Goal: Task Accomplishment & Management: Complete application form

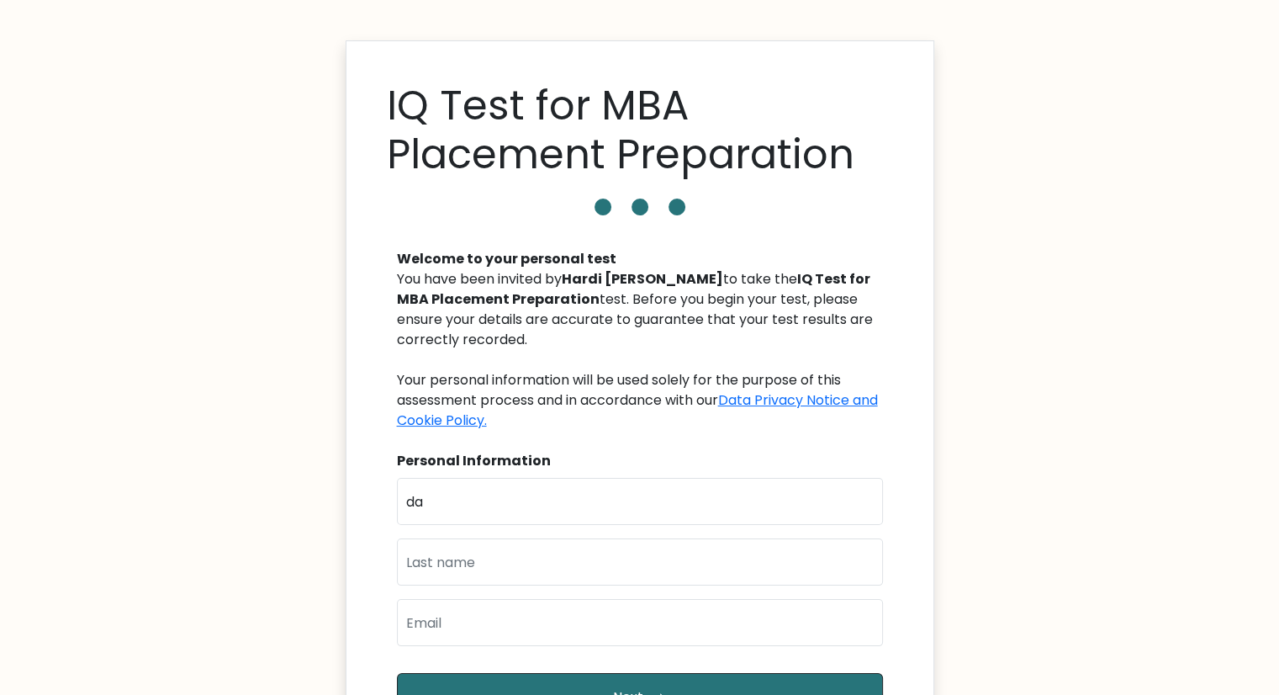
type input "d"
type input "DARSHAN"
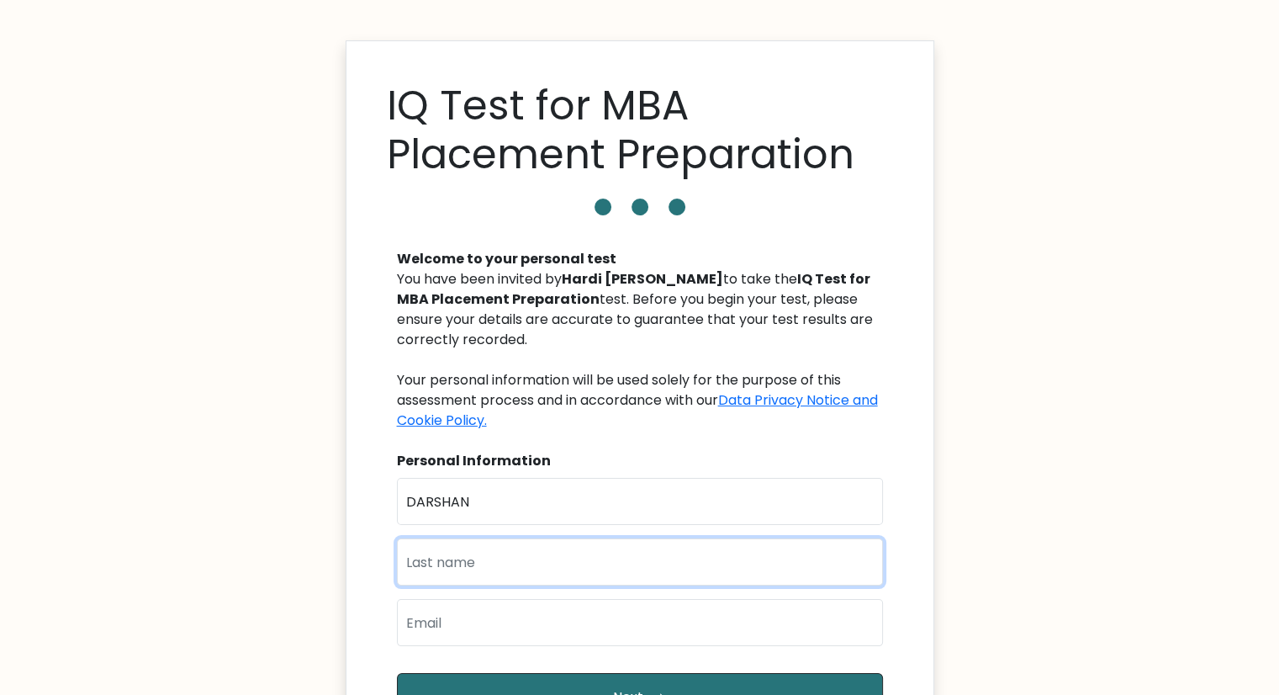
click at [474, 558] on input "text" at bounding box center [640, 561] width 486 height 47
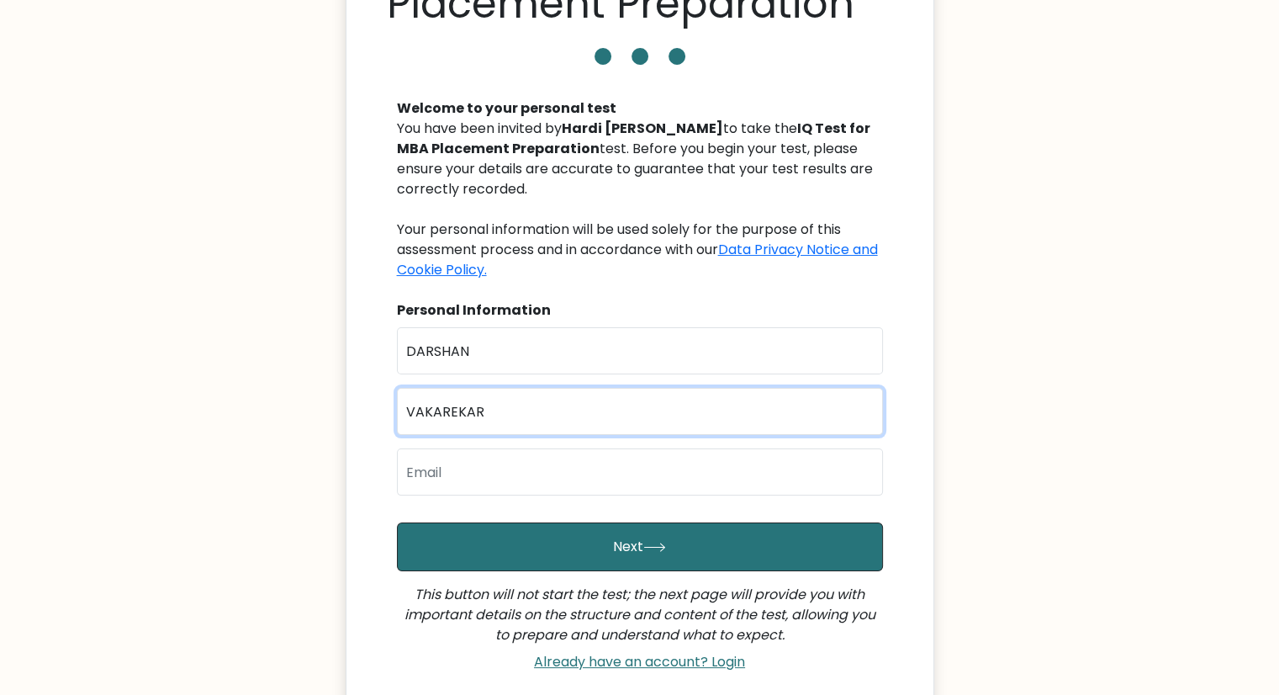
scroll to position [151, 0]
type input "VAKAREKAR"
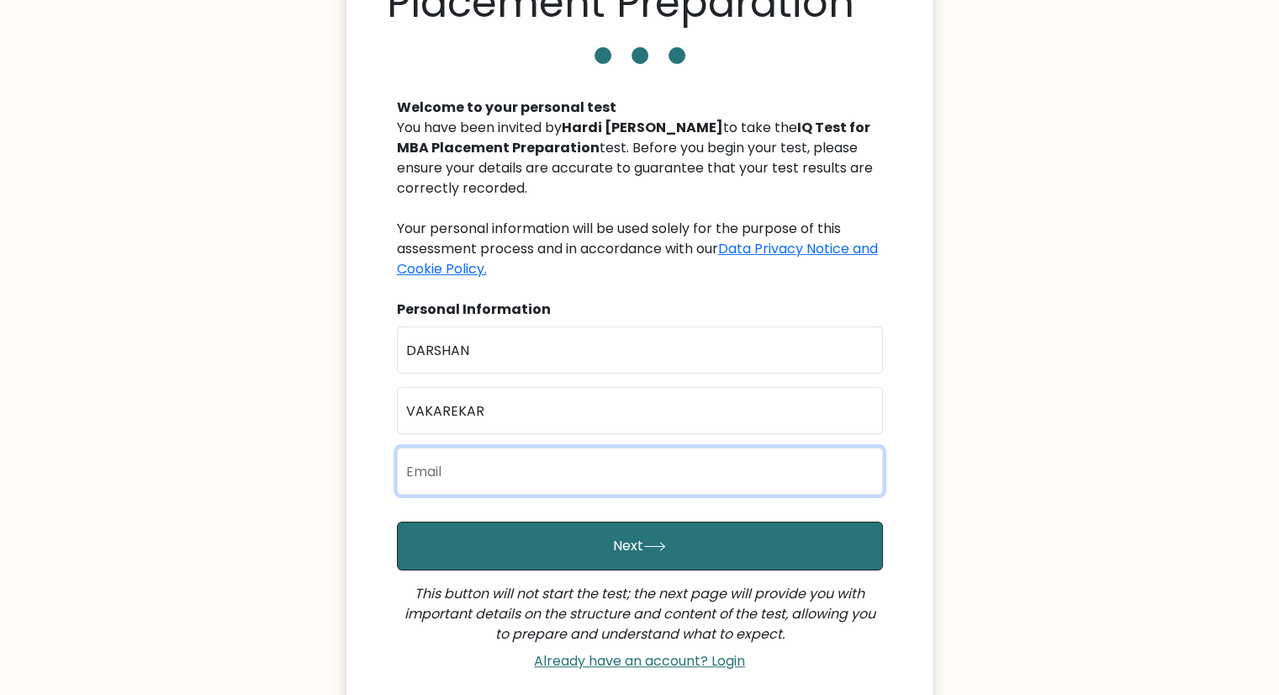
click at [468, 462] on input "email" at bounding box center [640, 470] width 486 height 47
type input "24mba197@charusat.edu.in"
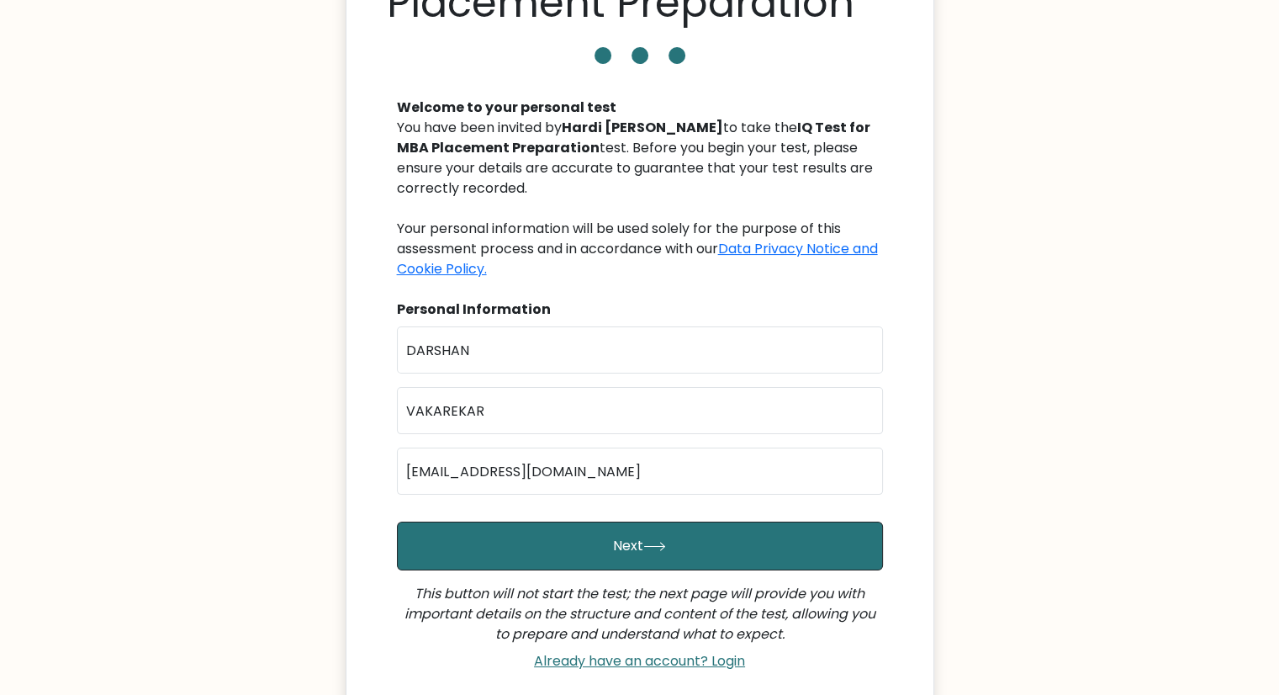
click at [558, 528] on button "Next" at bounding box center [640, 545] width 486 height 49
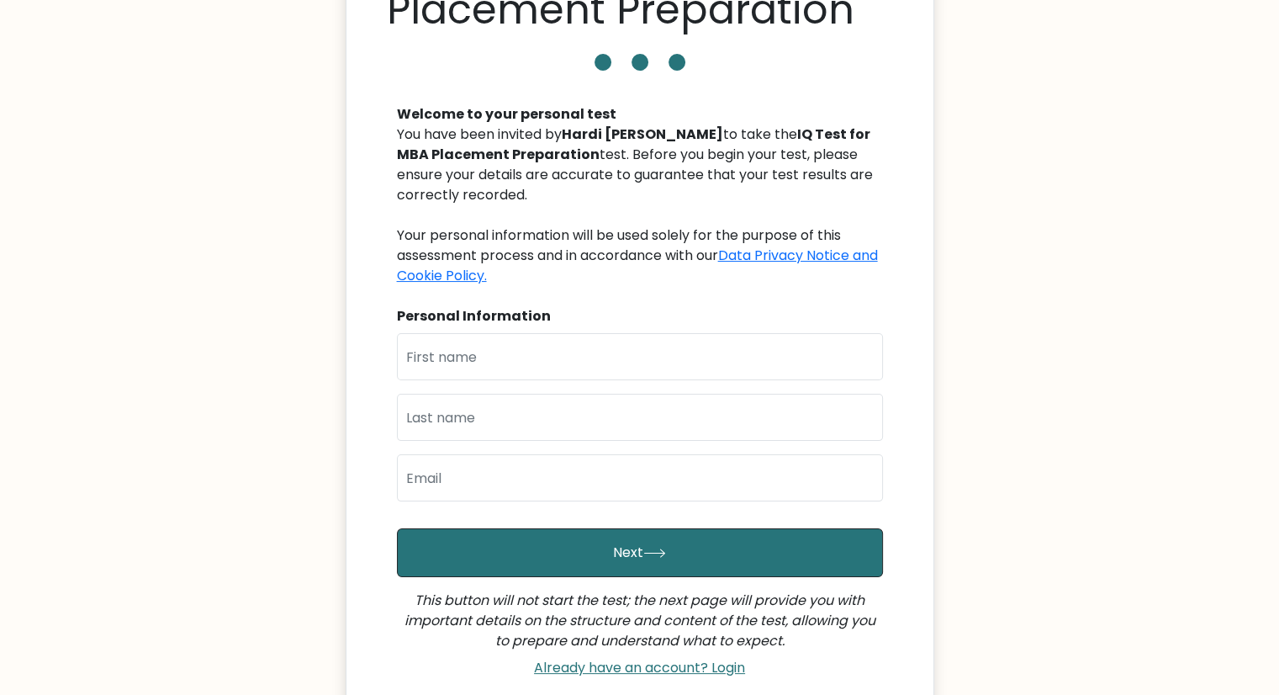
scroll to position [148, 0]
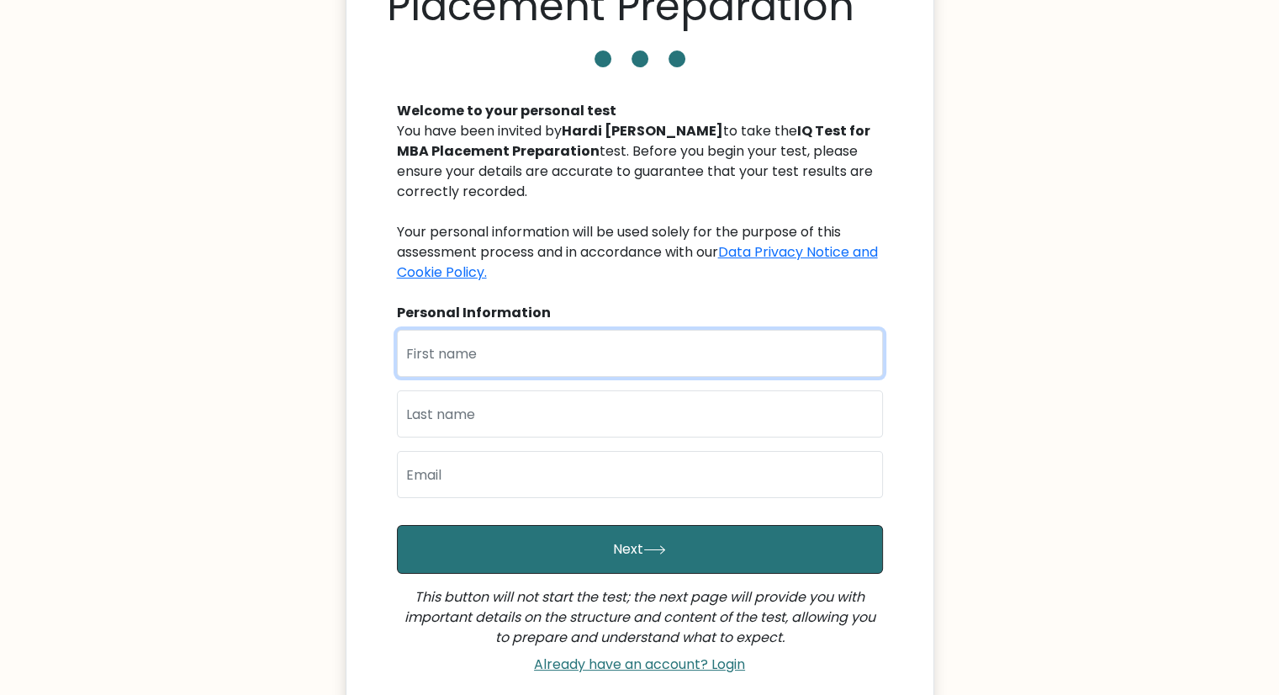
click at [496, 367] on input "text" at bounding box center [640, 353] width 486 height 47
type input "DARSHAN"
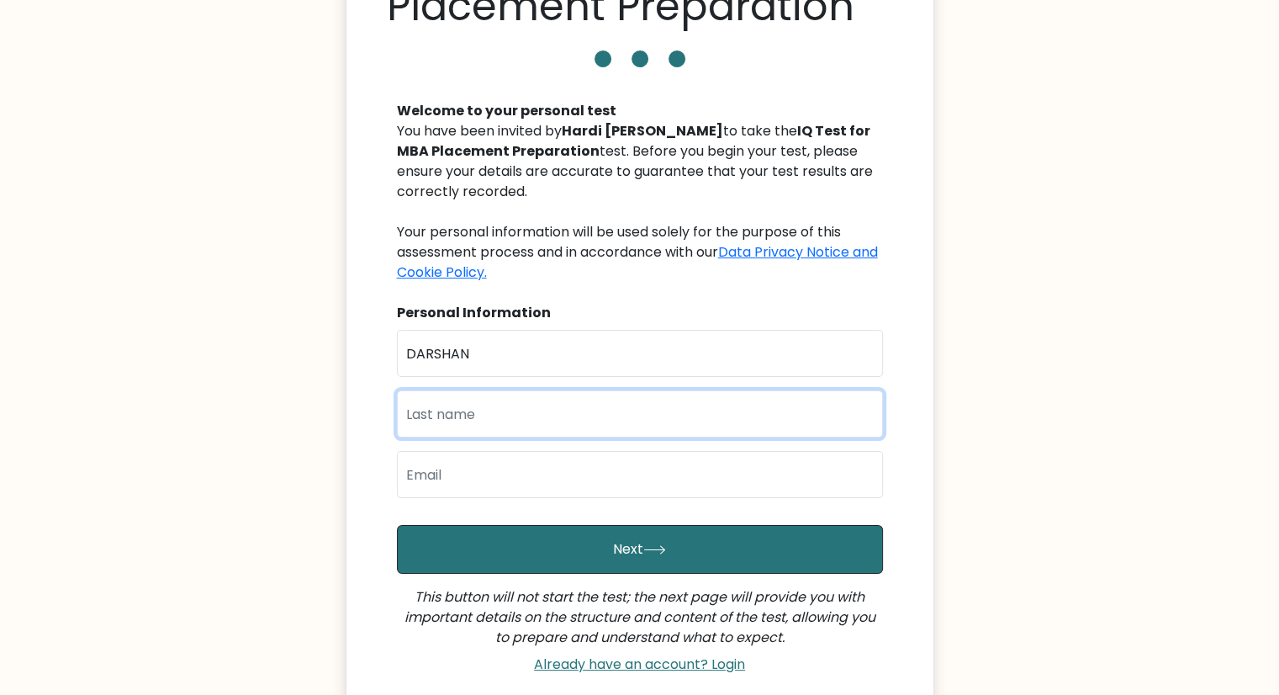
click at [463, 413] on input "text" at bounding box center [640, 413] width 486 height 47
type input "VAKAREKAR"
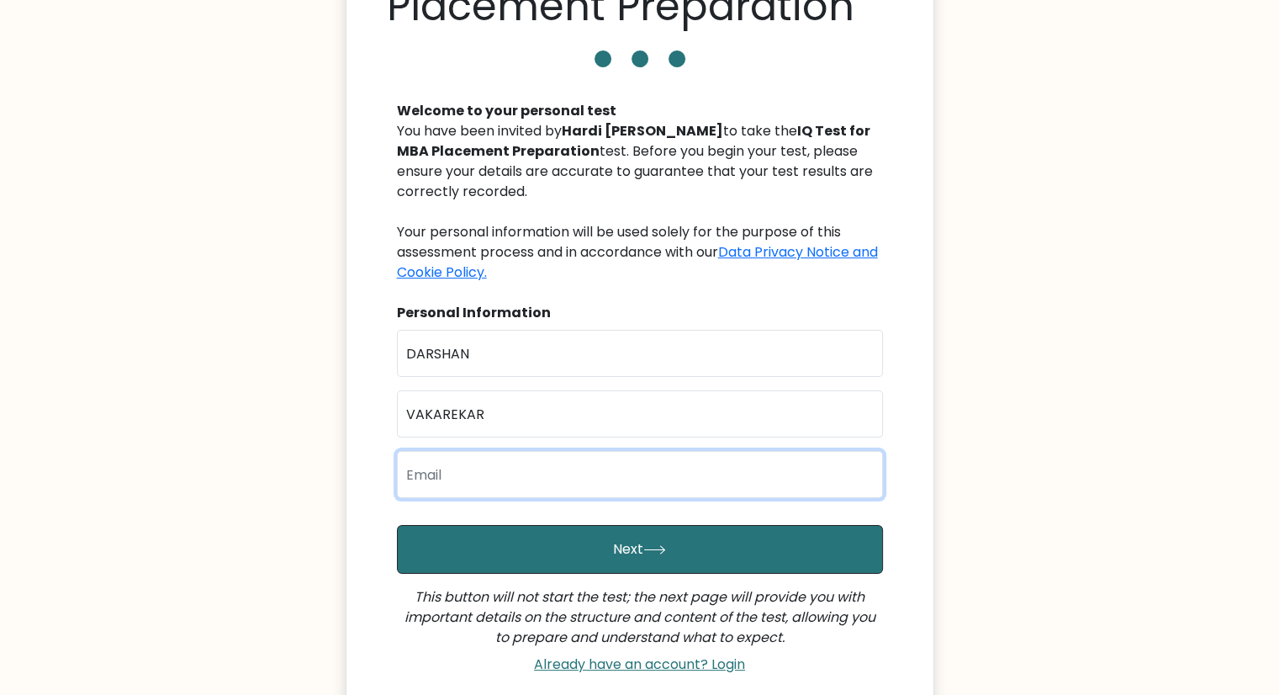
click at [454, 472] on input "email" at bounding box center [640, 474] width 486 height 47
type input "[EMAIL_ADDRESS][DOMAIN_NAME]"
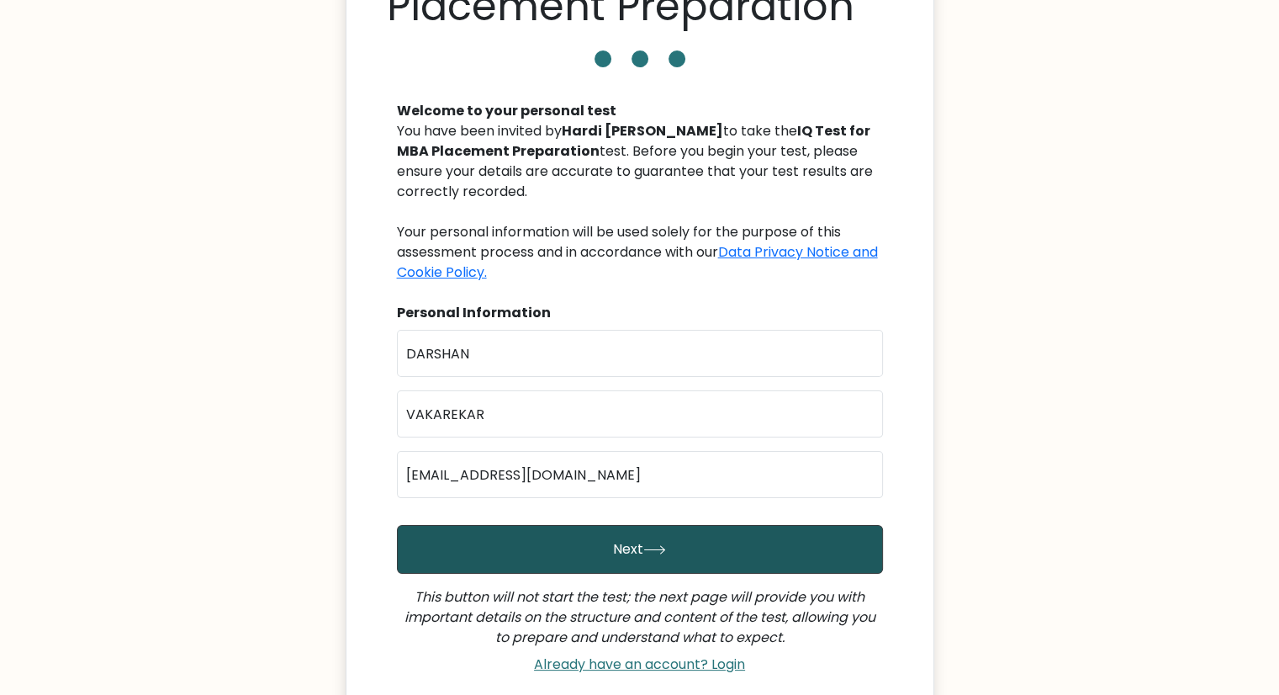
click at [589, 554] on button "Next" at bounding box center [640, 549] width 486 height 49
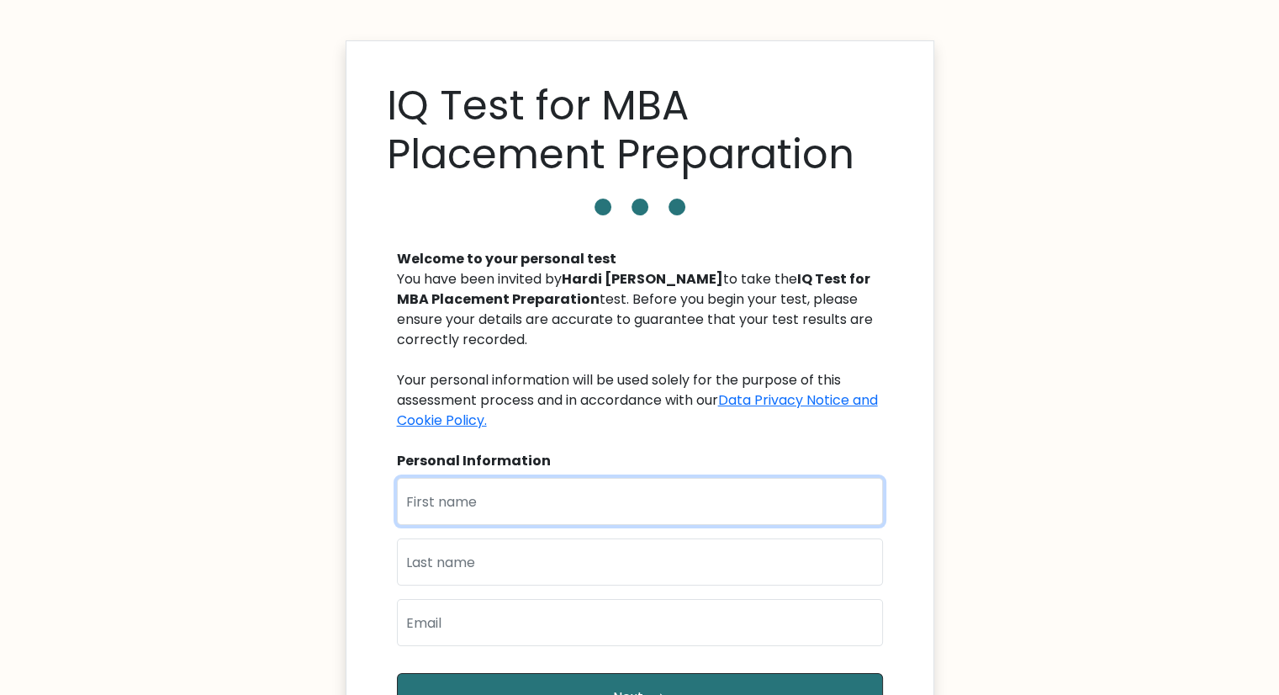
click at [478, 505] on input "text" at bounding box center [640, 501] width 486 height 47
type input "DARSHAN"
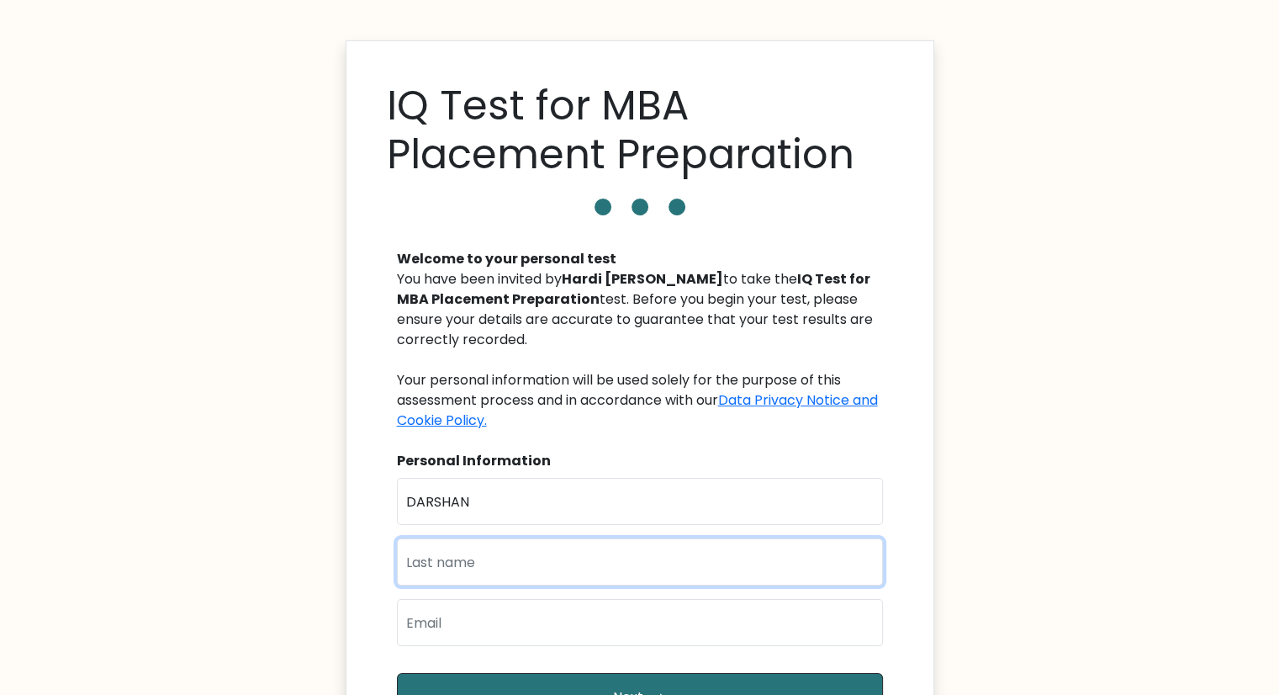
click at [479, 563] on input "text" at bounding box center [640, 561] width 486 height 47
type input "VAKAREKAR"
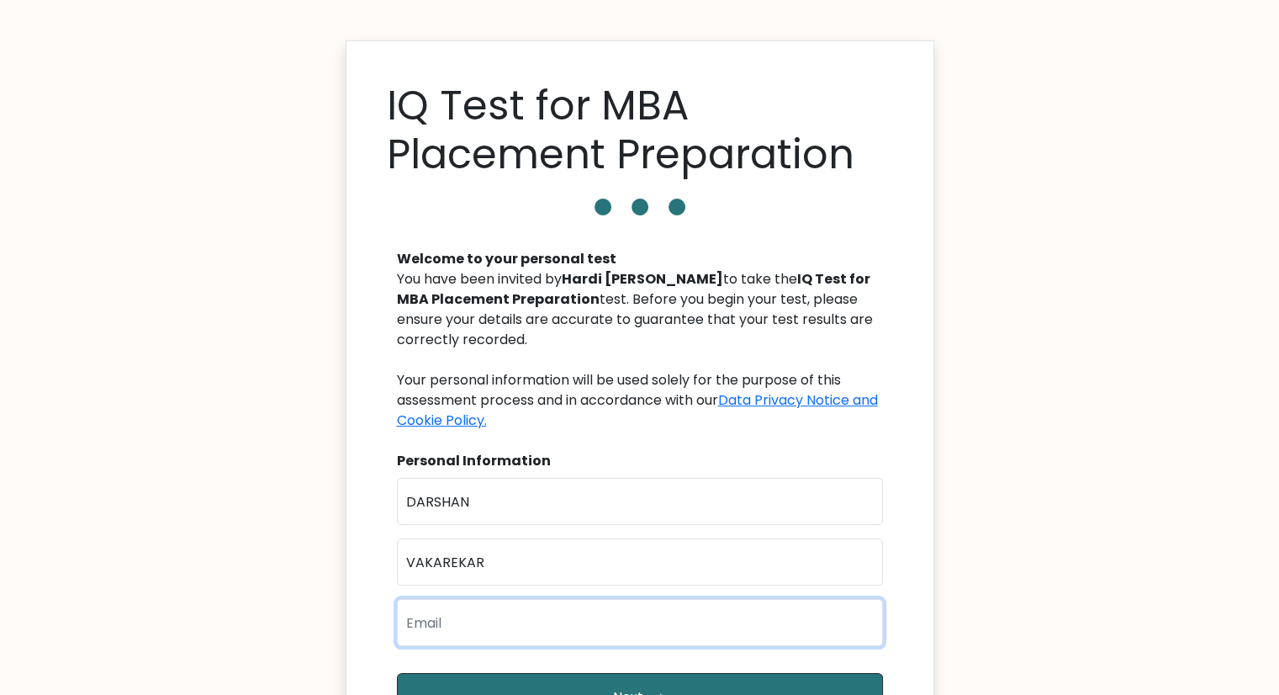
click at [491, 626] on input "email" at bounding box center [640, 622] width 486 height 47
type input "[EMAIL_ADDRESS][DOMAIN_NAME]"
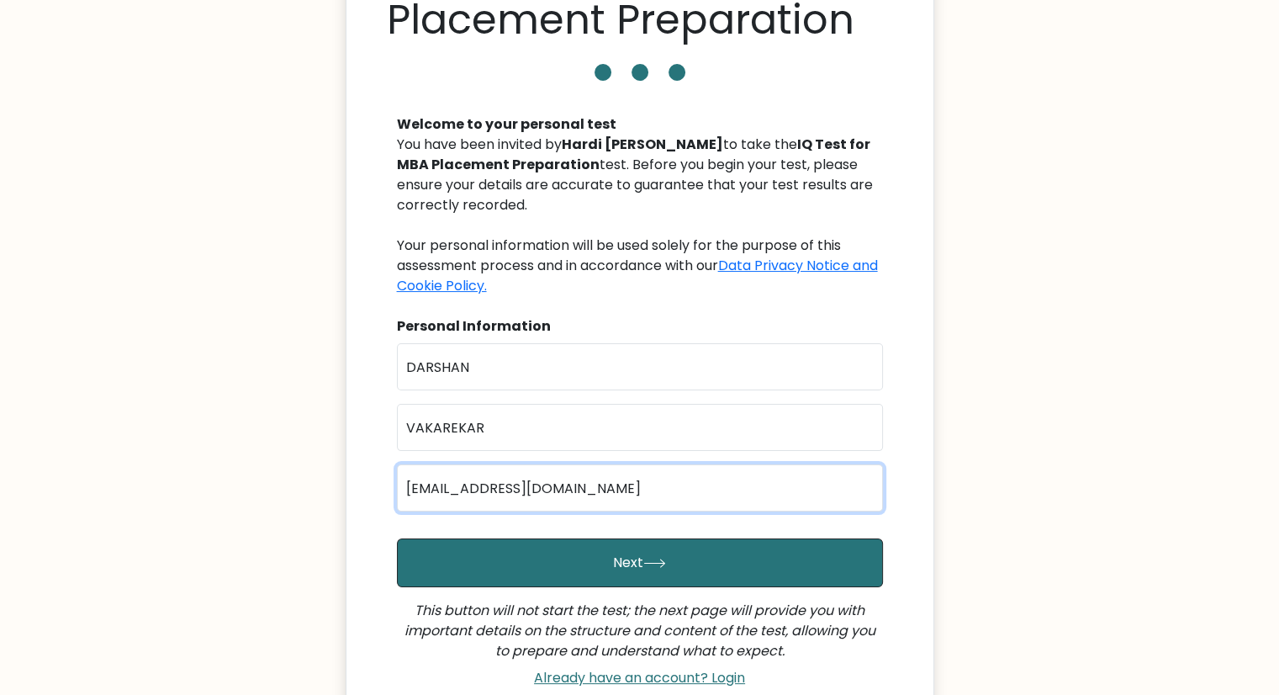
scroll to position [135, 0]
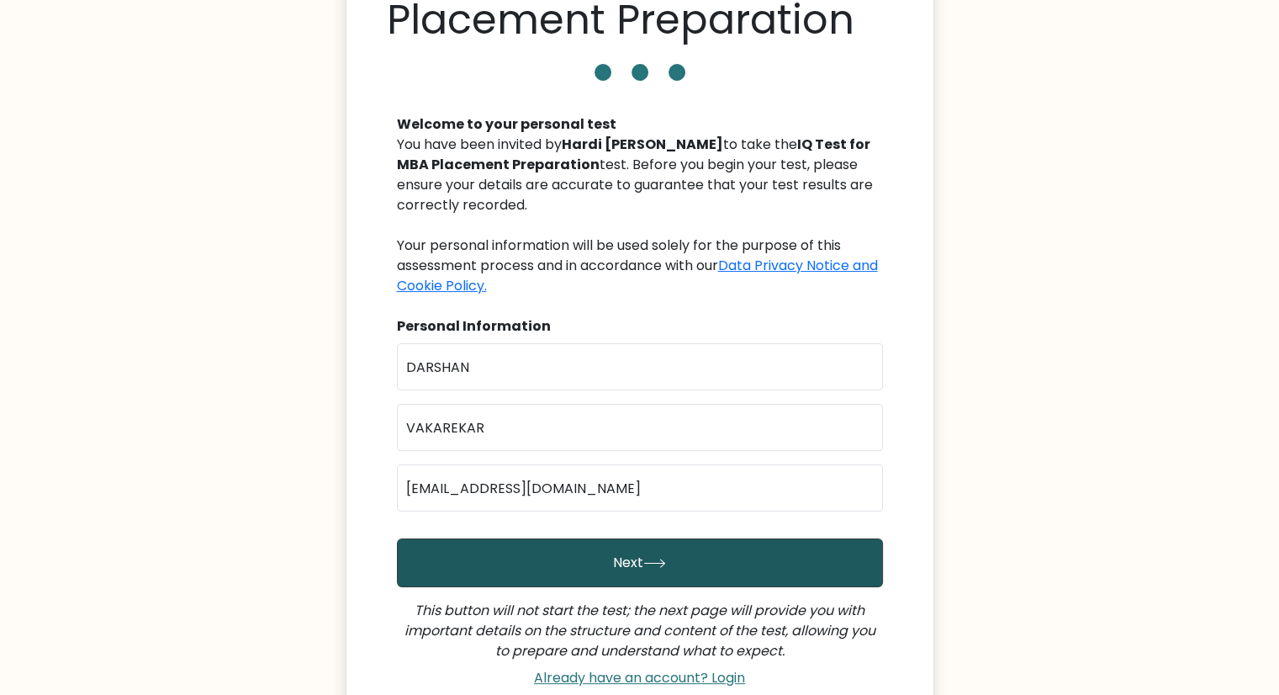
click at [610, 569] on button "Next" at bounding box center [640, 562] width 486 height 49
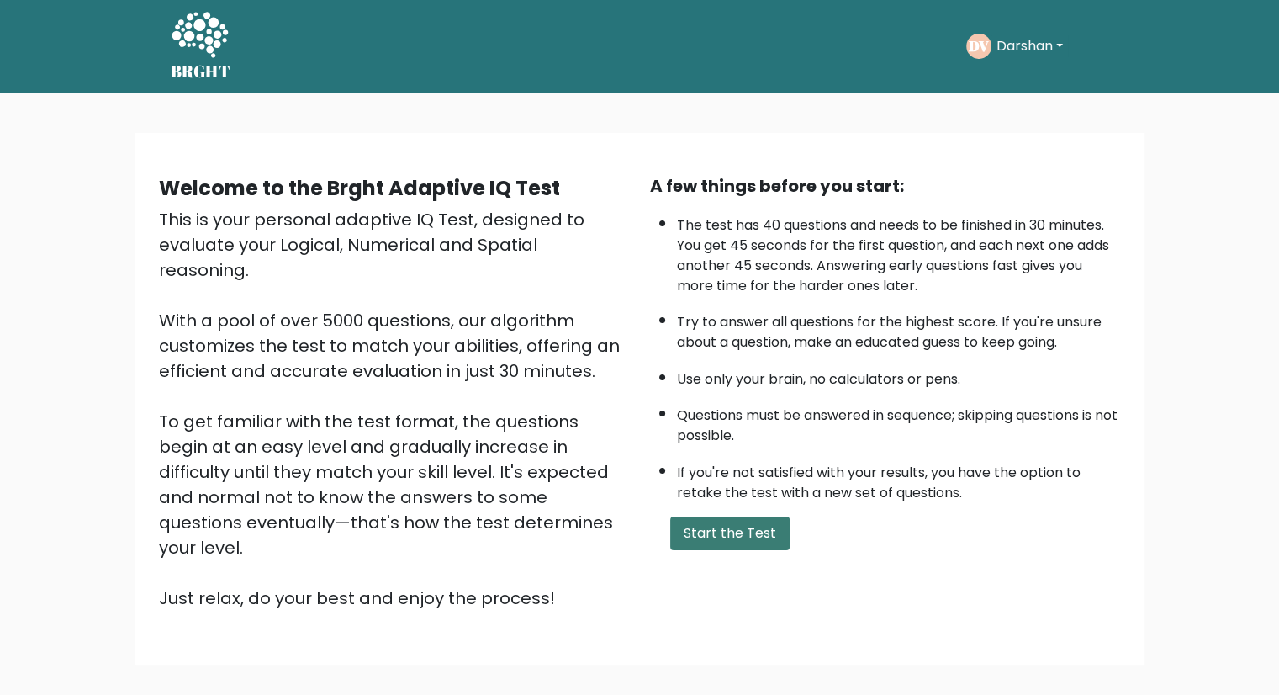
click at [702, 526] on button "Start the Test" at bounding box center [729, 533] width 119 height 34
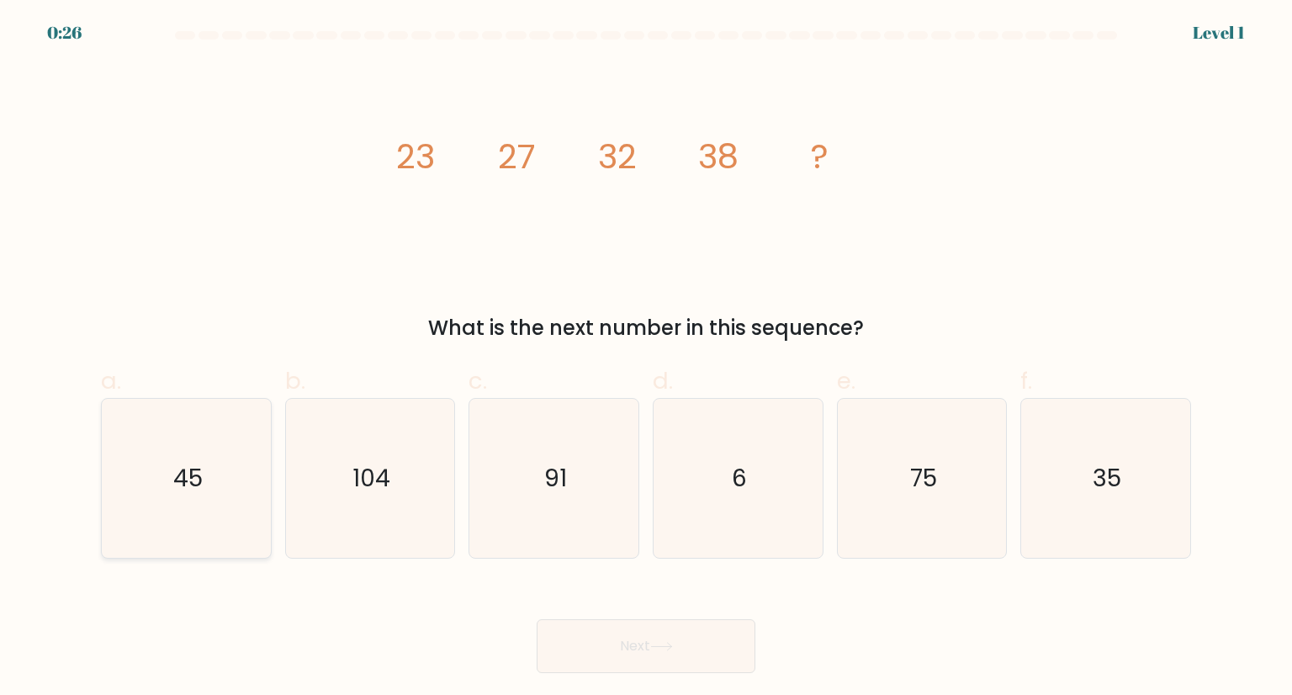
click at [214, 448] on icon "45" at bounding box center [186, 478] width 158 height 158
click at [646, 358] on input "a. 45" at bounding box center [646, 352] width 1 height 11
radio input "true"
click at [621, 649] on button "Next" at bounding box center [646, 646] width 219 height 54
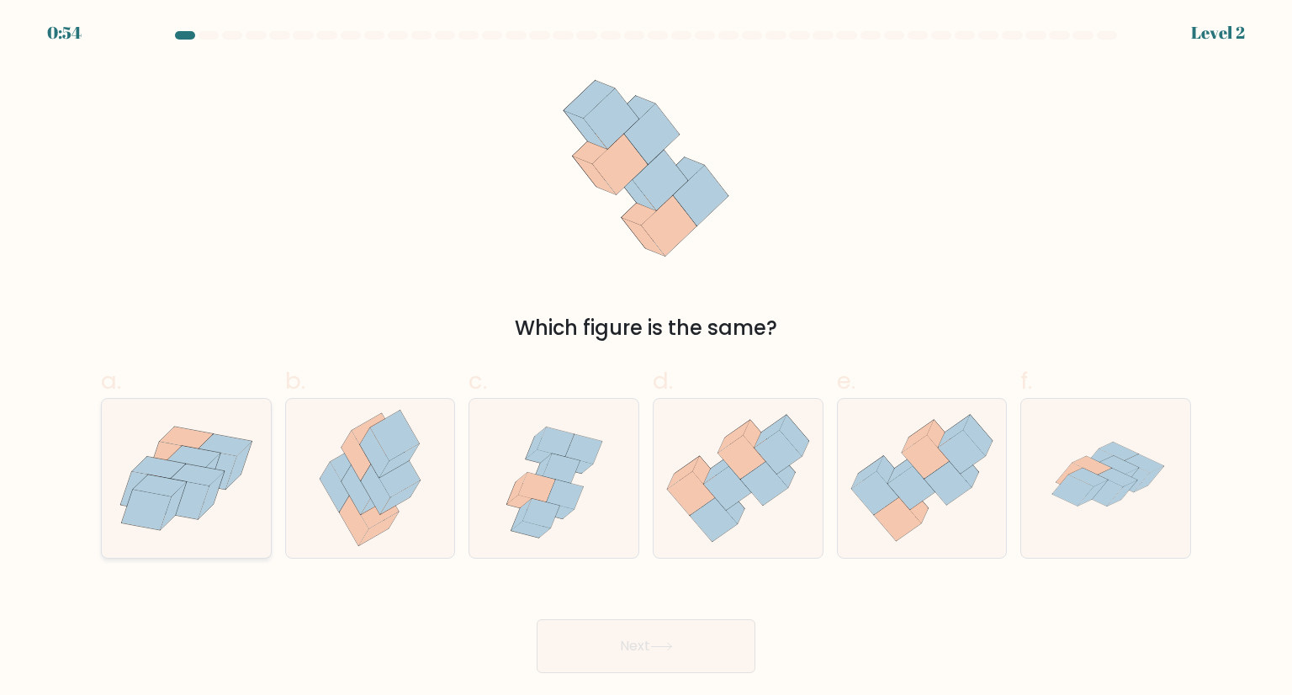
click at [181, 463] on icon at bounding box center [158, 468] width 53 height 22
click at [646, 358] on input "a." at bounding box center [646, 352] width 1 height 11
radio input "true"
click at [649, 632] on button "Next" at bounding box center [646, 646] width 219 height 54
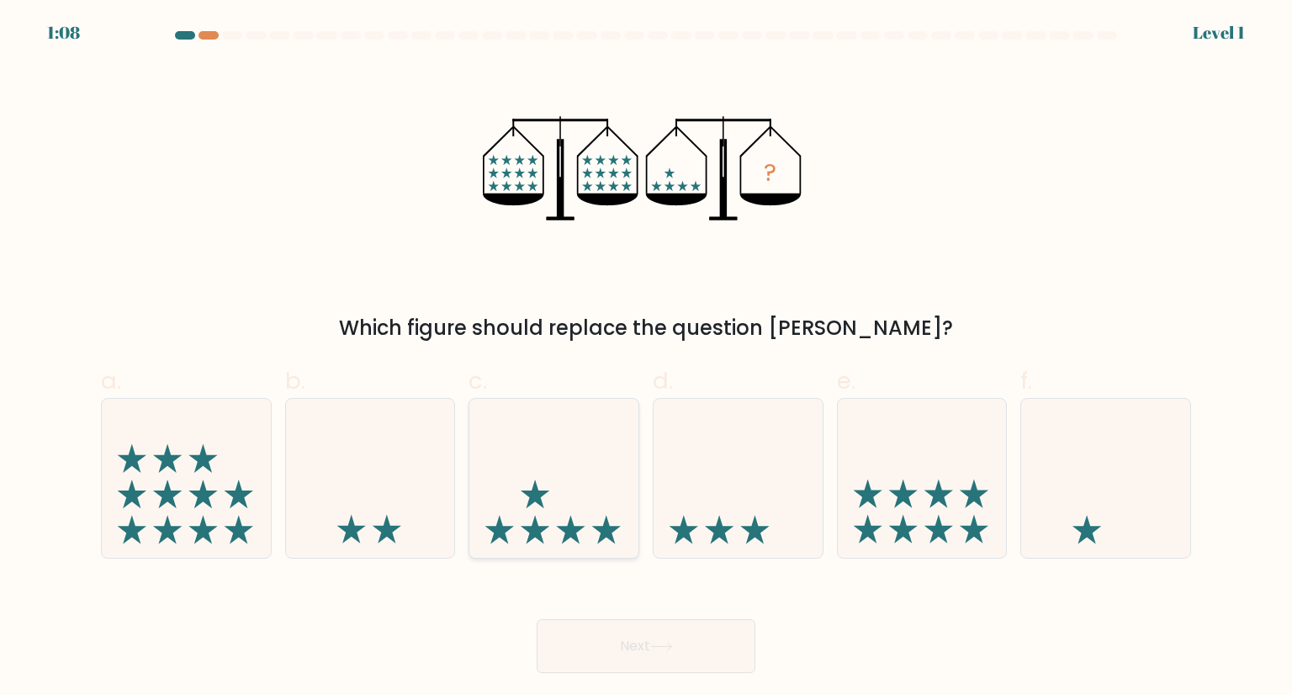
click at [535, 498] on icon at bounding box center [535, 493] width 29 height 29
click at [646, 358] on input "c." at bounding box center [646, 352] width 1 height 11
radio input "true"
click at [648, 647] on button "Next" at bounding box center [646, 646] width 219 height 54
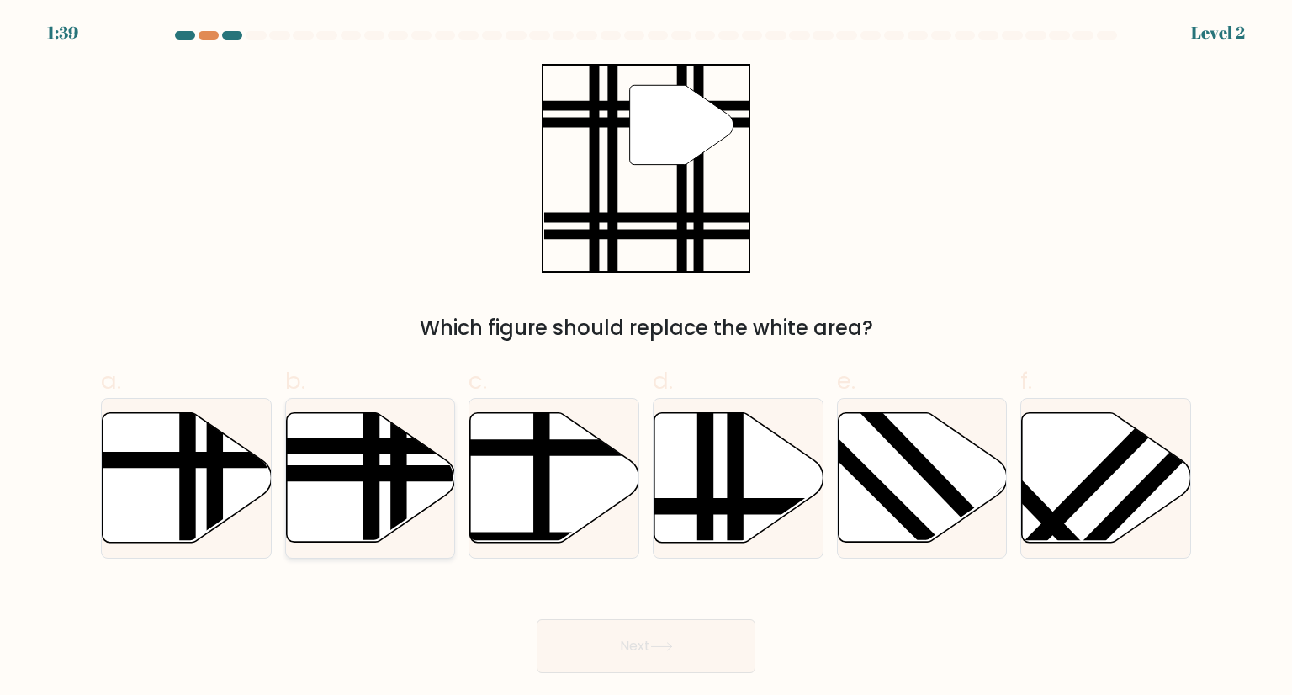
click at [372, 517] on line at bounding box center [372, 548] width 0 height 341
click at [646, 358] on input "b." at bounding box center [646, 352] width 1 height 11
radio input "true"
click at [673, 644] on icon at bounding box center [661, 646] width 23 height 9
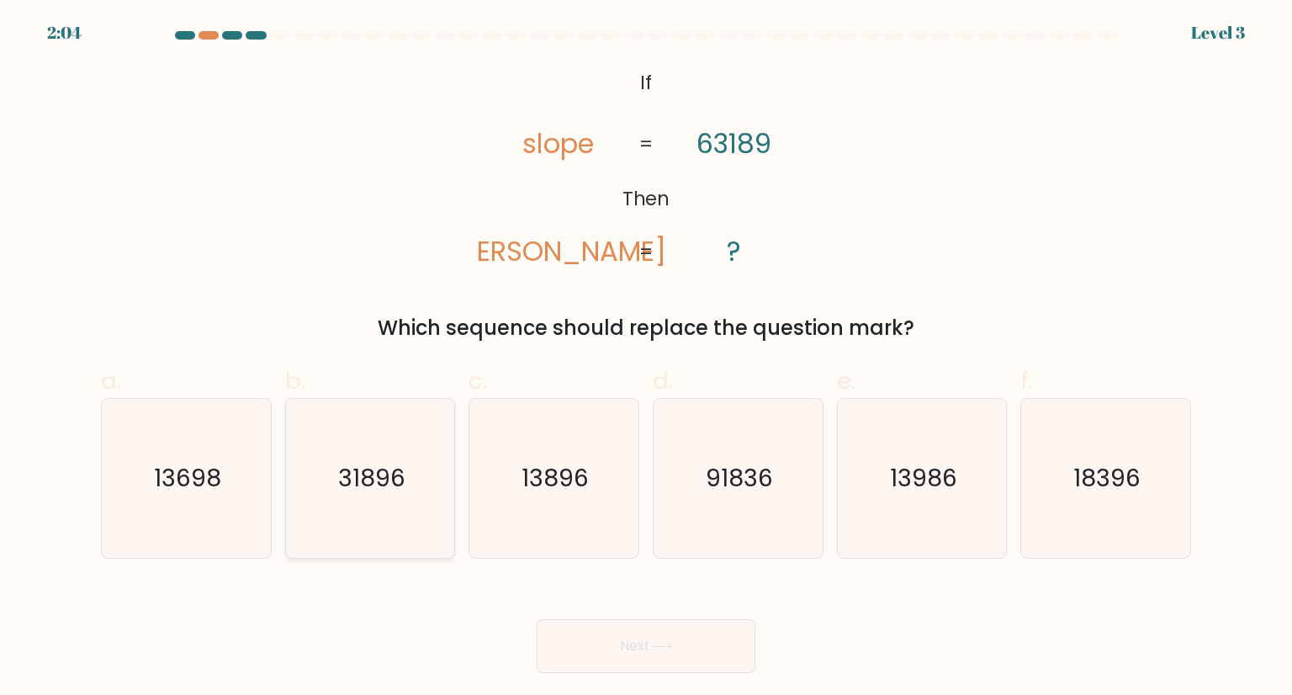
click at [357, 469] on text "31896" at bounding box center [371, 478] width 67 height 34
click at [646, 358] on input "b. 31896" at bounding box center [646, 352] width 1 height 11
radio input "true"
click at [646, 660] on button "Next" at bounding box center [646, 646] width 219 height 54
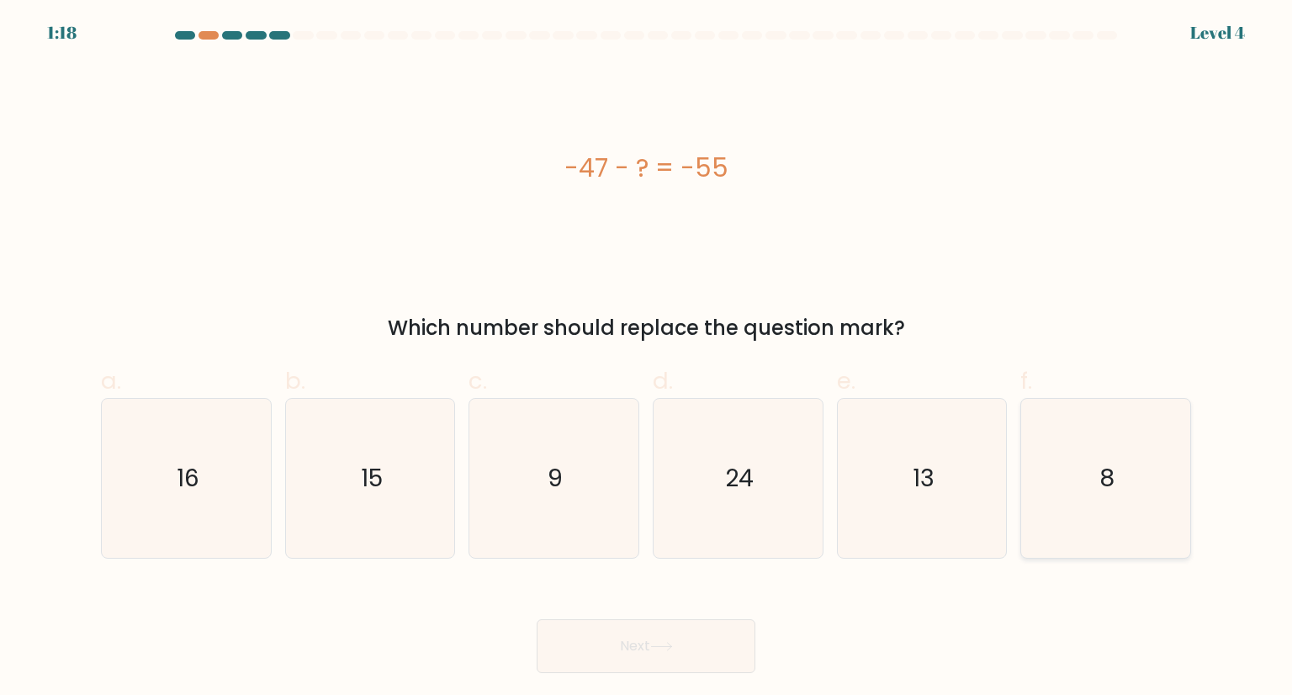
click at [1108, 470] on text "8" at bounding box center [1106, 478] width 15 height 34
click at [647, 358] on input "f. 8" at bounding box center [646, 352] width 1 height 11
radio input "true"
click at [648, 654] on button "Next" at bounding box center [646, 646] width 219 height 54
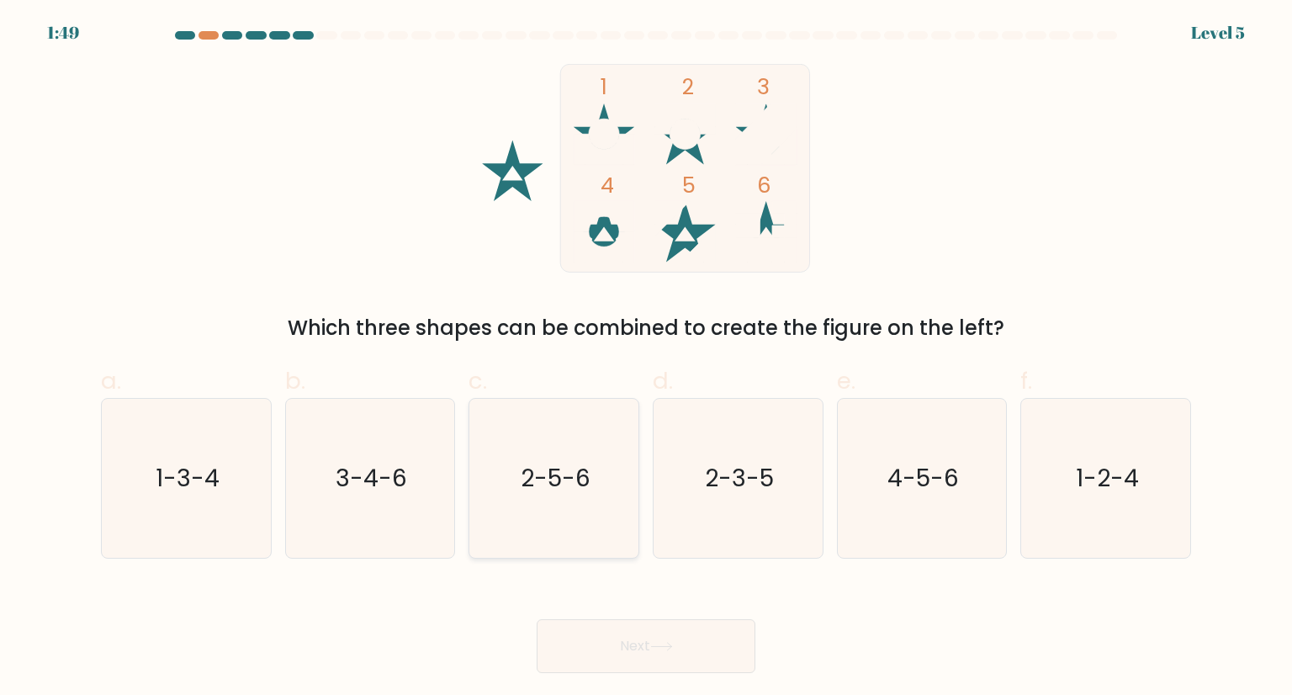
click at [554, 462] on text "2-5-6" at bounding box center [556, 478] width 70 height 34
click at [646, 358] on input "c. 2-5-6" at bounding box center [646, 352] width 1 height 11
radio input "true"
click at [614, 642] on button "Next" at bounding box center [646, 646] width 219 height 54
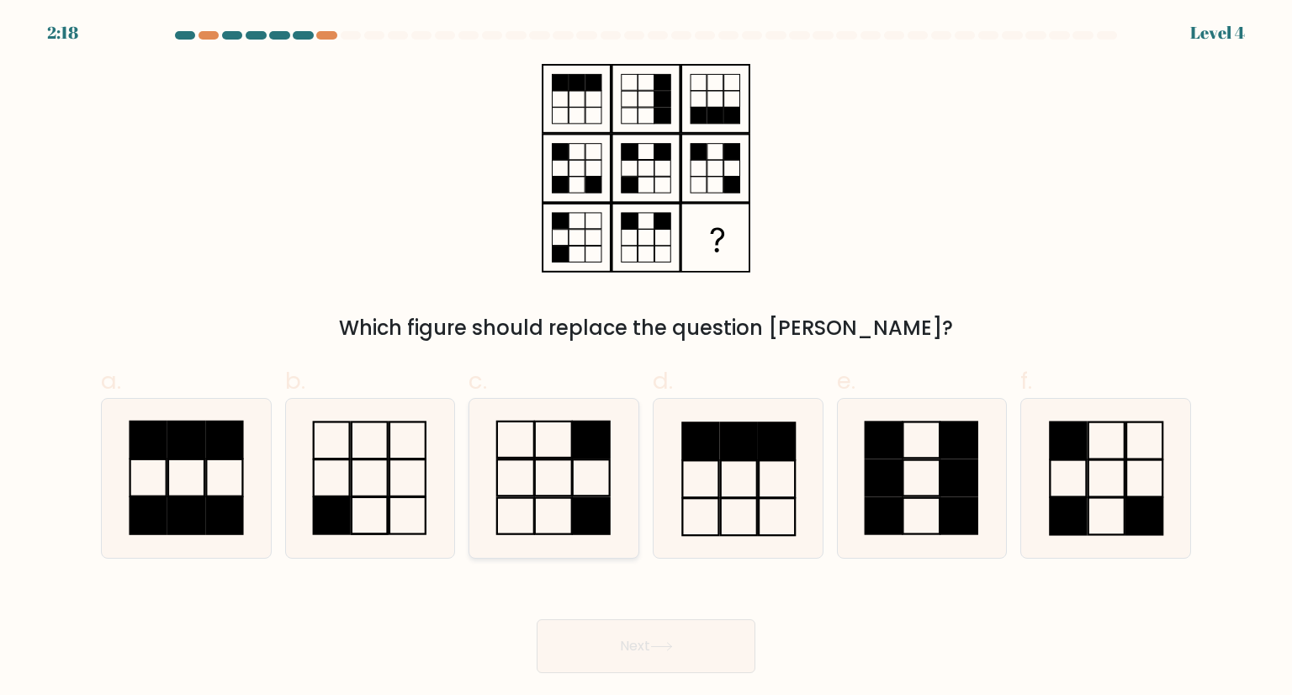
click at [574, 513] on rect at bounding box center [591, 515] width 37 height 36
click at [646, 358] on input "c." at bounding box center [646, 352] width 1 height 11
radio input "true"
click at [658, 645] on icon at bounding box center [661, 646] width 23 height 9
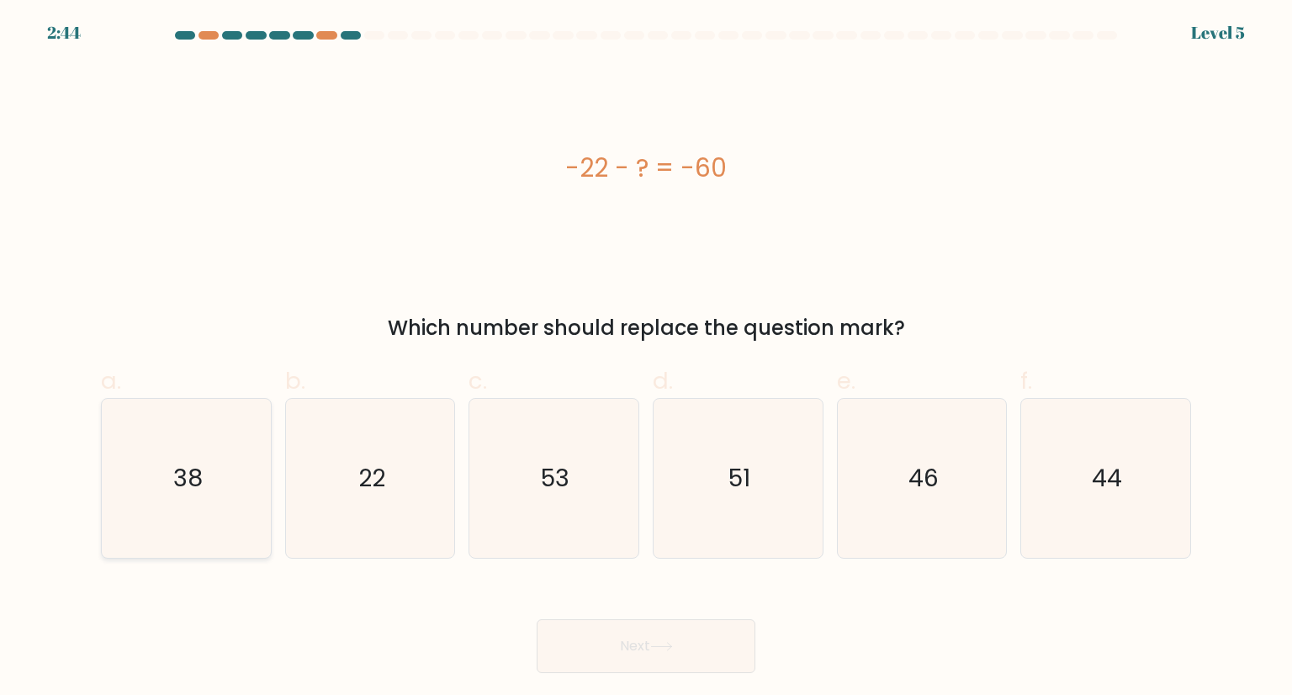
click at [162, 495] on icon "38" at bounding box center [186, 478] width 158 height 158
click at [646, 358] on input "a. 38" at bounding box center [646, 352] width 1 height 11
radio input "true"
click at [668, 648] on icon at bounding box center [661, 646] width 23 height 9
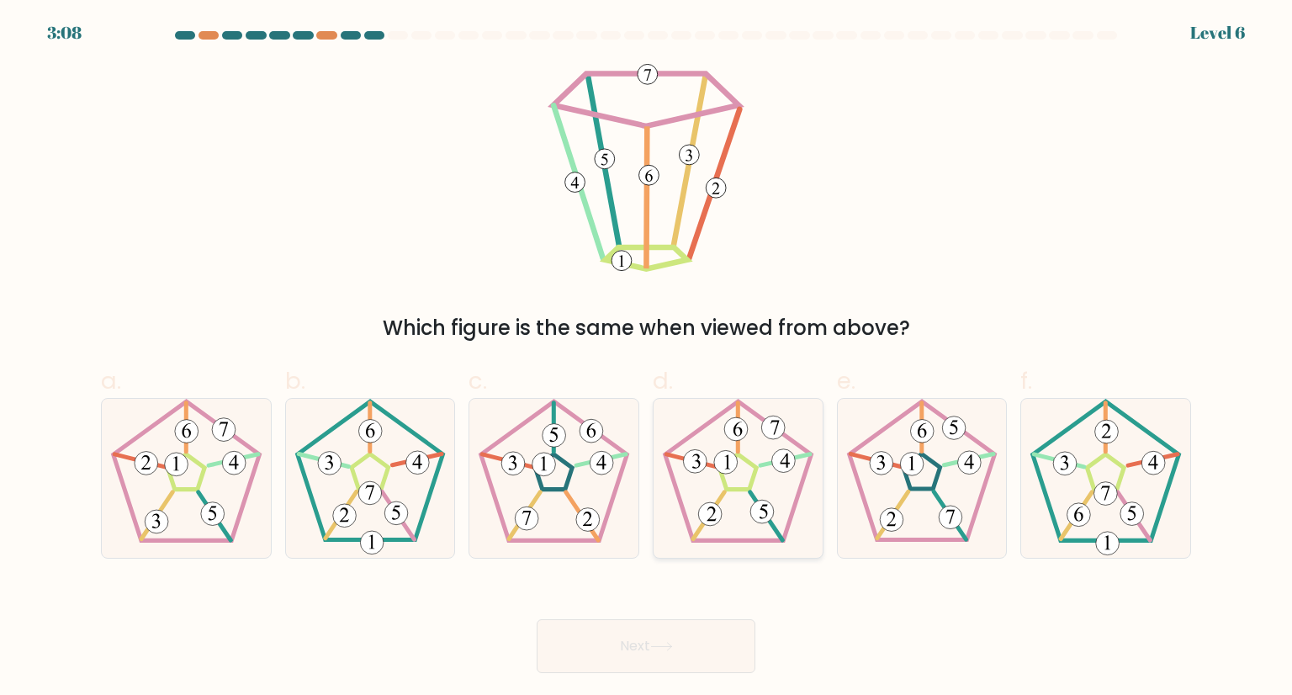
click at [739, 473] on icon at bounding box center [737, 478] width 158 height 158
click at [647, 358] on input "d." at bounding box center [646, 352] width 1 height 11
radio input "true"
click at [183, 472] on 552 at bounding box center [177, 464] width 24 height 24
click at [646, 358] on input "a." at bounding box center [646, 352] width 1 height 11
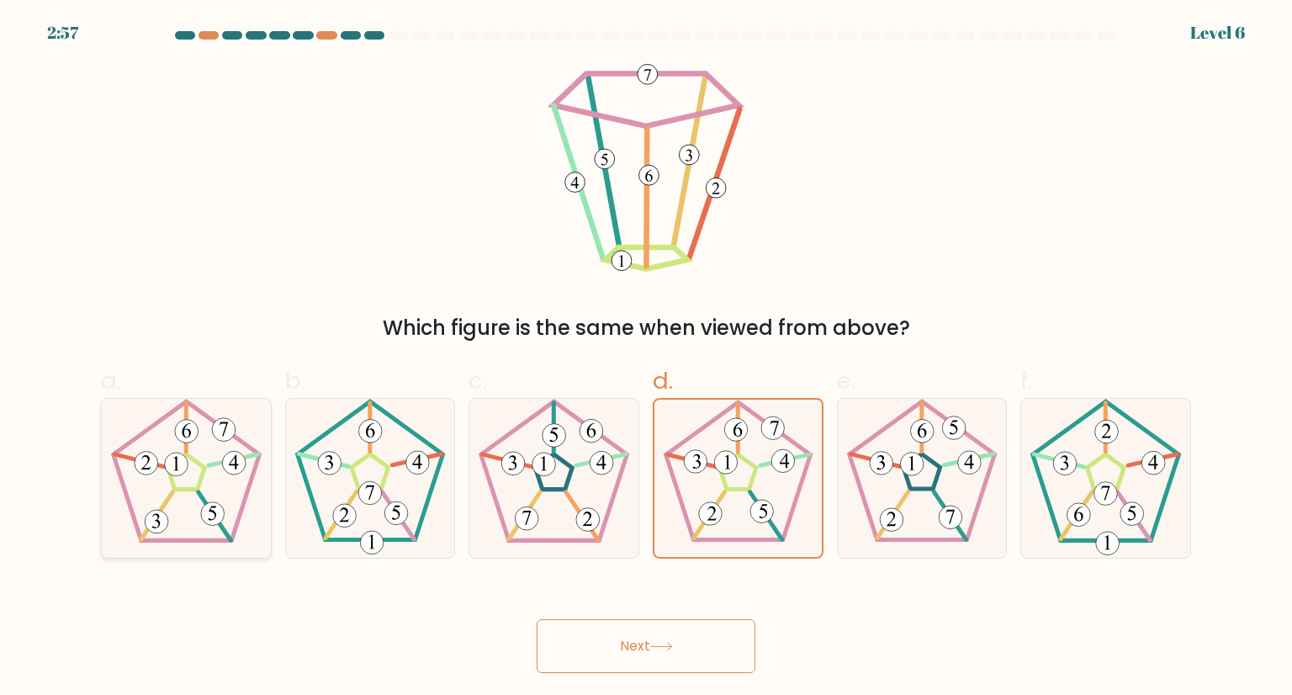
radio input "true"
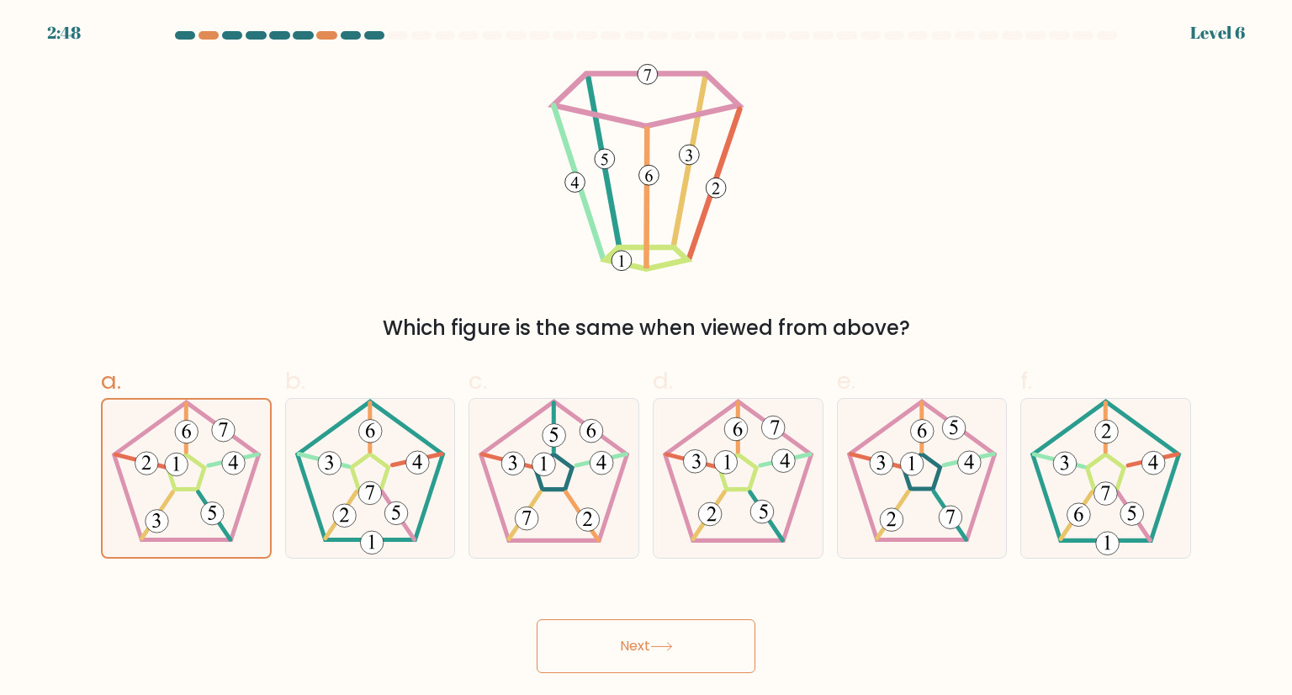
click at [633, 658] on button "Next" at bounding box center [646, 646] width 219 height 54
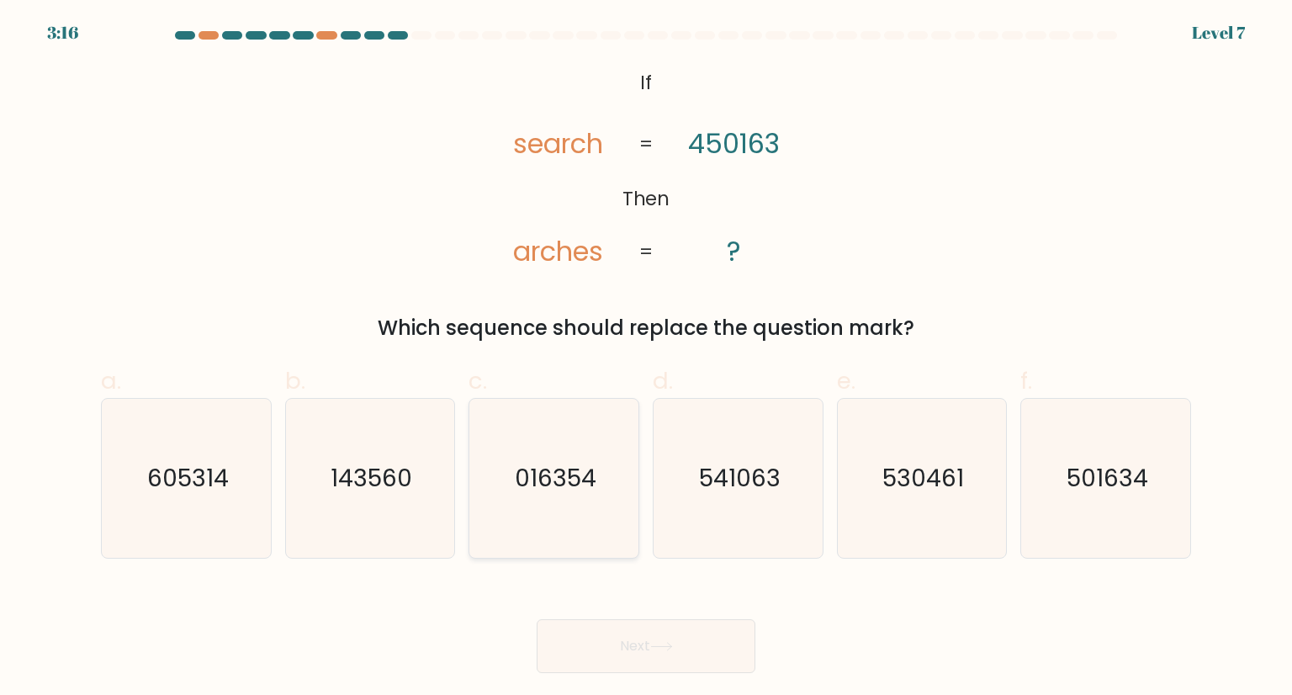
click at [579, 488] on text "016354" at bounding box center [556, 478] width 82 height 34
click at [646, 358] on input "c. 016354" at bounding box center [646, 352] width 1 height 11
radio input "true"
click at [638, 638] on button "Next" at bounding box center [646, 646] width 219 height 54
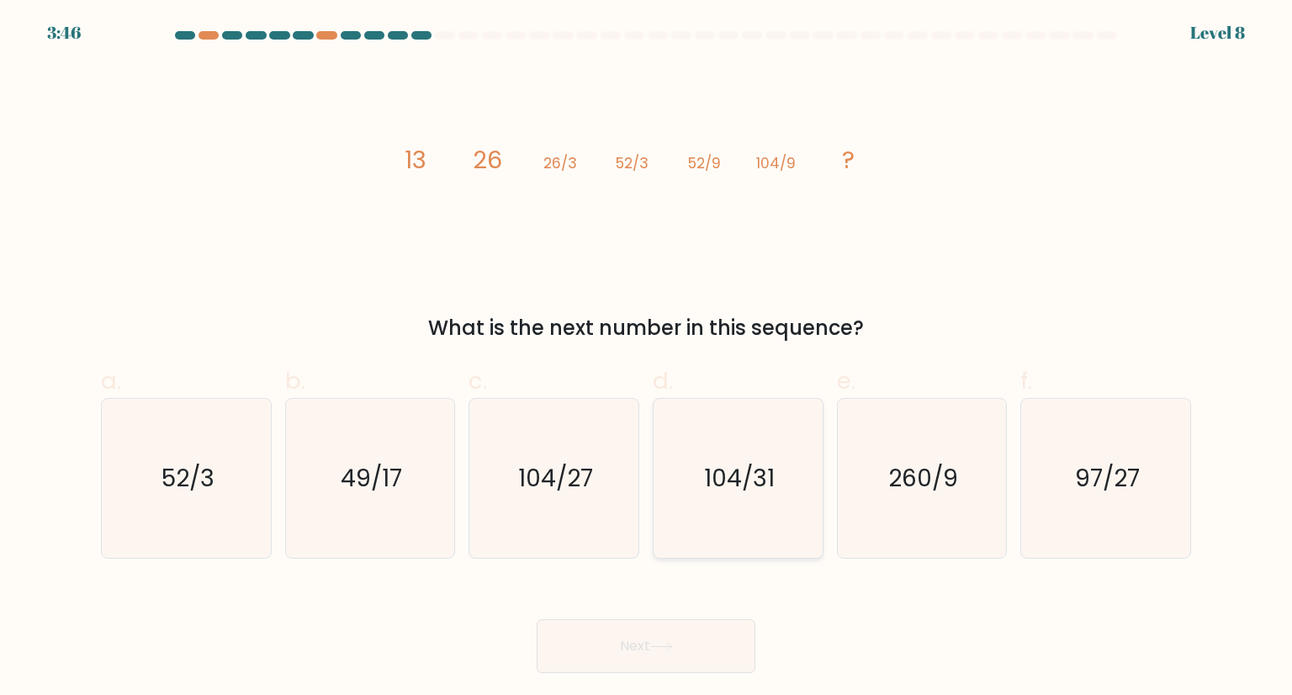
click at [751, 457] on icon "104/31" at bounding box center [737, 478] width 158 height 158
click at [647, 358] on input "d. 104/31" at bounding box center [646, 352] width 1 height 11
radio input "true"
click at [562, 488] on text "104/27" at bounding box center [555, 478] width 75 height 34
click at [646, 358] on input "c. 104/27" at bounding box center [646, 352] width 1 height 11
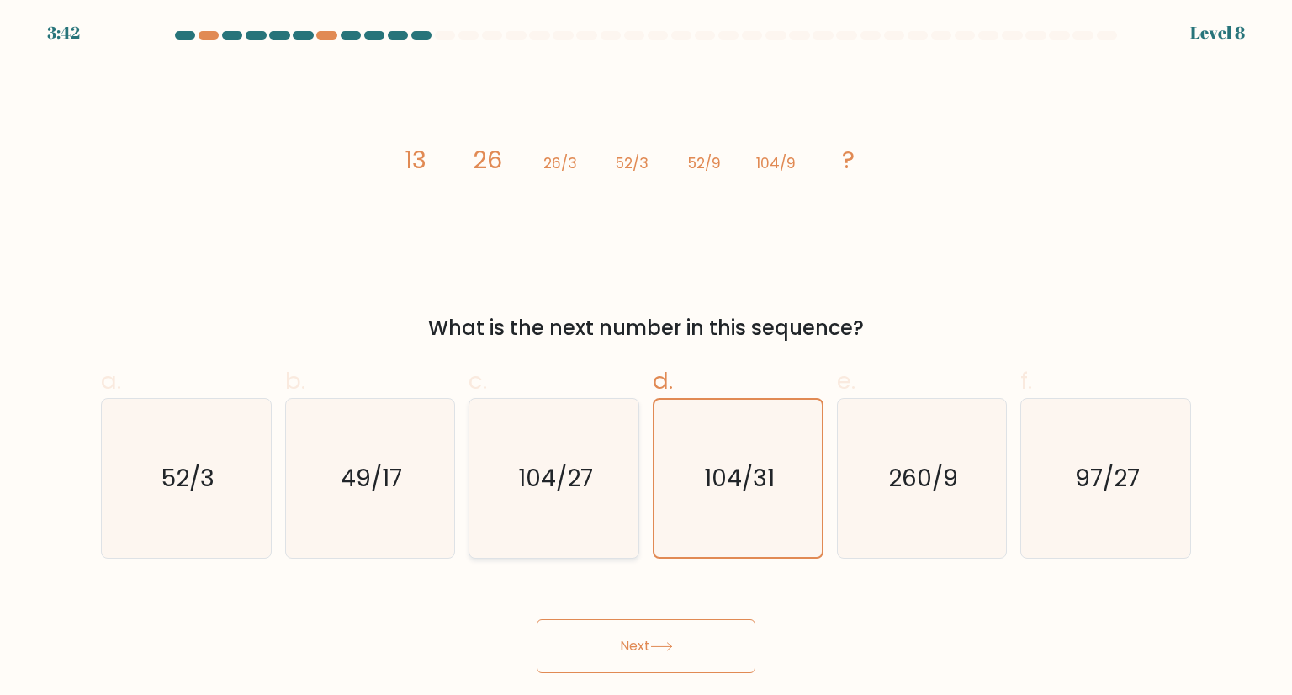
radio input "true"
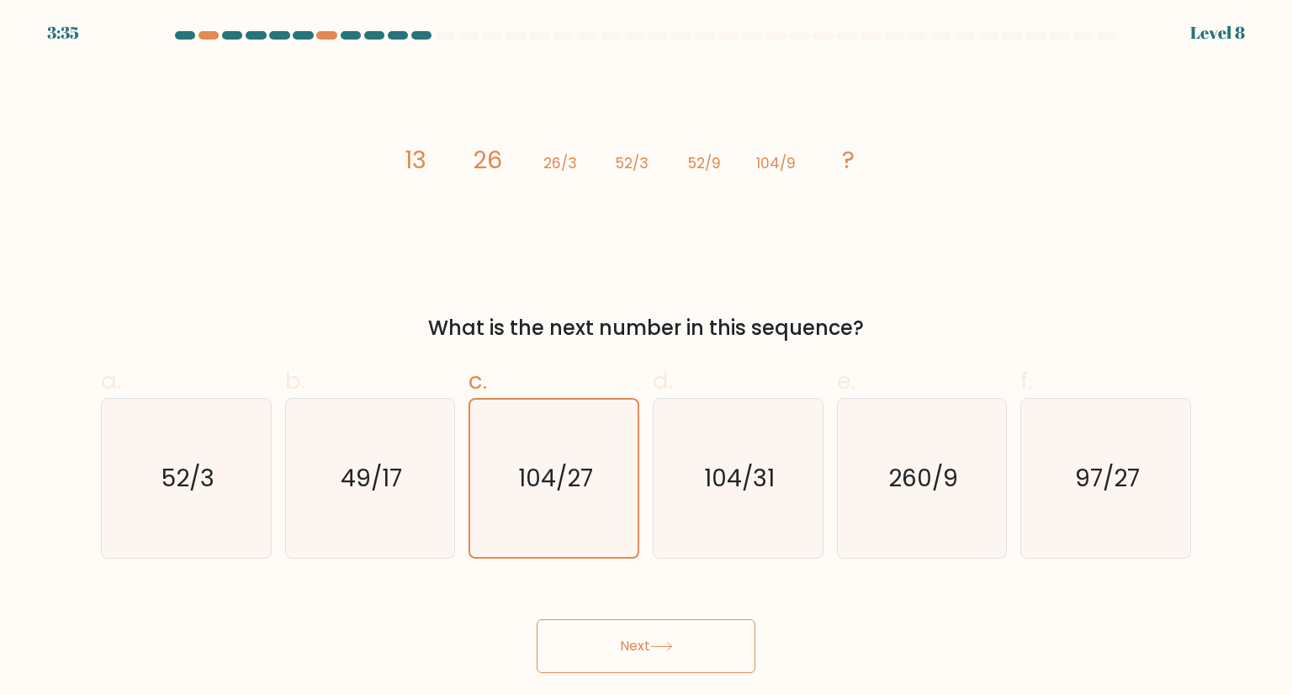
click at [637, 633] on button "Next" at bounding box center [646, 646] width 219 height 54
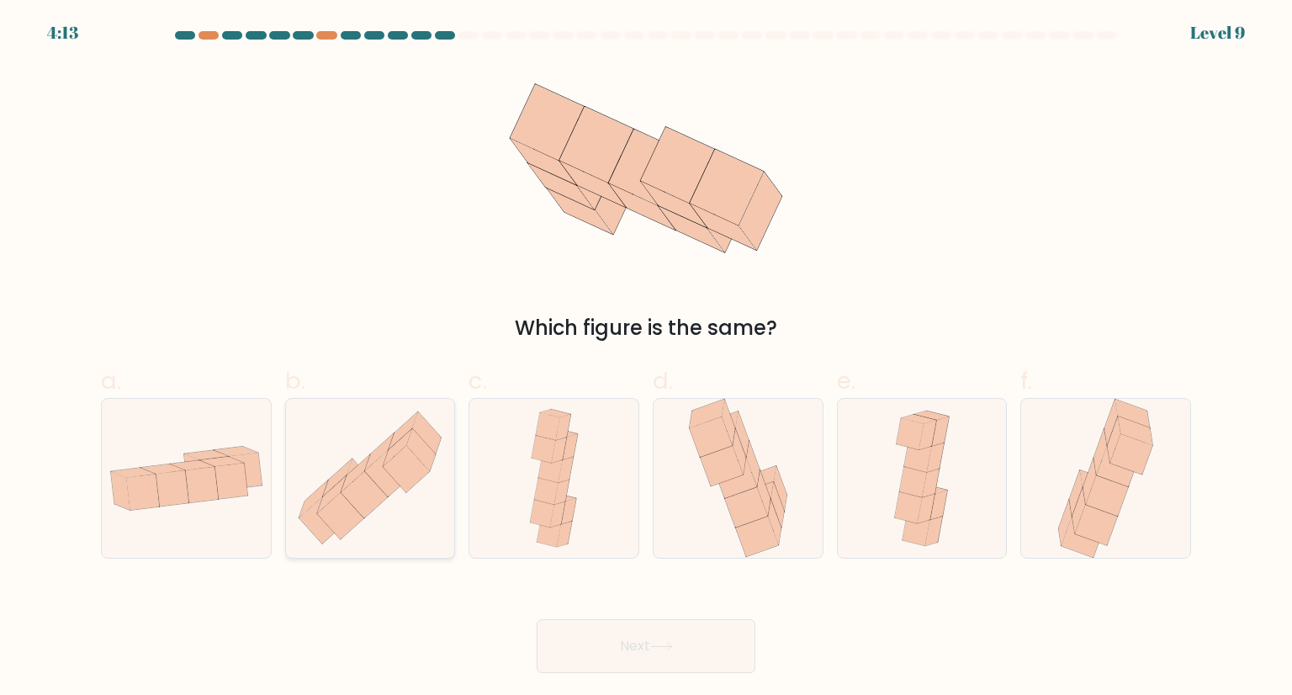
click at [376, 451] on icon at bounding box center [379, 451] width 29 height 37
click at [646, 358] on input "b." at bounding box center [646, 352] width 1 height 11
radio input "true"
click at [758, 495] on icon at bounding box center [746, 507] width 43 height 40
click at [647, 358] on input "d." at bounding box center [646, 352] width 1 height 11
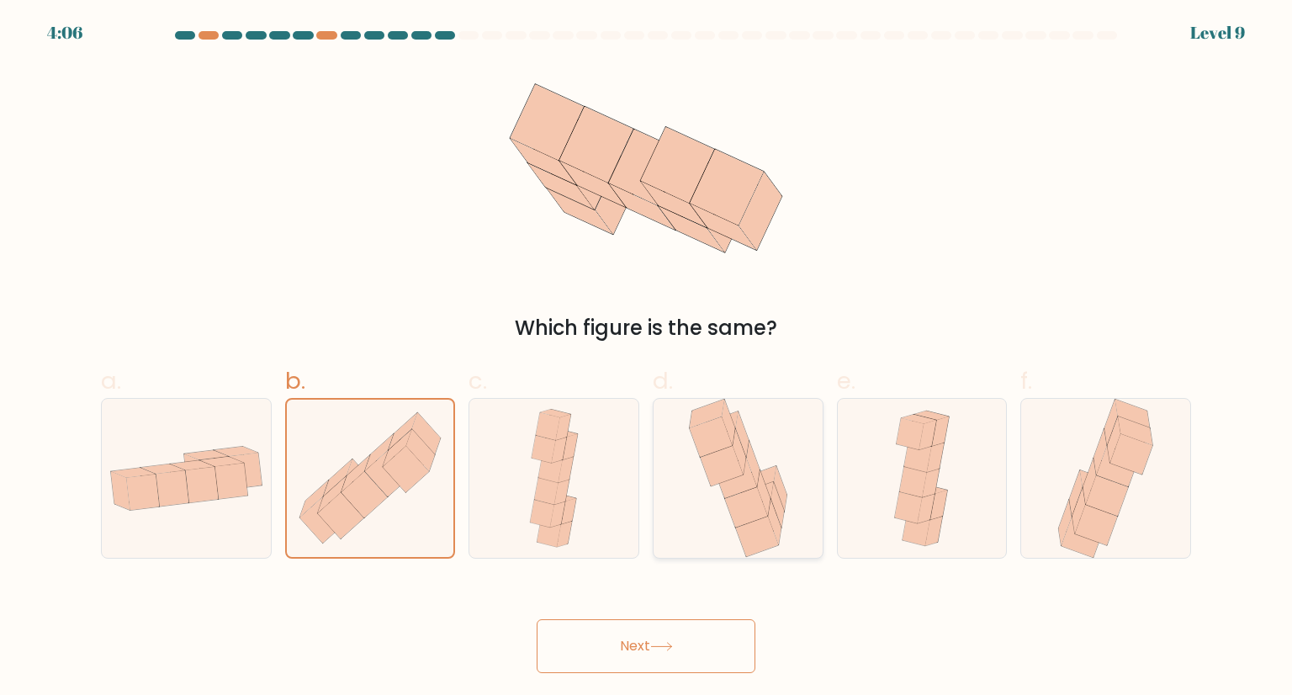
radio input "true"
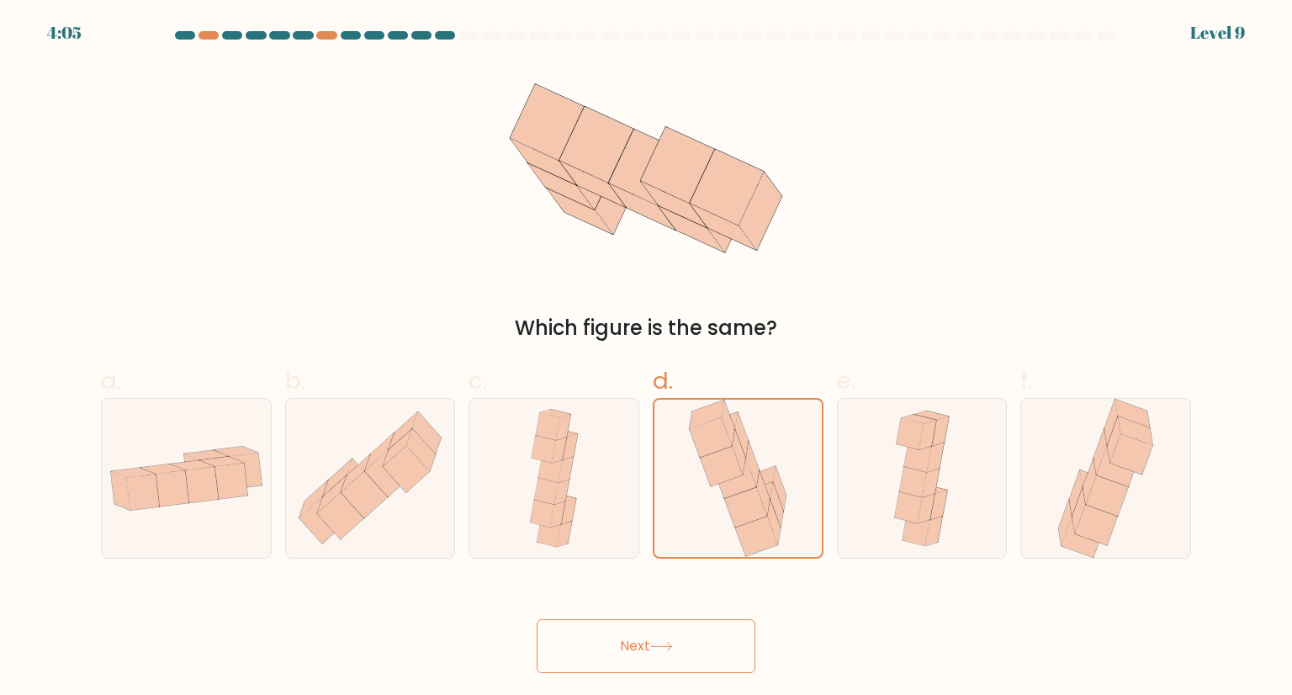
click at [685, 631] on button "Next" at bounding box center [646, 646] width 219 height 54
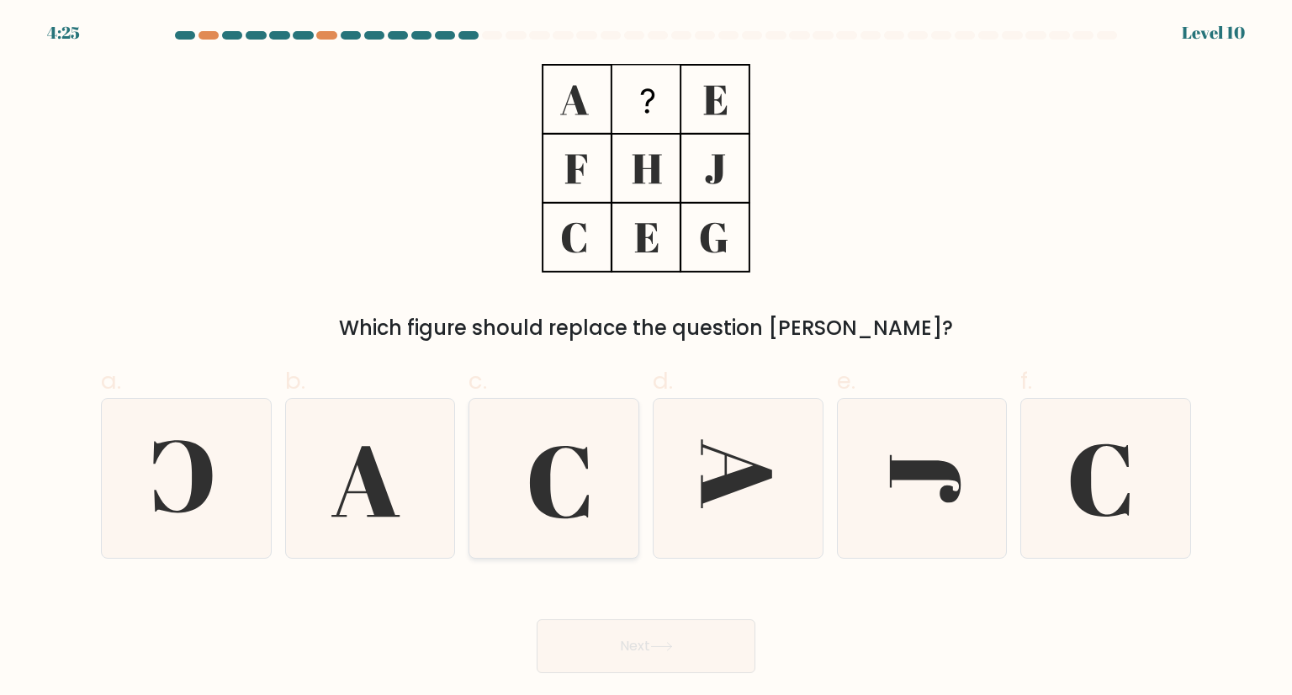
click at [558, 468] on icon at bounding box center [553, 478] width 158 height 158
click at [646, 358] on input "c." at bounding box center [646, 352] width 1 height 11
radio input "true"
click at [637, 643] on button "Next" at bounding box center [646, 646] width 219 height 54
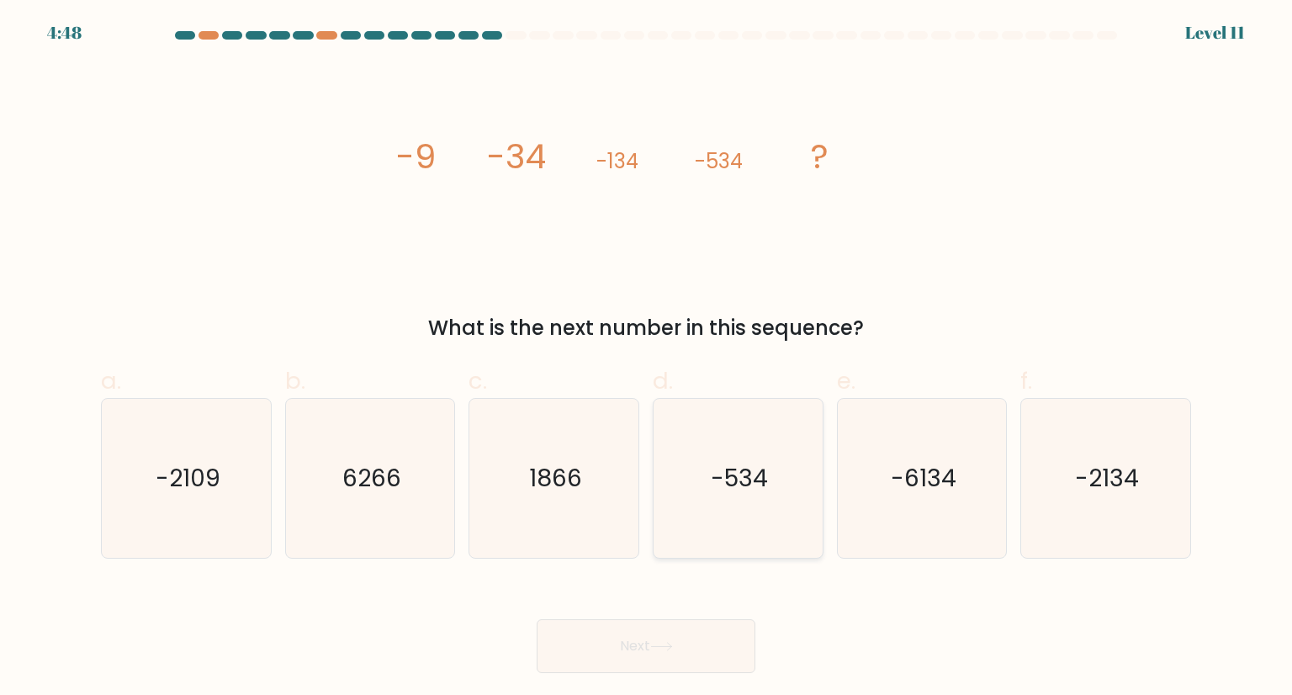
click at [706, 506] on icon "-534" at bounding box center [737, 478] width 158 height 158
click at [647, 358] on input "d. -534" at bounding box center [646, 352] width 1 height 11
radio input "true"
click at [1063, 514] on icon "-2134" at bounding box center [1105, 478] width 158 height 158
click at [647, 358] on input "f. -2134" at bounding box center [646, 352] width 1 height 11
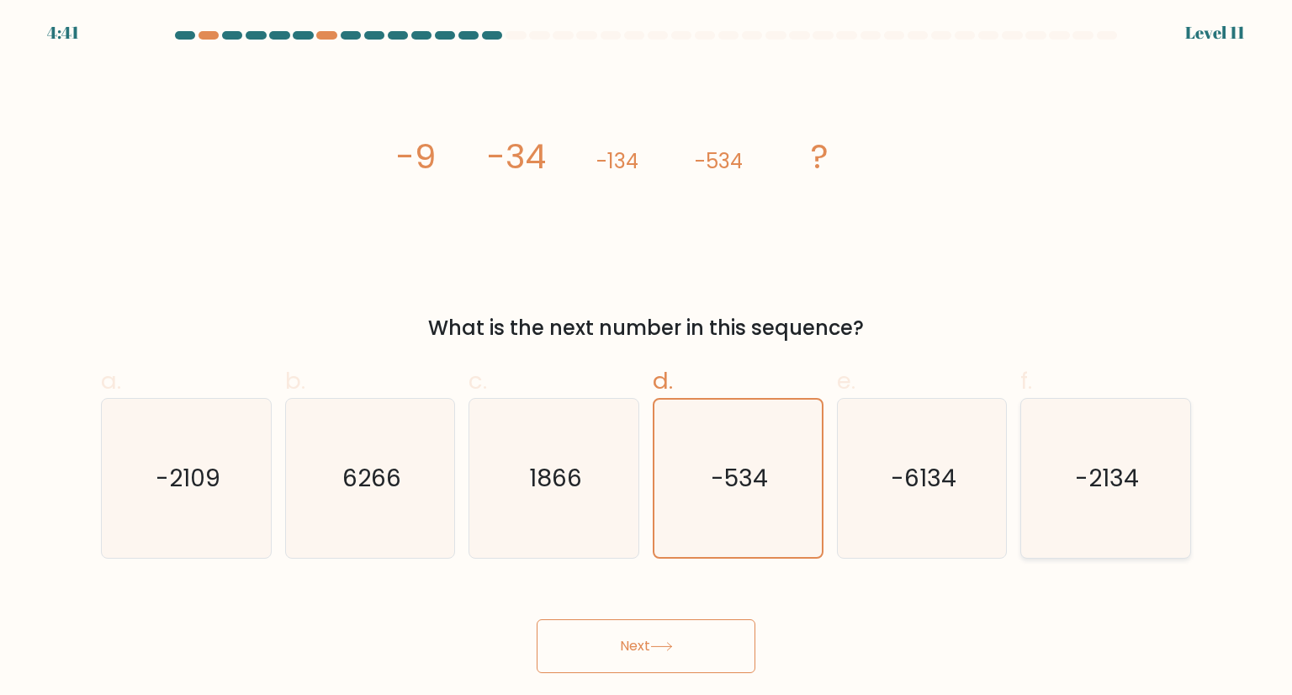
radio input "true"
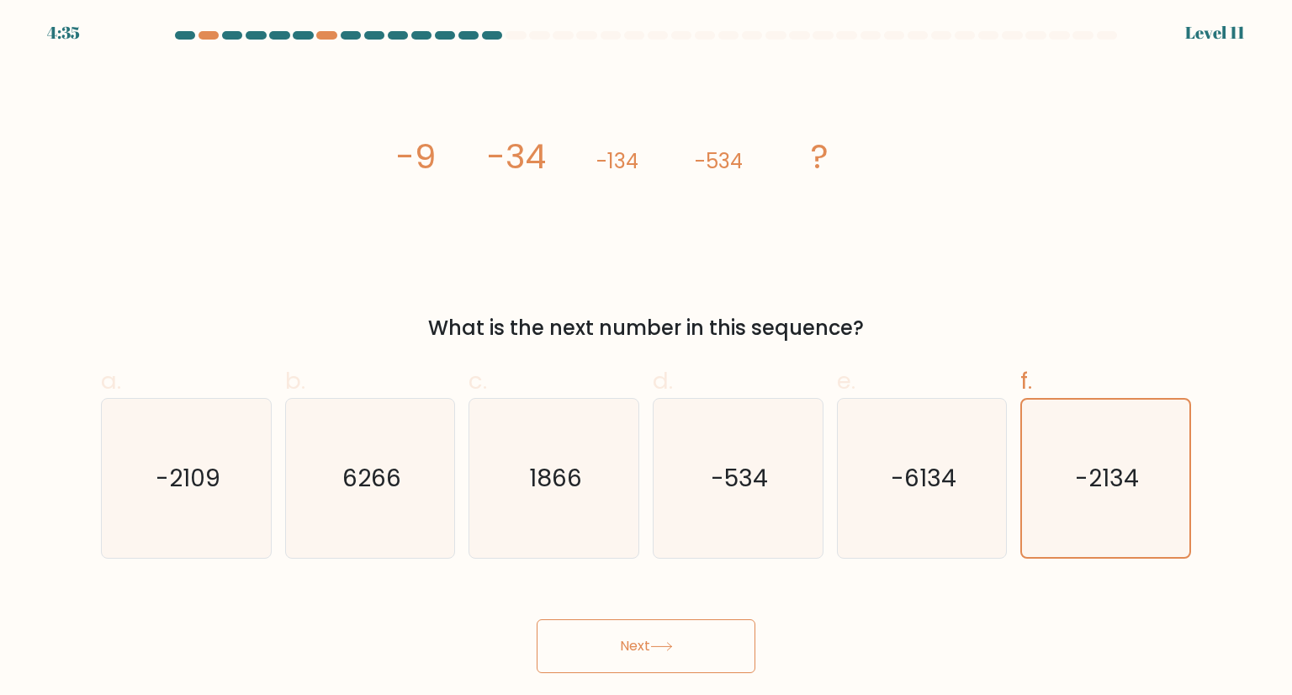
click at [663, 638] on button "Next" at bounding box center [646, 646] width 219 height 54
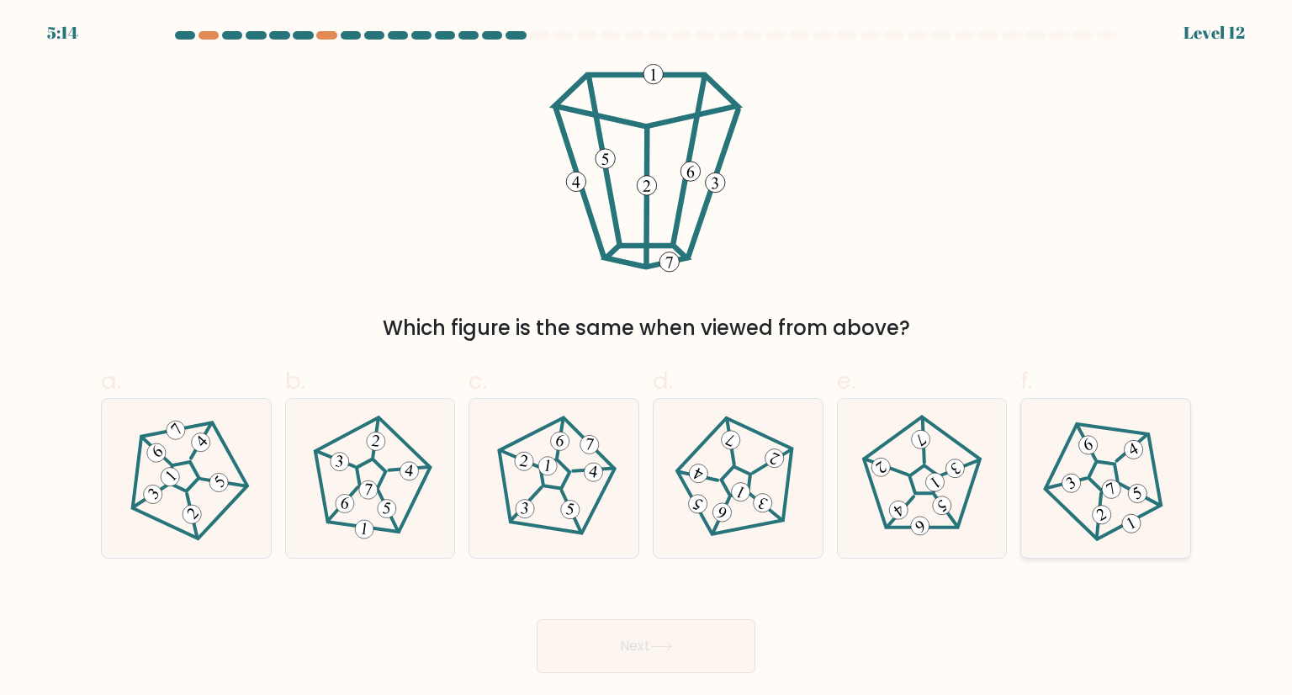
click at [1137, 521] on 189 at bounding box center [1130, 522] width 25 height 25
click at [647, 358] on input "f." at bounding box center [646, 352] width 1 height 11
radio input "true"
click at [489, 468] on div at bounding box center [553, 478] width 171 height 160
click at [646, 358] on input "c." at bounding box center [646, 352] width 1 height 11
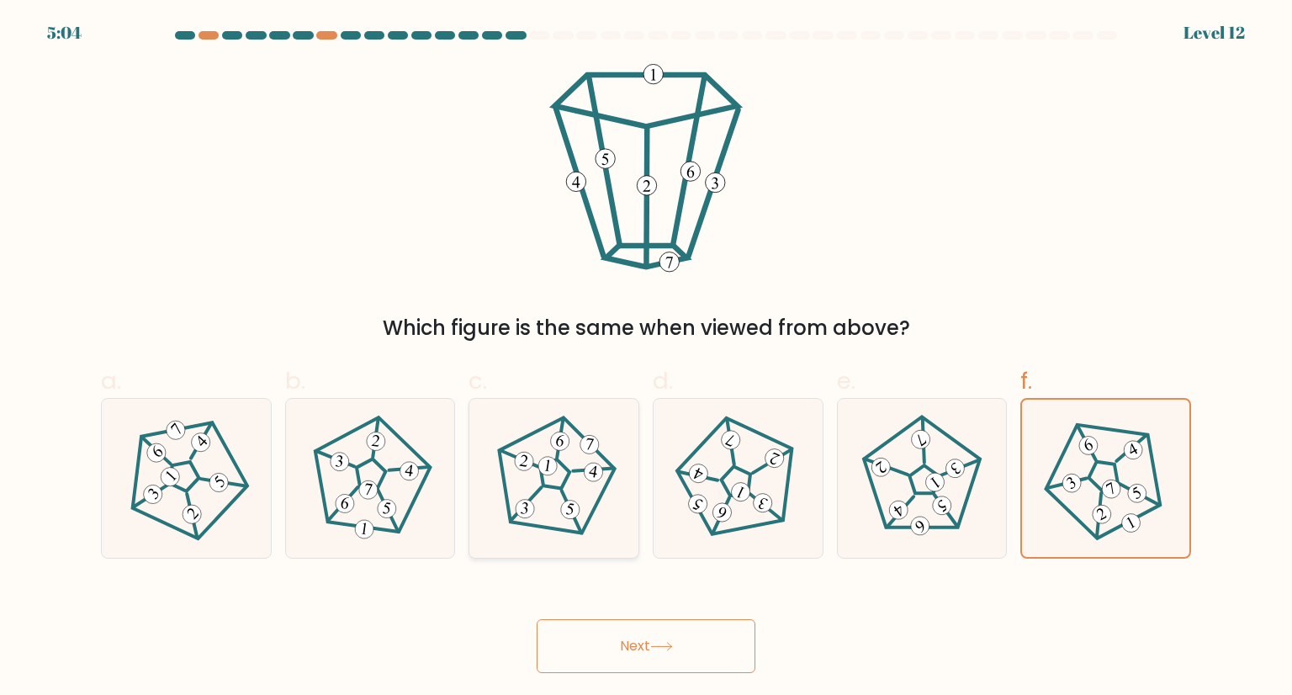
radio input "true"
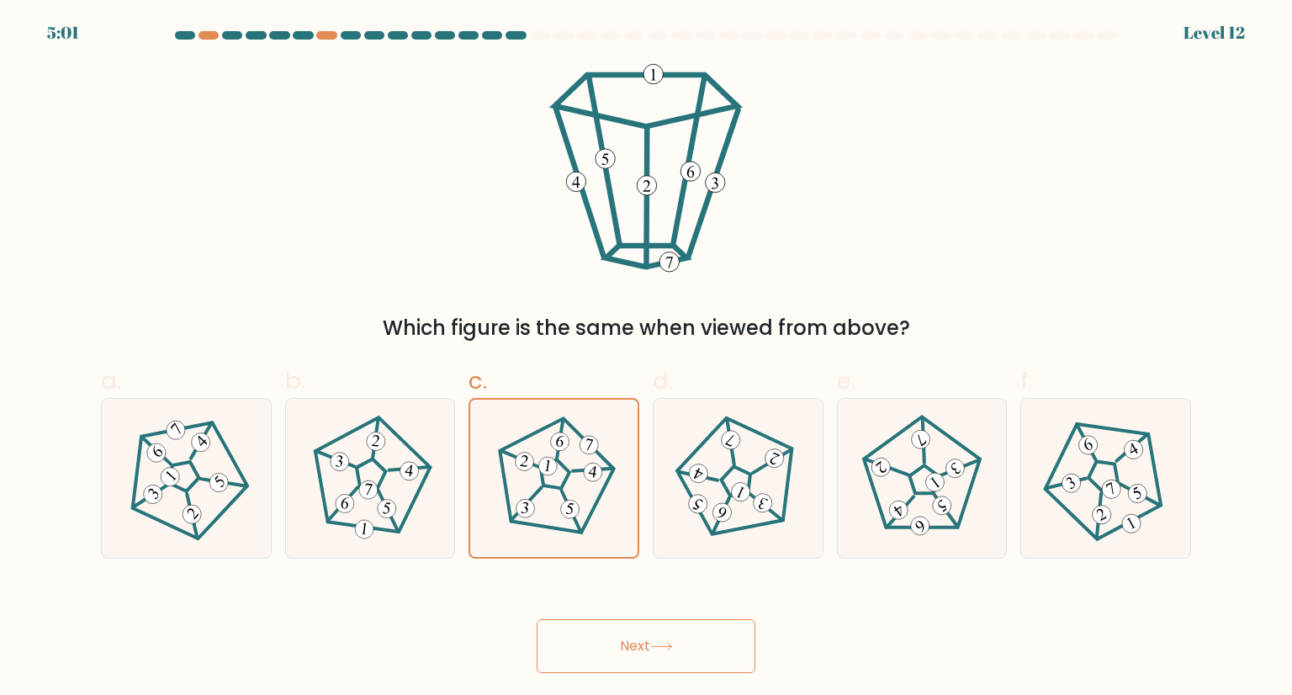
click at [621, 680] on body "5:01 Level 12" at bounding box center [646, 347] width 1292 height 695
click at [636, 643] on button "Next" at bounding box center [646, 646] width 219 height 54
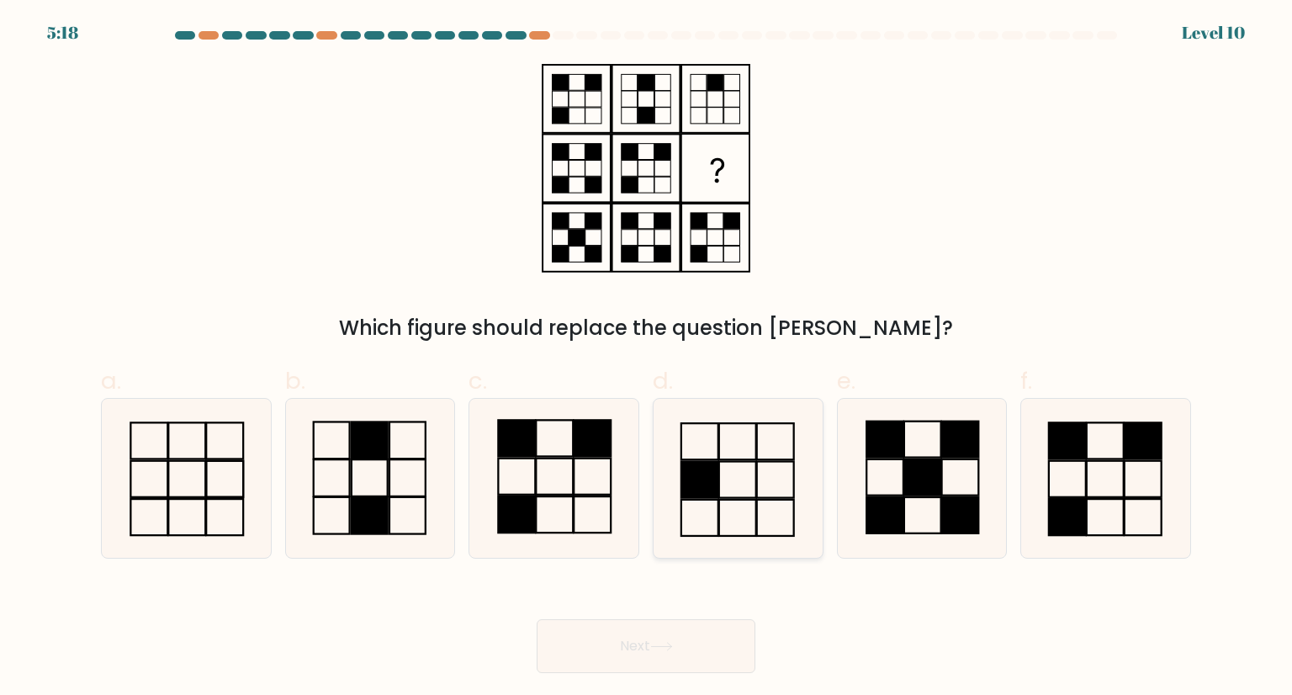
click at [706, 449] on icon at bounding box center [737, 478] width 158 height 158
click at [647, 358] on input "d." at bounding box center [646, 352] width 1 height 11
radio input "true"
click at [663, 630] on button "Next" at bounding box center [646, 646] width 219 height 54
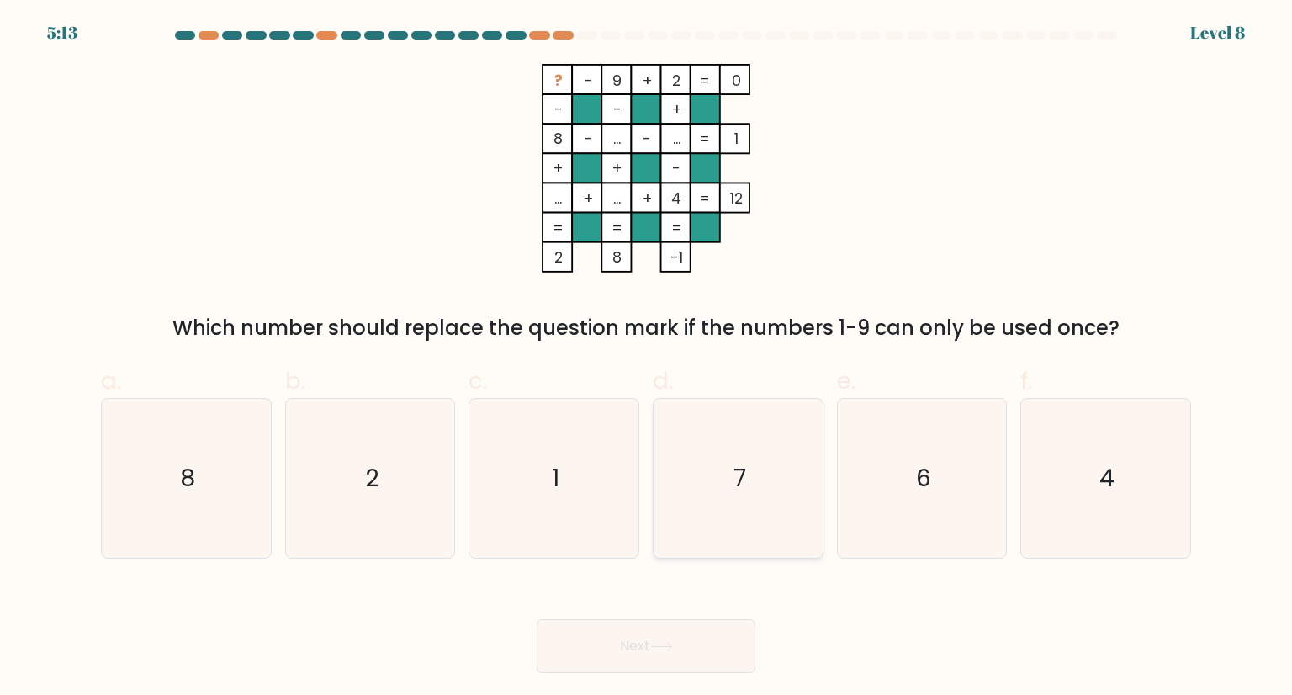
click at [732, 439] on icon "7" at bounding box center [737, 478] width 158 height 158
click at [647, 358] on input "d. 7" at bounding box center [646, 352] width 1 height 11
radio input "true"
click at [665, 637] on button "Next" at bounding box center [646, 646] width 219 height 54
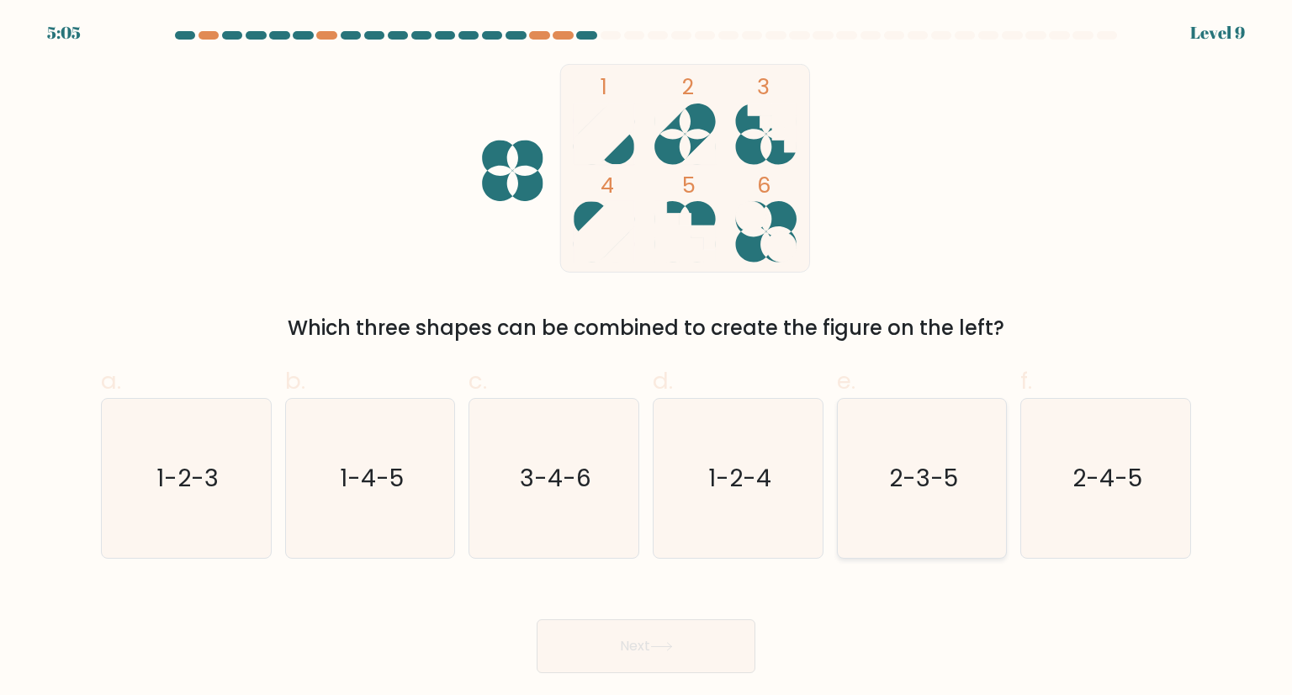
click at [920, 499] on icon "2-3-5" at bounding box center [922, 478] width 158 height 158
click at [647, 358] on input "e. 2-3-5" at bounding box center [646, 352] width 1 height 11
radio input "true"
click at [686, 620] on button "Next" at bounding box center [646, 646] width 219 height 54
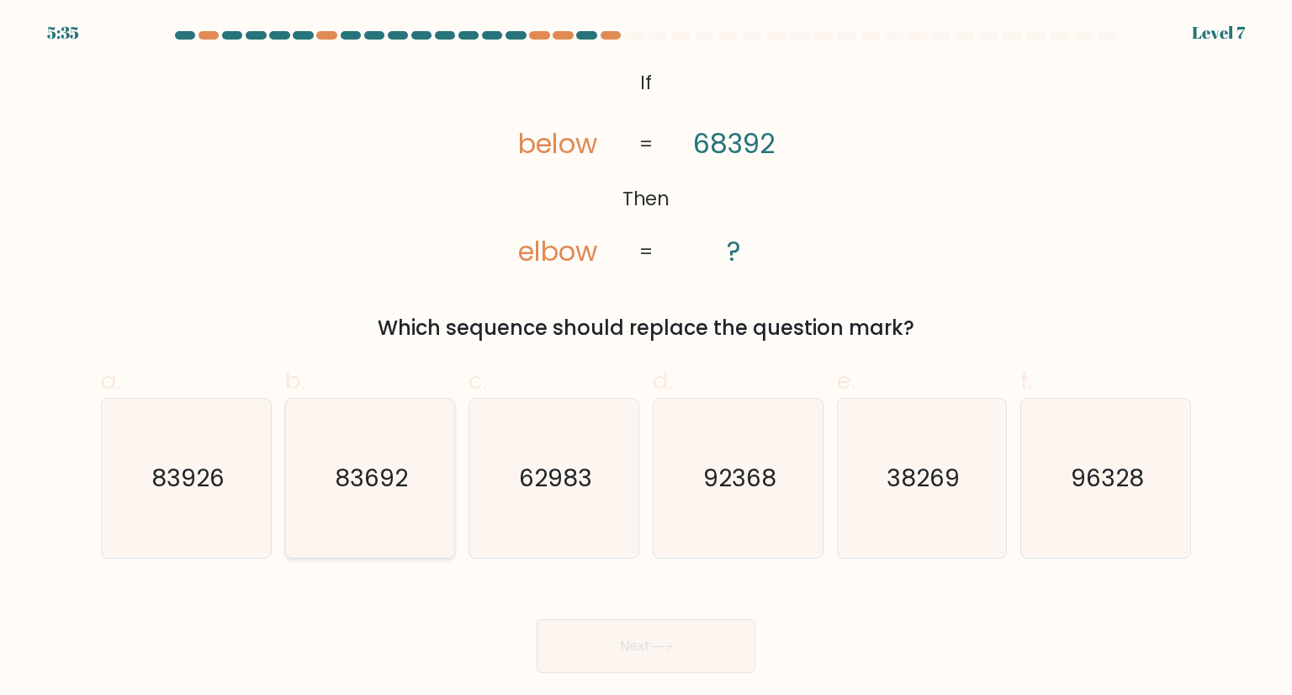
click at [379, 463] on text "83692" at bounding box center [371, 478] width 73 height 34
click at [646, 358] on input "b. 83692" at bounding box center [646, 352] width 1 height 11
radio input "true"
click at [602, 661] on button "Next" at bounding box center [646, 646] width 219 height 54
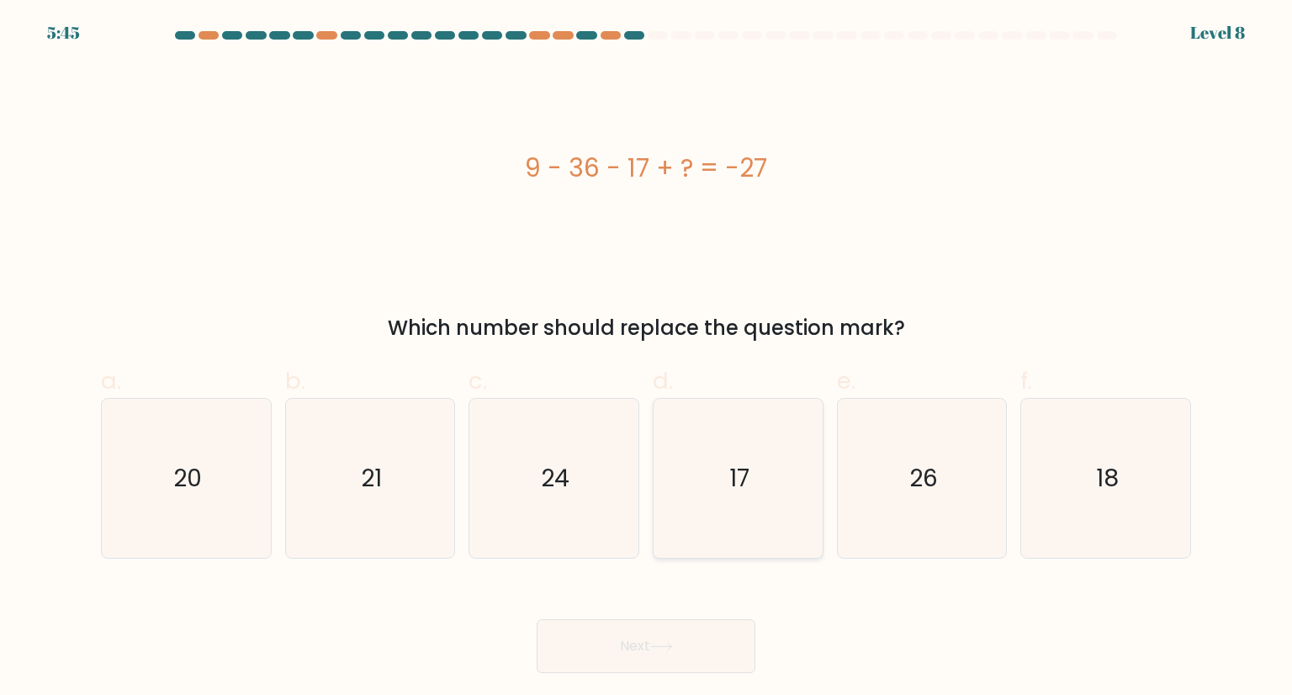
click at [734, 496] on icon "17" at bounding box center [737, 478] width 158 height 158
click at [647, 358] on input "d. 17" at bounding box center [646, 352] width 1 height 11
radio input "true"
click at [685, 658] on button "Next" at bounding box center [646, 646] width 219 height 54
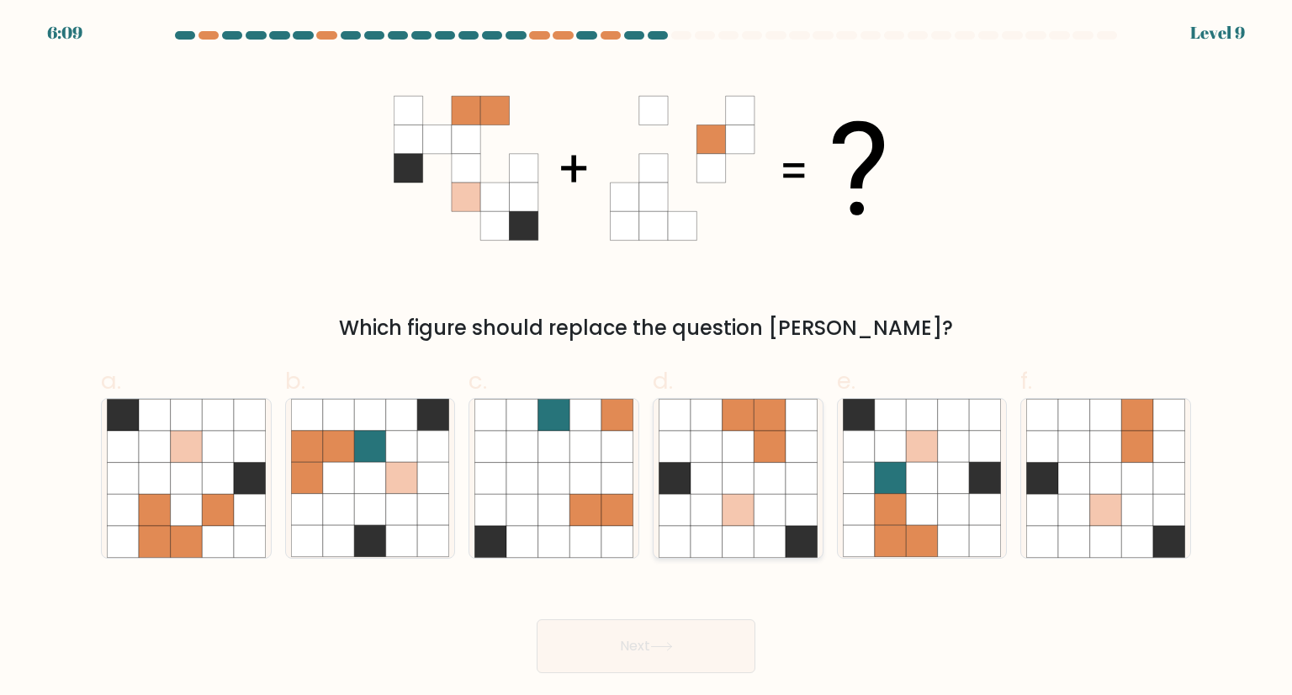
click at [751, 484] on icon at bounding box center [738, 479] width 32 height 32
click at [647, 358] on input "d." at bounding box center [646, 352] width 1 height 11
radio input "true"
click at [639, 651] on button "Next" at bounding box center [646, 646] width 219 height 54
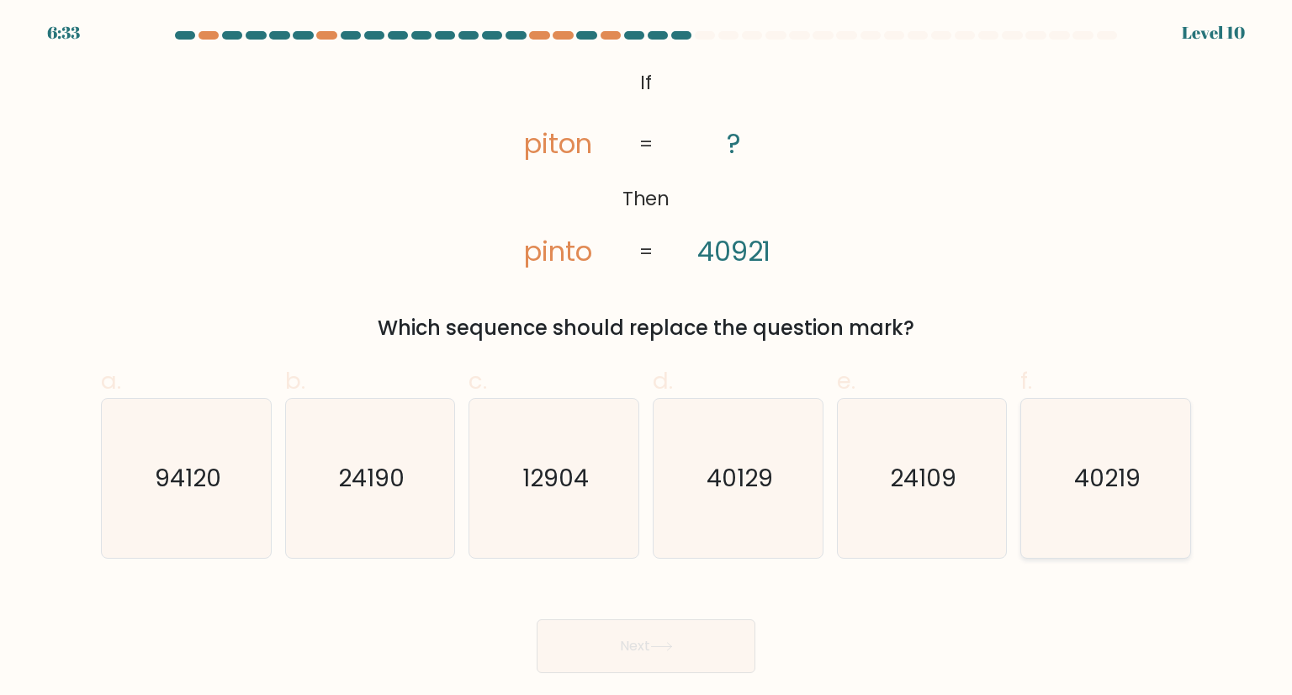
click at [1093, 488] on text "40219" at bounding box center [1107, 478] width 66 height 34
click at [647, 358] on input "f. 40219" at bounding box center [646, 352] width 1 height 11
radio input "true"
click at [591, 646] on button "Next" at bounding box center [646, 646] width 219 height 54
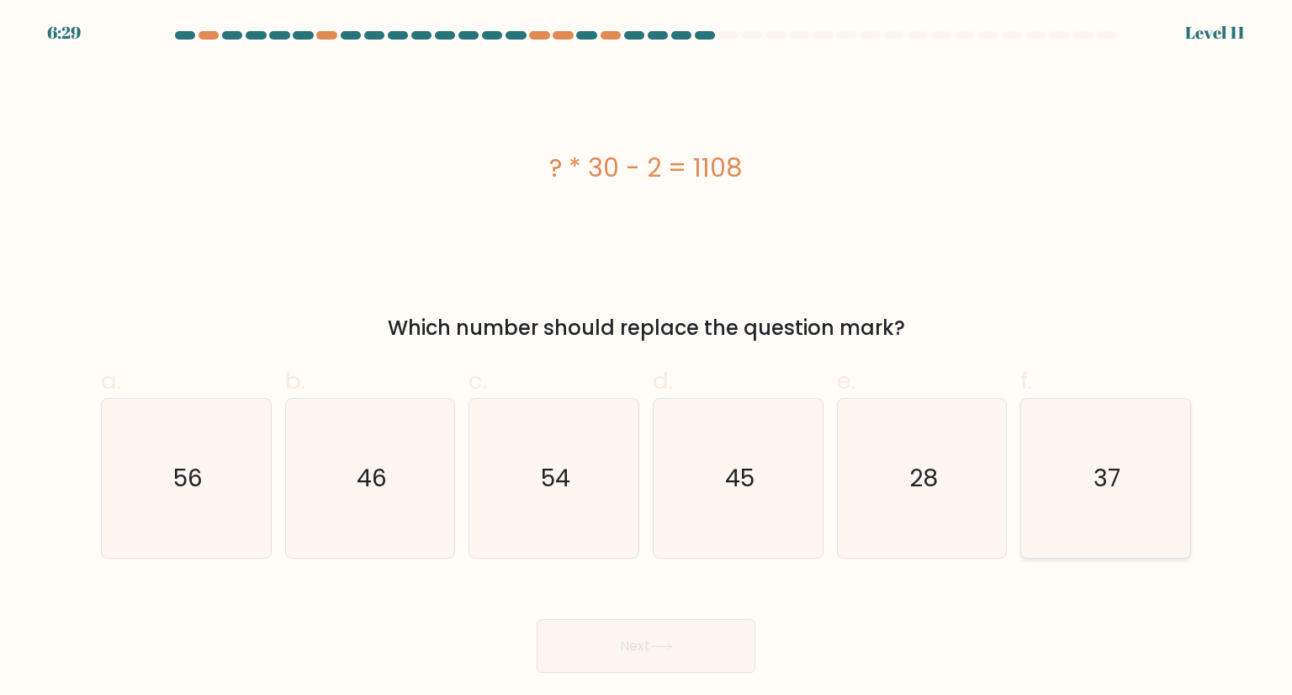
click at [1076, 411] on icon "37" at bounding box center [1105, 478] width 158 height 158
click at [647, 358] on input "f. 37" at bounding box center [646, 352] width 1 height 11
radio input "true"
click at [664, 658] on button "Next" at bounding box center [646, 646] width 219 height 54
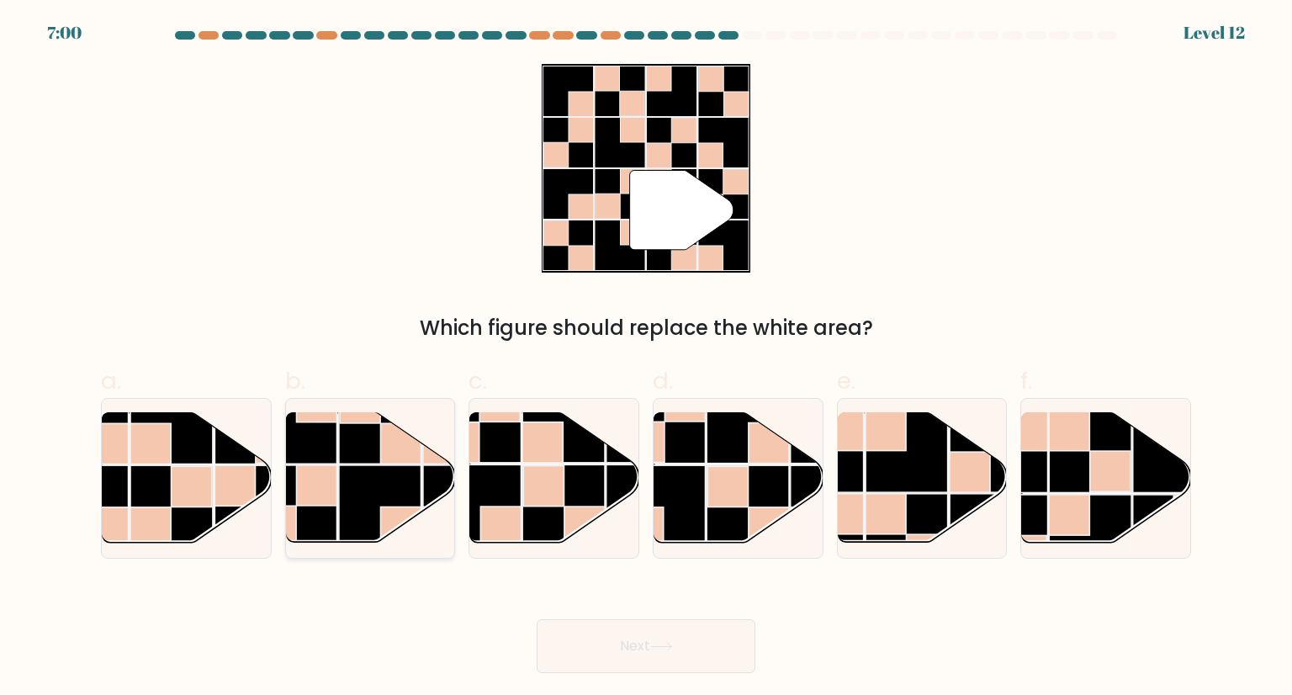
click at [306, 487] on rect at bounding box center [316, 485] width 40 height 40
click at [646, 358] on input "b." at bounding box center [646, 352] width 1 height 11
radio input "true"
click at [646, 635] on button "Next" at bounding box center [646, 646] width 219 height 54
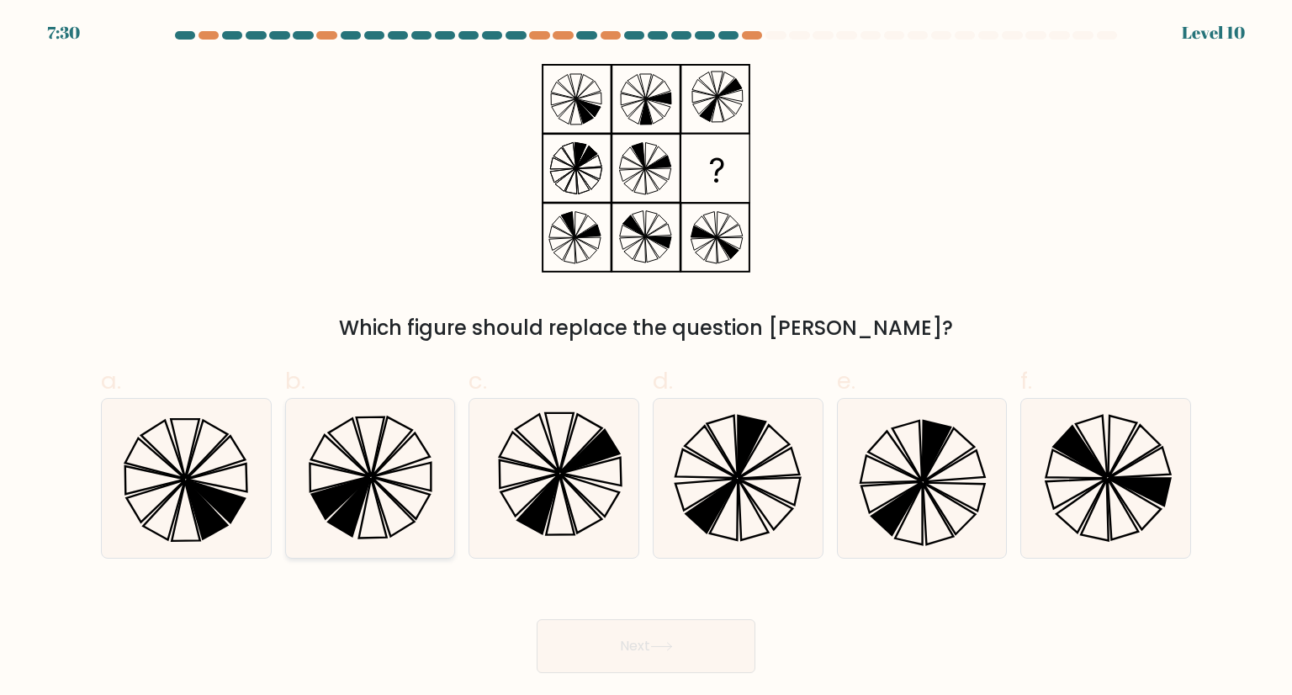
click at [387, 504] on icon at bounding box center [370, 478] width 158 height 158
click at [646, 358] on input "b." at bounding box center [646, 352] width 1 height 11
radio input "true"
click at [622, 627] on button "Next" at bounding box center [646, 646] width 219 height 54
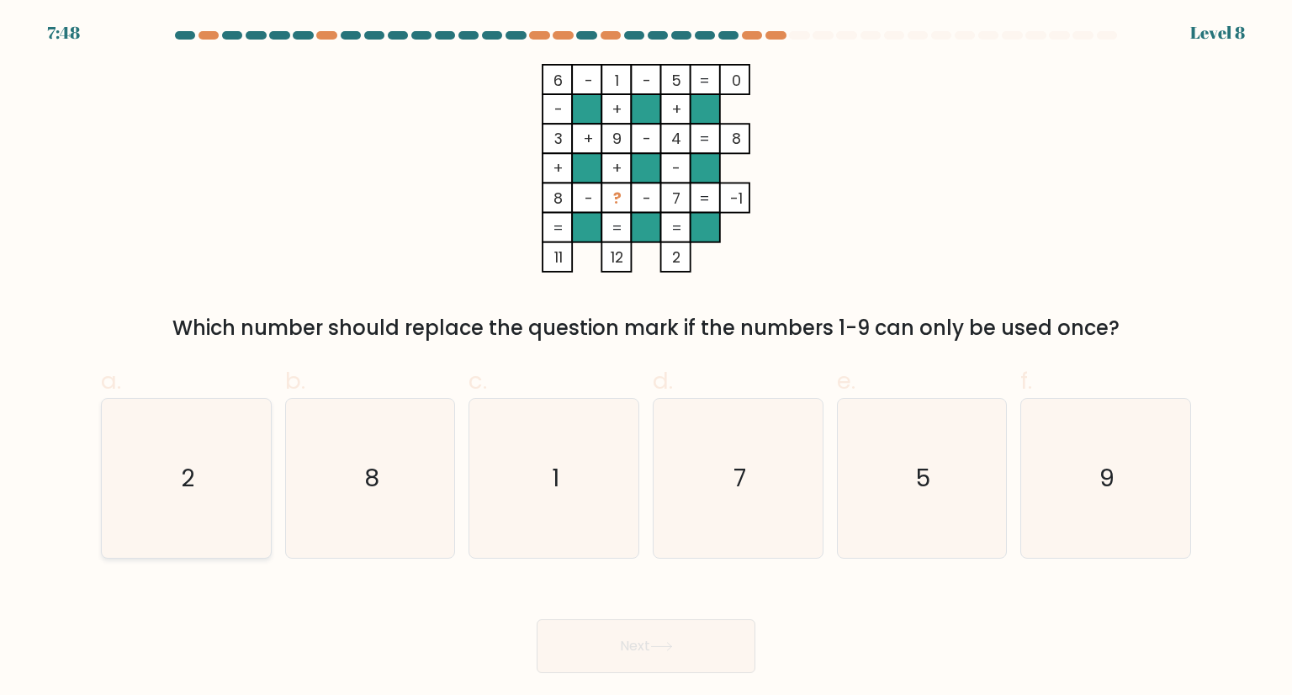
click at [208, 482] on icon "2" at bounding box center [186, 478] width 158 height 158
click at [646, 358] on input "a. 2" at bounding box center [646, 352] width 1 height 11
radio input "true"
click at [686, 633] on button "Next" at bounding box center [646, 646] width 219 height 54
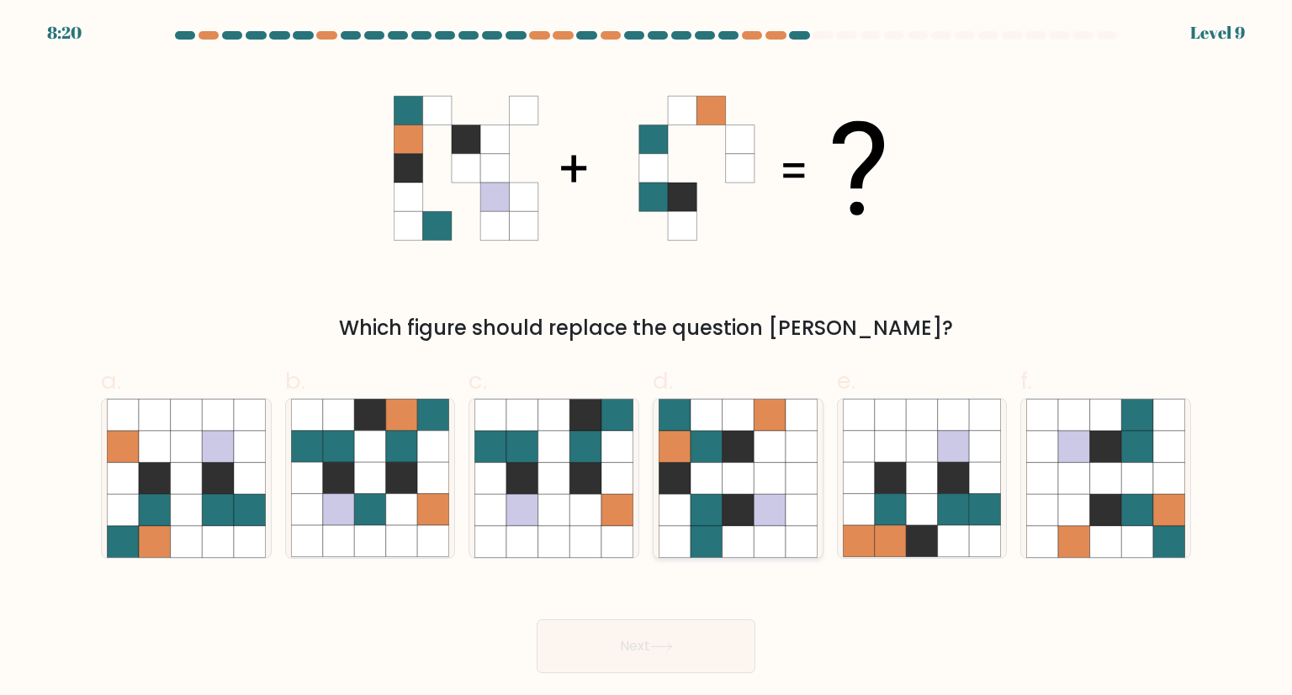
click at [706, 452] on icon at bounding box center [706, 447] width 32 height 32
click at [647, 358] on input "d." at bounding box center [646, 352] width 1 height 11
radio input "true"
click at [629, 637] on button "Next" at bounding box center [646, 646] width 219 height 54
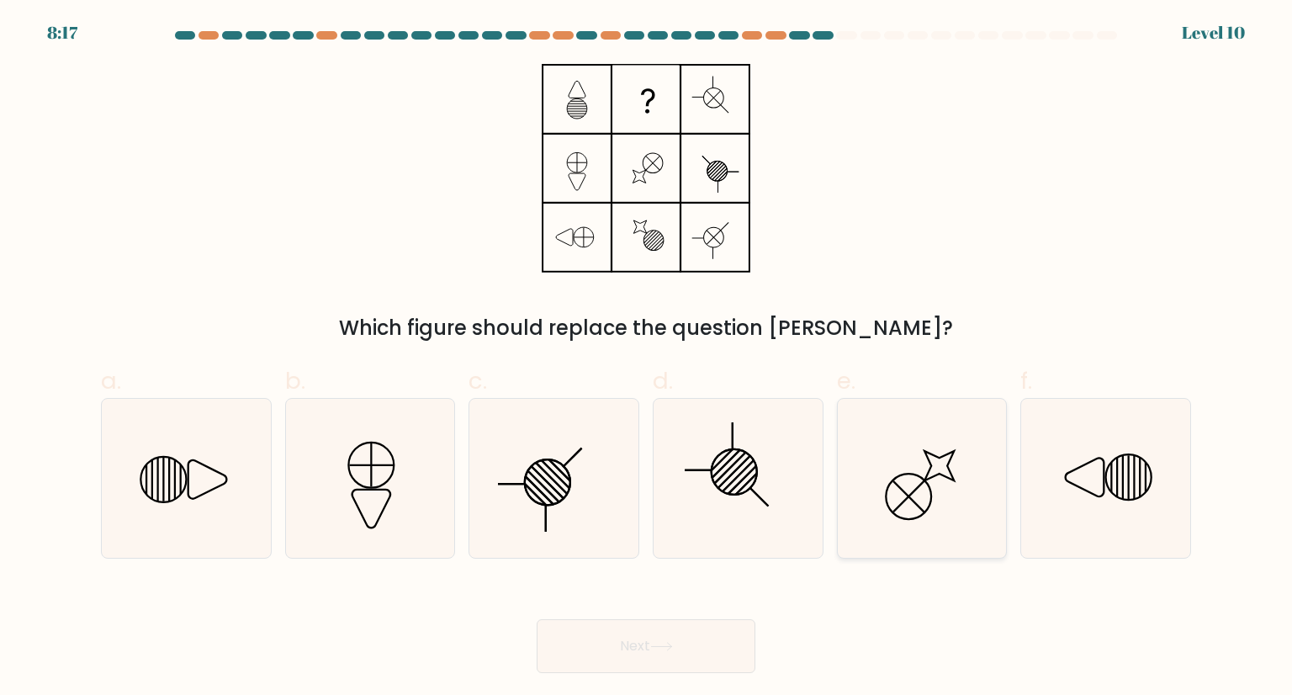
click at [932, 481] on icon at bounding box center [922, 478] width 158 height 158
click at [647, 358] on input "e." at bounding box center [646, 352] width 1 height 11
radio input "true"
click at [617, 659] on button "Next" at bounding box center [646, 646] width 219 height 54
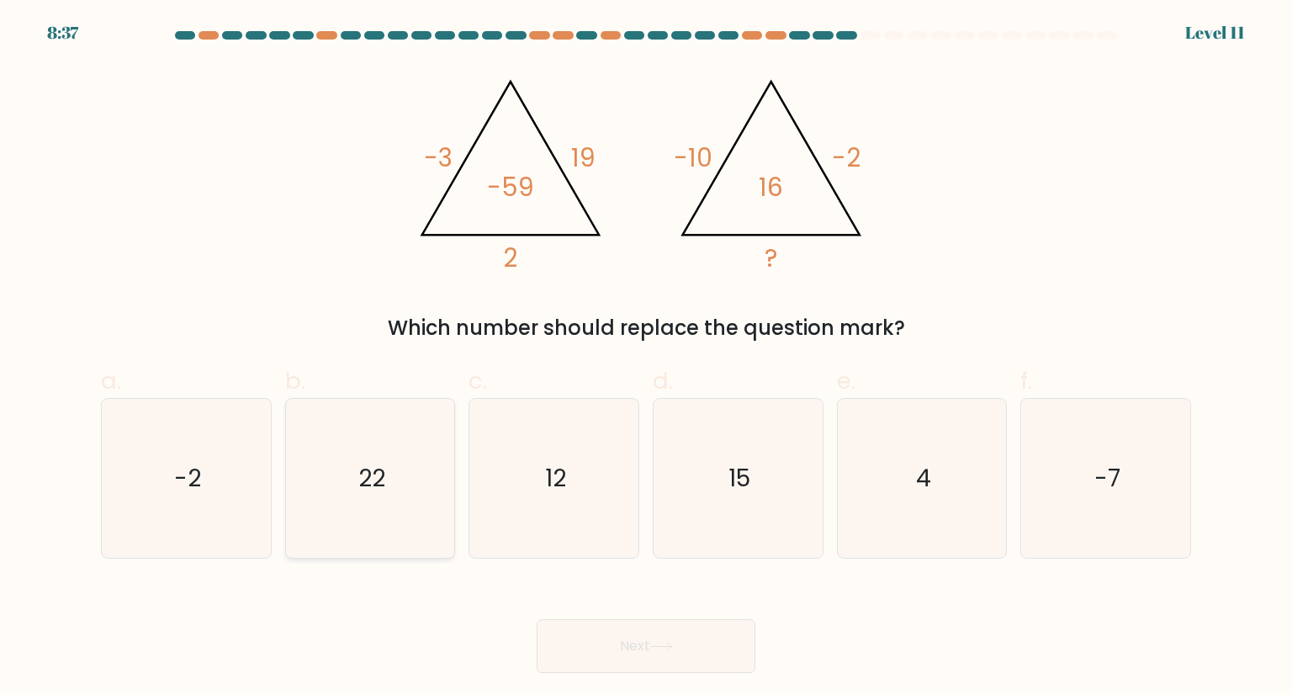
click at [349, 465] on icon "22" at bounding box center [370, 478] width 158 height 158
click at [646, 358] on input "b. 22" at bounding box center [646, 352] width 1 height 11
radio input "true"
click at [630, 658] on button "Next" at bounding box center [646, 646] width 219 height 54
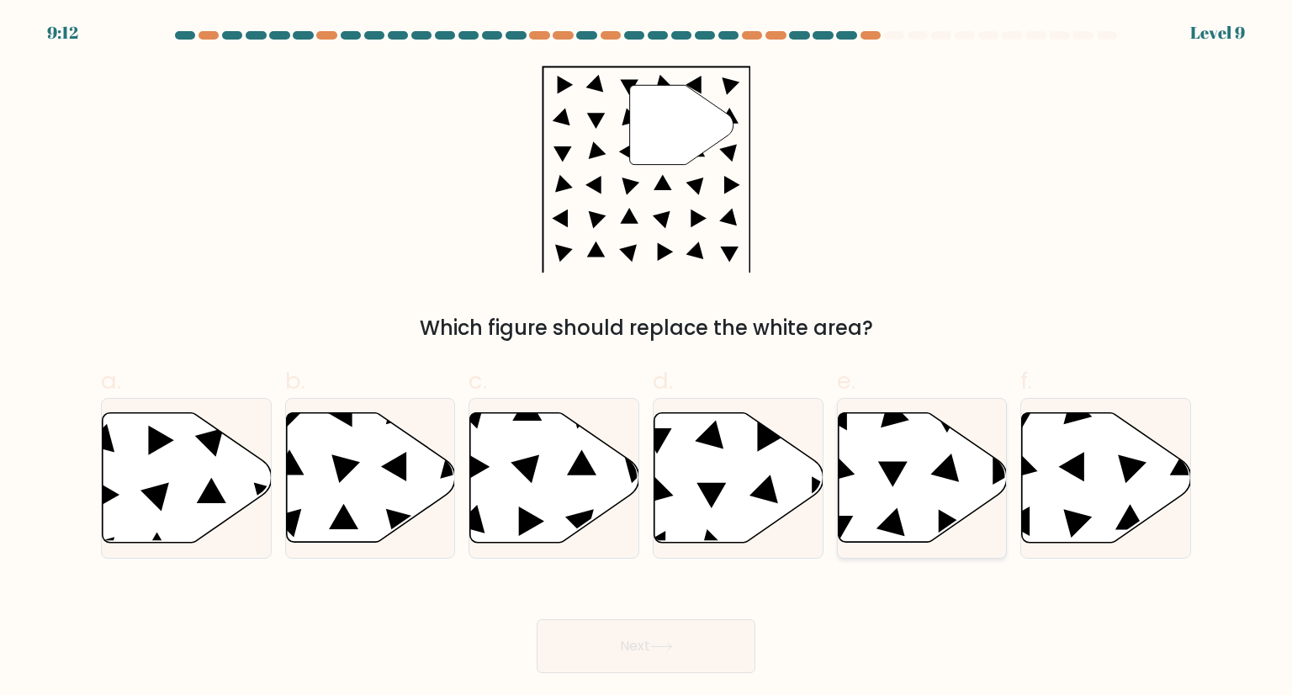
click at [851, 503] on icon at bounding box center [922, 478] width 169 height 130
click at [647, 358] on input "e." at bounding box center [646, 352] width 1 height 11
radio input "true"
click at [615, 664] on button "Next" at bounding box center [646, 646] width 219 height 54
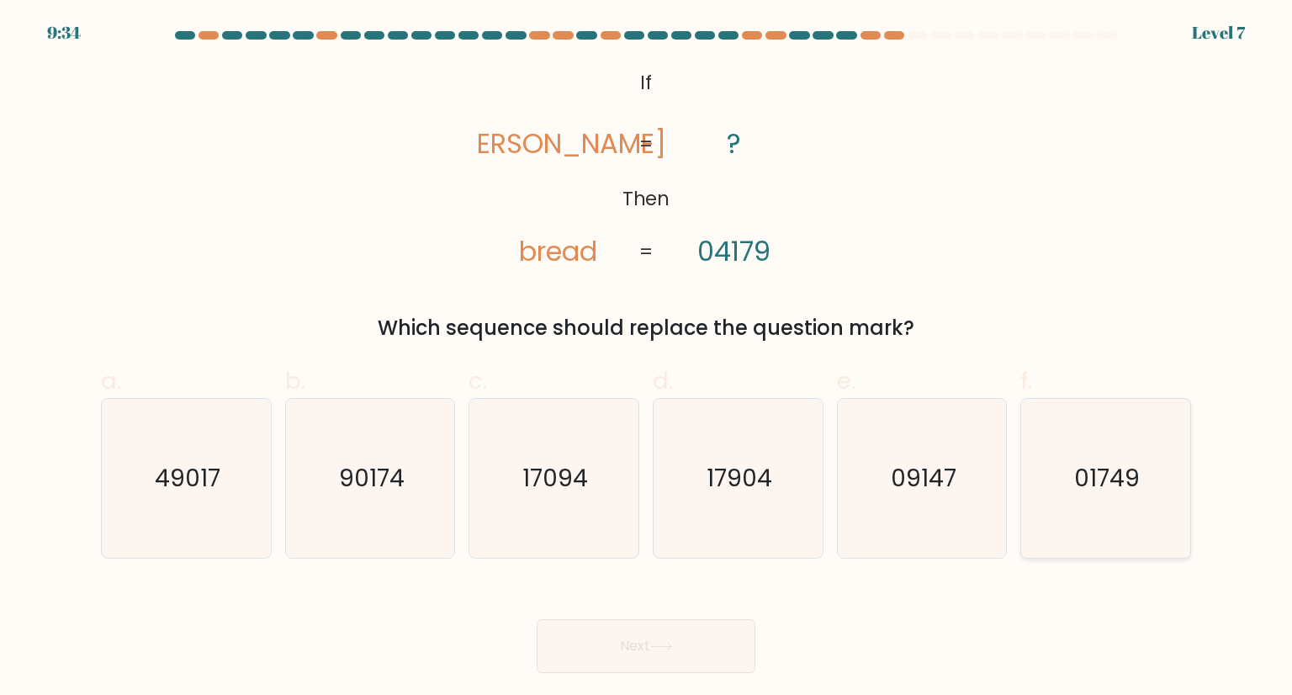
click at [1139, 456] on icon "01749" at bounding box center [1105, 478] width 158 height 158
click at [647, 358] on input "f. 01749" at bounding box center [646, 352] width 1 height 11
radio input "true"
click at [679, 633] on button "Next" at bounding box center [646, 646] width 219 height 54
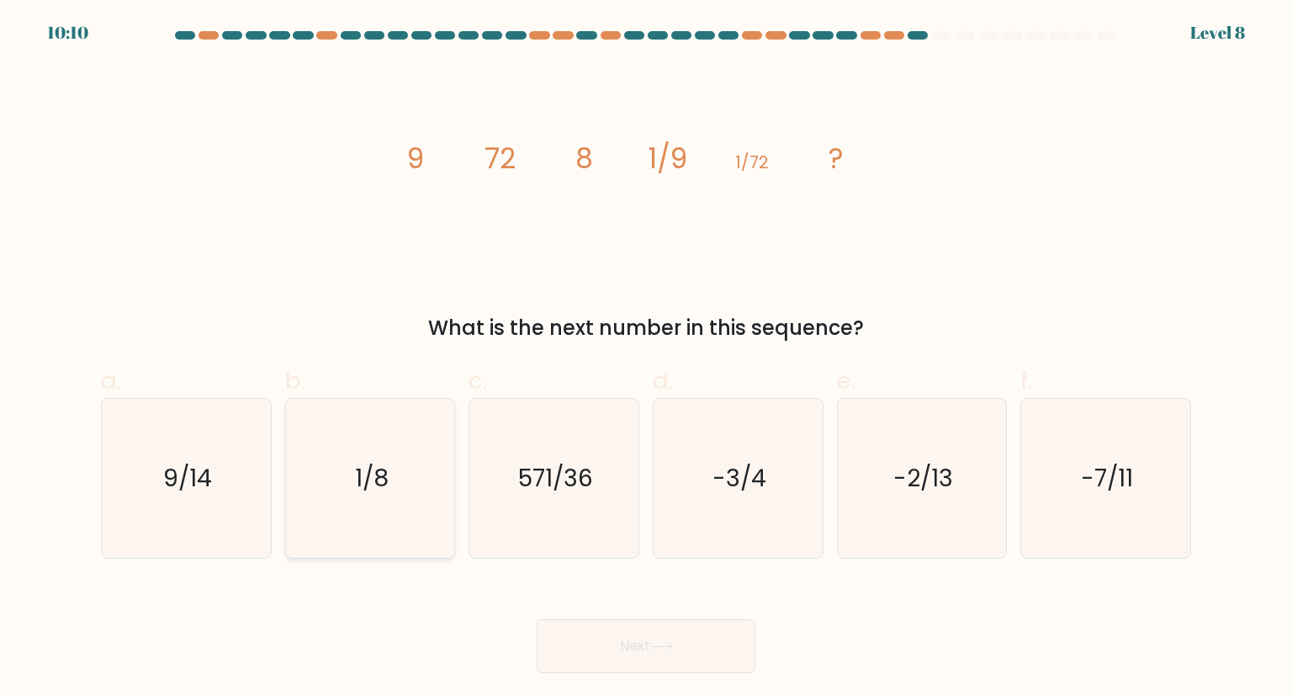
click at [410, 528] on icon "1/8" at bounding box center [370, 478] width 158 height 158
click at [646, 358] on input "b. 1/8" at bounding box center [646, 352] width 1 height 11
radio input "true"
click at [643, 670] on button "Next" at bounding box center [646, 646] width 219 height 54
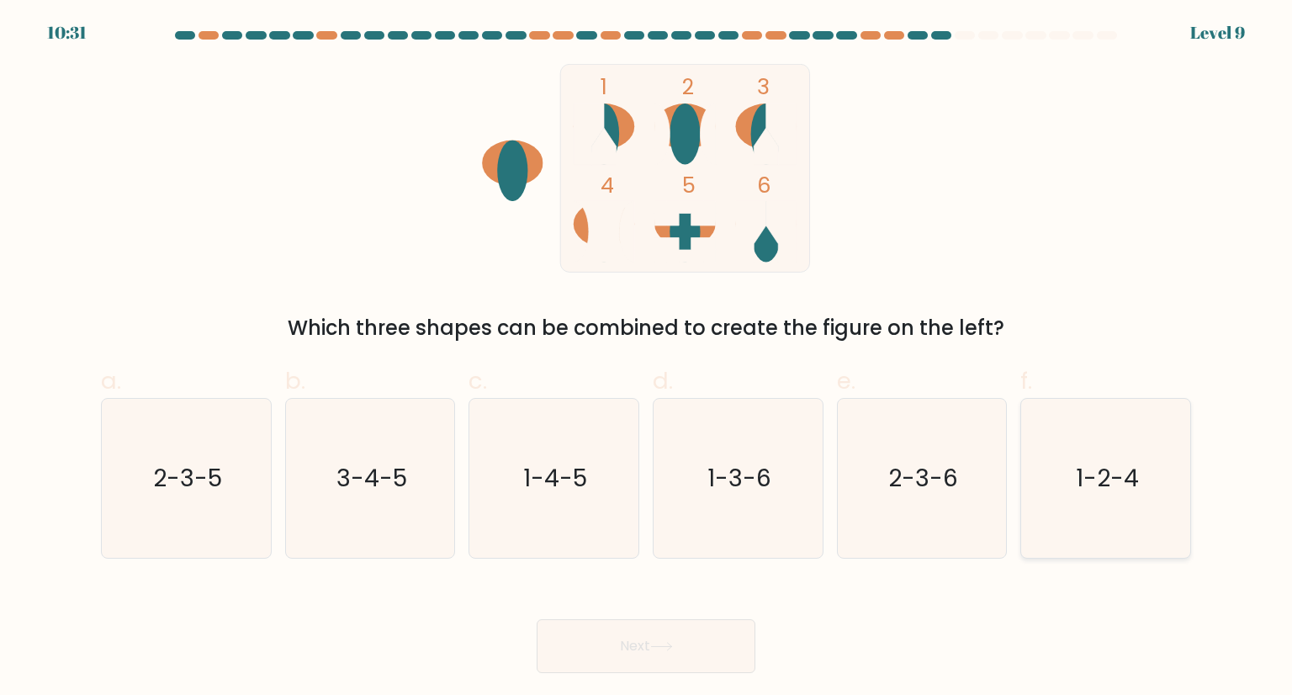
click at [1085, 487] on text "1-2-4" at bounding box center [1107, 478] width 63 height 34
click at [647, 358] on input "f. 1-2-4" at bounding box center [646, 352] width 1 height 11
radio input "true"
click at [717, 461] on text "1-3-6" at bounding box center [739, 478] width 64 height 34
click at [647, 358] on input "d. 1-3-6" at bounding box center [646, 352] width 1 height 11
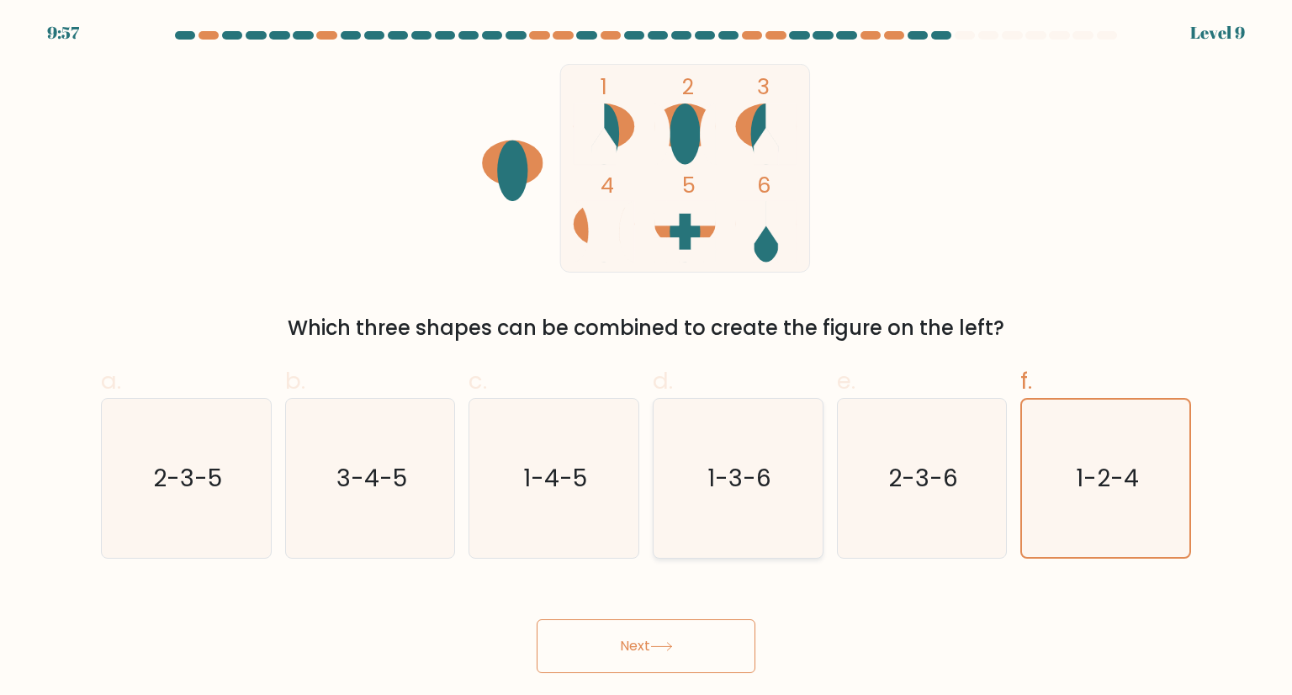
radio input "true"
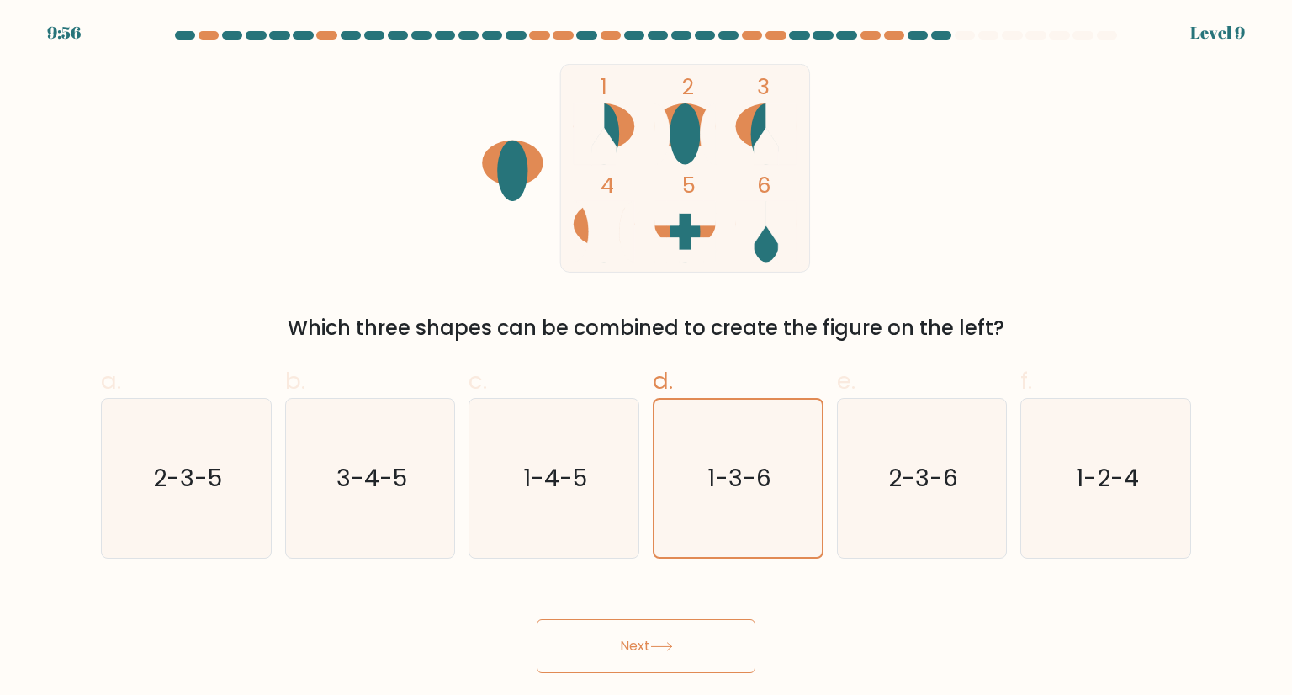
click at [679, 662] on button "Next" at bounding box center [646, 646] width 219 height 54
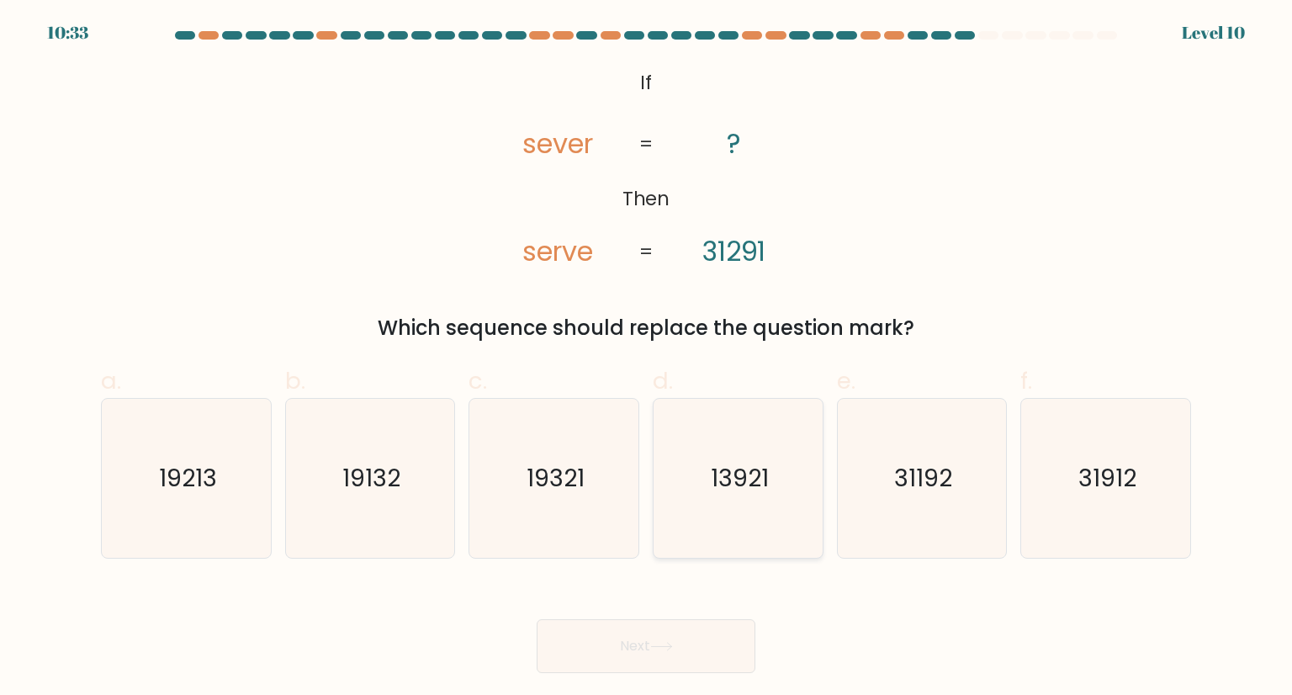
click at [703, 504] on icon "13921" at bounding box center [737, 478] width 158 height 158
click at [647, 358] on input "d. 13921" at bounding box center [646, 352] width 1 height 11
radio input "true"
click at [636, 645] on button "Next" at bounding box center [646, 646] width 219 height 54
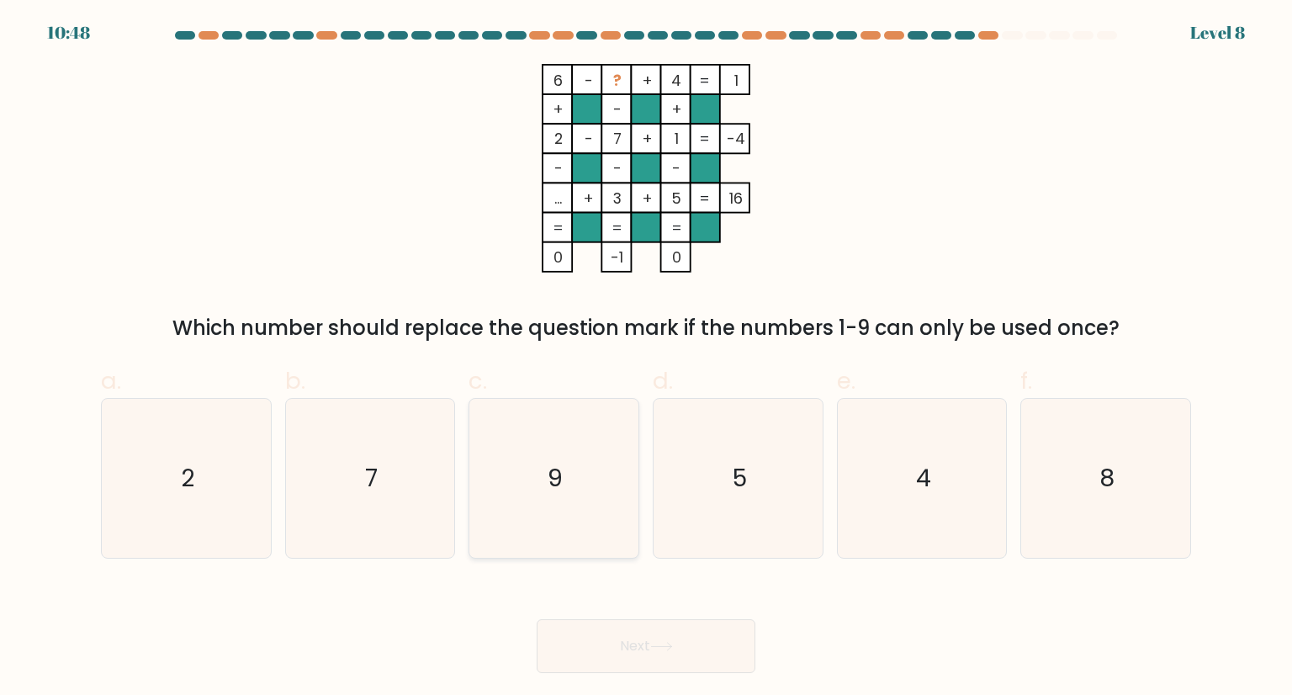
click at [528, 514] on icon "9" at bounding box center [553, 478] width 158 height 158
click at [646, 358] on input "c. 9" at bounding box center [646, 352] width 1 height 11
radio input "true"
click at [649, 647] on button "Next" at bounding box center [646, 646] width 219 height 54
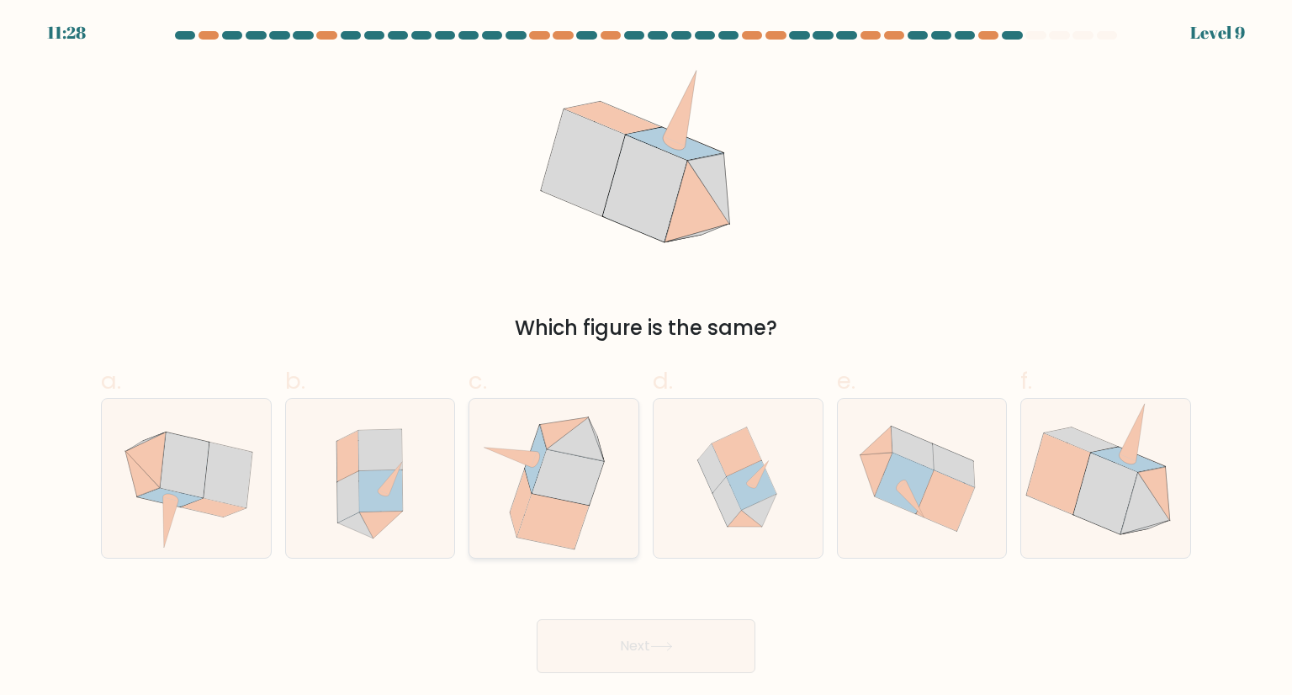
click at [590, 450] on icon at bounding box center [575, 439] width 57 height 44
click at [646, 358] on input "c." at bounding box center [646, 352] width 1 height 11
radio input "true"
click at [1117, 445] on icon at bounding box center [1105, 478] width 163 height 158
click at [647, 358] on input "f." at bounding box center [646, 352] width 1 height 11
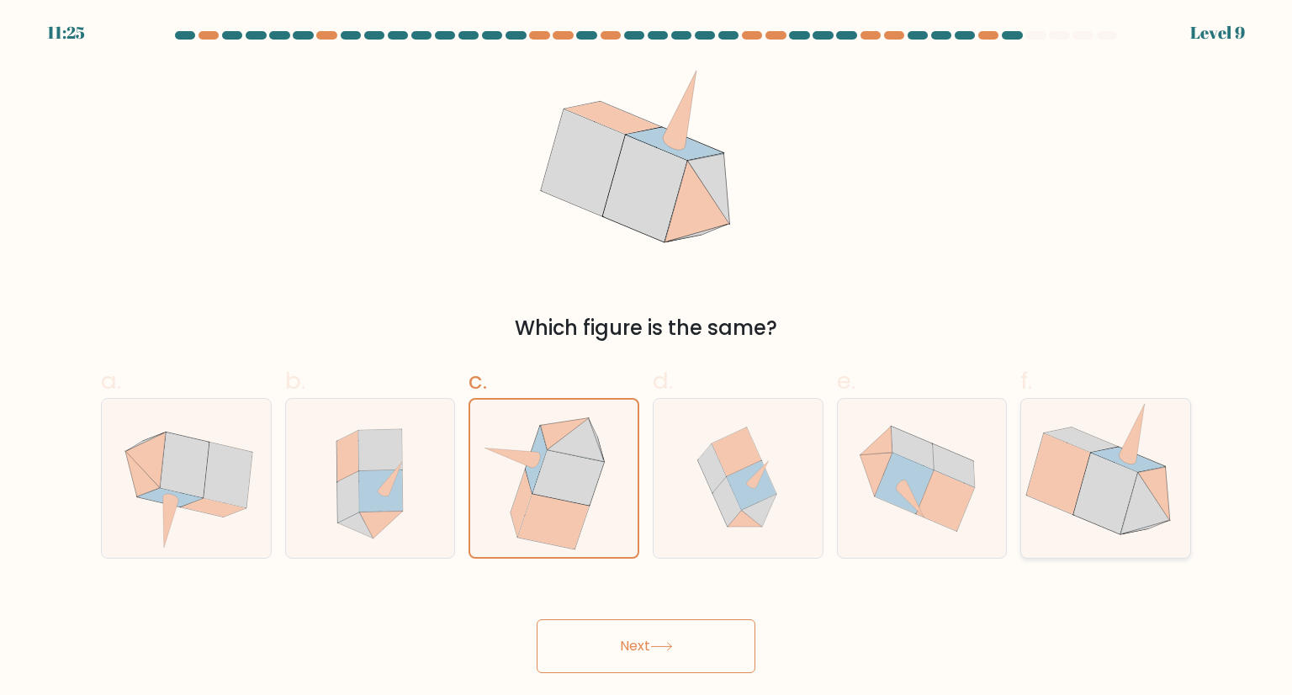
radio input "true"
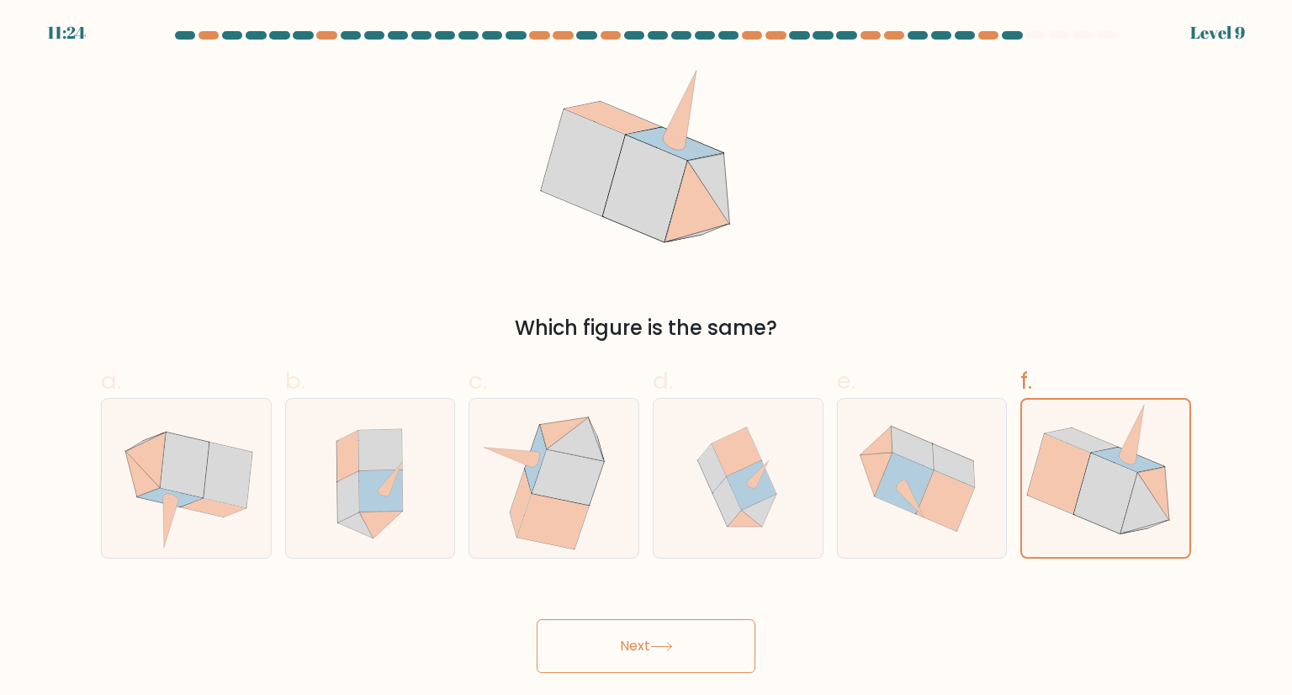
click at [693, 649] on button "Next" at bounding box center [646, 646] width 219 height 54
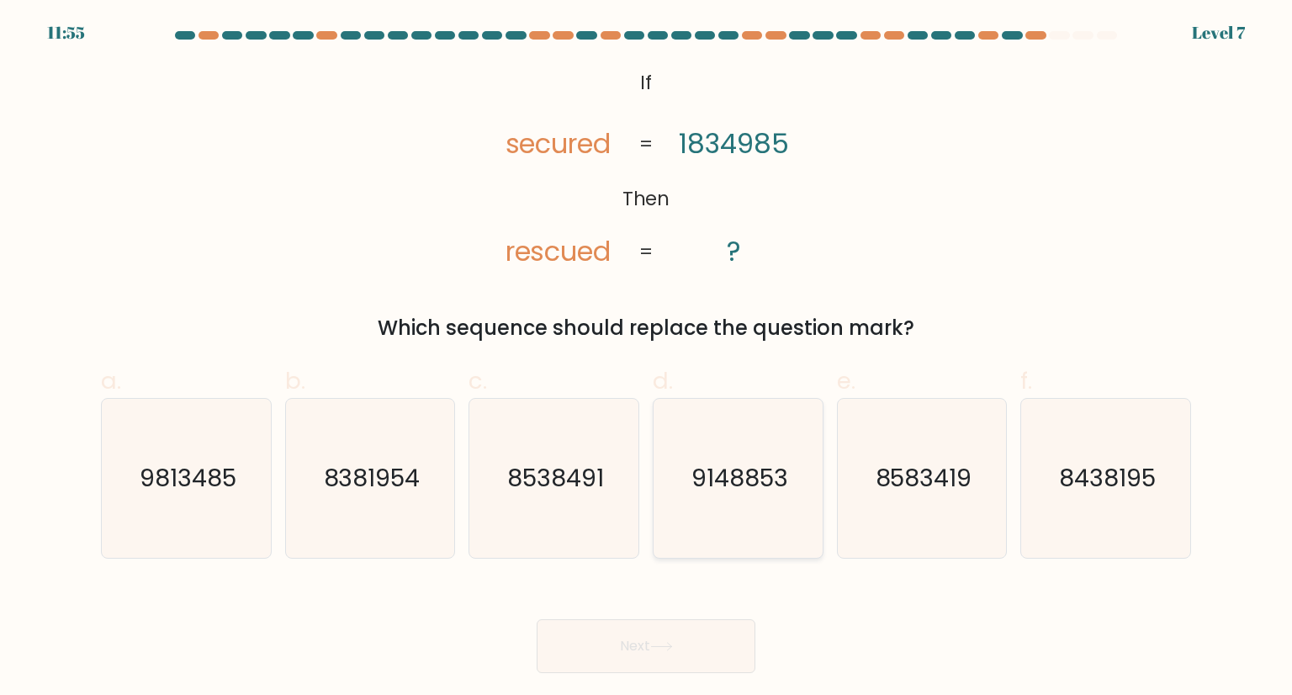
click at [708, 436] on icon "9148853" at bounding box center [737, 478] width 158 height 158
click at [647, 358] on input "d. 9148853" at bounding box center [646, 352] width 1 height 11
radio input "true"
click at [256, 470] on icon "9813485" at bounding box center [186, 478] width 158 height 158
click at [646, 358] on input "a. 9813485" at bounding box center [646, 352] width 1 height 11
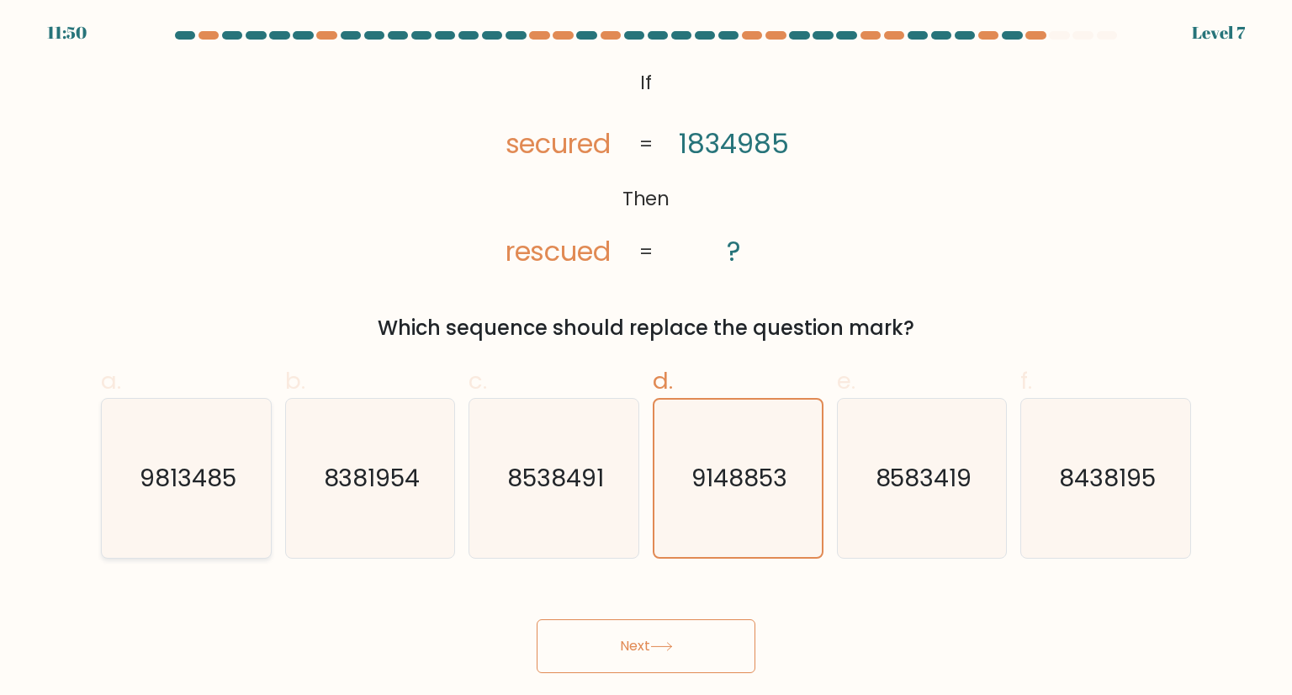
radio input "true"
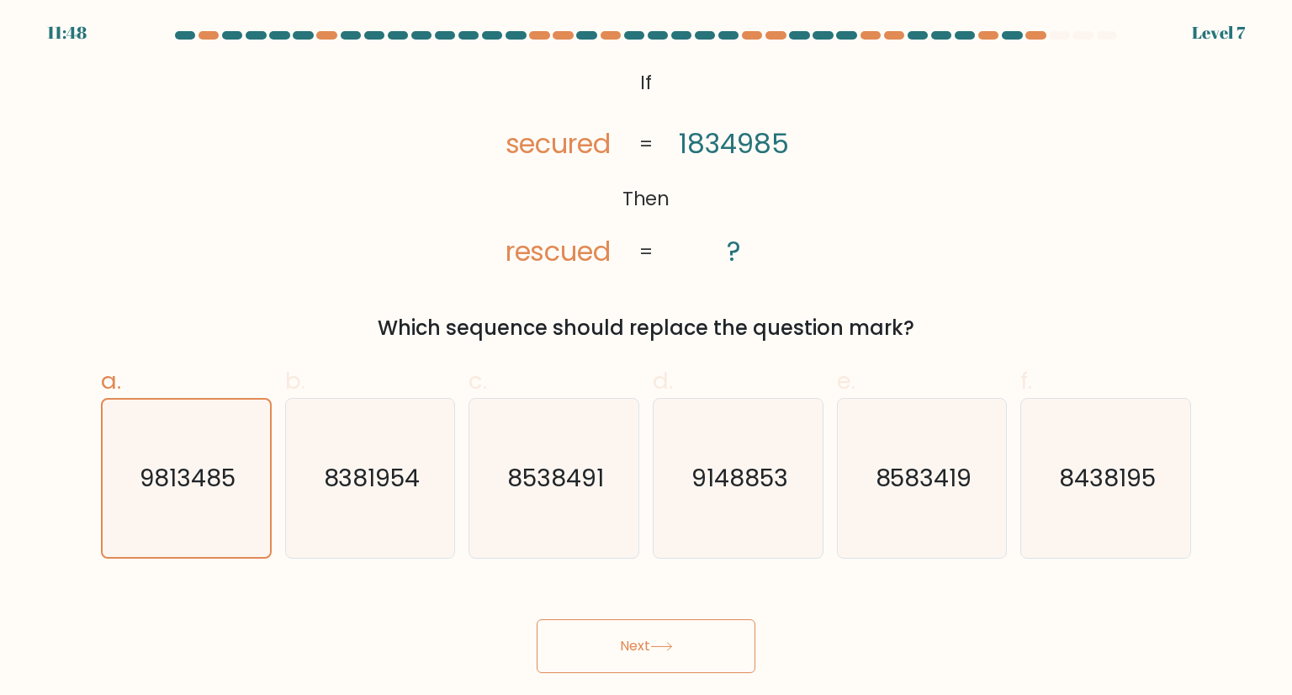
click at [657, 636] on button "Next" at bounding box center [646, 646] width 219 height 54
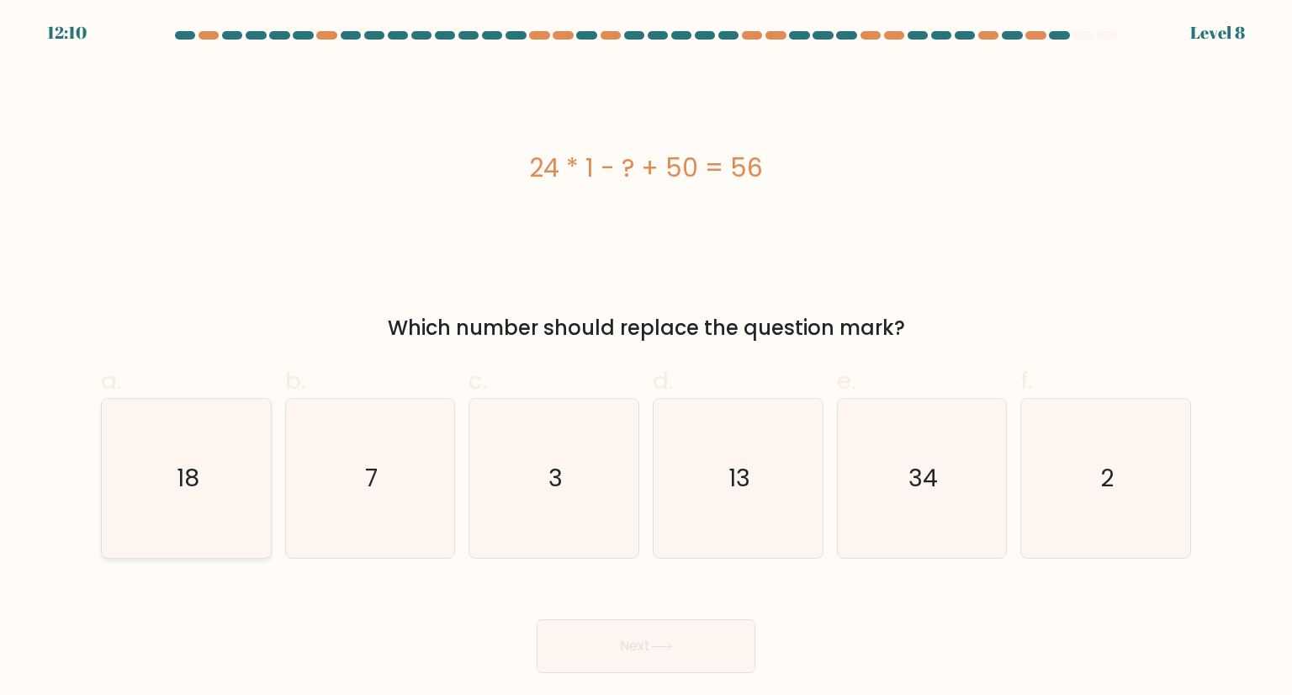
click at [260, 509] on icon "18" at bounding box center [186, 478] width 158 height 158
click at [646, 358] on input "a. 18" at bounding box center [646, 352] width 1 height 11
radio input "true"
click at [595, 630] on button "Next" at bounding box center [646, 646] width 219 height 54
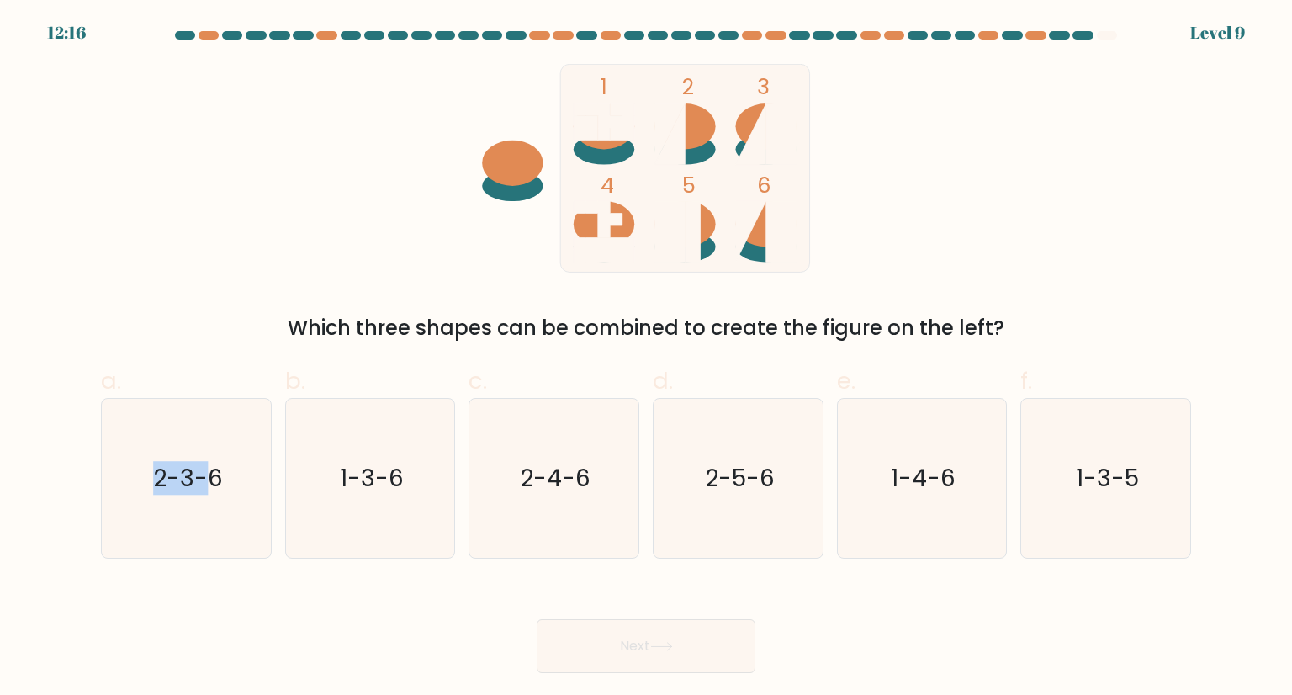
drag, startPoint x: 201, startPoint y: 458, endPoint x: 71, endPoint y: 494, distance: 134.5
click at [71, 494] on form at bounding box center [646, 352] width 1292 height 642
click at [149, 511] on icon "2-3-6" at bounding box center [186, 478] width 158 height 158
click at [646, 358] on input "a. 2-3-6" at bounding box center [646, 352] width 1 height 11
radio input "true"
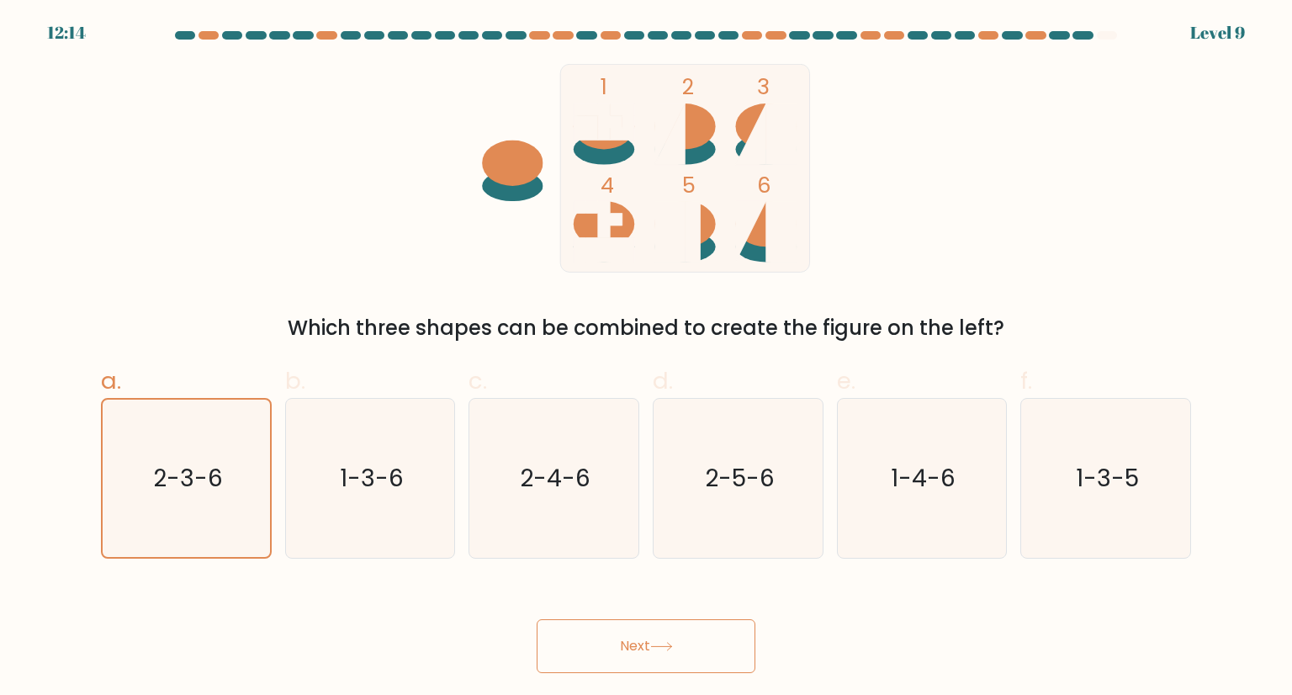
click at [601, 645] on button "Next" at bounding box center [646, 646] width 219 height 54
click at [654, 642] on icon at bounding box center [661, 646] width 23 height 9
click at [204, 510] on icon "2-3-6" at bounding box center [186, 477] width 156 height 156
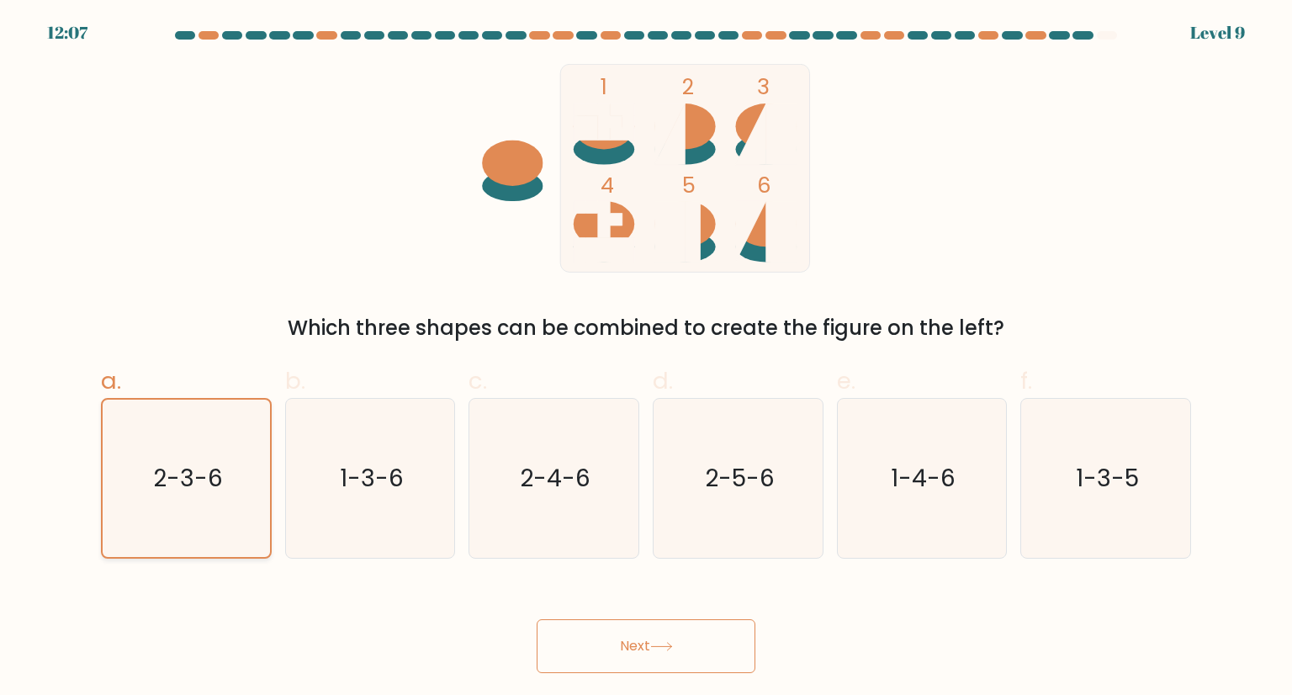
click at [646, 358] on input "a. 2-3-6" at bounding box center [646, 352] width 1 height 11
click at [204, 510] on icon "2-3-6" at bounding box center [186, 477] width 156 height 156
click at [646, 358] on input "a. 2-3-6" at bounding box center [646, 352] width 1 height 11
click at [619, 619] on button "Next" at bounding box center [646, 646] width 219 height 54
click at [609, 633] on button "Next" at bounding box center [646, 646] width 219 height 54
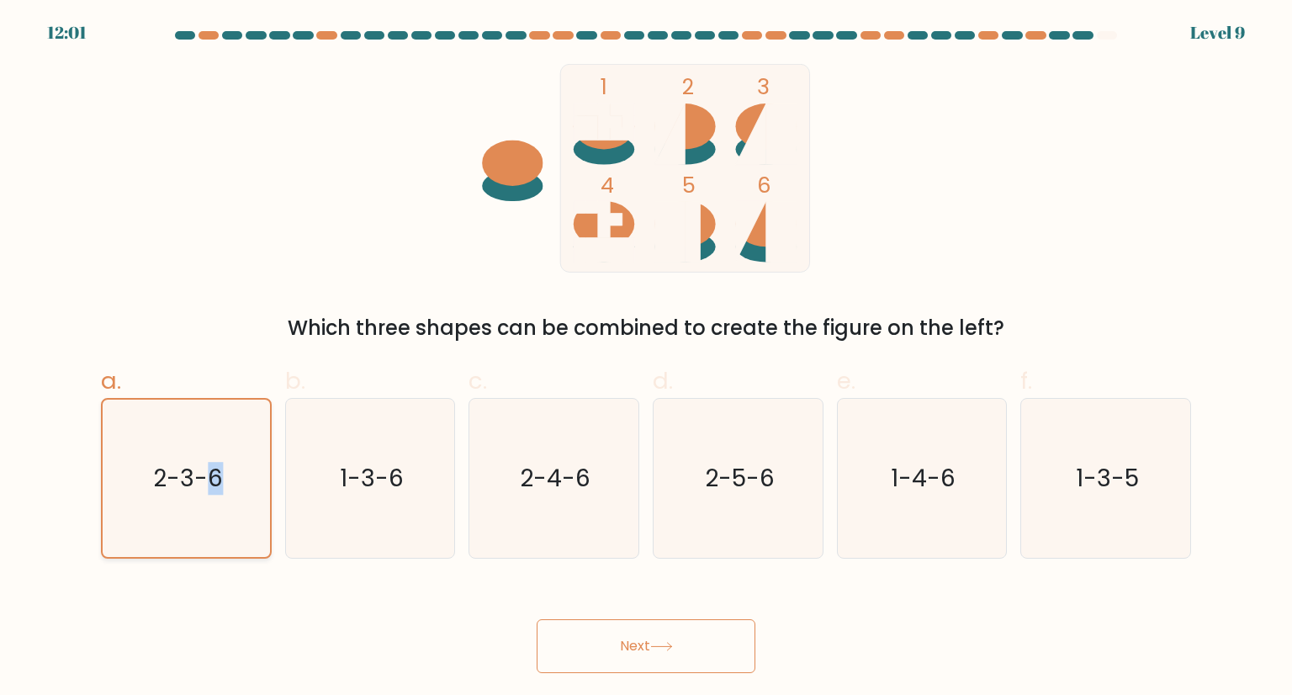
click at [230, 411] on icon "2-3-6" at bounding box center [186, 477] width 156 height 156
click at [646, 358] on input "a. 2-3-6" at bounding box center [646, 352] width 1 height 11
click at [431, 467] on icon "1-3-6" at bounding box center [370, 478] width 158 height 158
click at [646, 358] on input "b. 1-3-6" at bounding box center [646, 352] width 1 height 11
radio input "true"
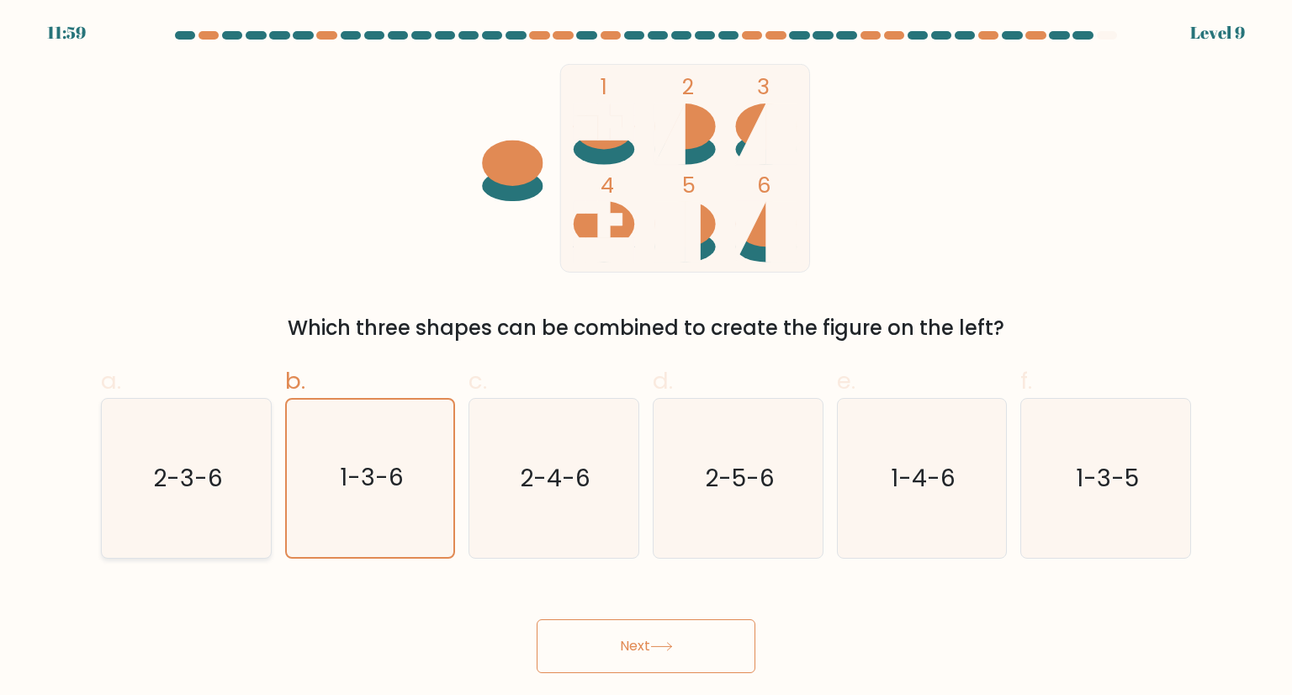
drag, startPoint x: 272, startPoint y: 458, endPoint x: 227, endPoint y: 452, distance: 45.0
click at [227, 452] on div "a. 2-3-6" at bounding box center [186, 460] width 184 height 195
click at [227, 452] on icon "2-3-6" at bounding box center [186, 478] width 158 height 158
click at [646, 358] on input "a. 2-3-6" at bounding box center [646, 352] width 1 height 11
radio input "true"
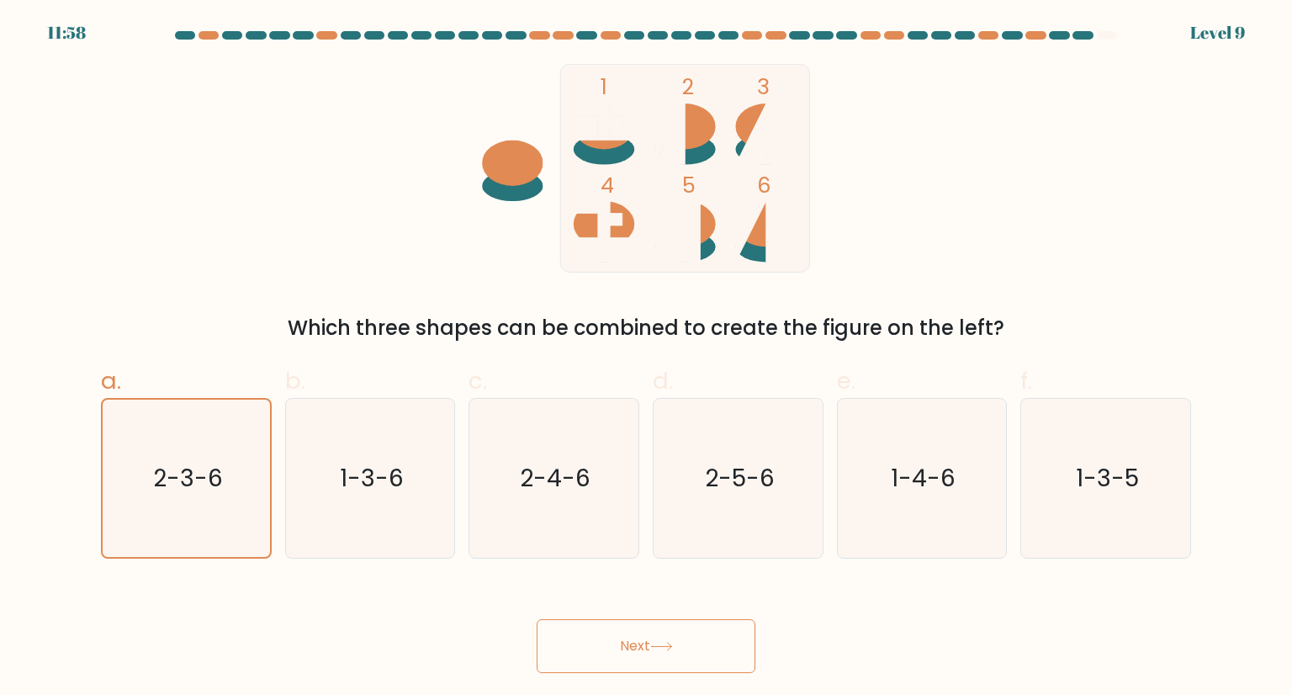
click at [596, 642] on button "Next" at bounding box center [646, 646] width 219 height 54
click at [537, 619] on button "Next" at bounding box center [646, 646] width 219 height 54
click at [679, 654] on button "Next" at bounding box center [646, 646] width 219 height 54
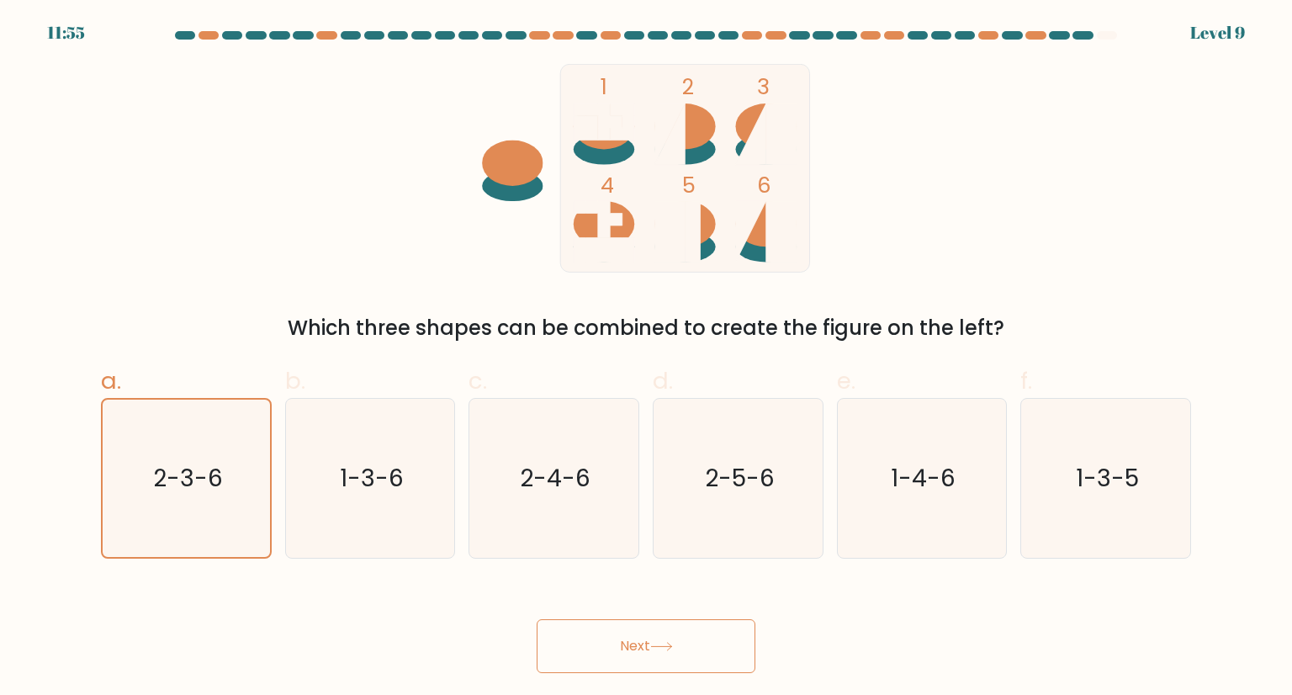
click at [679, 654] on button "Next" at bounding box center [646, 646] width 219 height 54
click at [679, 652] on button "Next" at bounding box center [646, 646] width 219 height 54
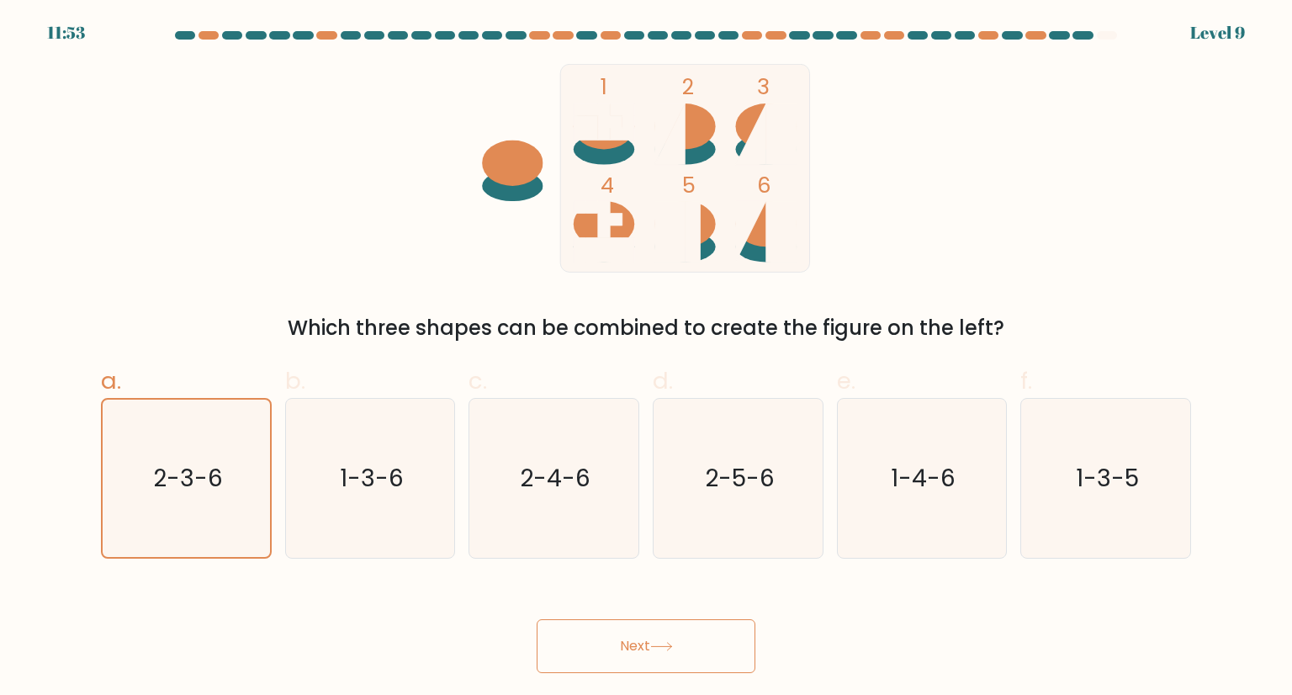
click at [679, 652] on button "Next" at bounding box center [646, 646] width 219 height 54
click at [685, 653] on button "Next" at bounding box center [646, 646] width 219 height 54
click at [372, 468] on text "1-3-6" at bounding box center [372, 478] width 64 height 34
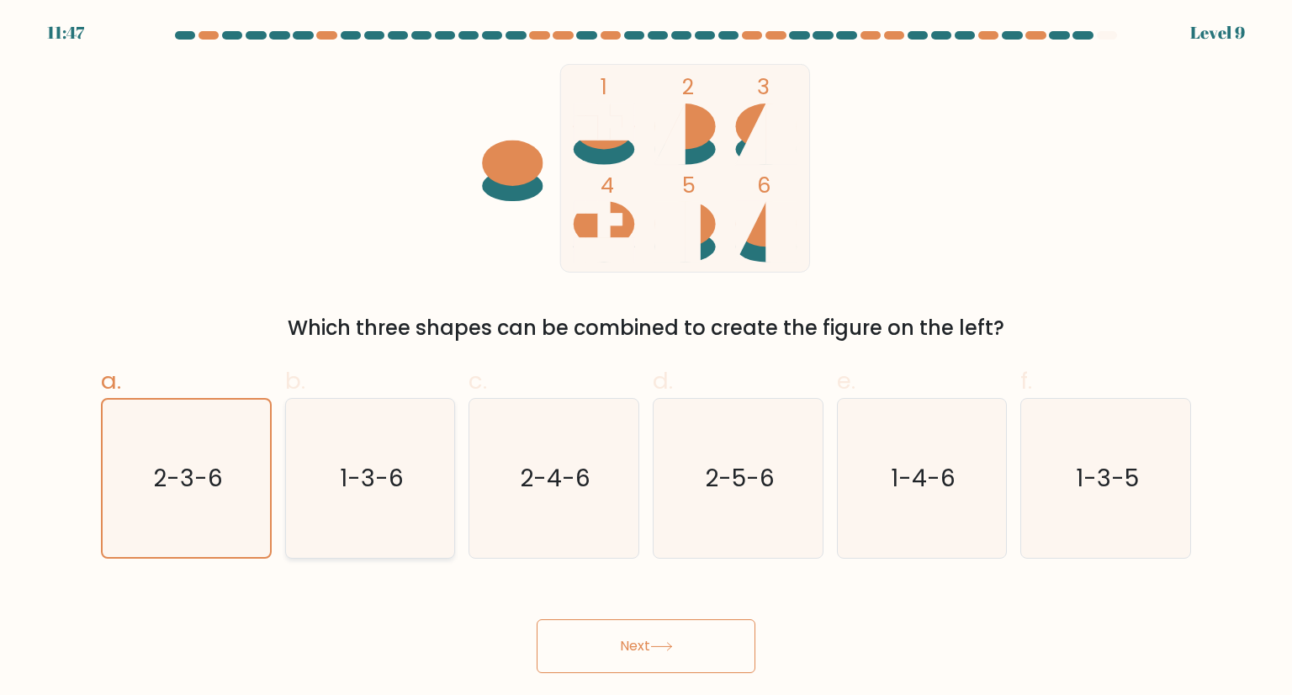
click at [646, 358] on input "b. 1-3-6" at bounding box center [646, 352] width 1 height 11
radio input "true"
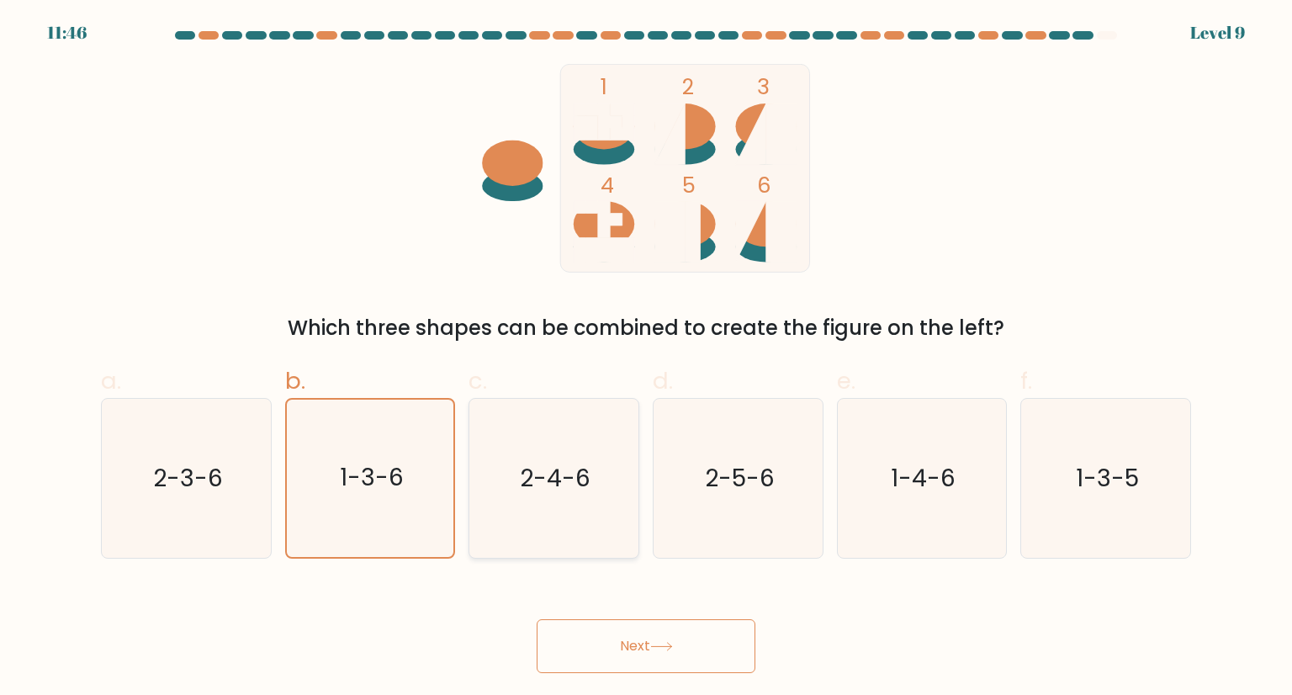
click at [537, 499] on icon "2-4-6" at bounding box center [553, 478] width 158 height 158
click at [646, 358] on input "c. 2-4-6" at bounding box center [646, 352] width 1 height 11
radio input "true"
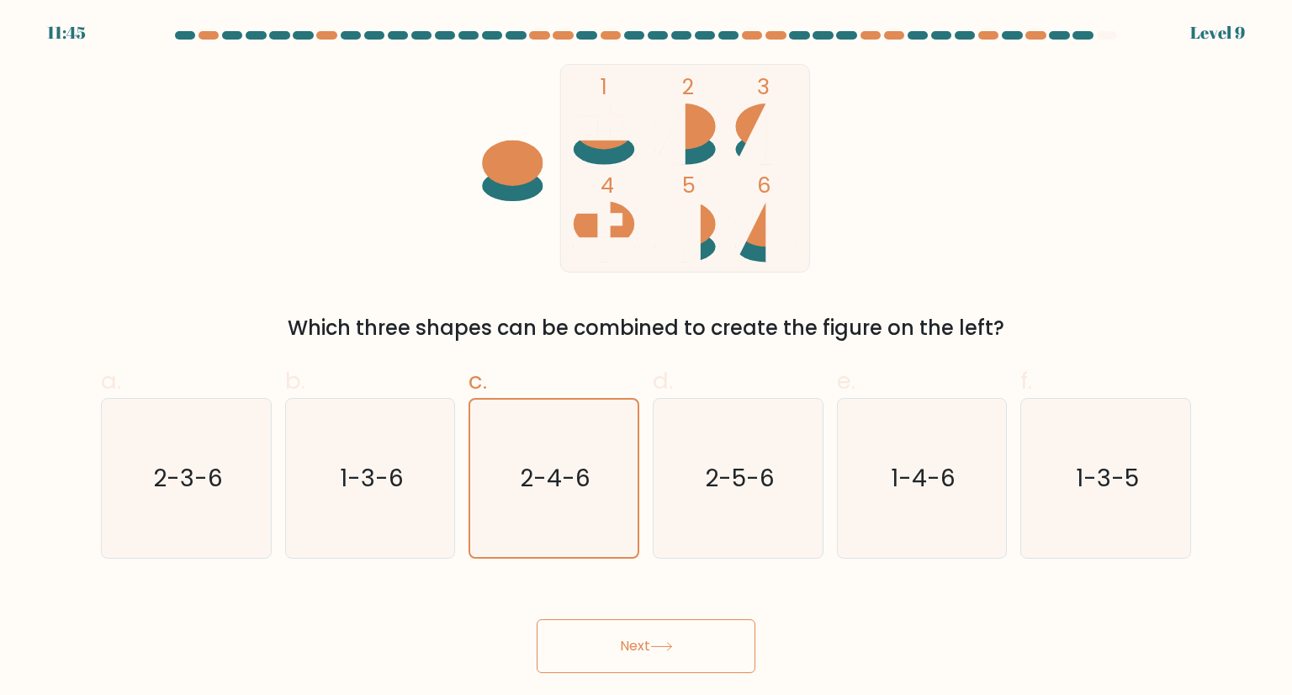
click at [625, 649] on button "Next" at bounding box center [646, 646] width 219 height 54
click at [932, 524] on icon "1-4-6" at bounding box center [922, 478] width 158 height 158
click at [647, 358] on input "e. 1-4-6" at bounding box center [646, 352] width 1 height 11
radio input "true"
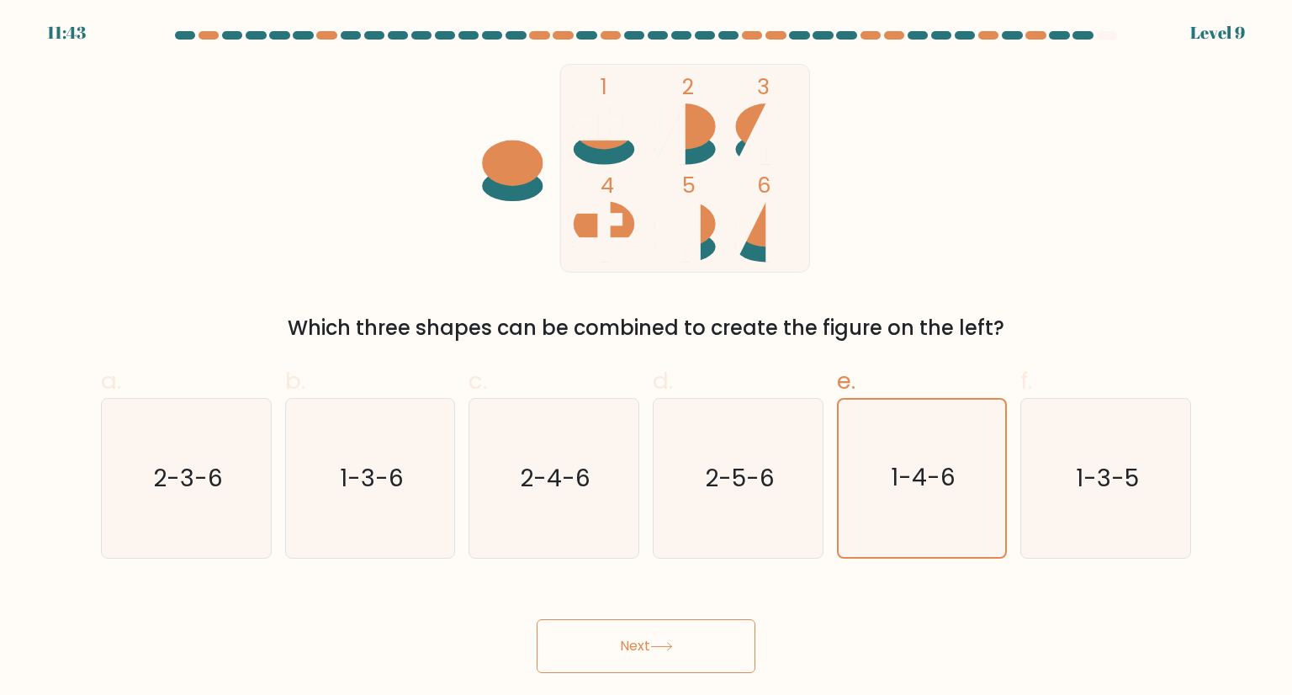
click at [714, 633] on button "Next" at bounding box center [646, 646] width 219 height 54
click at [151, 485] on icon "2-3-6" at bounding box center [186, 478] width 158 height 158
click at [646, 358] on input "a. 2-3-6" at bounding box center [646, 352] width 1 height 11
radio input "true"
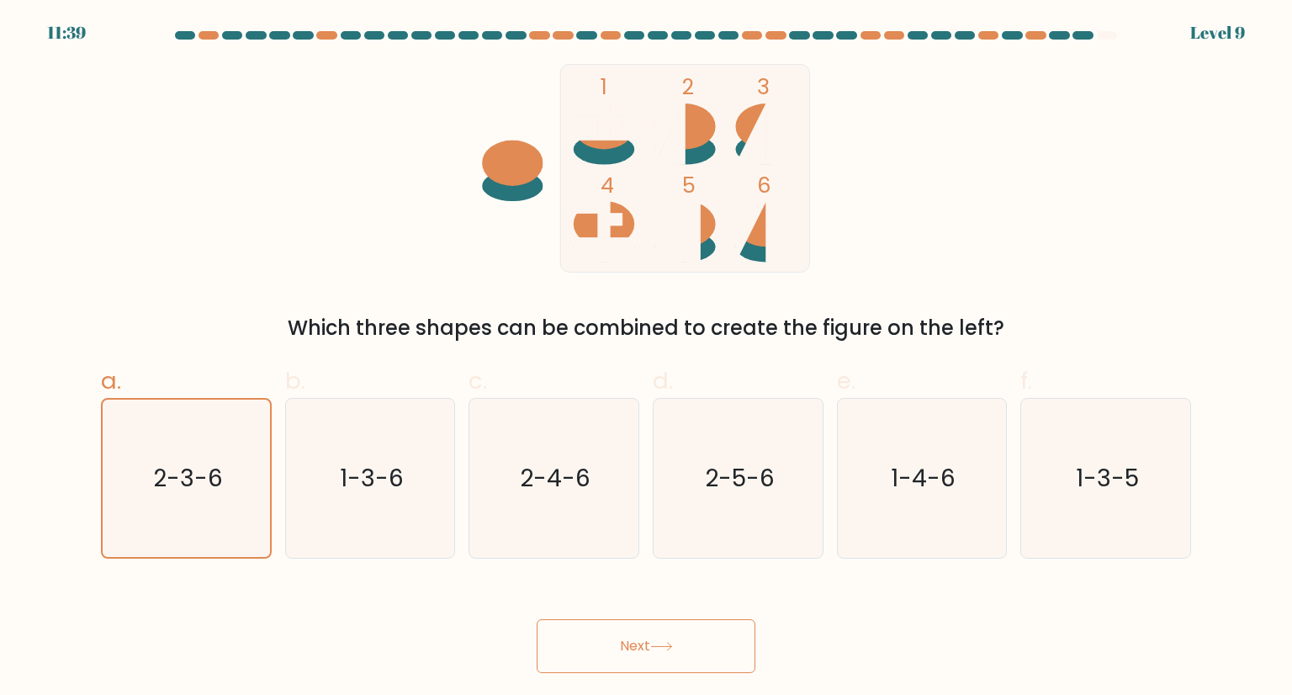
click at [648, 659] on button "Next" at bounding box center [646, 646] width 219 height 54
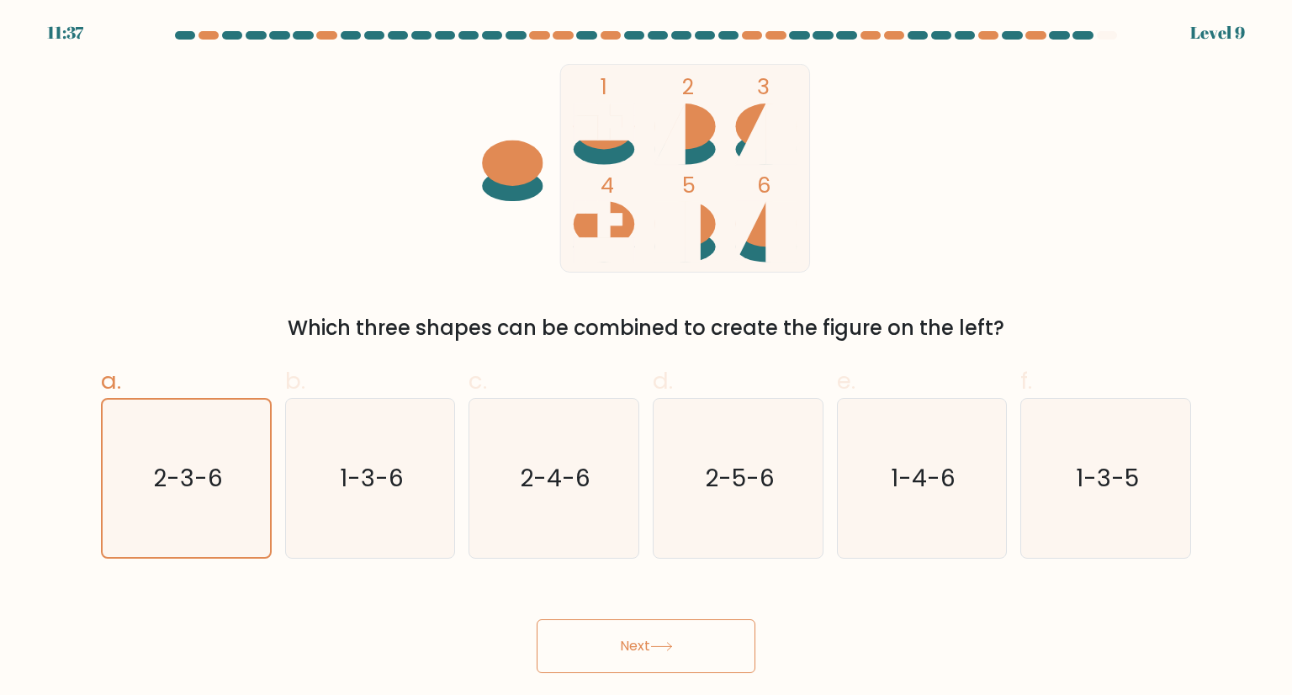
drag, startPoint x: 648, startPoint y: 659, endPoint x: 648, endPoint y: 668, distance: 8.5
click at [648, 668] on button "Next" at bounding box center [646, 646] width 219 height 54
click at [576, 654] on button "Next" at bounding box center [646, 646] width 219 height 54
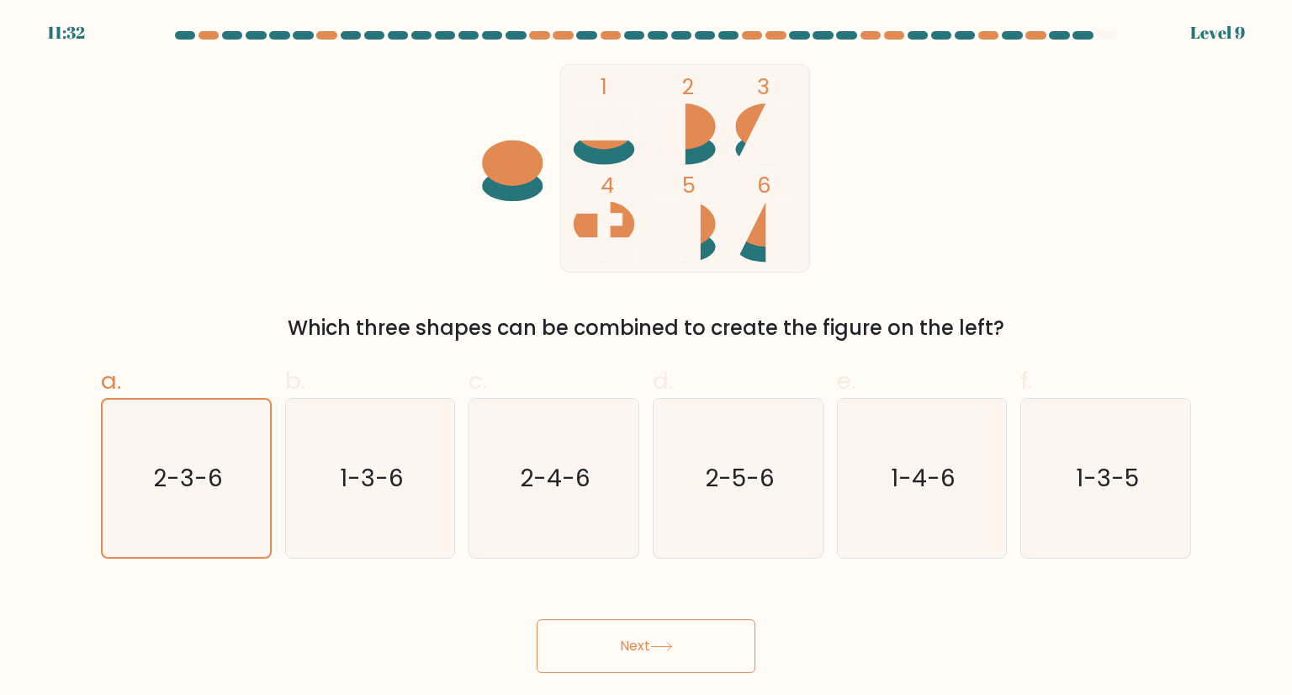
click at [576, 654] on button "Next" at bounding box center [646, 646] width 219 height 54
click at [574, 649] on button "Next" at bounding box center [646, 646] width 219 height 54
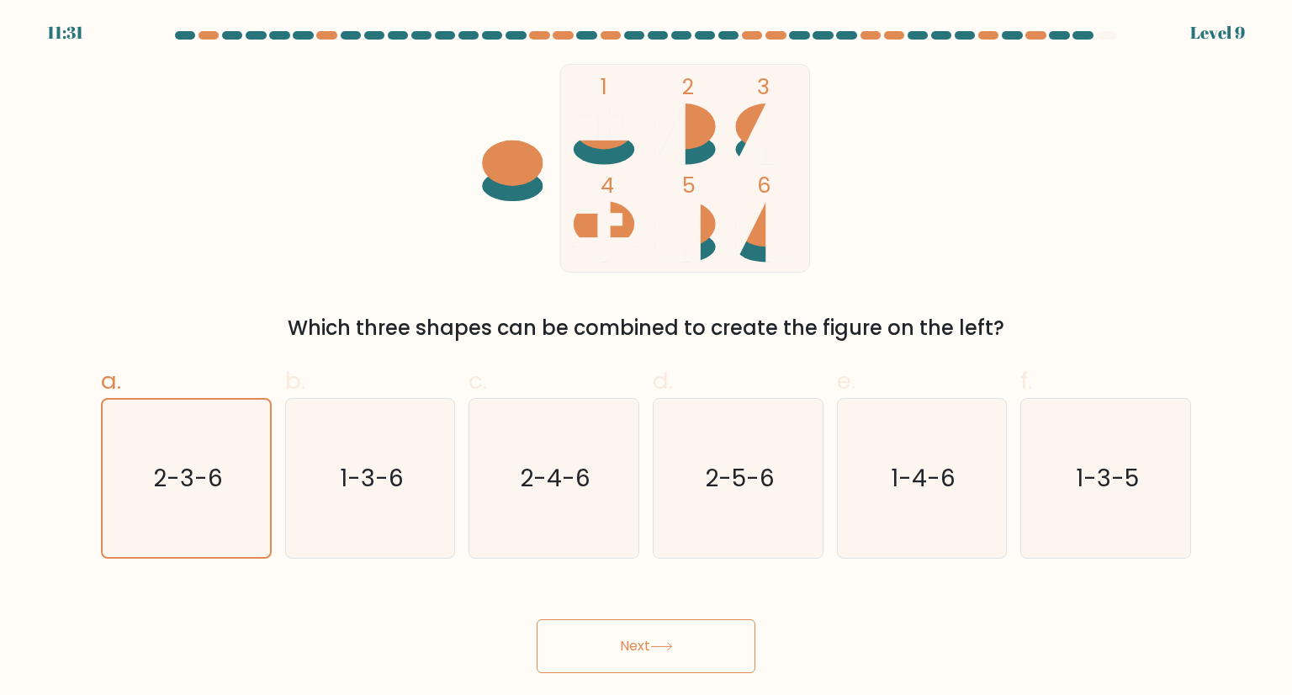
click at [574, 649] on button "Next" at bounding box center [646, 646] width 219 height 54
click at [414, 637] on div "Next" at bounding box center [646, 626] width 1110 height 94
click at [659, 664] on button "Next" at bounding box center [646, 646] width 219 height 54
click at [188, 482] on text "2-3-6" at bounding box center [188, 478] width 70 height 33
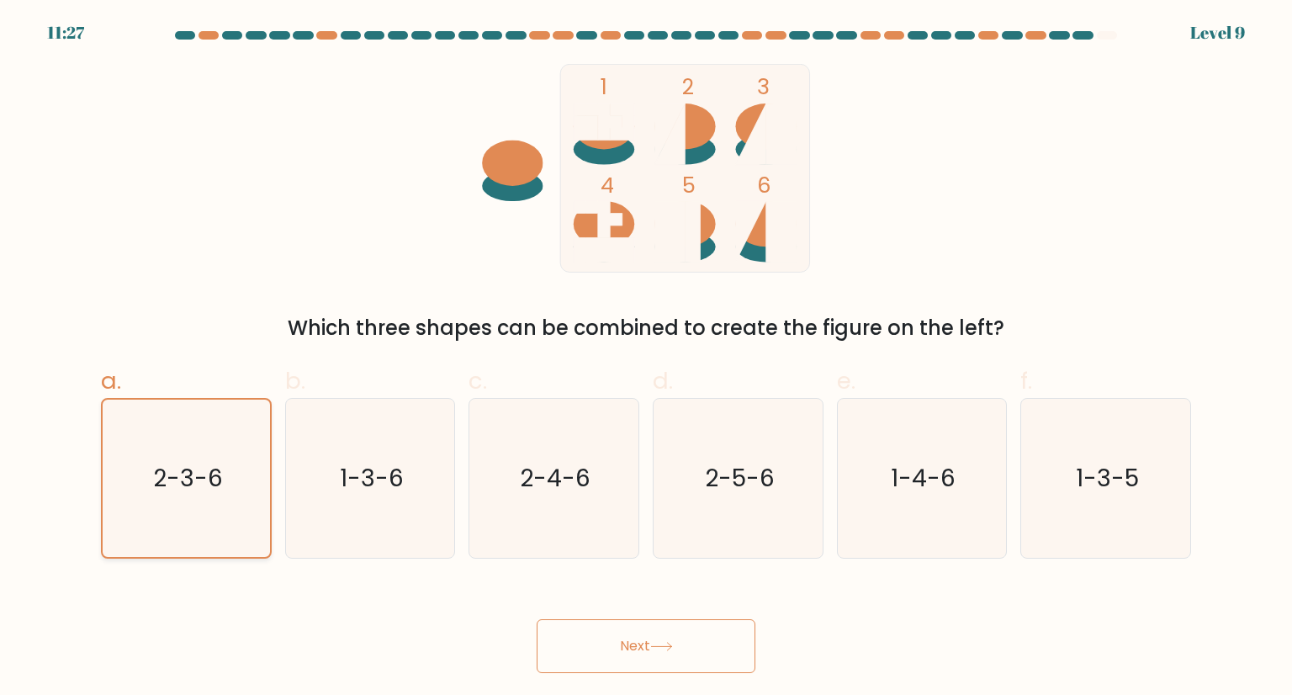
click at [646, 358] on input "a. 2-3-6" at bounding box center [646, 352] width 1 height 11
click at [638, 632] on button "Next" at bounding box center [646, 646] width 219 height 54
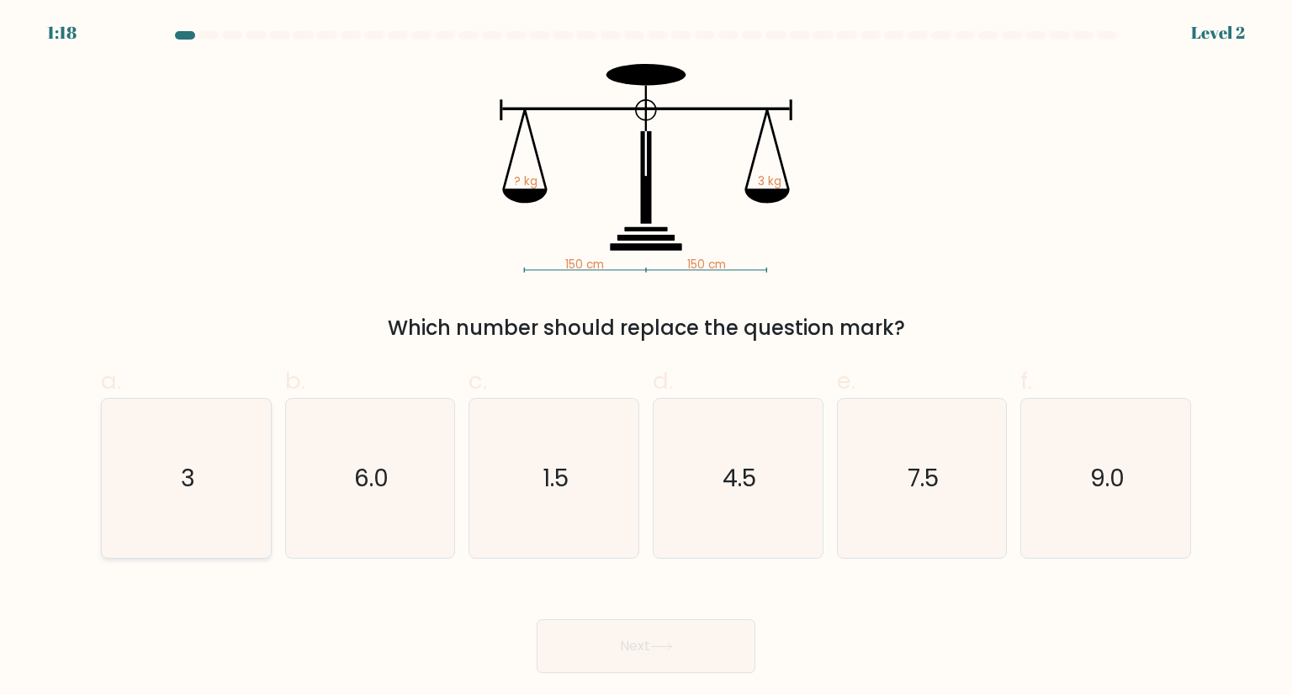
click at [225, 486] on icon "3" at bounding box center [186, 478] width 158 height 158
click at [646, 358] on input "a. 3" at bounding box center [646, 352] width 1 height 11
radio input "true"
click at [658, 689] on body "1:16 Level 2" at bounding box center [646, 347] width 1292 height 695
click at [652, 647] on button "Next" at bounding box center [646, 646] width 219 height 54
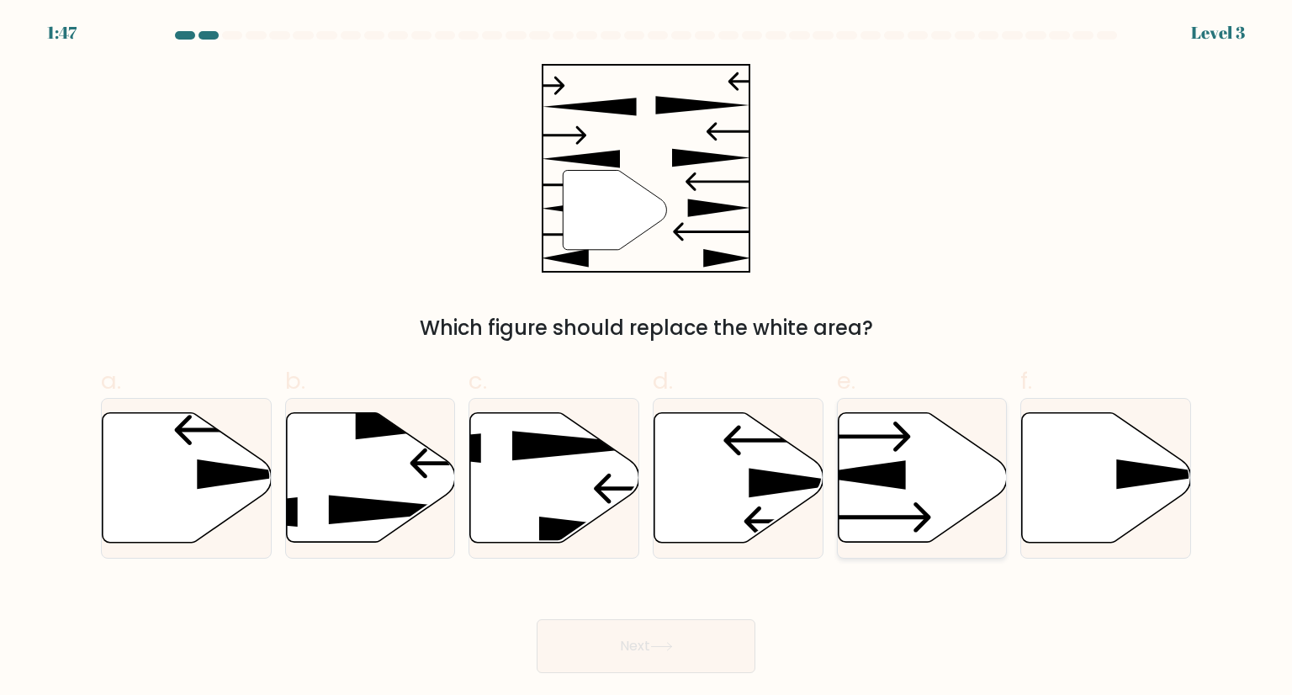
click at [886, 499] on icon at bounding box center [922, 478] width 169 height 130
click at [647, 358] on input "e." at bounding box center [646, 352] width 1 height 11
radio input "true"
click at [653, 633] on button "Next" at bounding box center [646, 646] width 219 height 54
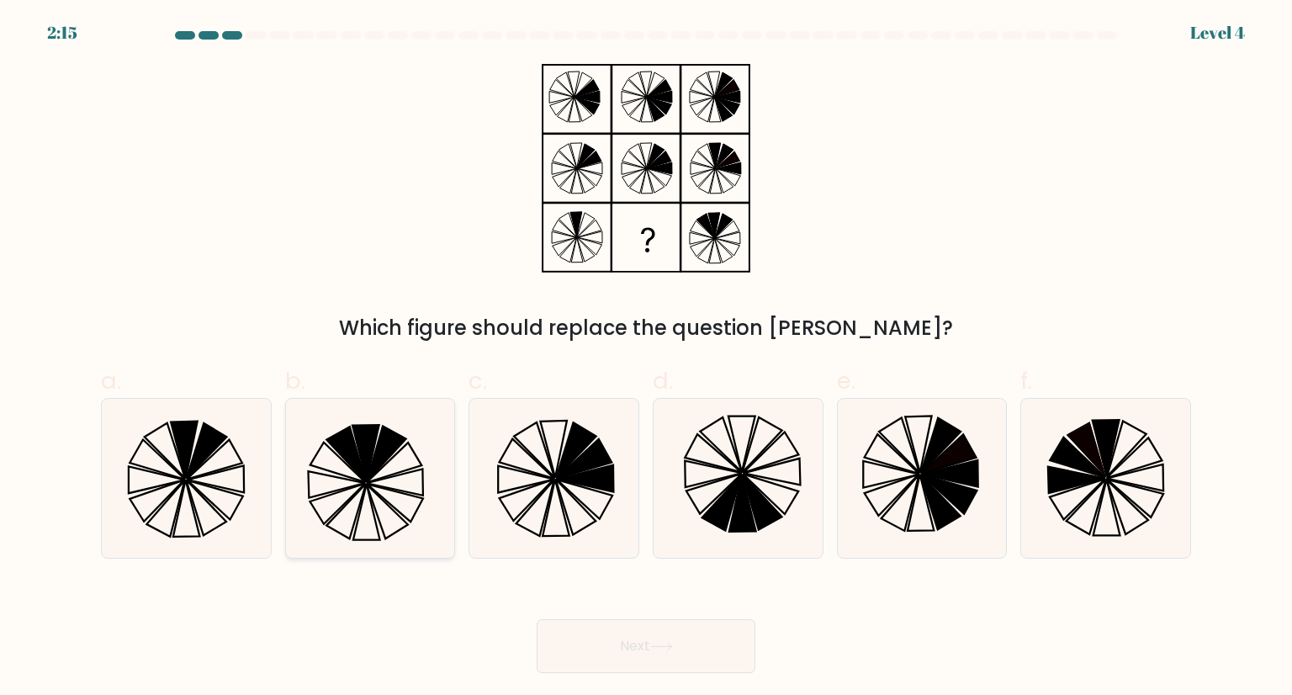
click at [382, 492] on icon at bounding box center [370, 478] width 158 height 158
click at [646, 358] on input "b." at bounding box center [646, 352] width 1 height 11
radio input "true"
click at [757, 505] on icon at bounding box center [762, 502] width 40 height 56
click at [647, 358] on input "d." at bounding box center [646, 352] width 1 height 11
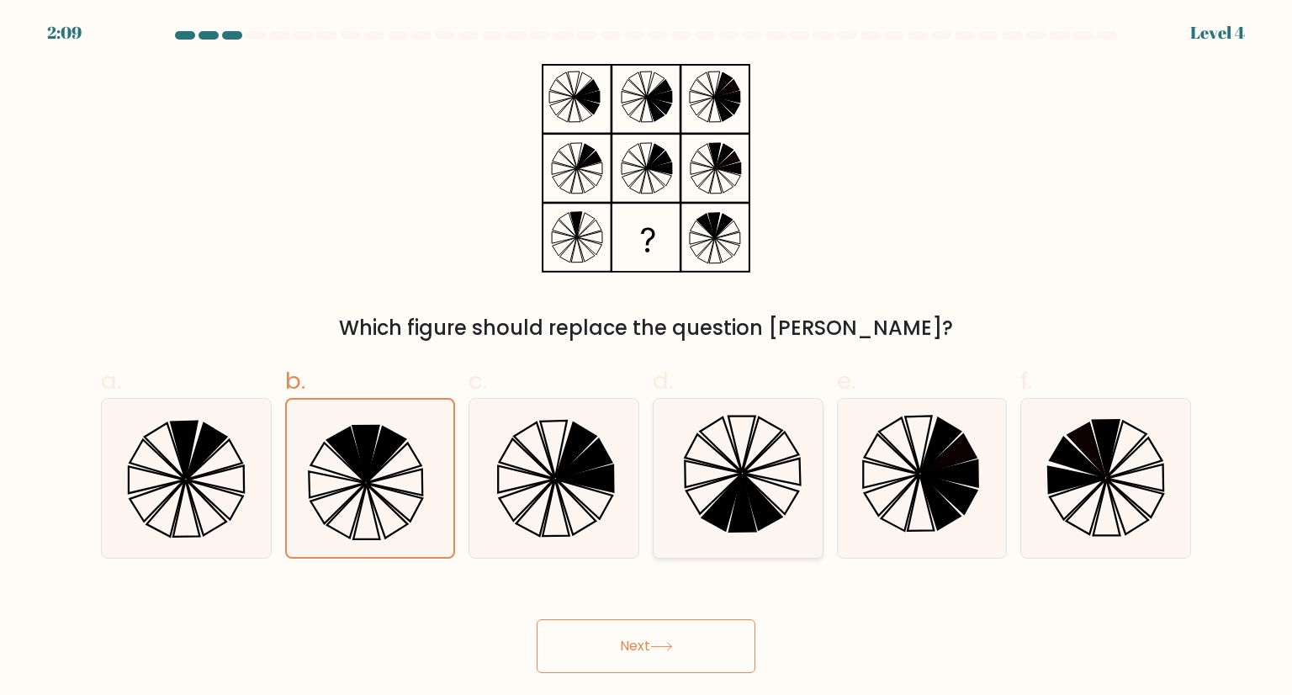
radio input "true"
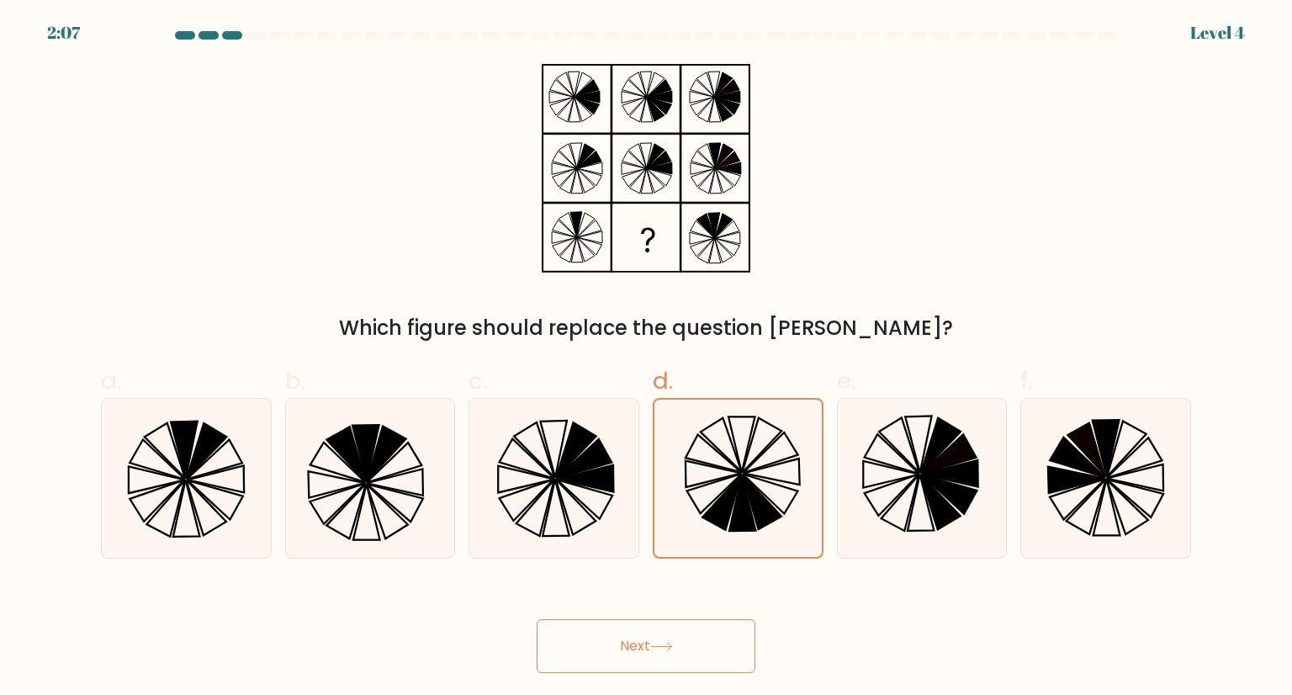
click at [691, 626] on button "Next" at bounding box center [646, 646] width 219 height 54
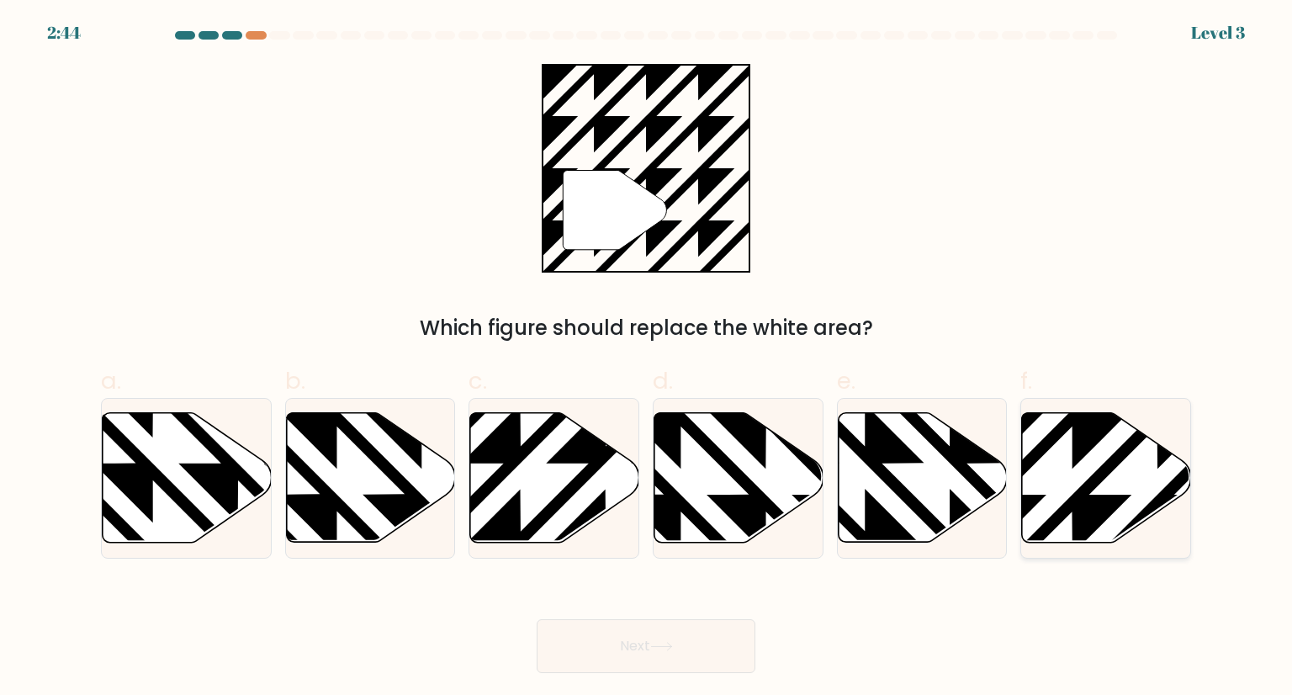
click at [1099, 489] on icon at bounding box center [1106, 478] width 169 height 130
click at [647, 358] on input "f." at bounding box center [646, 352] width 1 height 11
radio input "true"
click at [656, 643] on icon at bounding box center [661, 646] width 23 height 9
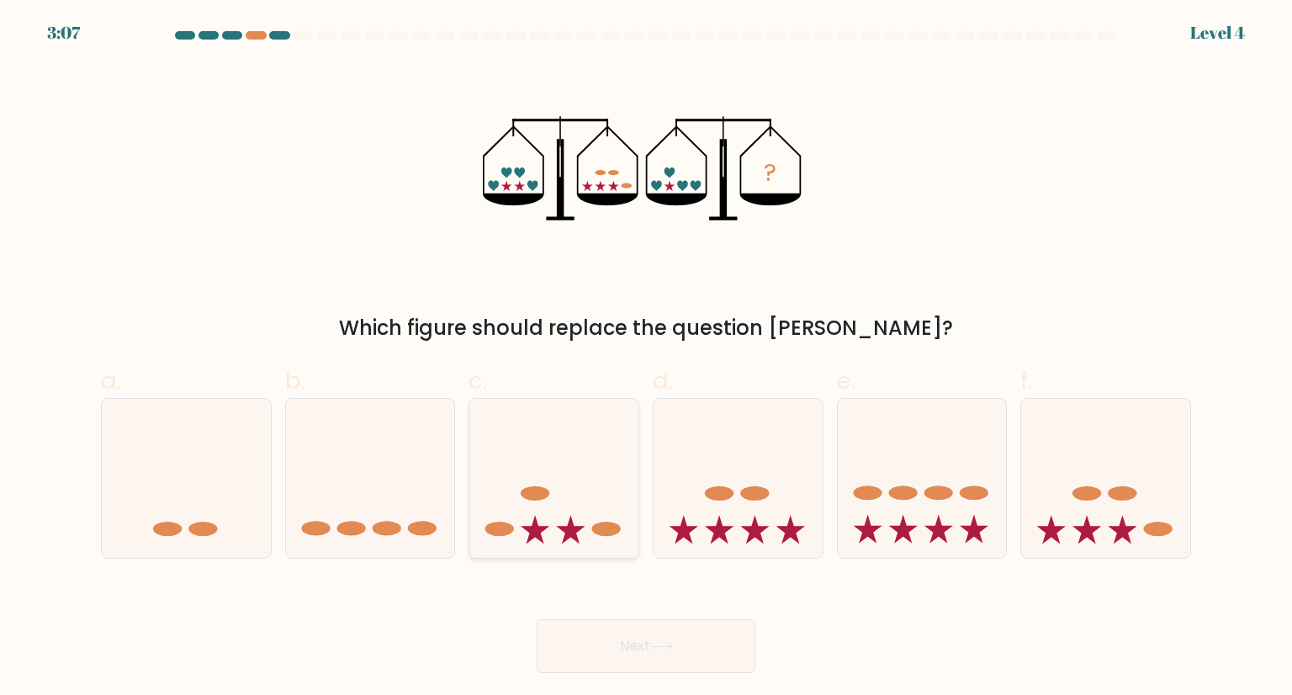
click at [548, 516] on icon at bounding box center [553, 478] width 169 height 140
click at [646, 358] on input "c." at bounding box center [646, 352] width 1 height 11
radio input "true"
click at [647, 651] on button "Next" at bounding box center [646, 646] width 219 height 54
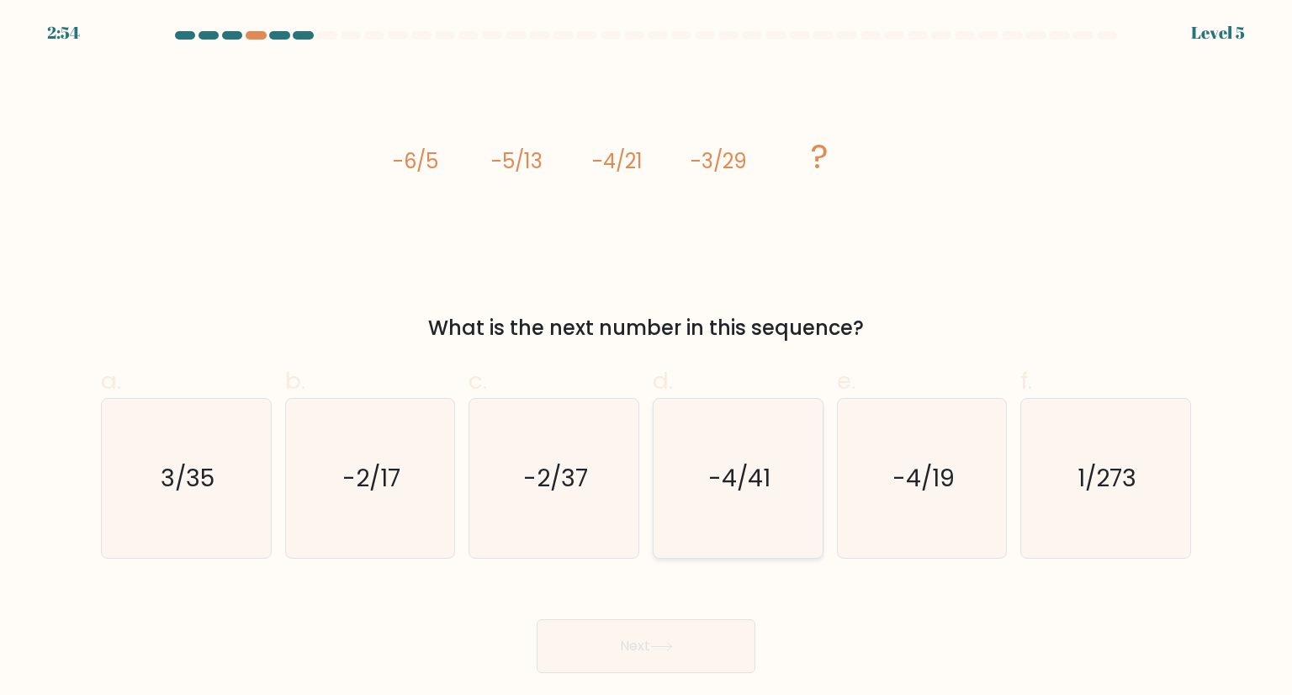
click at [737, 480] on text "-4/41" at bounding box center [739, 478] width 62 height 34
click at [647, 358] on input "d. -4/41" at bounding box center [646, 352] width 1 height 11
radio input "true"
click at [688, 634] on button "Next" at bounding box center [646, 646] width 219 height 54
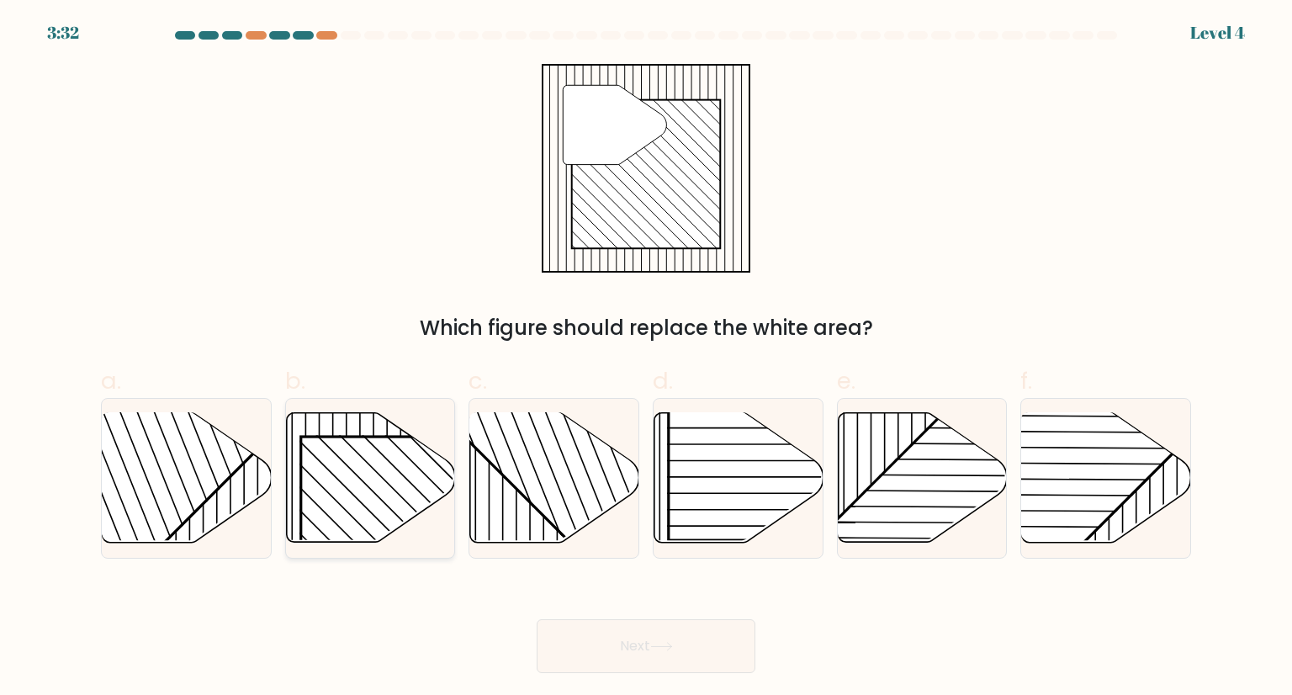
click at [373, 456] on rect at bounding box center [421, 557] width 242 height 242
click at [646, 358] on input "b." at bounding box center [646, 352] width 1 height 11
radio input "true"
click at [717, 619] on button "Next" at bounding box center [646, 646] width 219 height 54
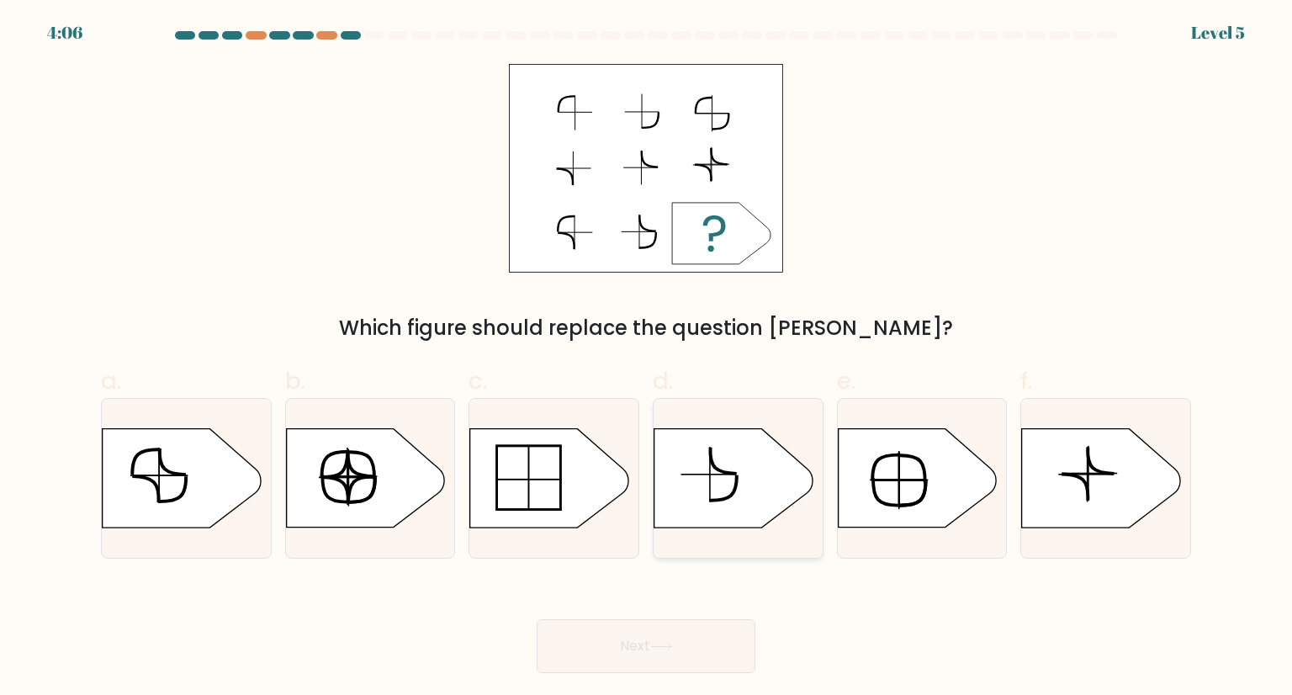
click at [748, 473] on icon at bounding box center [733, 478] width 158 height 98
click at [647, 358] on input "d." at bounding box center [646, 352] width 1 height 11
radio input "true"
click at [879, 485] on icon at bounding box center [917, 478] width 158 height 98
click at [647, 358] on input "e." at bounding box center [646, 352] width 1 height 11
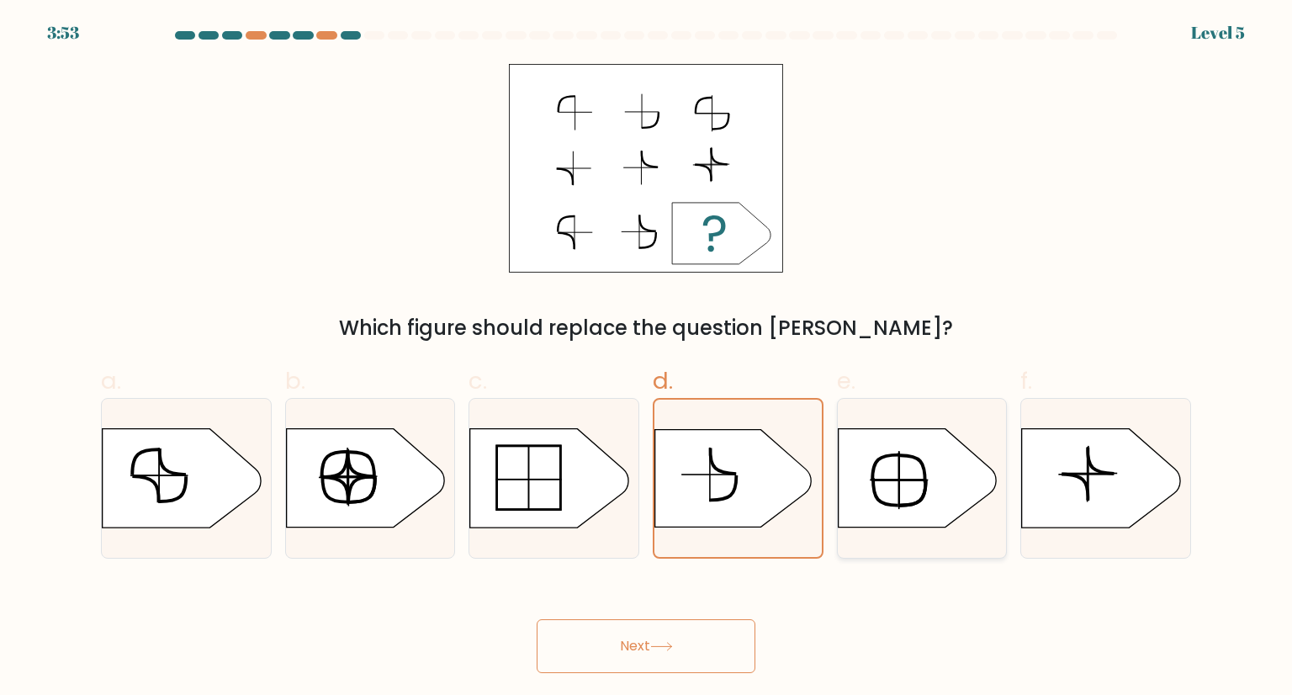
radio input "true"
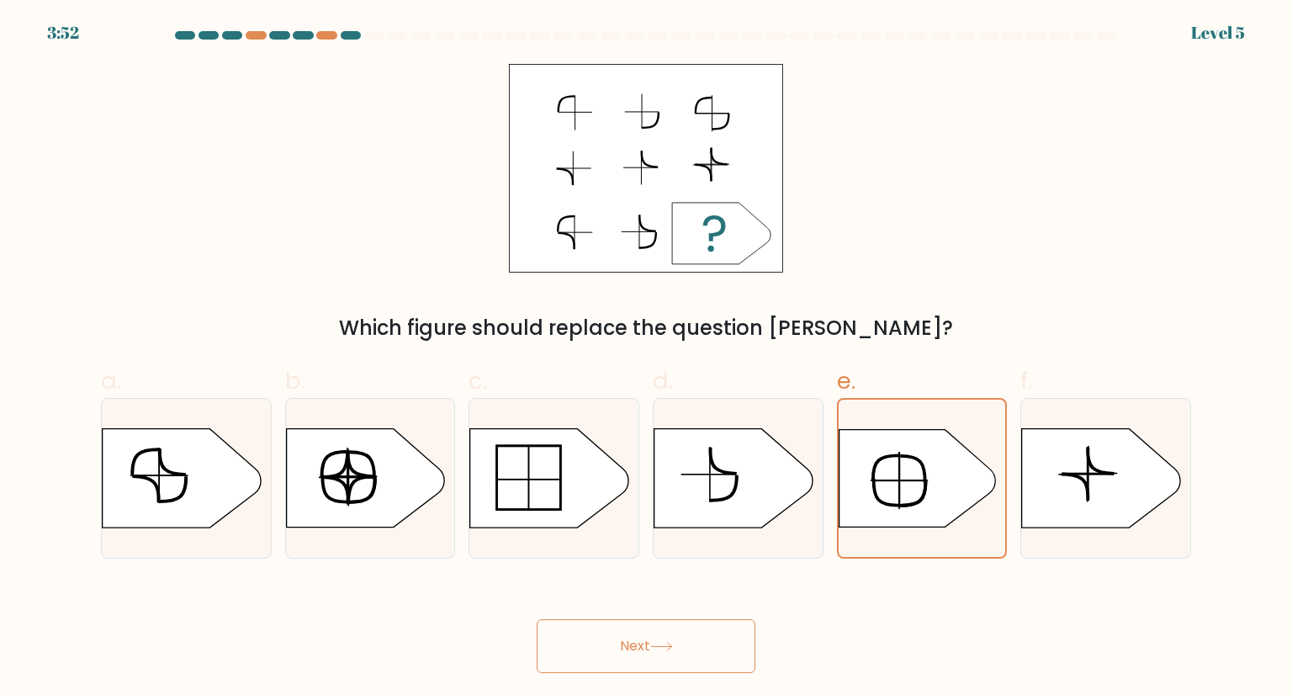
click at [672, 623] on button "Next" at bounding box center [646, 646] width 219 height 54
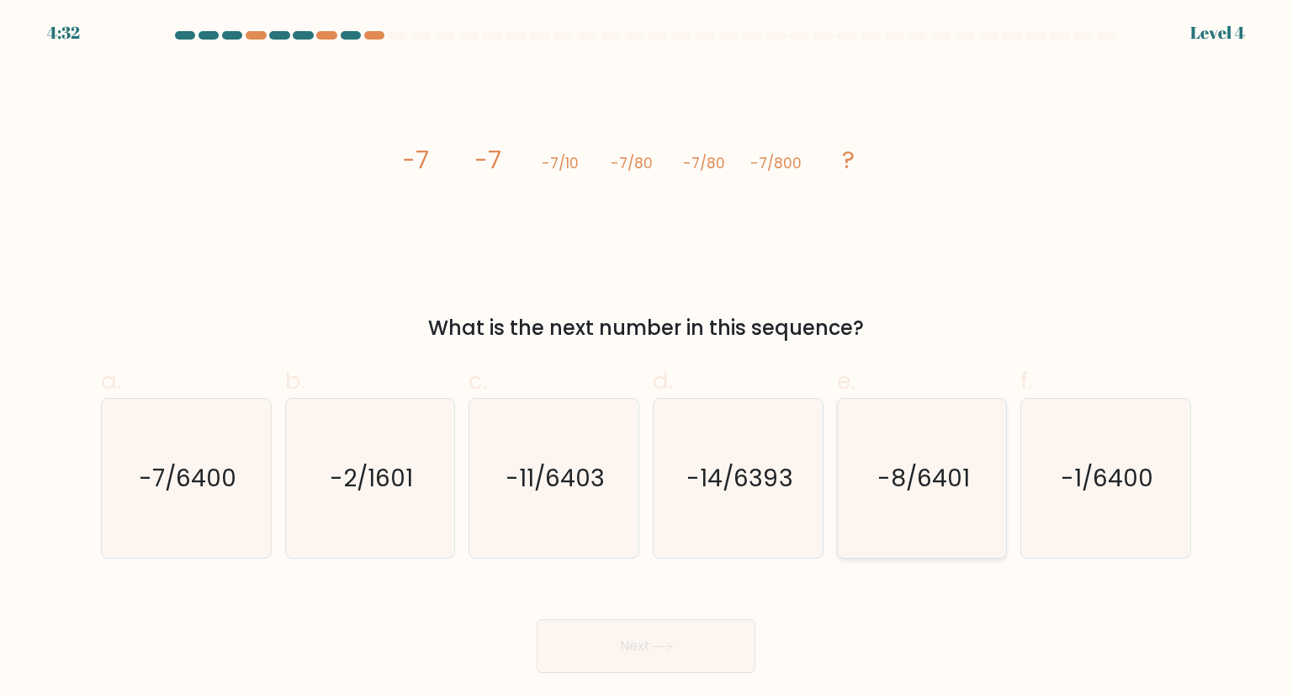
click at [881, 494] on text "-8/6401" at bounding box center [923, 478] width 93 height 34
click at [647, 358] on input "e. -8/6401" at bounding box center [646, 352] width 1 height 11
radio input "true"
click at [679, 620] on button "Next" at bounding box center [646, 646] width 219 height 54
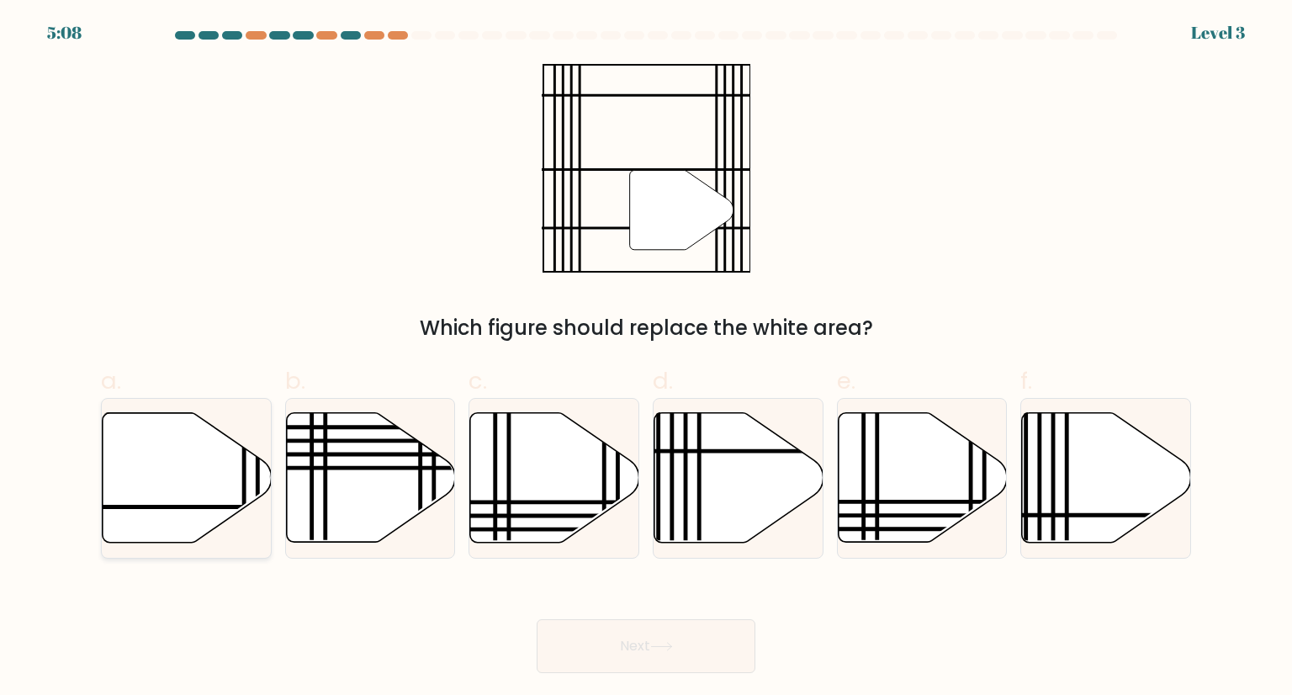
click at [205, 487] on icon at bounding box center [187, 478] width 169 height 130
click at [646, 358] on input "a." at bounding box center [646, 352] width 1 height 11
radio input "true"
click at [648, 674] on body "5:05 Level 3" at bounding box center [646, 347] width 1292 height 695
click at [643, 642] on button "Next" at bounding box center [646, 646] width 219 height 54
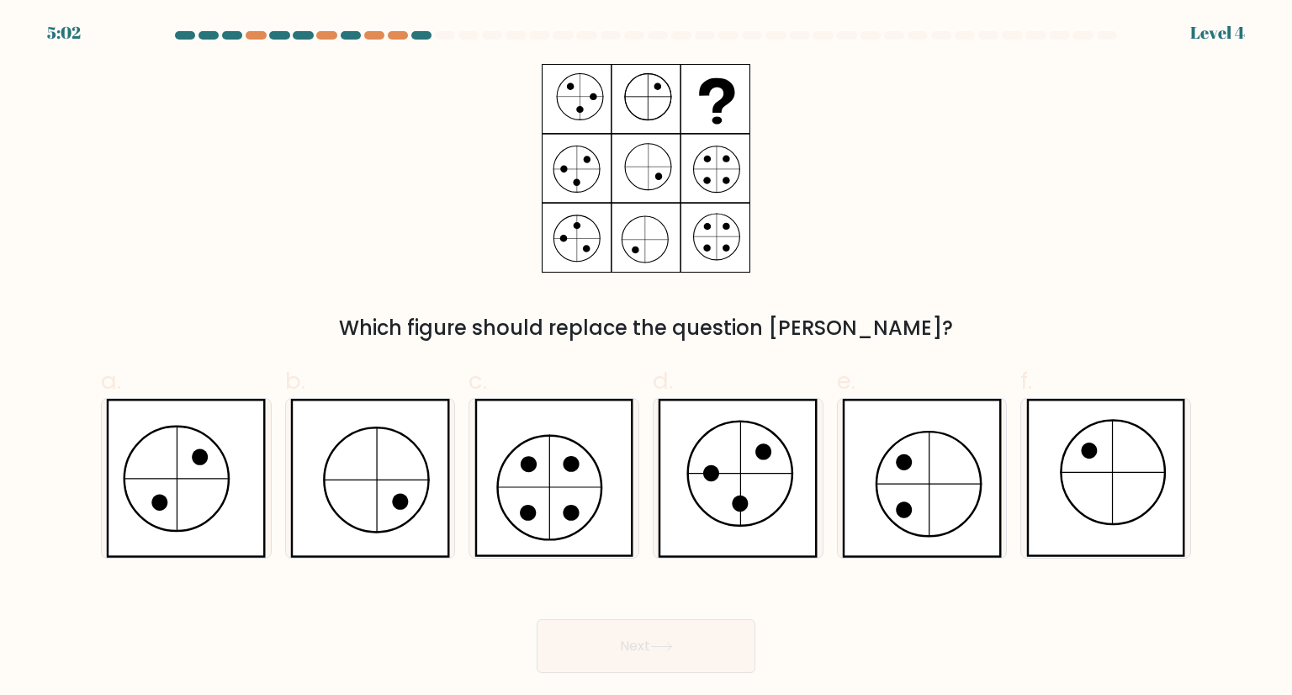
click at [643, 642] on button "Next" at bounding box center [646, 646] width 219 height 54
click at [1123, 501] on icon at bounding box center [1106, 478] width 160 height 158
click at [647, 358] on input "f." at bounding box center [646, 352] width 1 height 11
radio input "true"
click at [1058, 472] on icon at bounding box center [1106, 477] width 158 height 156
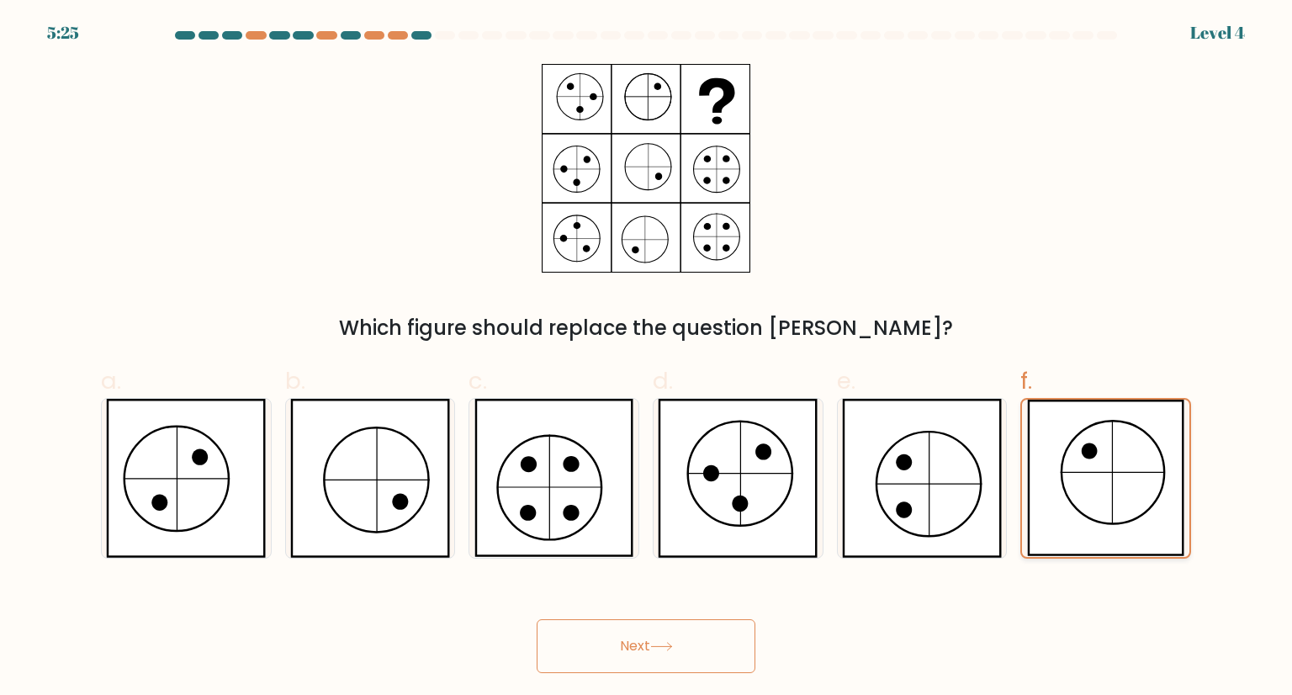
click at [647, 358] on input "f." at bounding box center [646, 352] width 1 height 11
click at [542, 511] on icon at bounding box center [554, 478] width 160 height 158
click at [646, 358] on input "c." at bounding box center [646, 352] width 1 height 11
radio input "true"
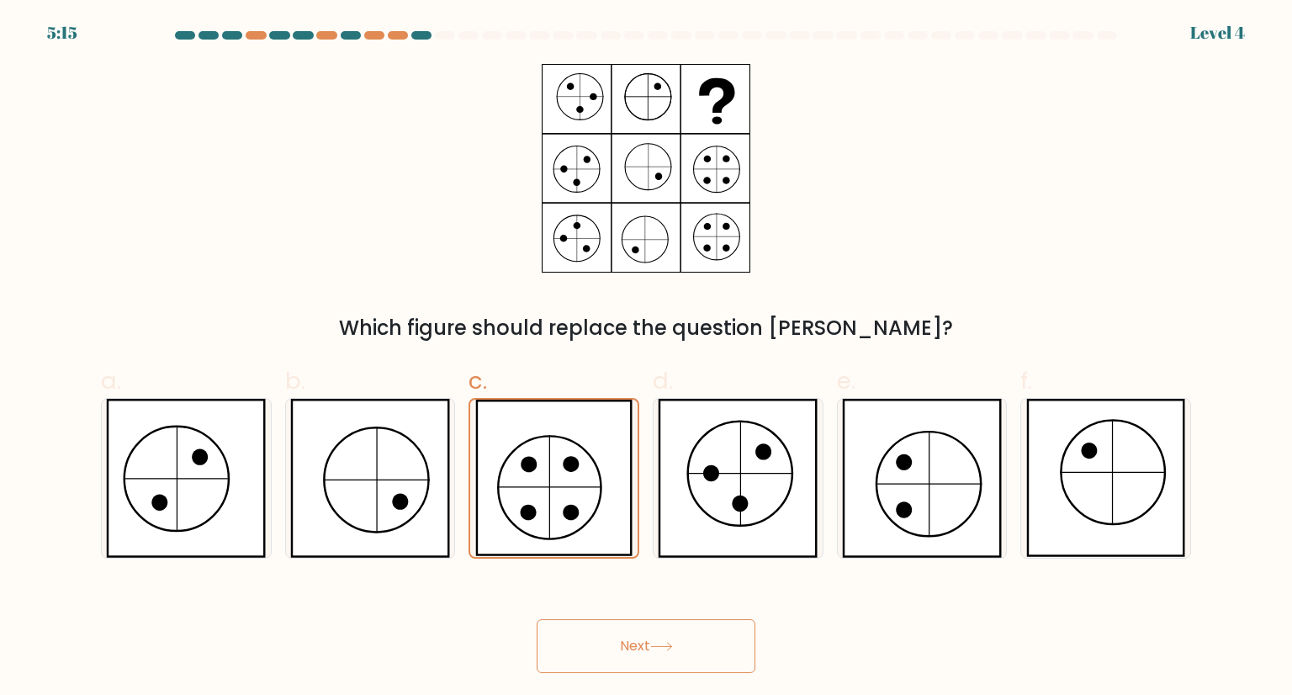
click at [650, 627] on button "Next" at bounding box center [646, 646] width 219 height 54
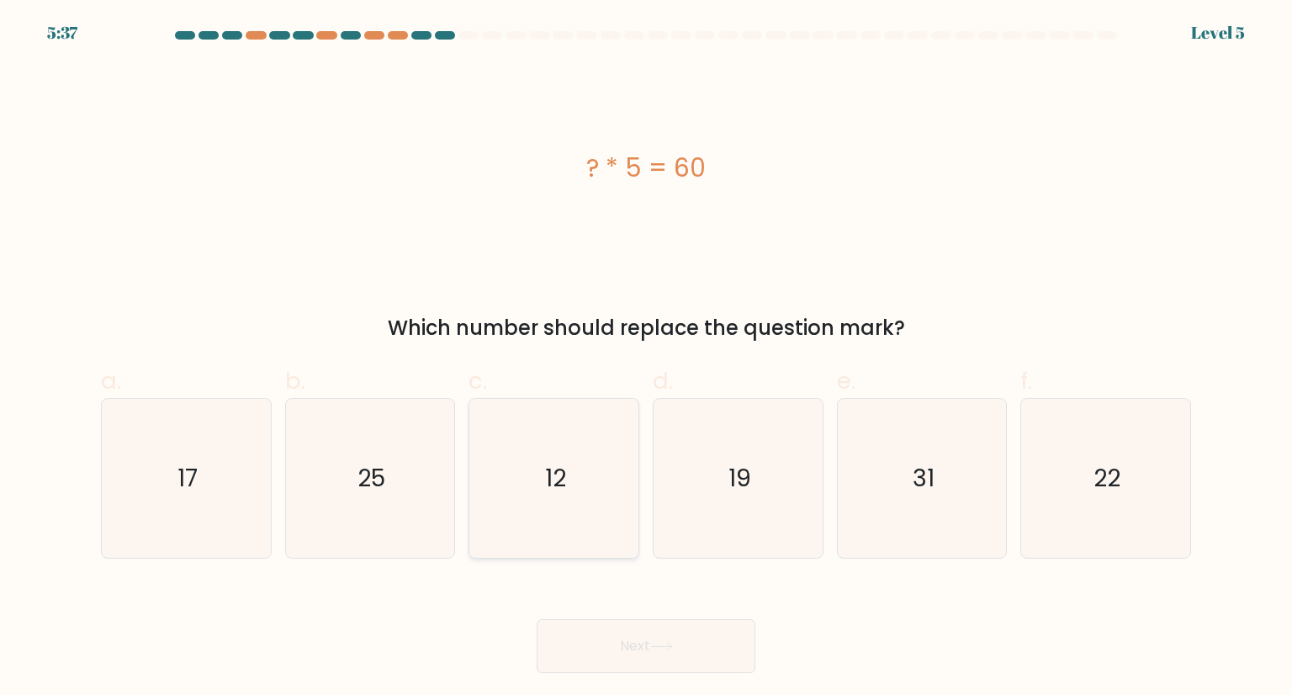
click at [571, 468] on icon "12" at bounding box center [553, 478] width 158 height 158
click at [646, 358] on input "c. 12" at bounding box center [646, 352] width 1 height 11
radio input "true"
click at [645, 632] on button "Next" at bounding box center [646, 646] width 219 height 54
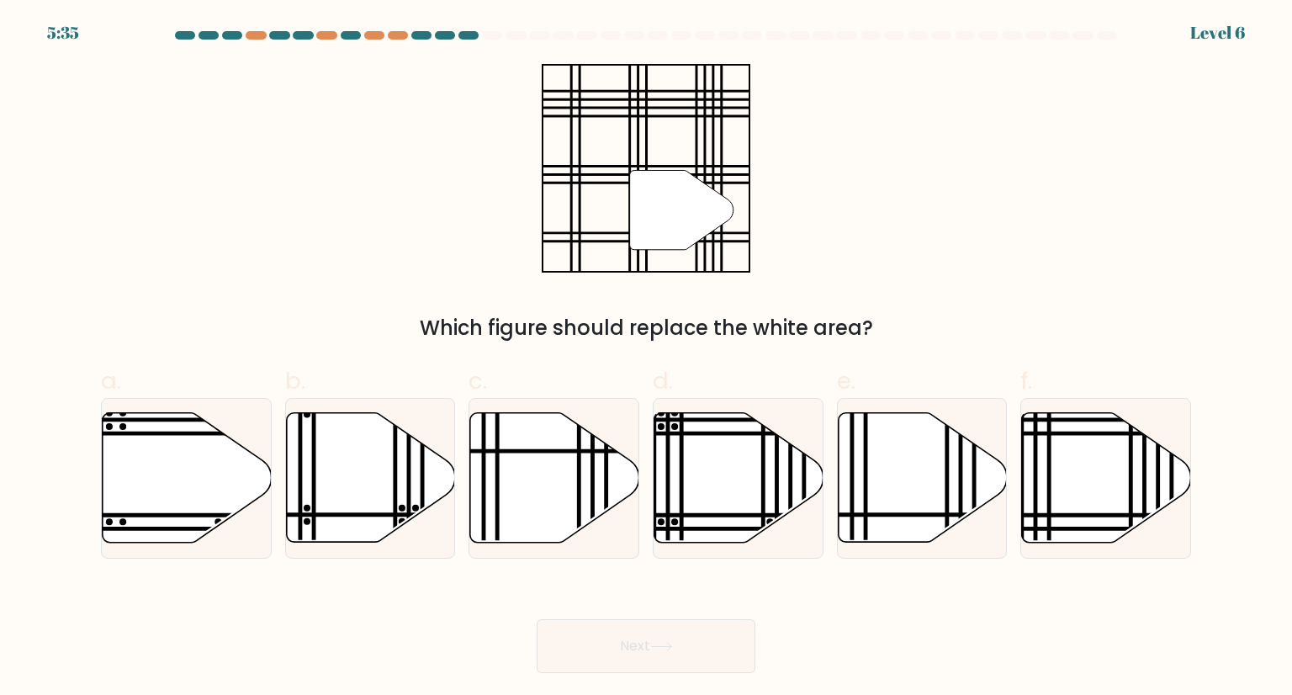
click at [645, 632] on button "Next" at bounding box center [646, 646] width 219 height 54
click at [1093, 474] on icon at bounding box center [1106, 478] width 169 height 130
click at [647, 358] on input "f." at bounding box center [646, 352] width 1 height 11
radio input "true"
click at [627, 653] on button "Next" at bounding box center [646, 646] width 219 height 54
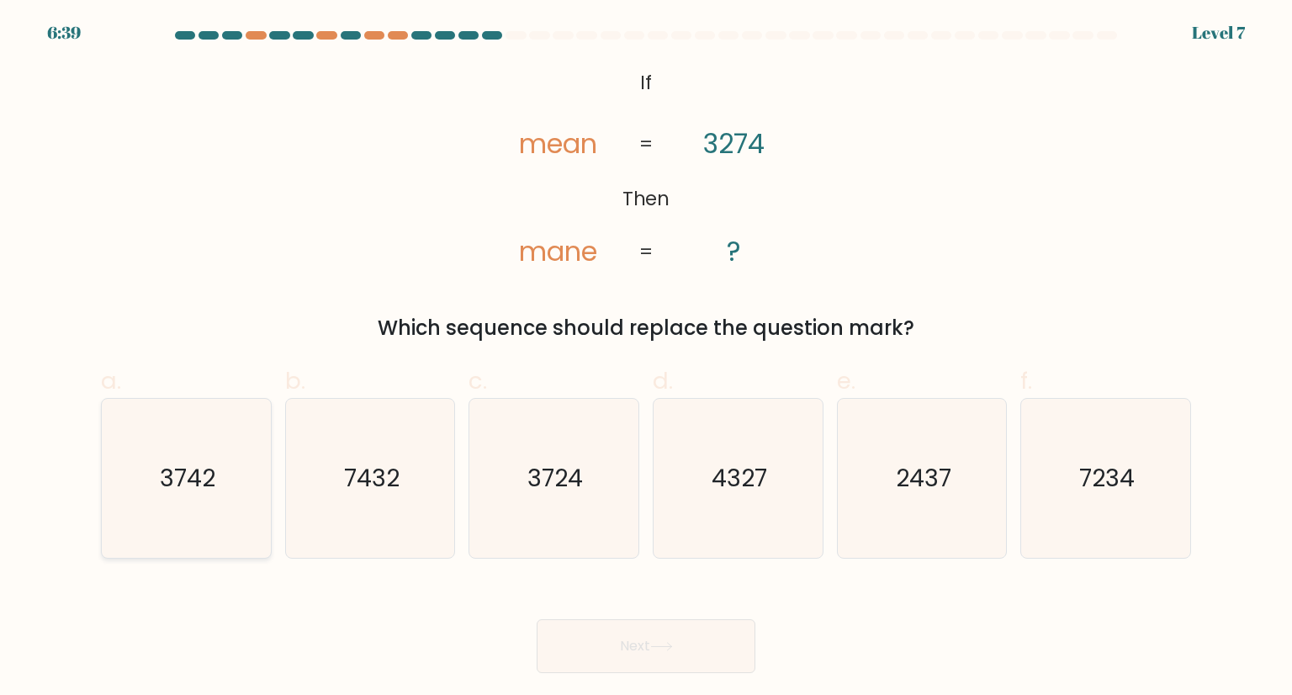
click at [251, 475] on icon "3742" at bounding box center [186, 478] width 158 height 158
click at [646, 358] on input "a. 3742" at bounding box center [646, 352] width 1 height 11
radio input "true"
click at [639, 637] on button "Next" at bounding box center [646, 646] width 219 height 54
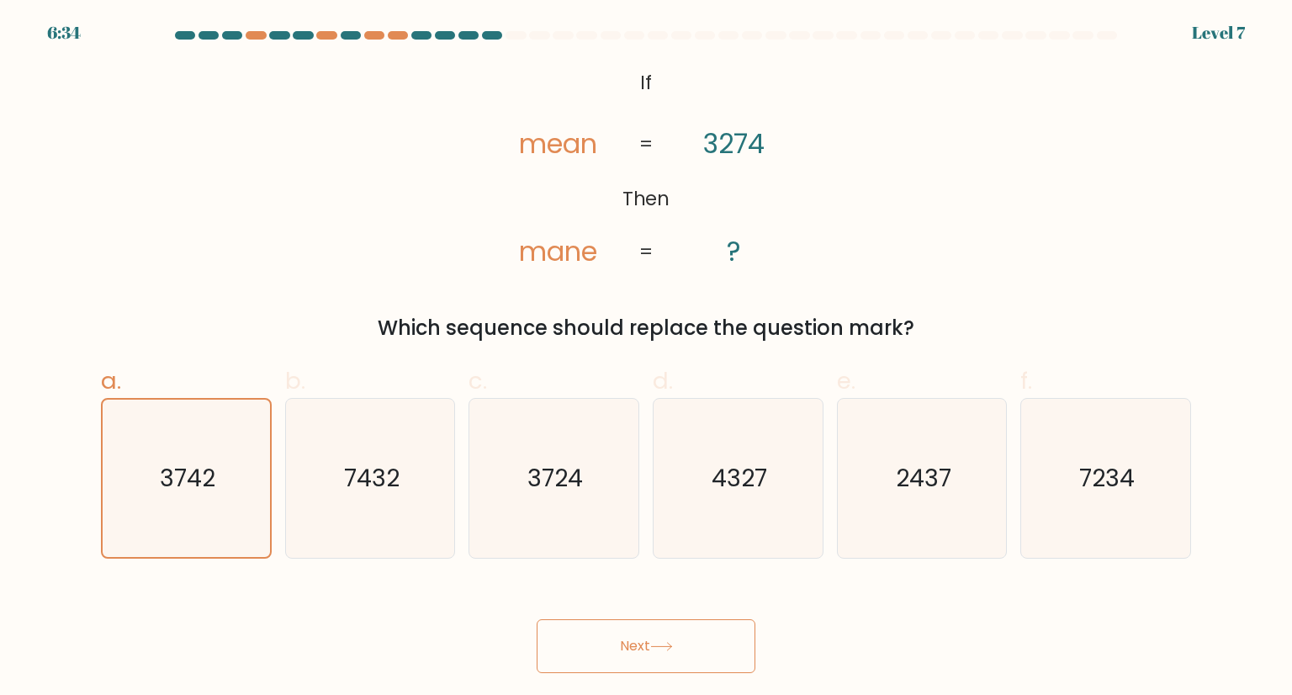
click at [678, 626] on button "Next" at bounding box center [646, 646] width 219 height 54
click at [596, 649] on button "Next" at bounding box center [646, 646] width 219 height 54
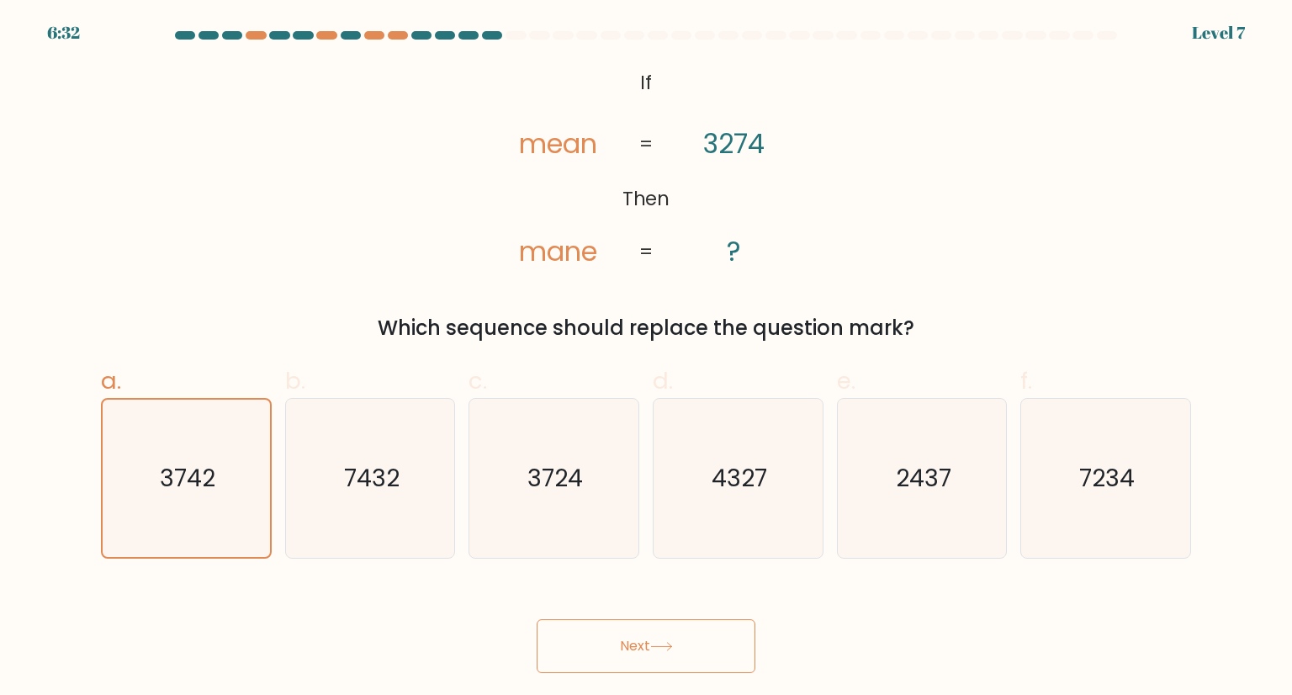
click at [596, 649] on button "Next" at bounding box center [646, 646] width 219 height 54
drag, startPoint x: 596, startPoint y: 649, endPoint x: 610, endPoint y: 617, distance: 34.7
click at [610, 617] on div "Next" at bounding box center [646, 626] width 1110 height 94
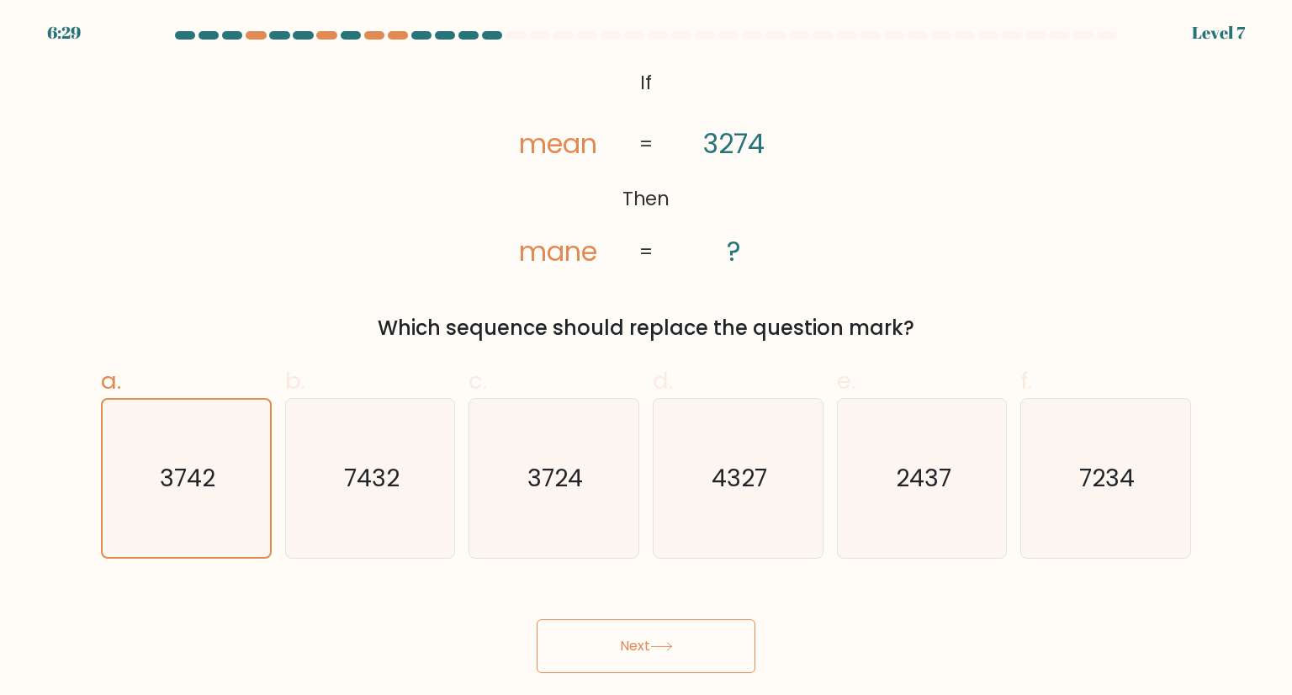
click at [614, 664] on button "Next" at bounding box center [646, 646] width 219 height 54
click at [353, 500] on icon "7432" at bounding box center [370, 478] width 158 height 158
click at [646, 358] on input "b. 7432" at bounding box center [646, 352] width 1 height 11
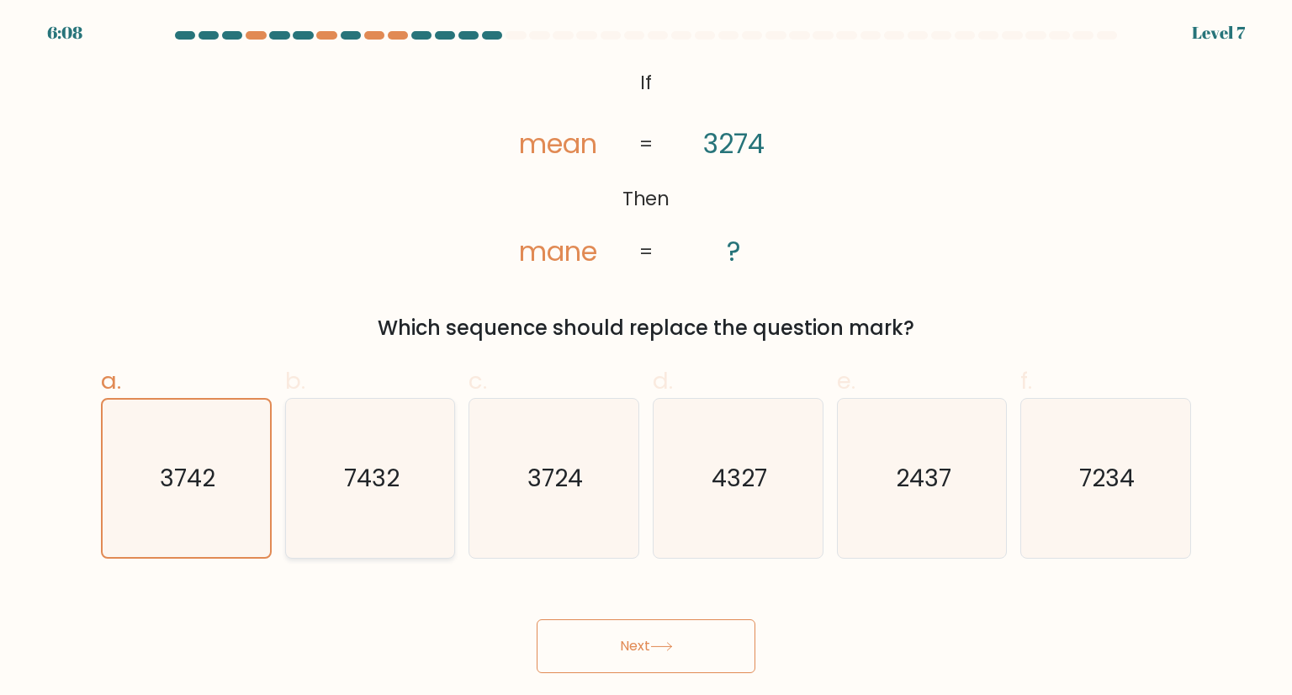
radio input "true"
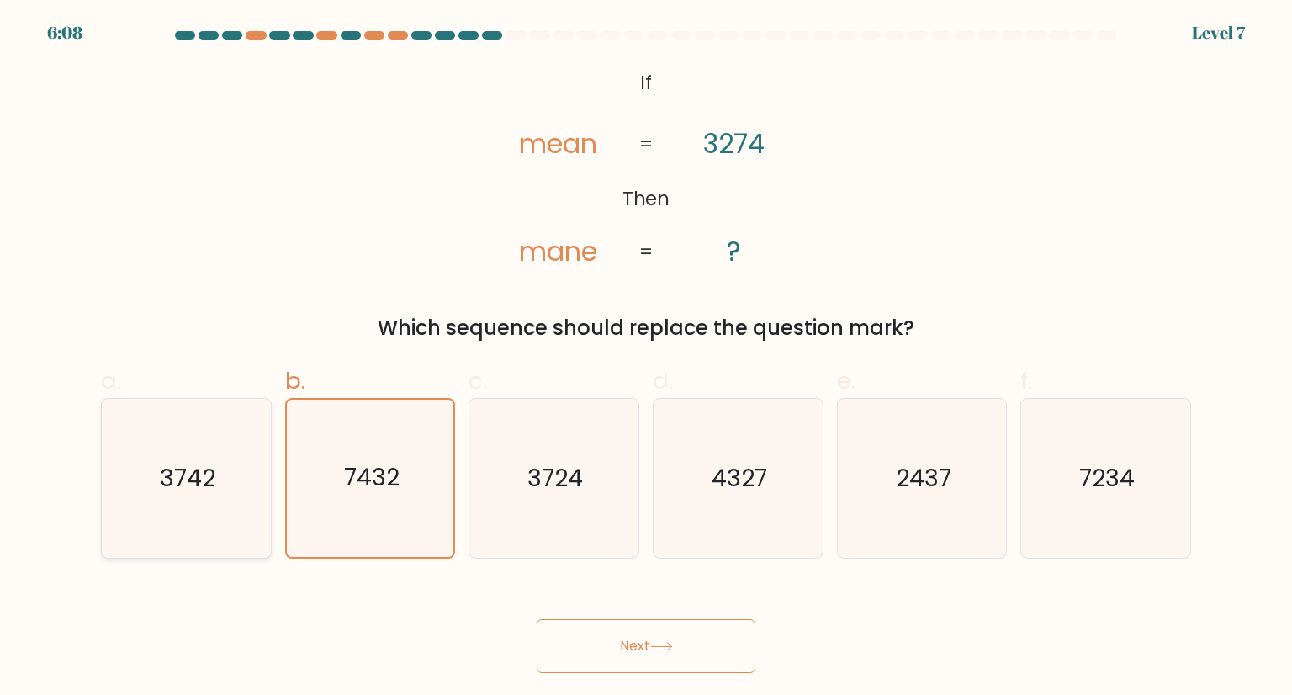
click at [262, 477] on icon "3742" at bounding box center [186, 478] width 158 height 158
click at [646, 358] on input "a. 3742" at bounding box center [646, 352] width 1 height 11
radio input "true"
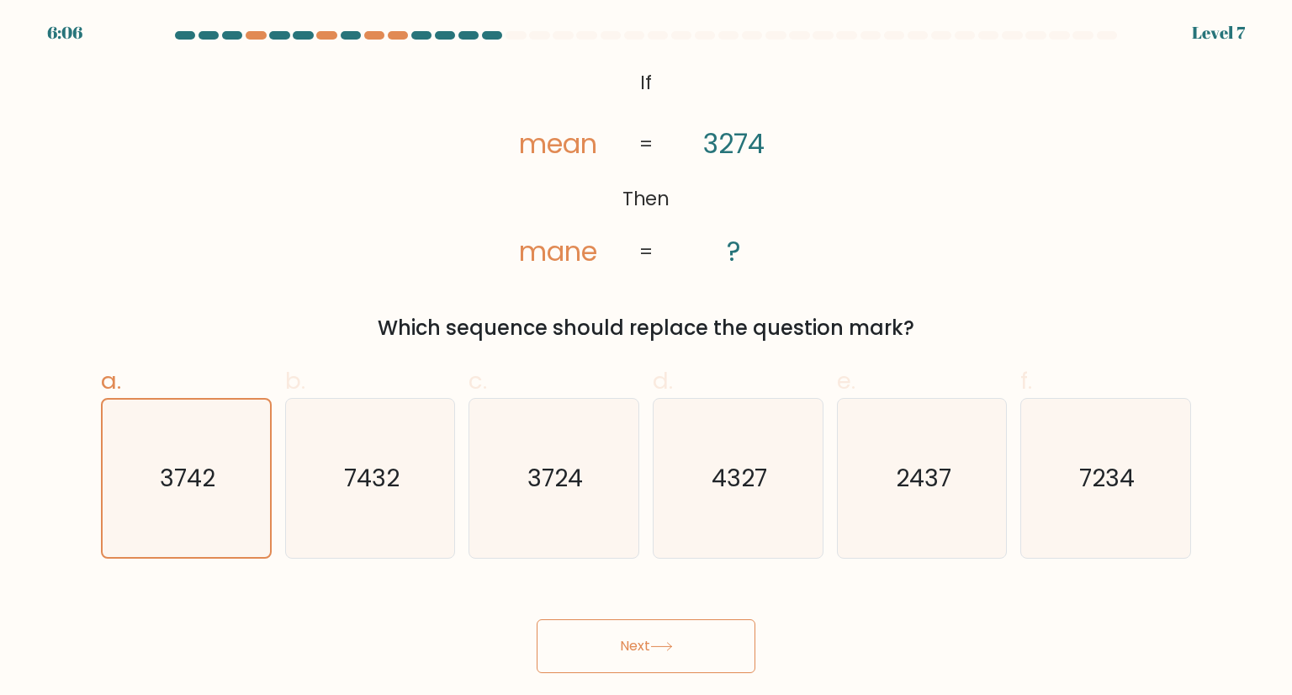
click at [636, 664] on button "Next" at bounding box center [646, 646] width 219 height 54
click at [632, 653] on button "Next" at bounding box center [646, 646] width 219 height 54
click at [585, 664] on button "Next" at bounding box center [646, 646] width 219 height 54
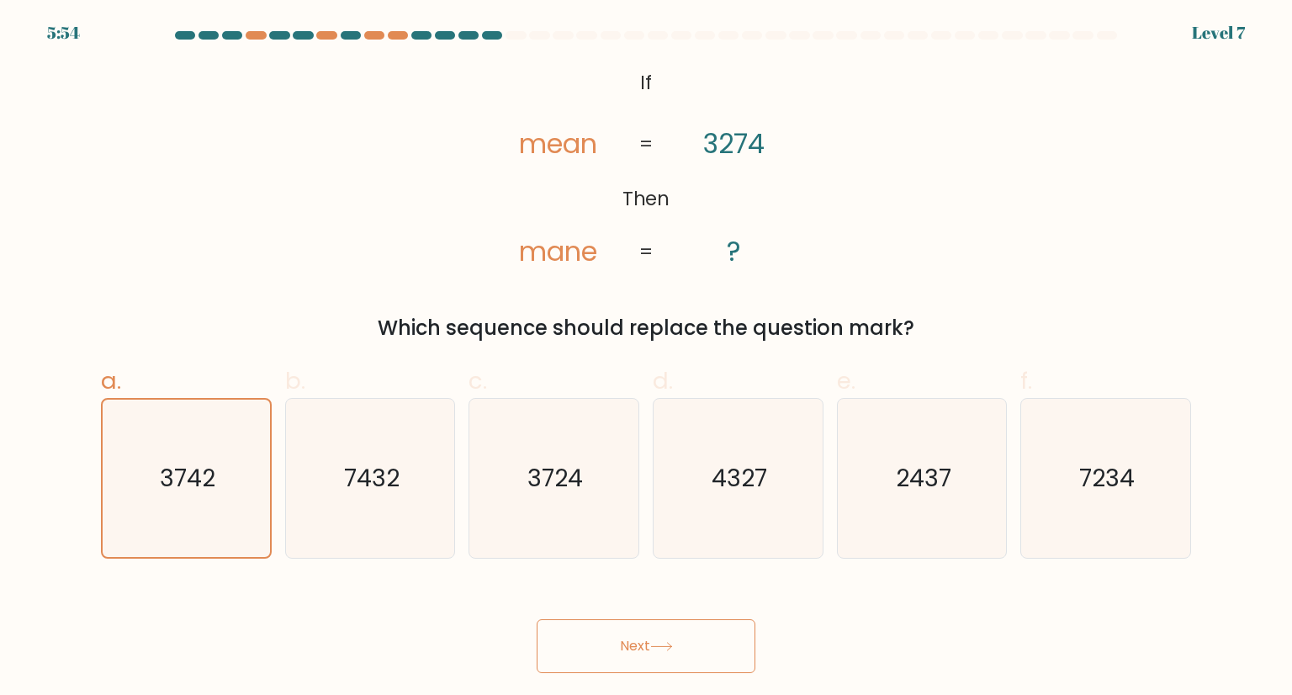
click at [585, 664] on button "Next" at bounding box center [646, 646] width 219 height 54
drag, startPoint x: 585, startPoint y: 664, endPoint x: 239, endPoint y: 499, distance: 383.7
click at [239, 499] on form "If ?" at bounding box center [646, 352] width 1292 height 642
click at [239, 499] on icon "3742" at bounding box center [186, 477] width 156 height 156
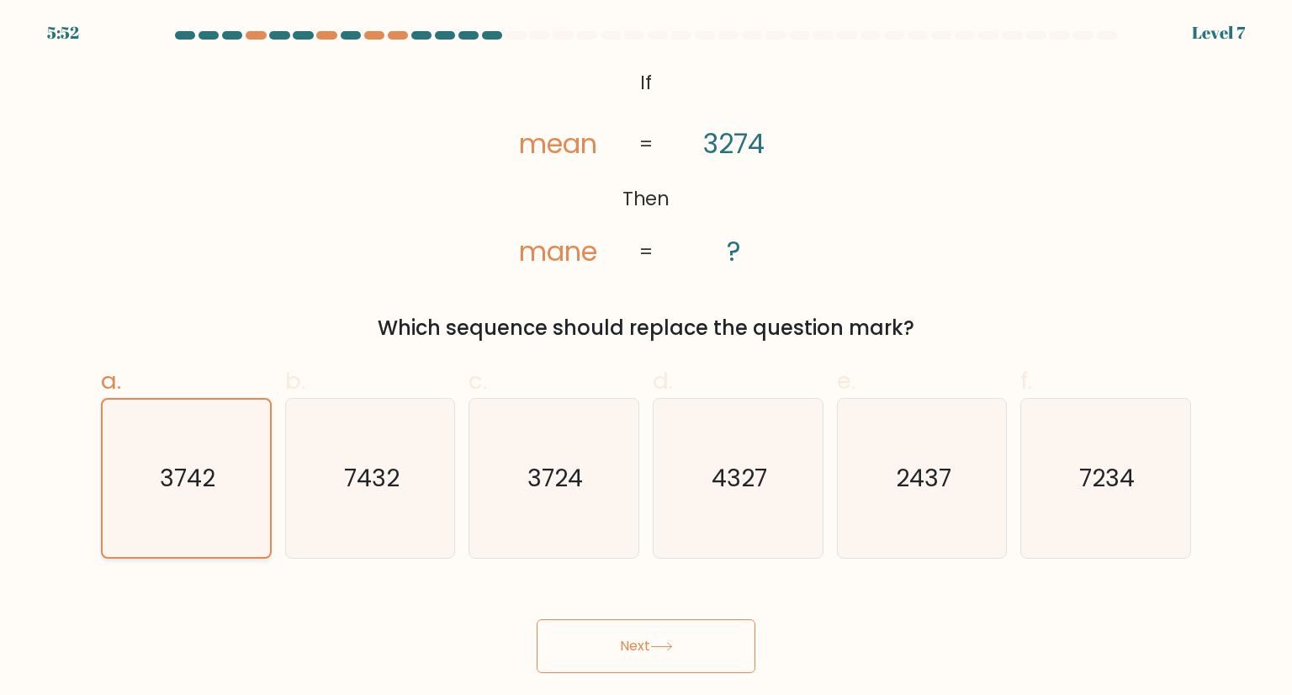
click at [646, 358] on input "a. 3742" at bounding box center [646, 352] width 1 height 11
click at [344, 499] on icon "7432" at bounding box center [370, 478] width 158 height 158
click at [646, 358] on input "b. 7432" at bounding box center [646, 352] width 1 height 11
radio input "true"
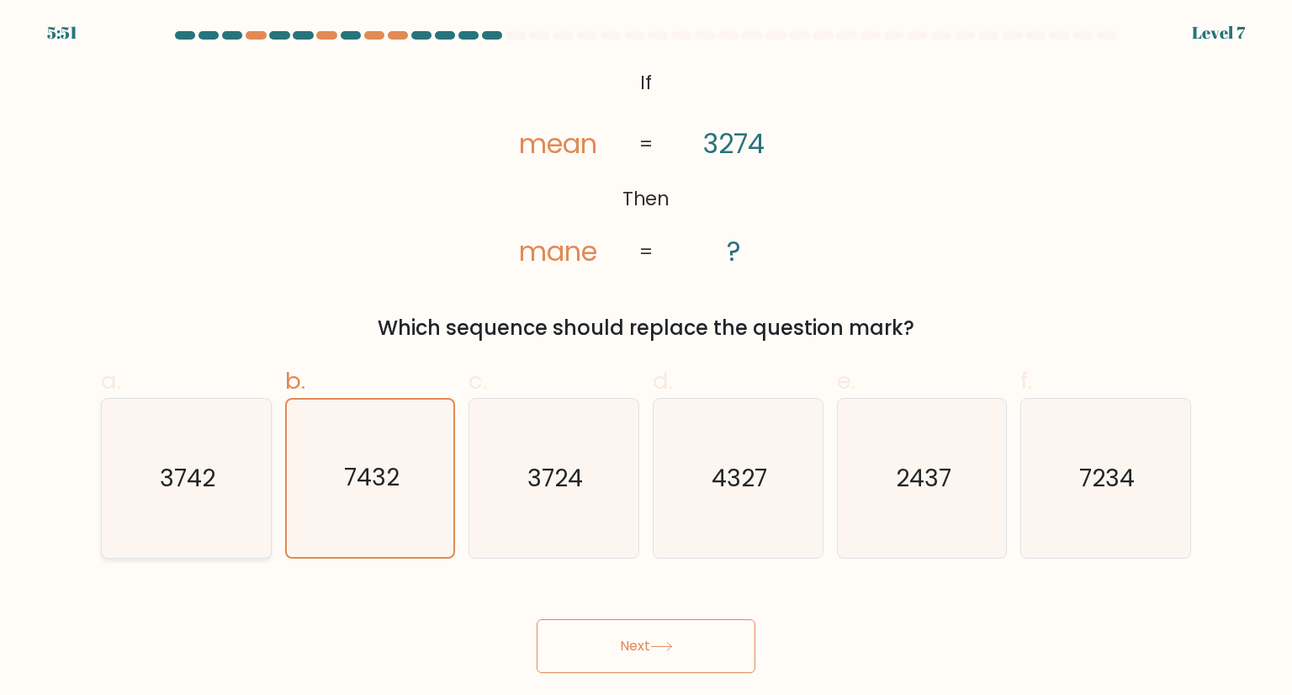
click at [208, 477] on text "3742" at bounding box center [188, 478] width 56 height 34
click at [646, 358] on input "a. 3742" at bounding box center [646, 352] width 1 height 11
radio input "true"
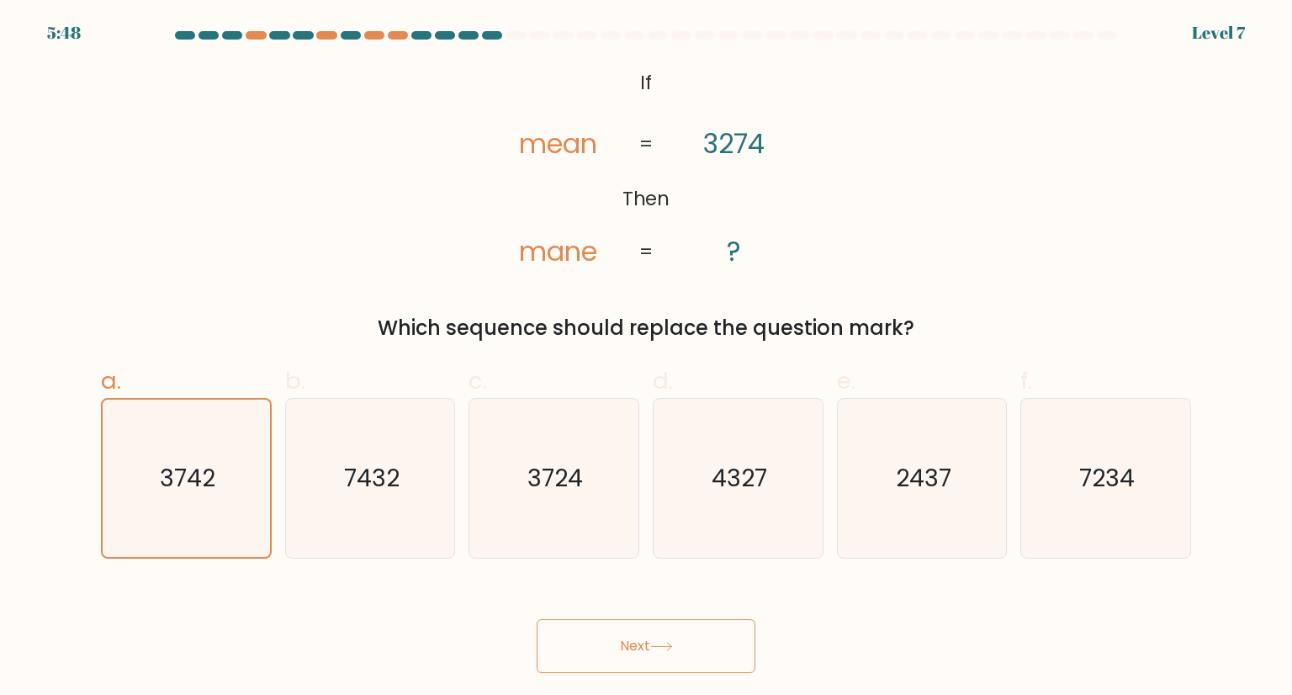
click at [628, 602] on div "Next" at bounding box center [646, 626] width 1110 height 94
click at [205, 442] on icon "3742" at bounding box center [186, 477] width 156 height 156
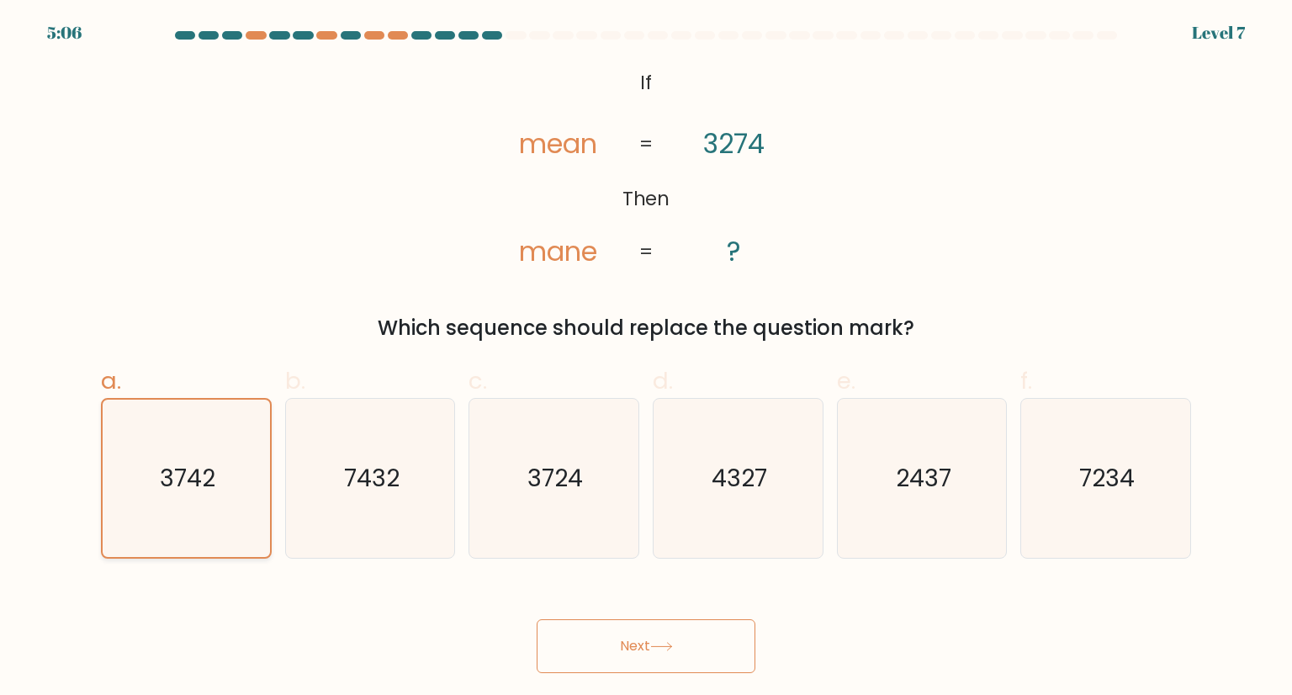
click at [646, 358] on input "a. 3742" at bounding box center [646, 352] width 1 height 11
click at [205, 442] on icon "3742" at bounding box center [186, 477] width 156 height 156
click at [646, 358] on input "a. 3742" at bounding box center [646, 352] width 1 height 11
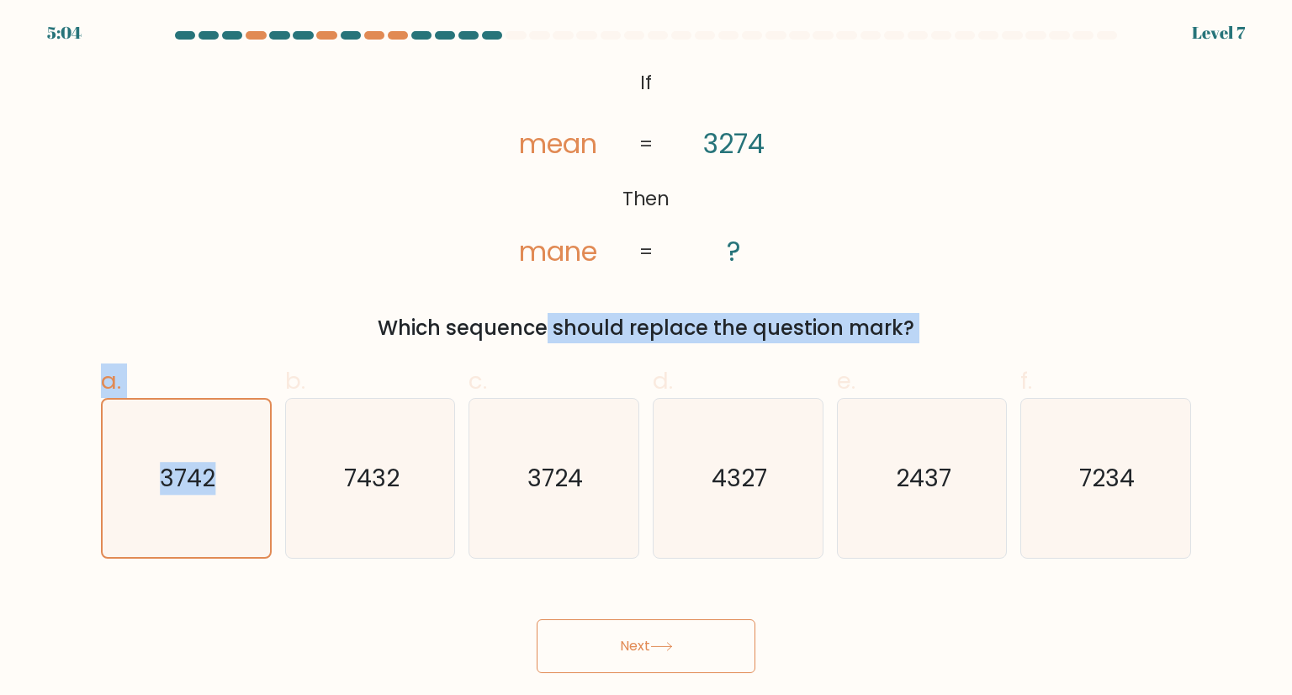
drag, startPoint x: 205, startPoint y: 442, endPoint x: 210, endPoint y: 272, distance: 169.9
click at [210, 272] on form "If ?" at bounding box center [646, 352] width 1292 height 642
click at [210, 272] on div "@import url('https://fonts.googleapis.com/css?family=Abril+Fatface:400,100,100i…" at bounding box center [646, 203] width 1110 height 279
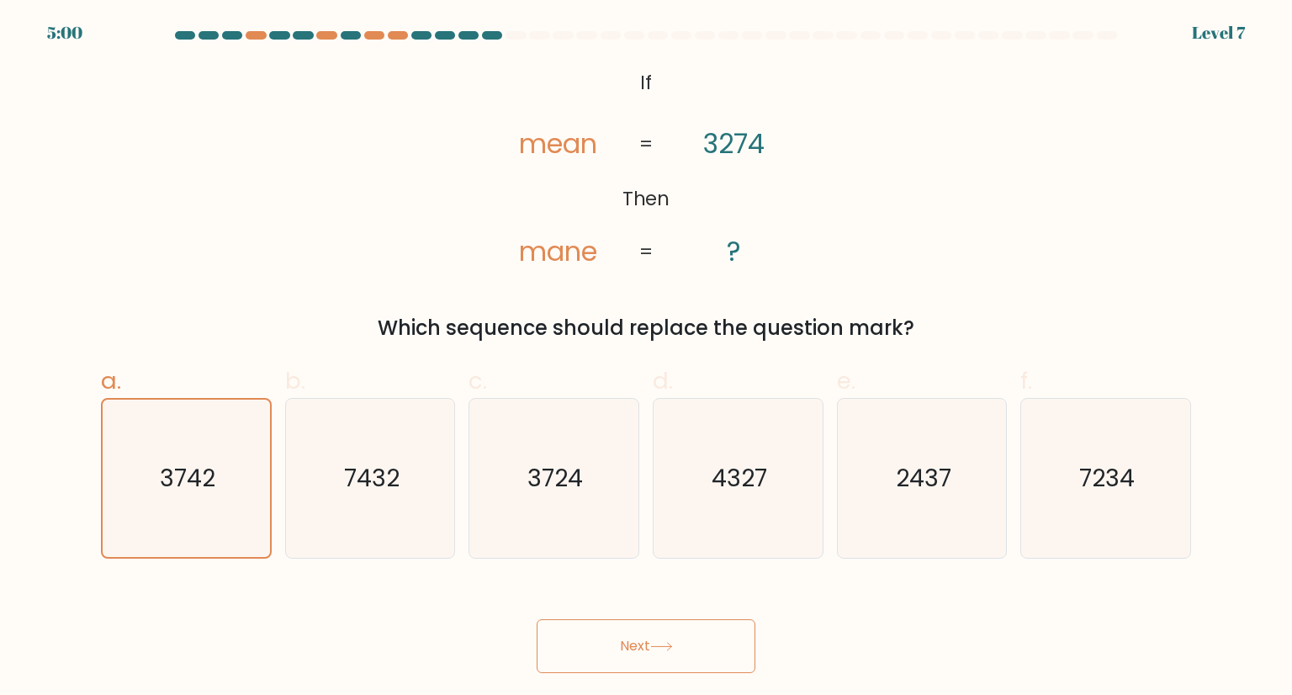
click at [101, 93] on div "@import url('https://fonts.googleapis.com/css?family=Abril+Fatface:400,100,100i…" at bounding box center [646, 203] width 1110 height 279
click at [171, 481] on text "3742" at bounding box center [188, 478] width 56 height 34
click at [646, 358] on input "a. 3742" at bounding box center [646, 352] width 1 height 11
radio input "true"
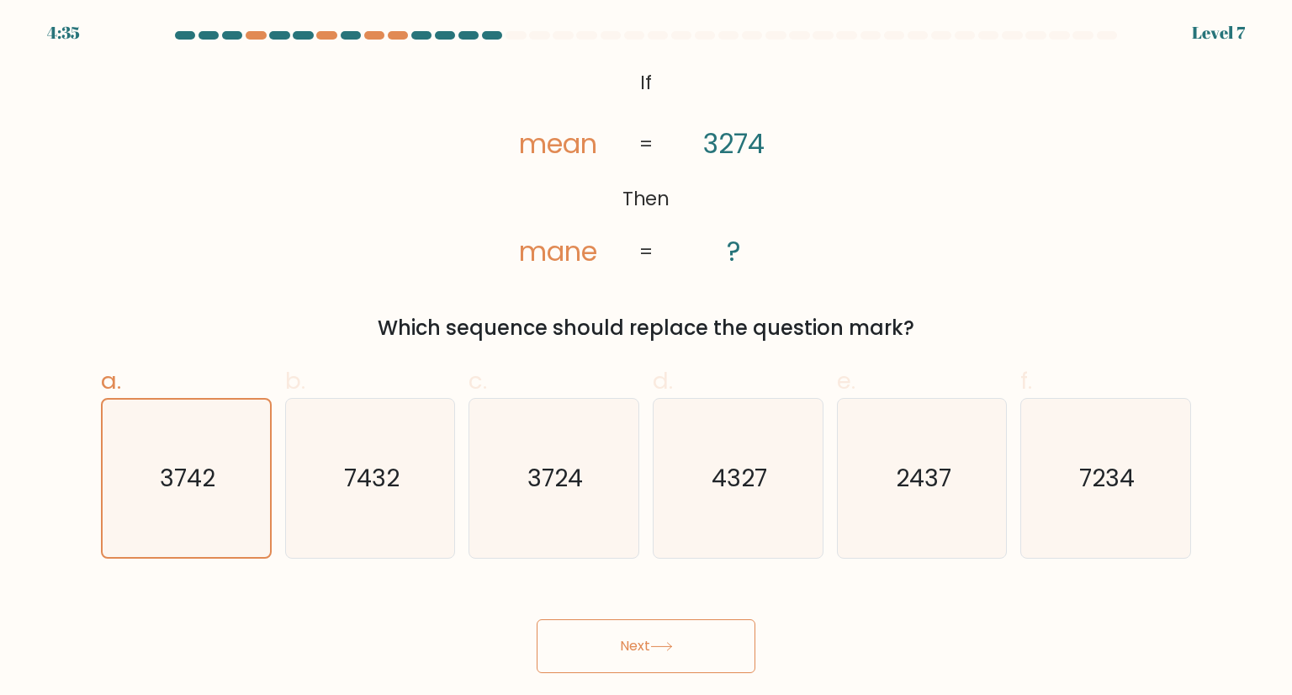
click at [629, 662] on button "Next" at bounding box center [646, 646] width 219 height 54
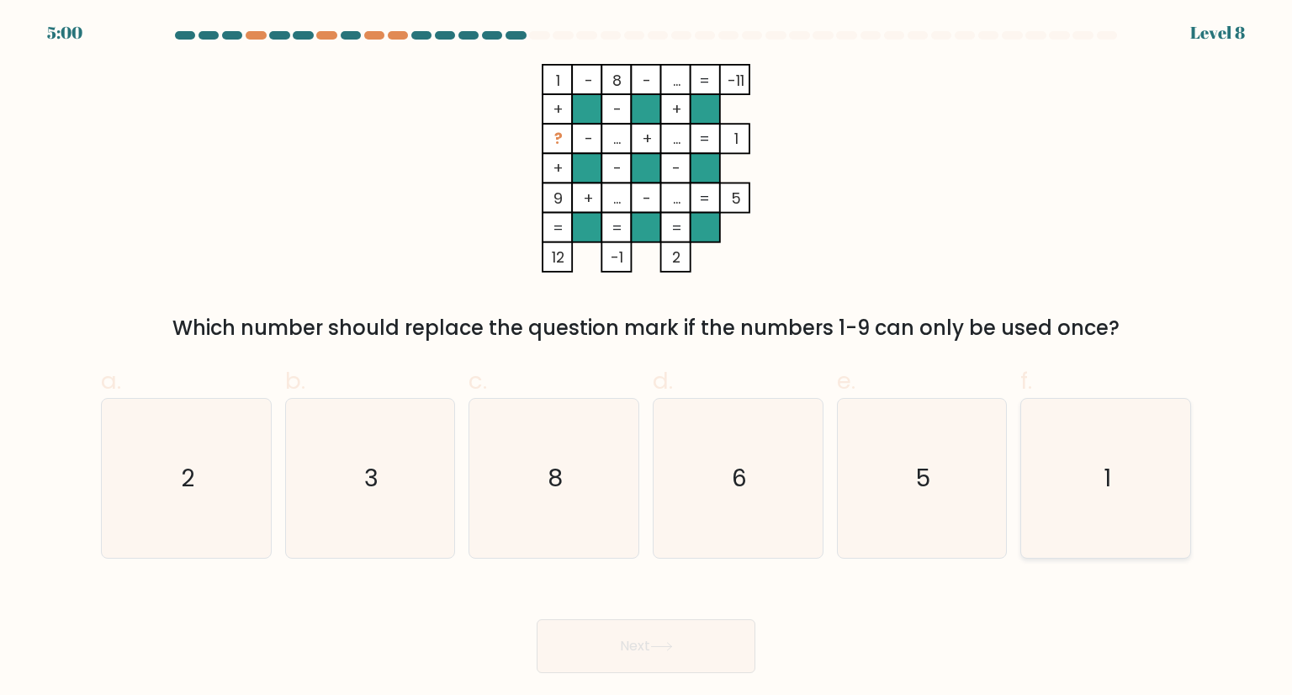
click at [1080, 409] on icon "1" at bounding box center [1105, 478] width 158 height 158
click at [647, 358] on input "f. 1" at bounding box center [646, 352] width 1 height 11
radio input "true"
click at [672, 633] on button "Next" at bounding box center [646, 646] width 219 height 54
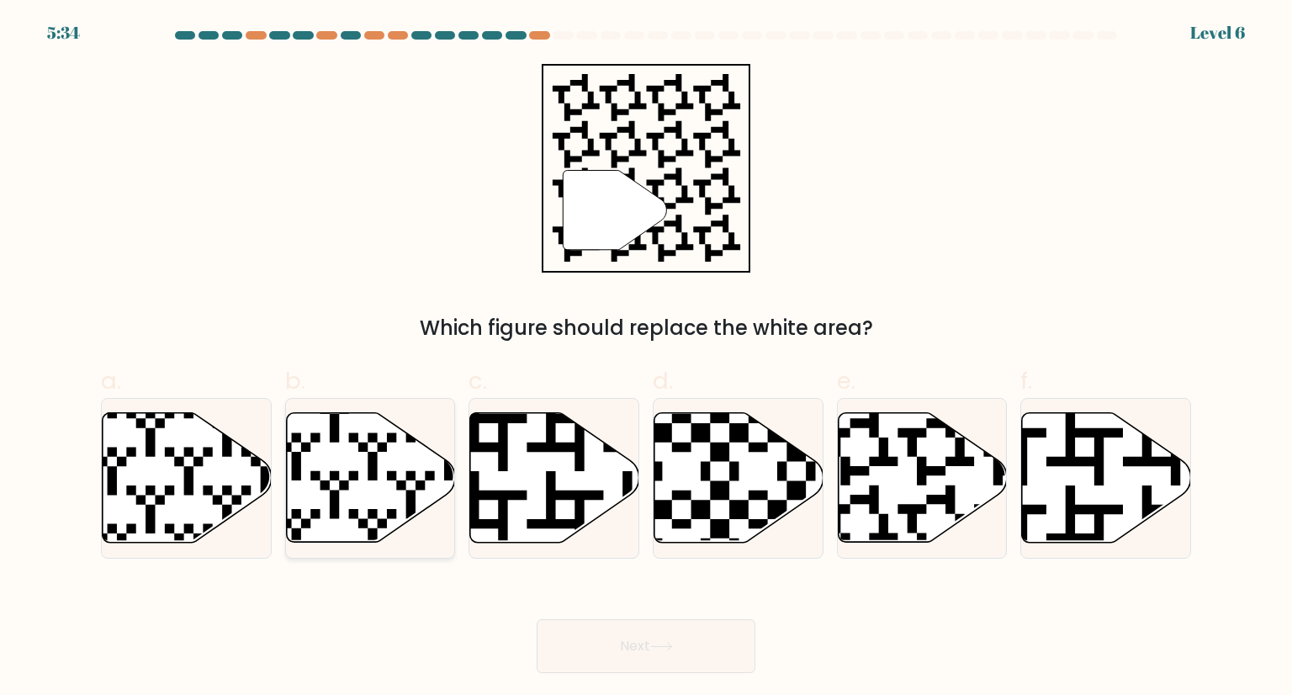
click at [301, 482] on icon at bounding box center [370, 478] width 169 height 130
click at [646, 358] on input "b." at bounding box center [646, 352] width 1 height 11
radio input "true"
click at [852, 495] on icon at bounding box center [974, 409] width 306 height 306
click at [647, 358] on input "e." at bounding box center [646, 352] width 1 height 11
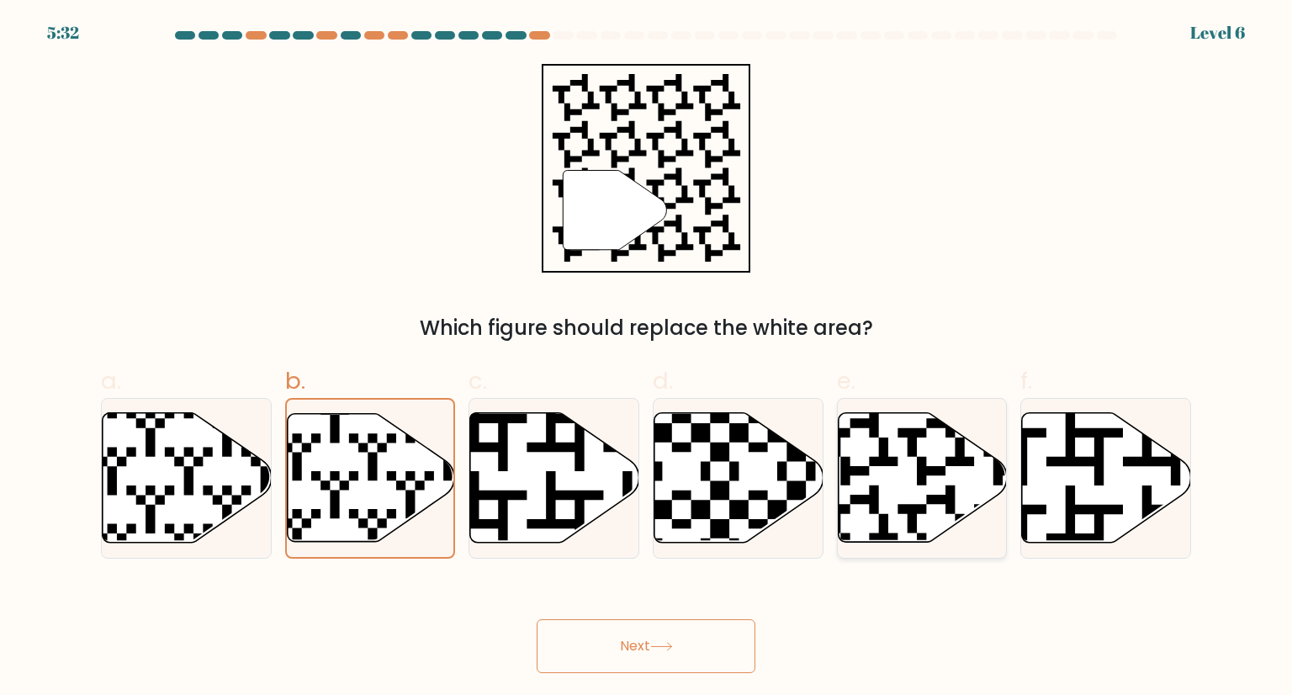
radio input "true"
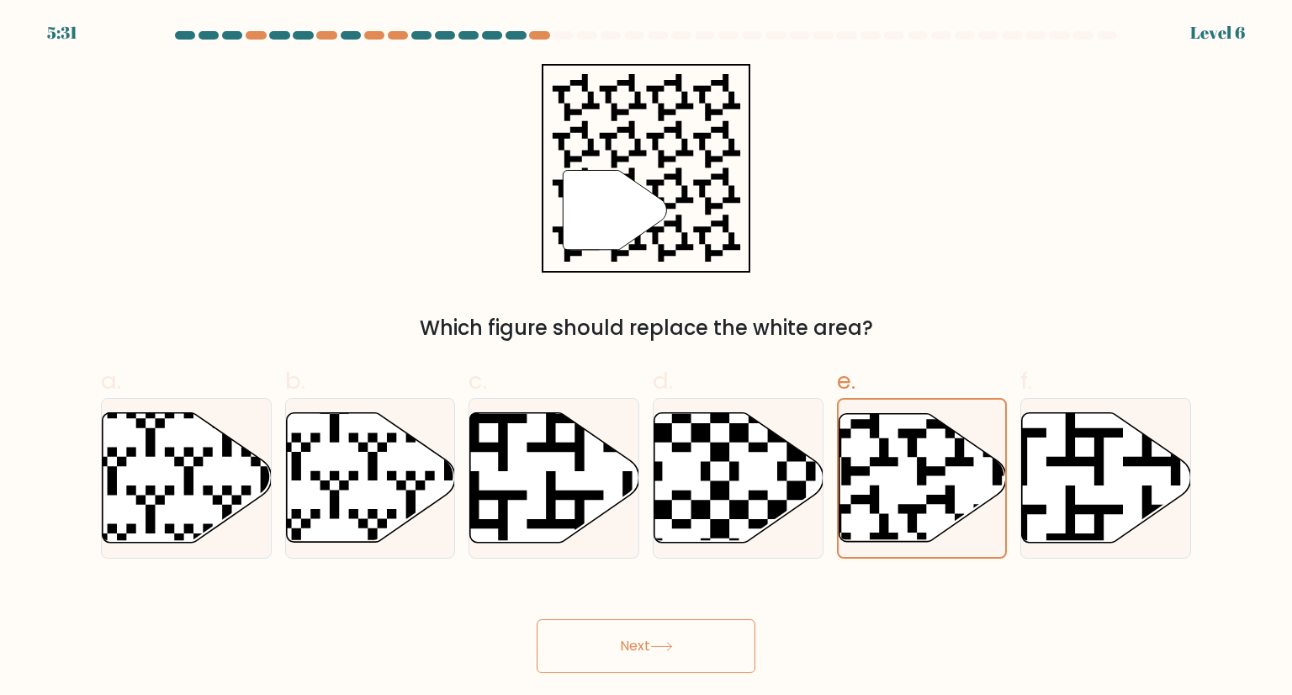
click at [653, 638] on button "Next" at bounding box center [646, 646] width 219 height 54
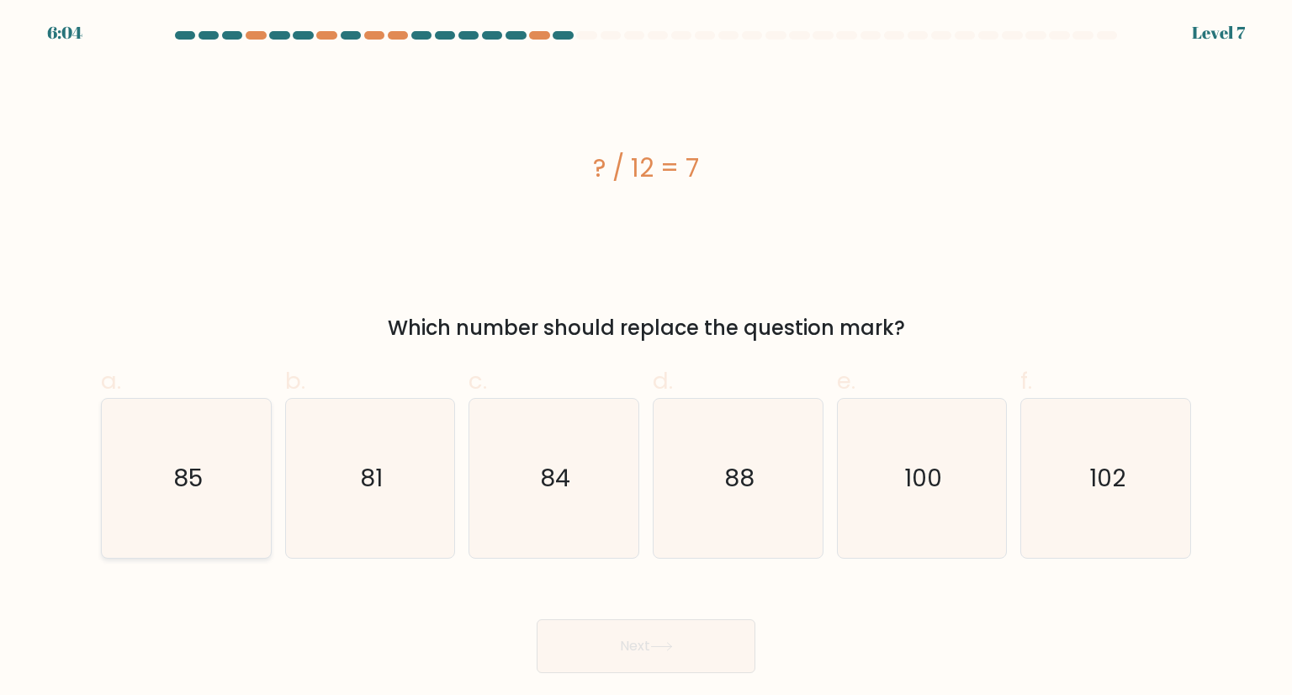
click at [191, 448] on icon "85" at bounding box center [186, 478] width 158 height 158
click at [646, 358] on input "a. 85" at bounding box center [646, 352] width 1 height 11
radio input "true"
click at [191, 448] on icon "85" at bounding box center [186, 477] width 156 height 156
click at [646, 358] on input "a. 85" at bounding box center [646, 352] width 1 height 11
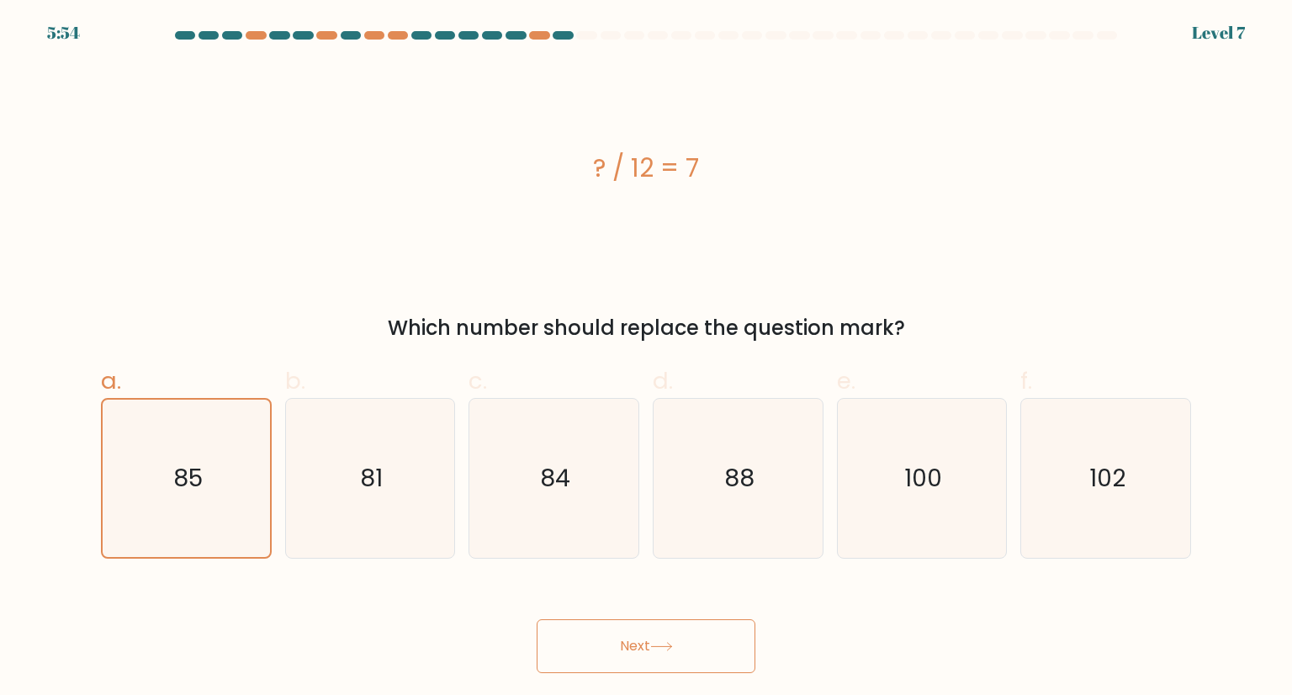
click at [619, 629] on button "Next" at bounding box center [646, 646] width 219 height 54
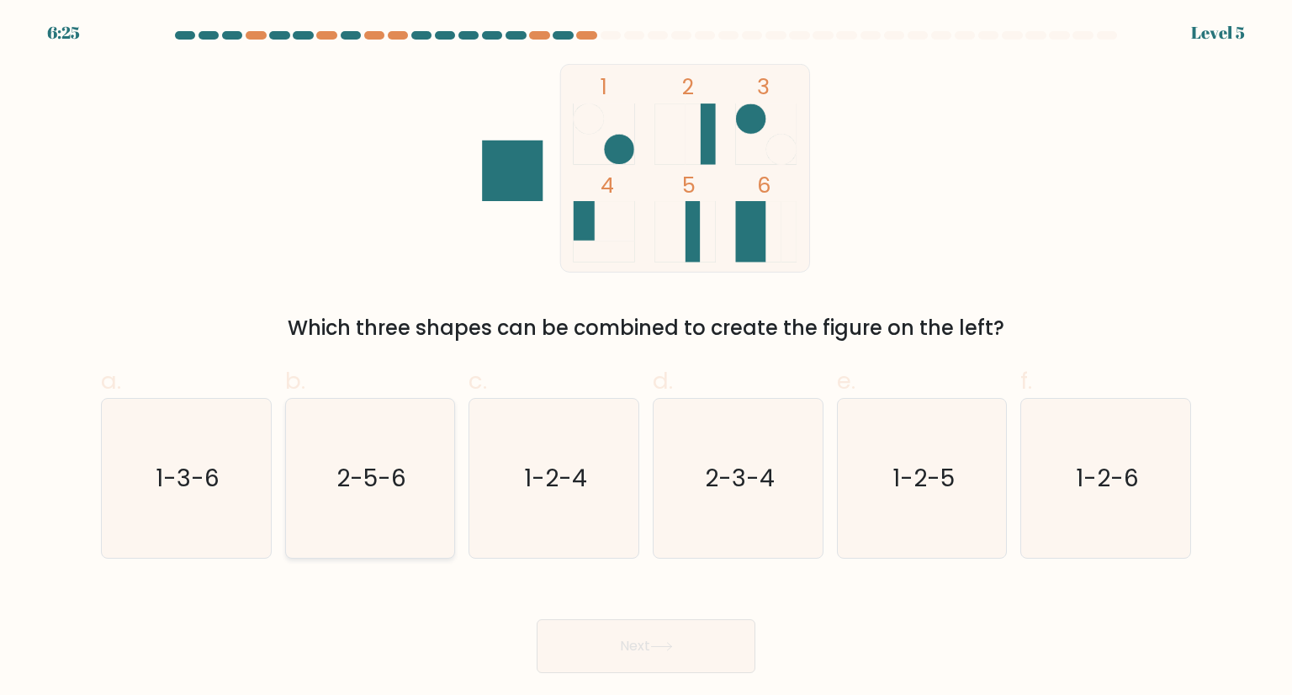
click at [341, 472] on text "2-5-6" at bounding box center [371, 478] width 70 height 34
click at [646, 358] on input "b. 2-5-6" at bounding box center [646, 352] width 1 height 11
radio input "true"
click at [673, 637] on button "Next" at bounding box center [646, 646] width 219 height 54
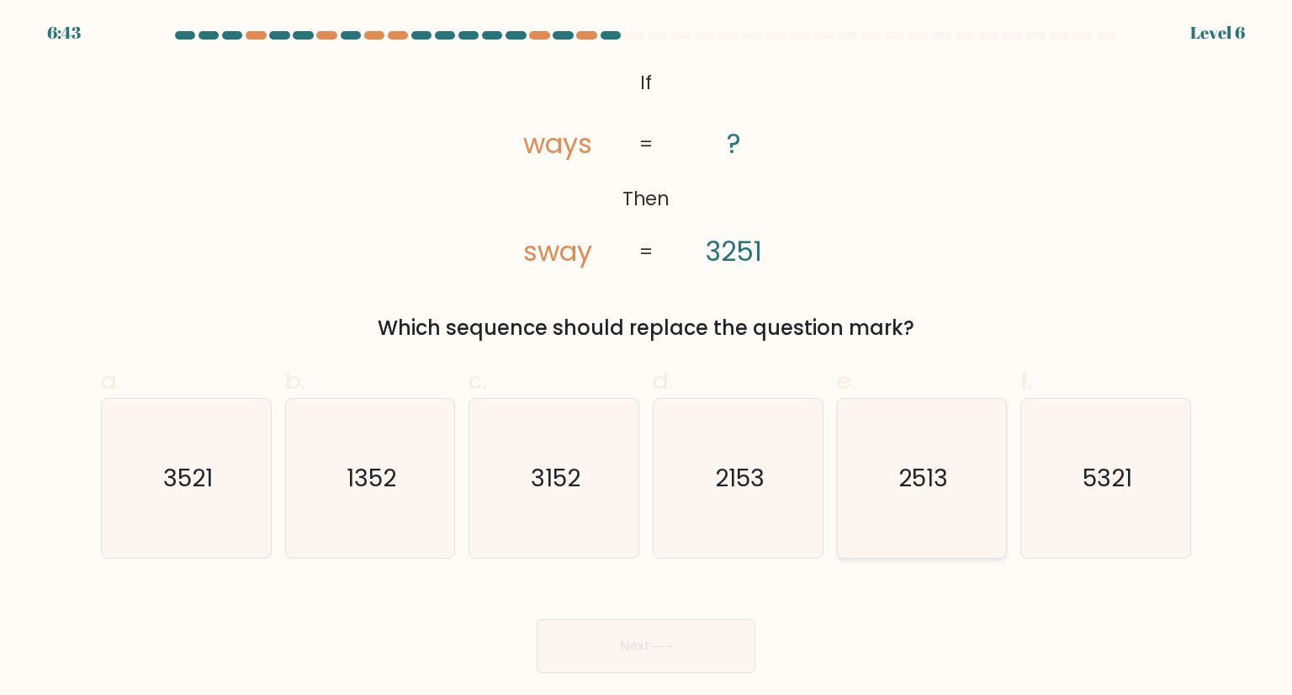
click at [868, 534] on icon "2513" at bounding box center [922, 478] width 158 height 158
click at [647, 358] on input "e. 2513" at bounding box center [646, 352] width 1 height 11
radio input "true"
click at [613, 641] on button "Next" at bounding box center [646, 646] width 219 height 54
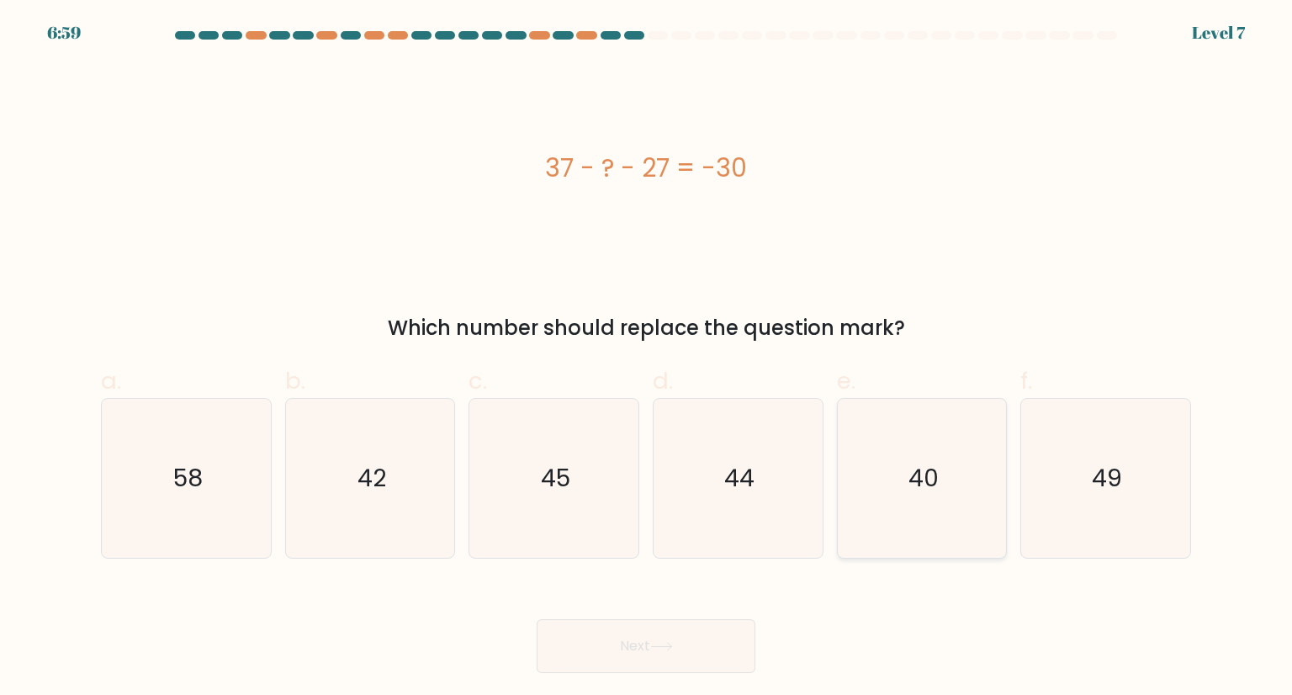
click at [917, 502] on icon "40" at bounding box center [922, 478] width 158 height 158
click at [647, 358] on input "e. 40" at bounding box center [646, 352] width 1 height 11
radio input "true"
click at [679, 649] on button "Next" at bounding box center [646, 646] width 219 height 54
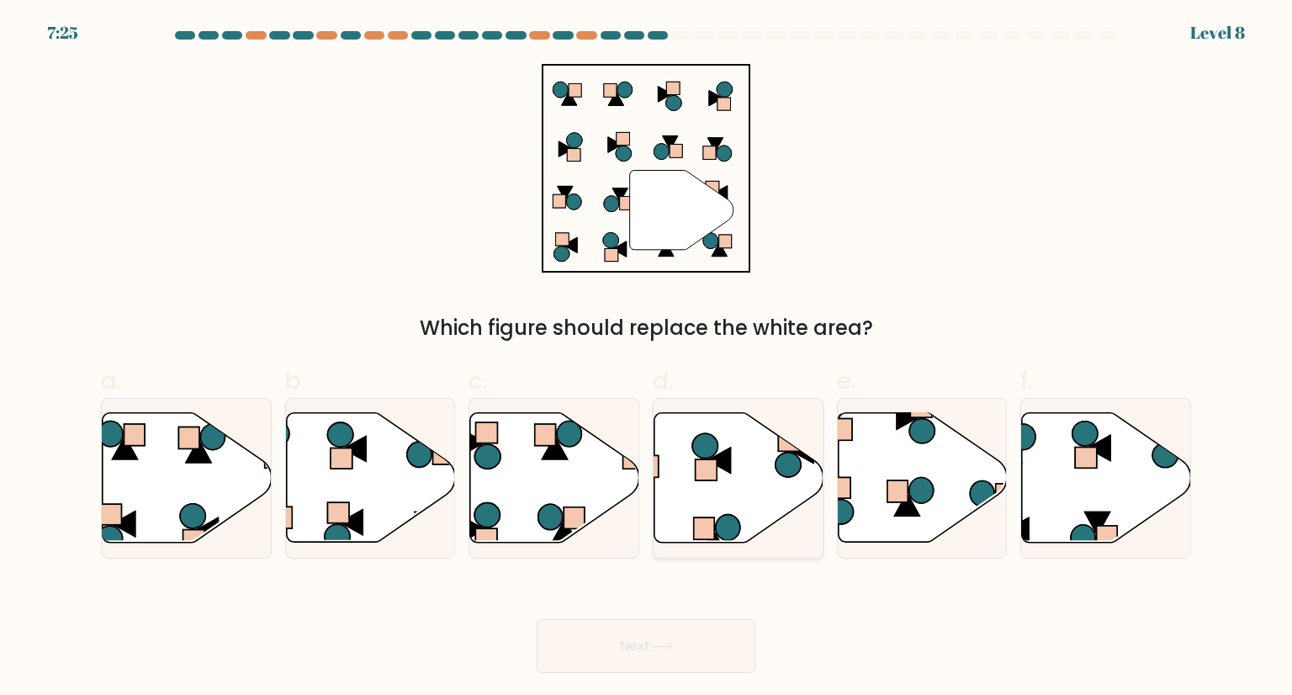
click at [713, 530] on rect at bounding box center [704, 528] width 20 height 22
click at [647, 358] on input "d." at bounding box center [646, 352] width 1 height 11
radio input "true"
click at [680, 671] on button "Next" at bounding box center [646, 646] width 219 height 54
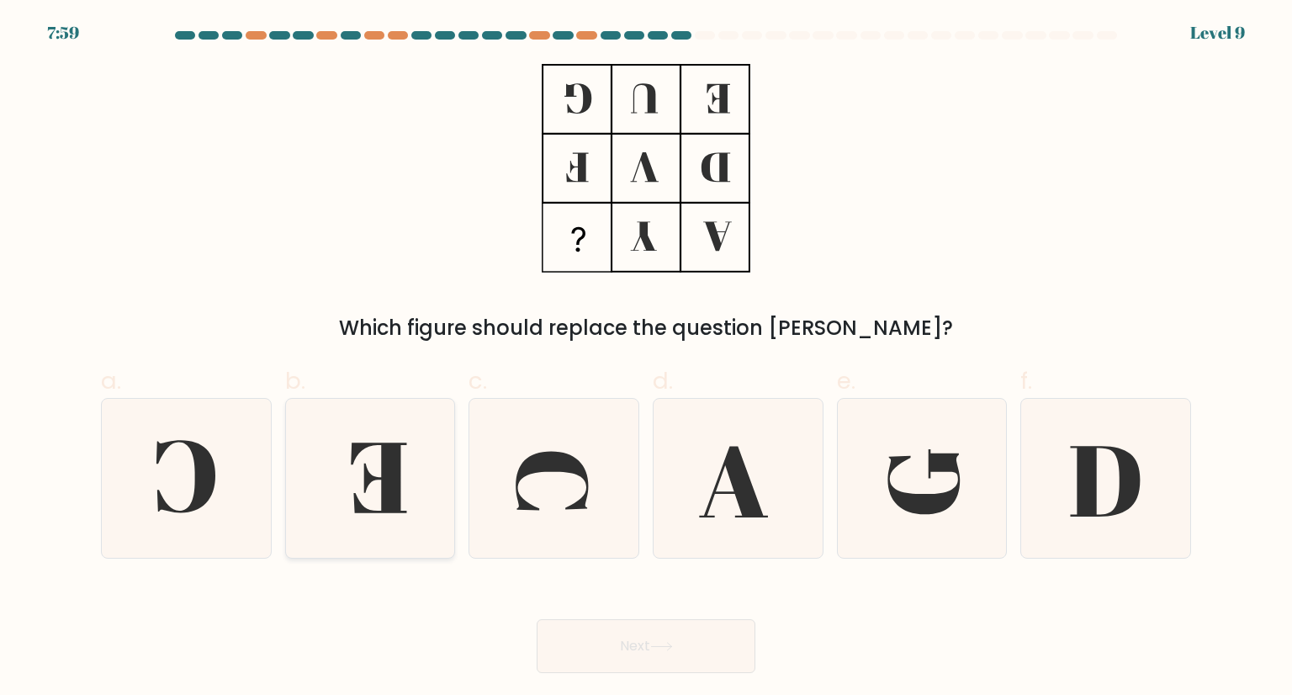
click at [377, 452] on icon at bounding box center [370, 478] width 158 height 158
click at [646, 358] on input "b." at bounding box center [646, 352] width 1 height 11
radio input "true"
click at [649, 653] on button "Next" at bounding box center [646, 646] width 219 height 54
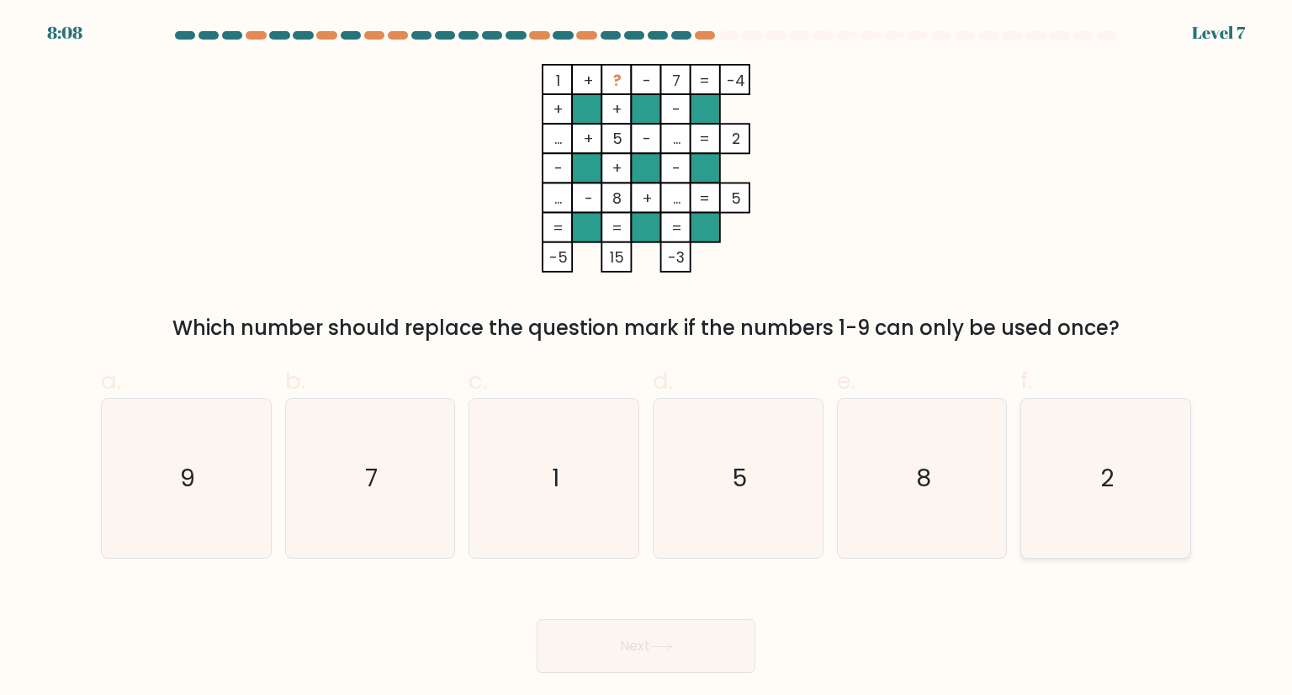
click at [1059, 518] on icon "2" at bounding box center [1105, 478] width 158 height 158
click at [647, 358] on input "f. 2" at bounding box center [646, 352] width 1 height 11
radio input "true"
click at [691, 647] on button "Next" at bounding box center [646, 646] width 219 height 54
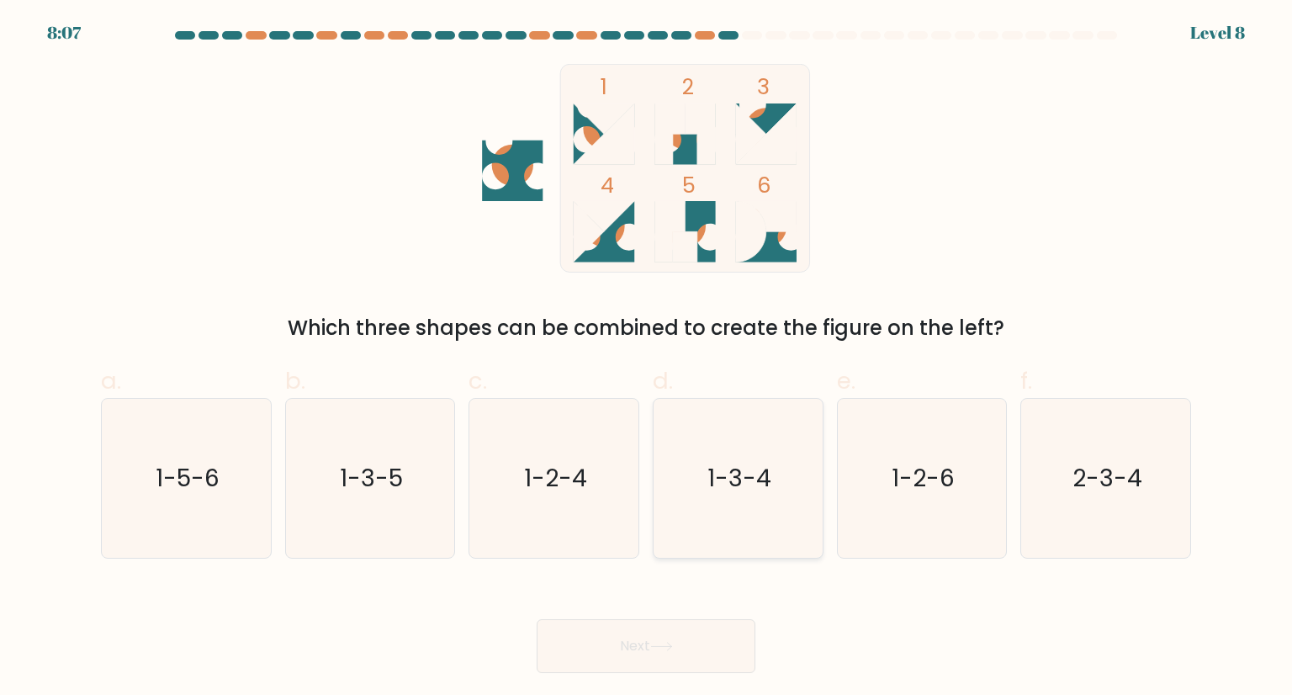
click at [733, 509] on icon "1-3-4" at bounding box center [737, 478] width 158 height 158
click at [647, 358] on input "d. 1-3-4" at bounding box center [646, 352] width 1 height 11
radio input "true"
click at [653, 668] on button "Next" at bounding box center [646, 646] width 219 height 54
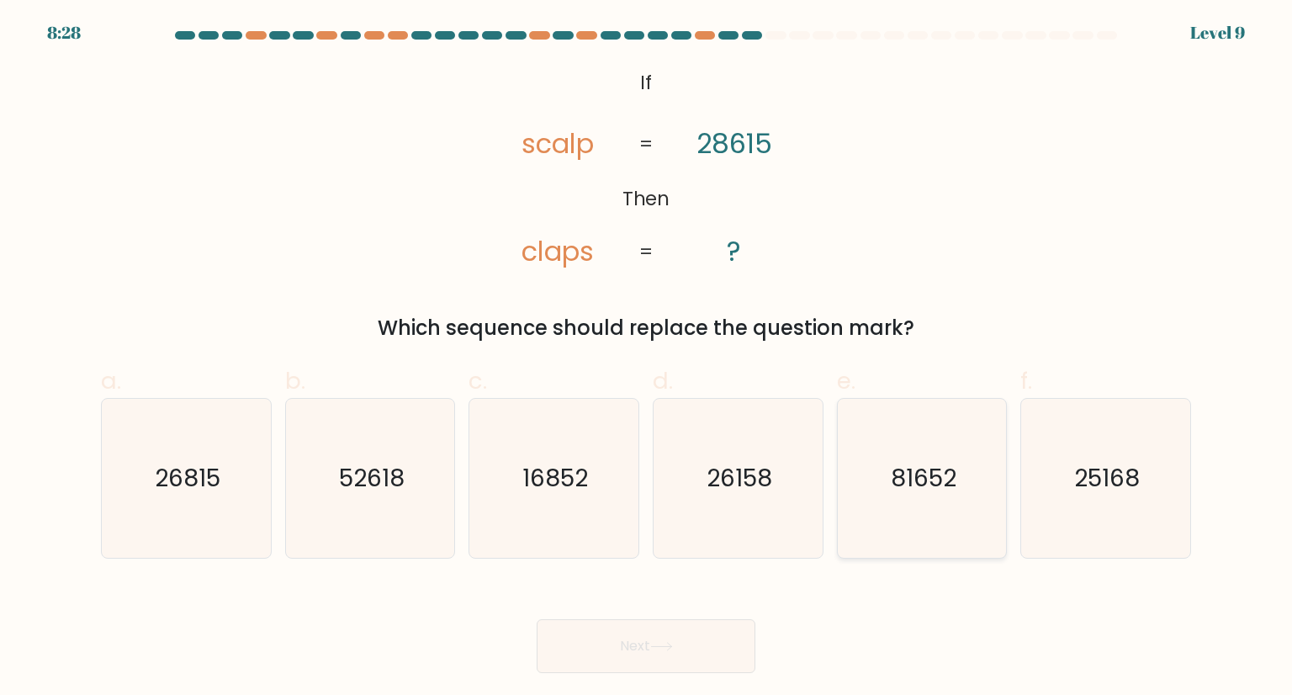
click at [889, 468] on icon "81652" at bounding box center [922, 478] width 158 height 158
click at [647, 358] on input "e. 81652" at bounding box center [646, 352] width 1 height 11
radio input "true"
click at [647, 640] on button "Next" at bounding box center [646, 646] width 219 height 54
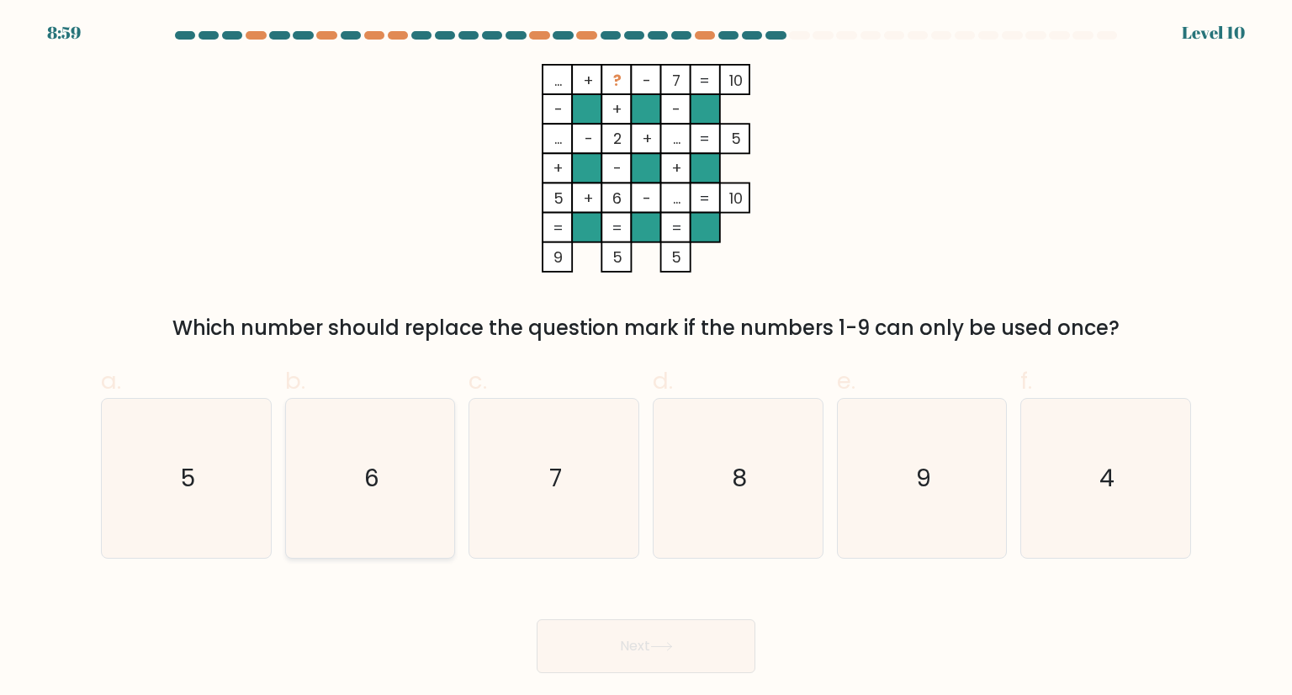
click at [367, 462] on text "6" at bounding box center [371, 478] width 15 height 34
click at [646, 358] on input "b. 6" at bounding box center [646, 352] width 1 height 11
radio input "true"
click at [633, 625] on button "Next" at bounding box center [646, 646] width 219 height 54
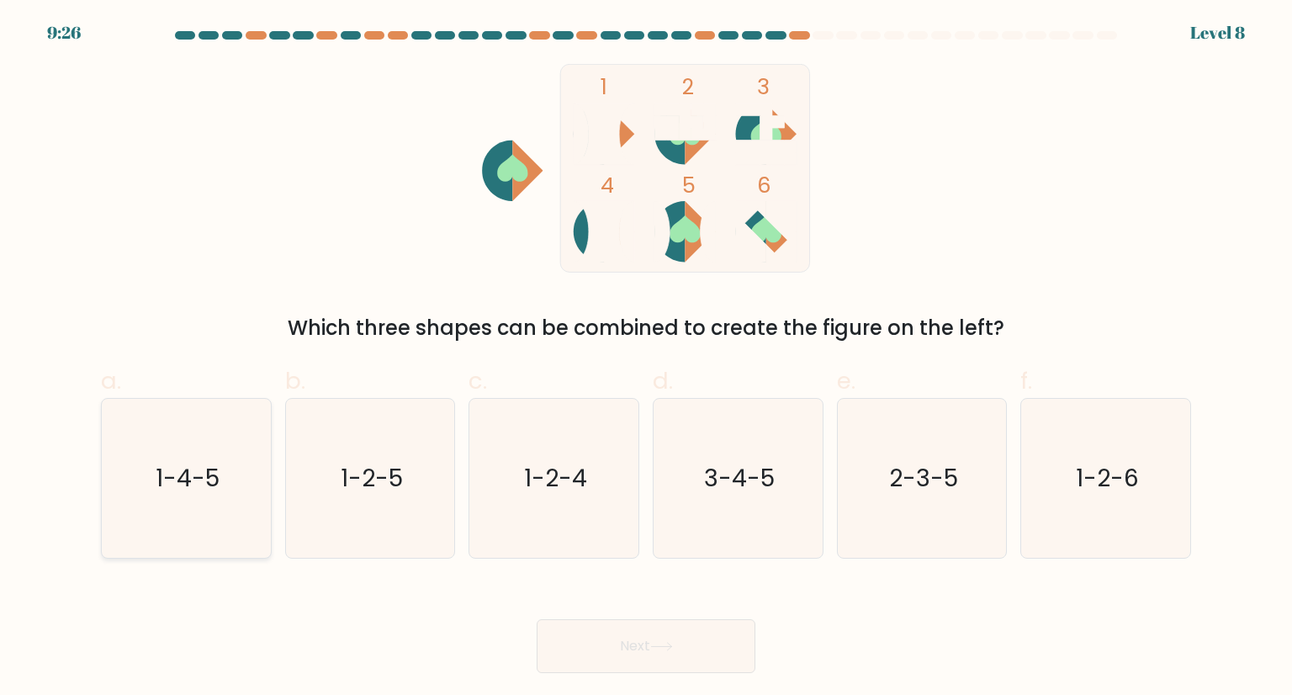
click at [170, 502] on icon "1-4-5" at bounding box center [186, 478] width 158 height 158
click at [646, 358] on input "a. 1-4-5" at bounding box center [646, 352] width 1 height 11
radio input "true"
click at [690, 635] on button "Next" at bounding box center [646, 646] width 219 height 54
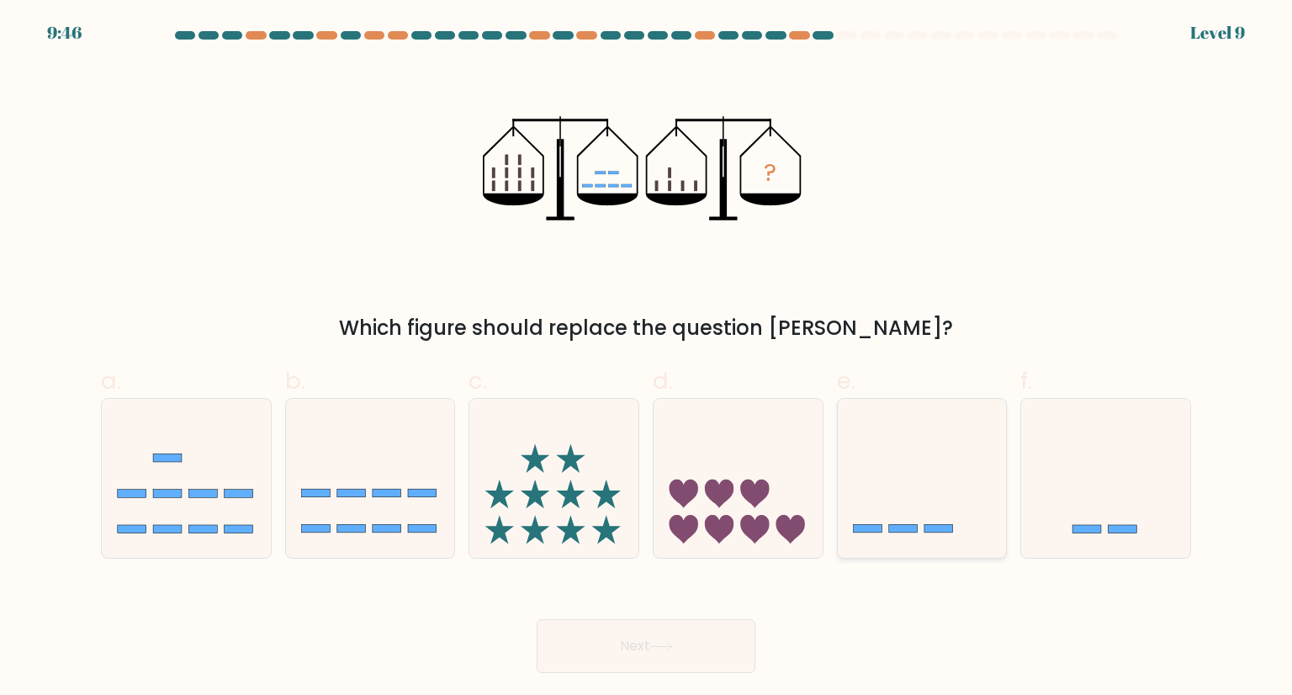
click at [909, 519] on icon at bounding box center [922, 478] width 169 height 140
click at [647, 358] on input "e." at bounding box center [646, 352] width 1 height 11
radio input "true"
click at [619, 640] on button "Next" at bounding box center [646, 646] width 219 height 54
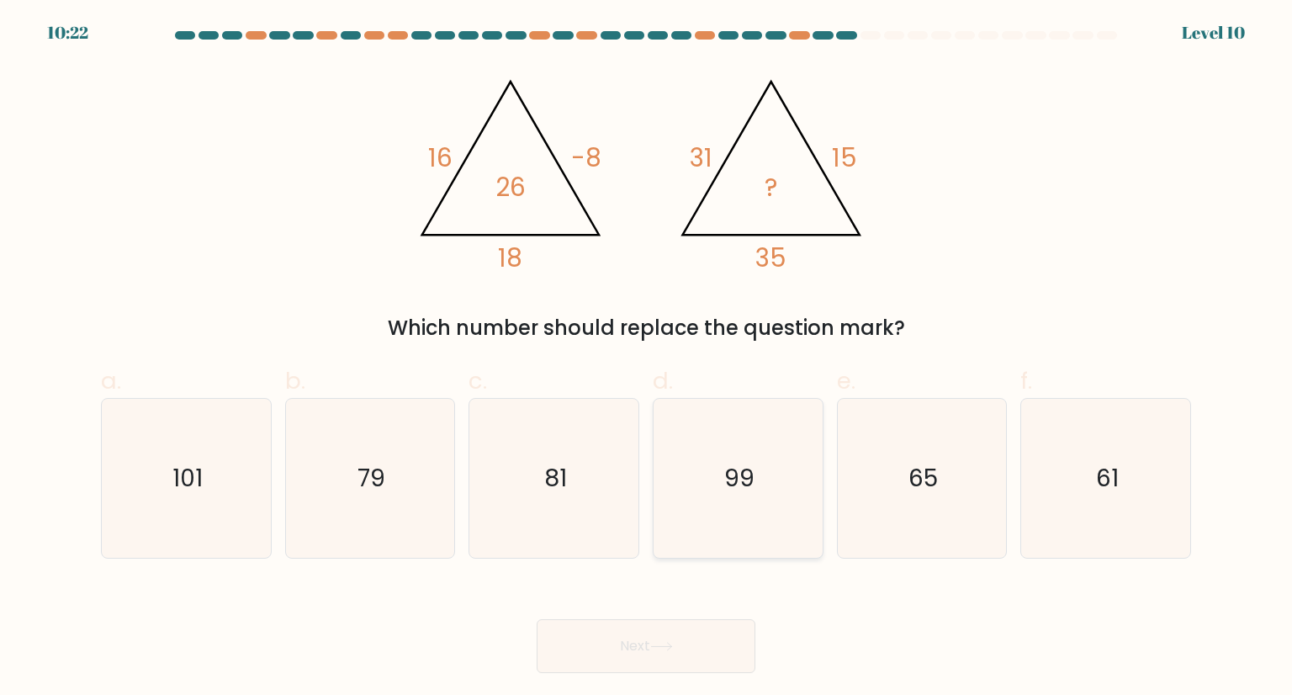
click at [765, 494] on icon "99" at bounding box center [737, 478] width 158 height 158
click at [647, 358] on input "d. 99" at bounding box center [646, 352] width 1 height 11
radio input "true"
click at [639, 623] on button "Next" at bounding box center [646, 646] width 219 height 54
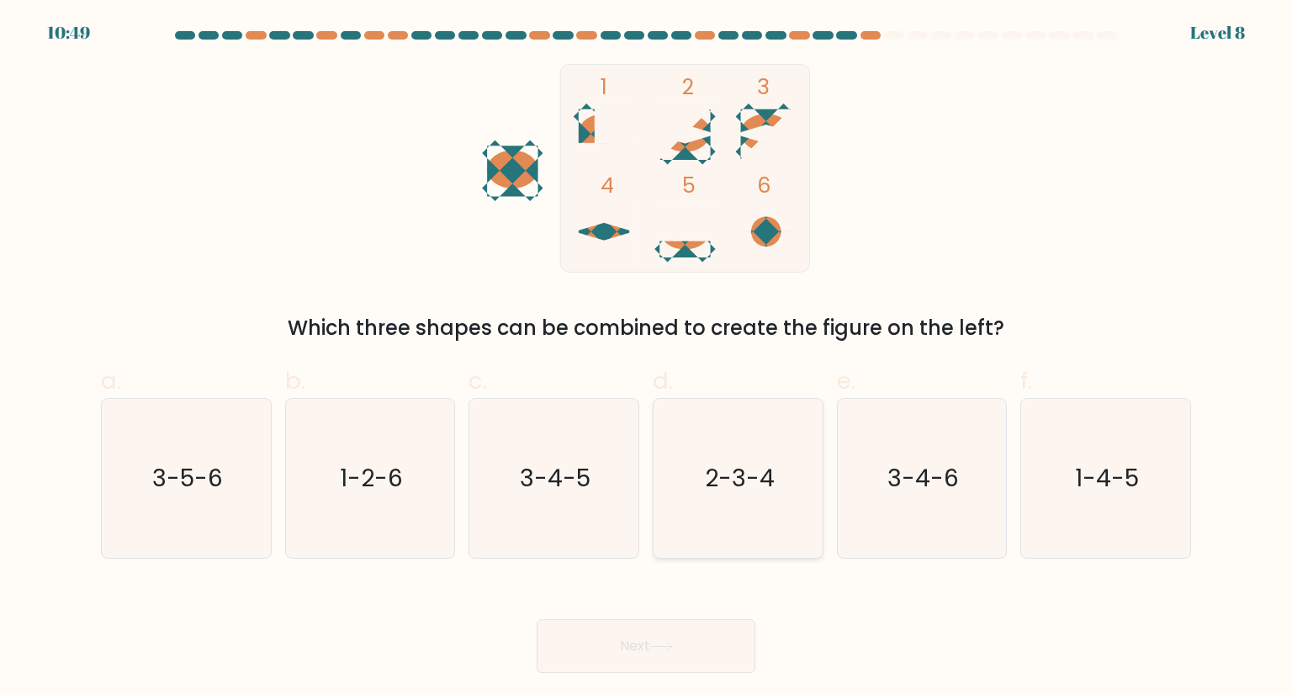
click at [710, 446] on icon "2-3-4" at bounding box center [737, 478] width 158 height 158
click at [647, 358] on input "d. 2-3-4" at bounding box center [646, 352] width 1 height 11
radio input "true"
click at [688, 651] on button "Next" at bounding box center [646, 646] width 219 height 54
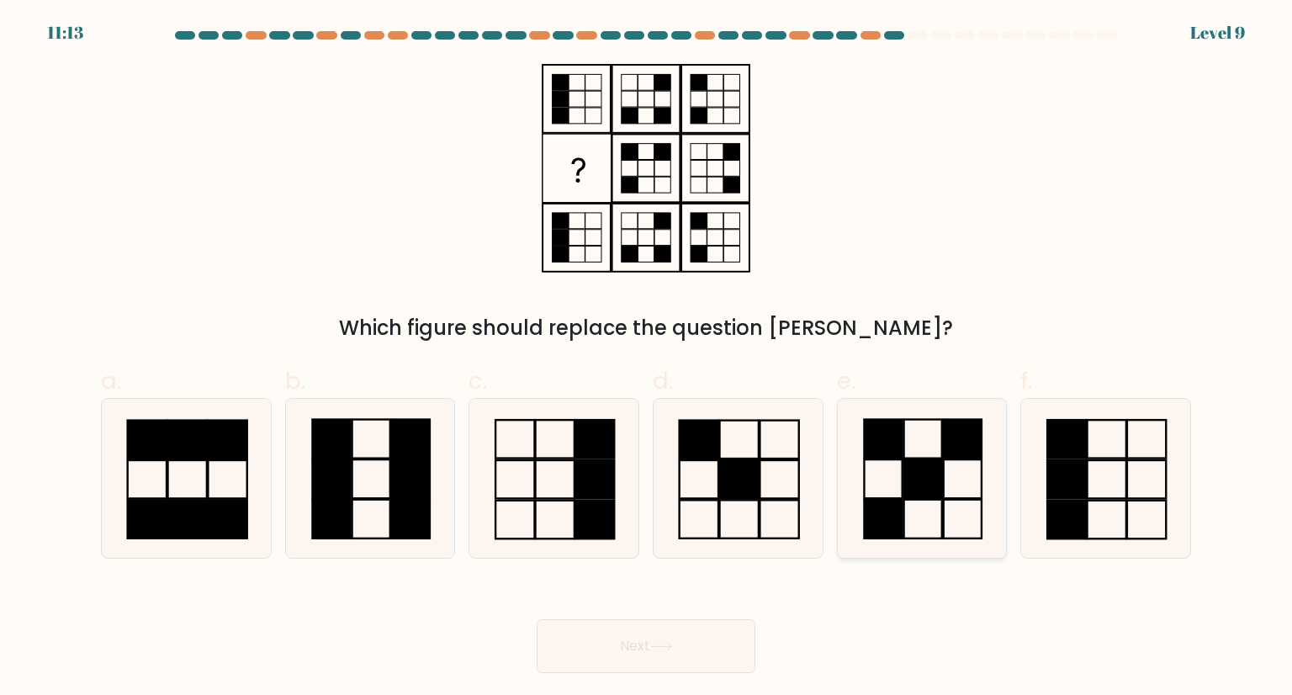
click at [908, 445] on icon at bounding box center [922, 478] width 158 height 158
click at [647, 358] on input "e." at bounding box center [646, 352] width 1 height 11
radio input "true"
click at [196, 483] on icon at bounding box center [186, 478] width 158 height 158
click at [646, 358] on input "a." at bounding box center [646, 352] width 1 height 11
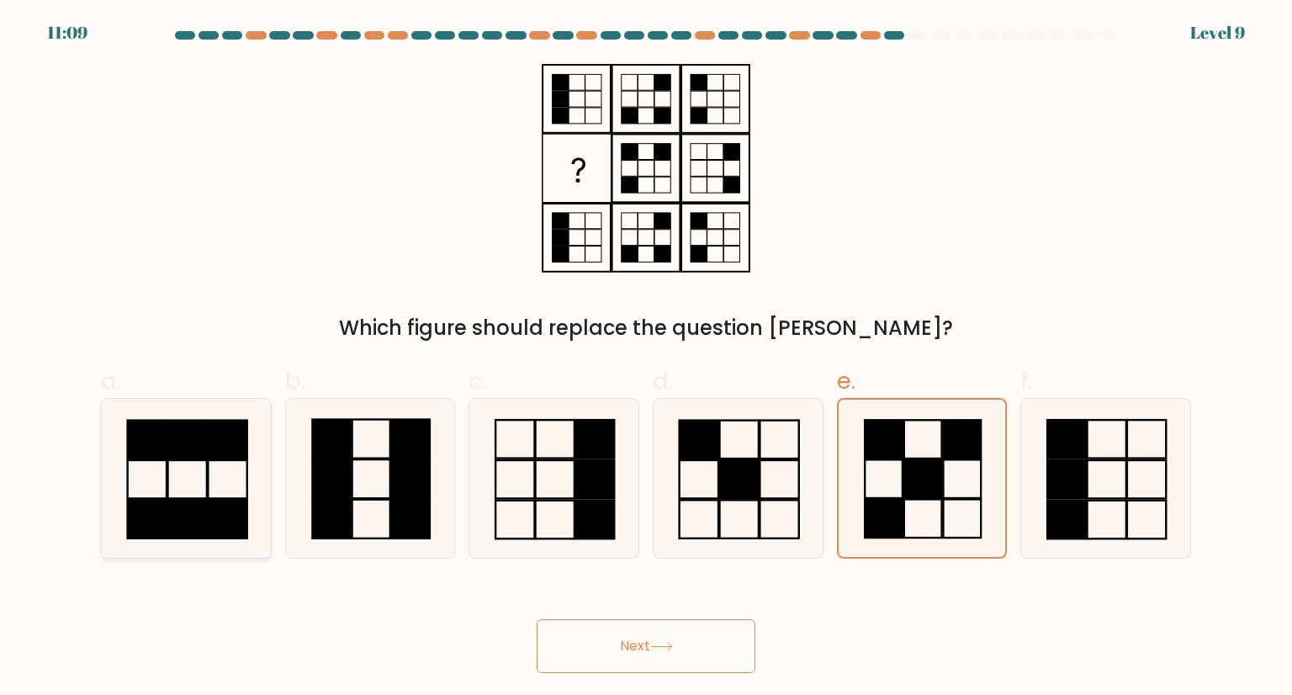
radio input "true"
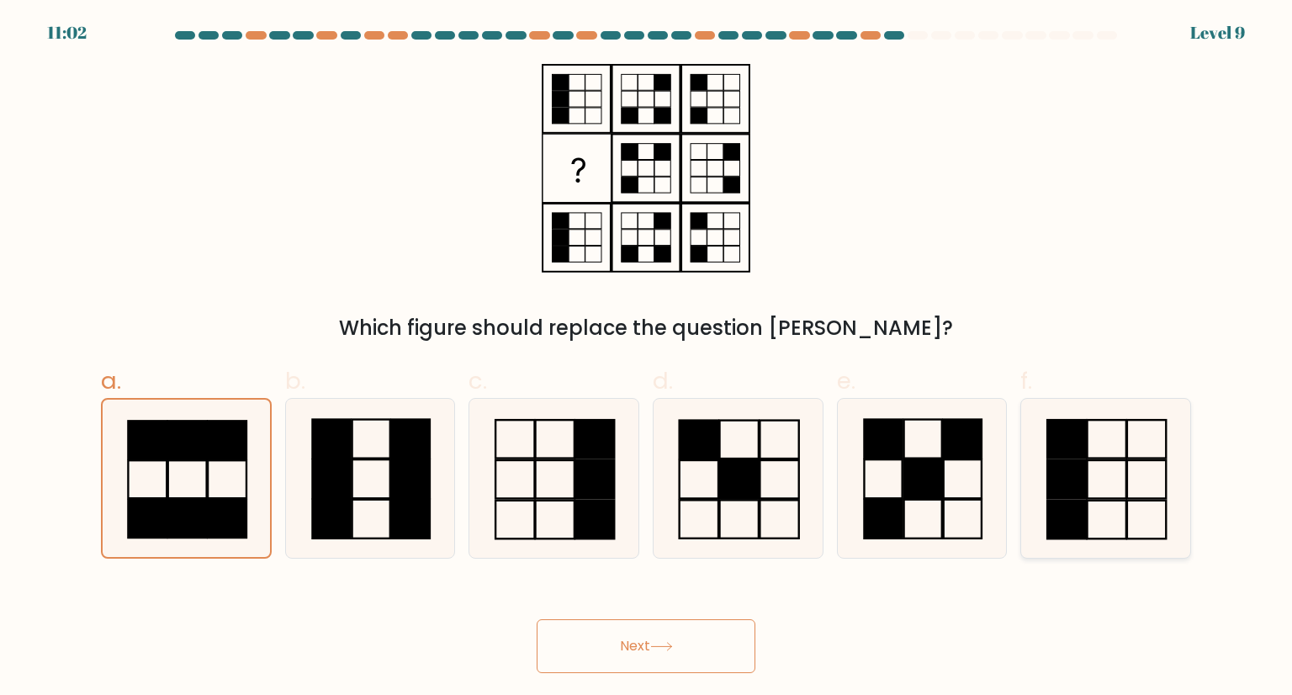
click at [1070, 480] on rect at bounding box center [1066, 479] width 39 height 38
click at [647, 358] on input "f." at bounding box center [646, 352] width 1 height 11
radio input "true"
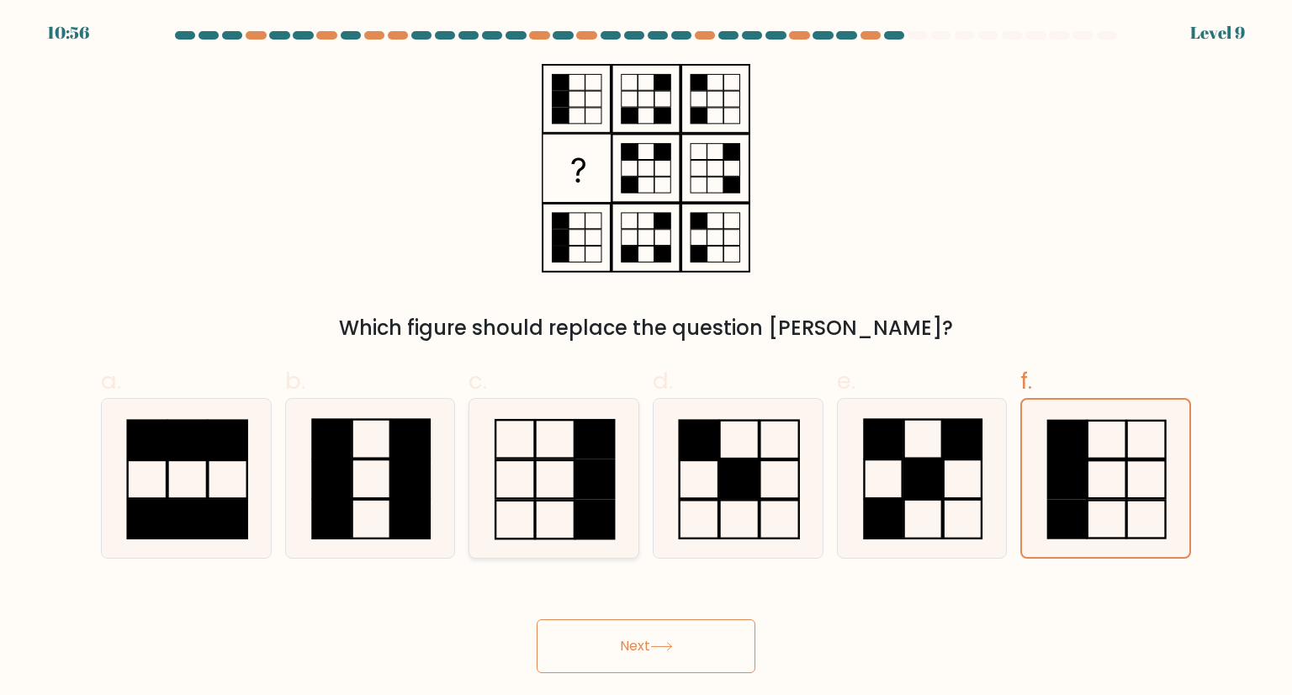
click at [567, 485] on icon at bounding box center [553, 478] width 158 height 158
click at [646, 358] on input "c." at bounding box center [646, 352] width 1 height 11
radio input "true"
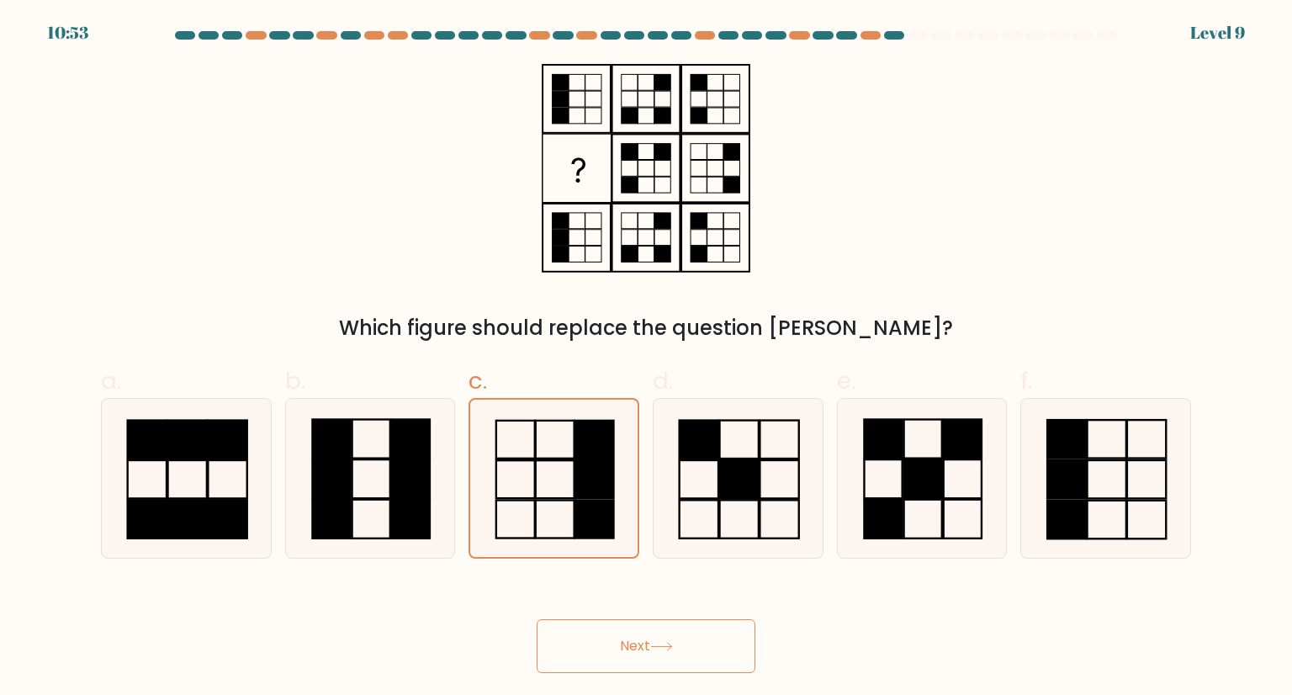
click at [633, 667] on button "Next" at bounding box center [646, 646] width 219 height 54
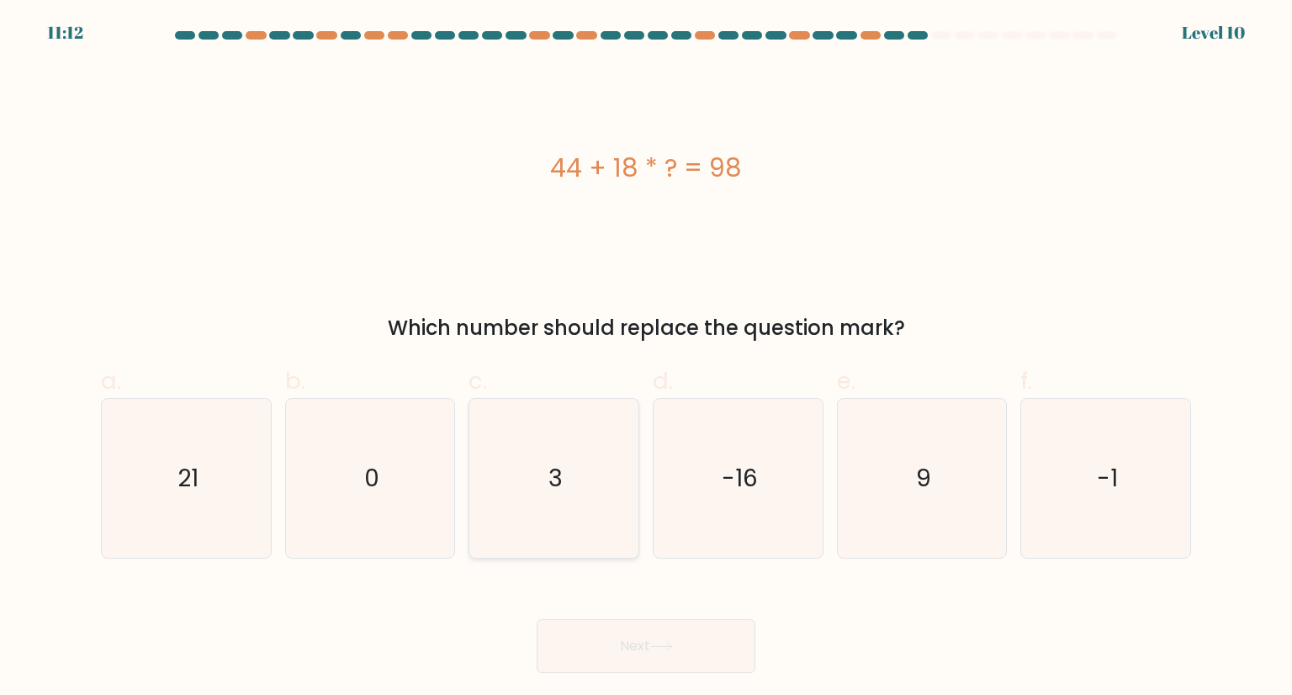
click at [559, 539] on icon "3" at bounding box center [553, 478] width 158 height 158
click at [646, 358] on input "c. 3" at bounding box center [646, 352] width 1 height 11
radio input "true"
click at [641, 652] on button "Next" at bounding box center [646, 646] width 219 height 54
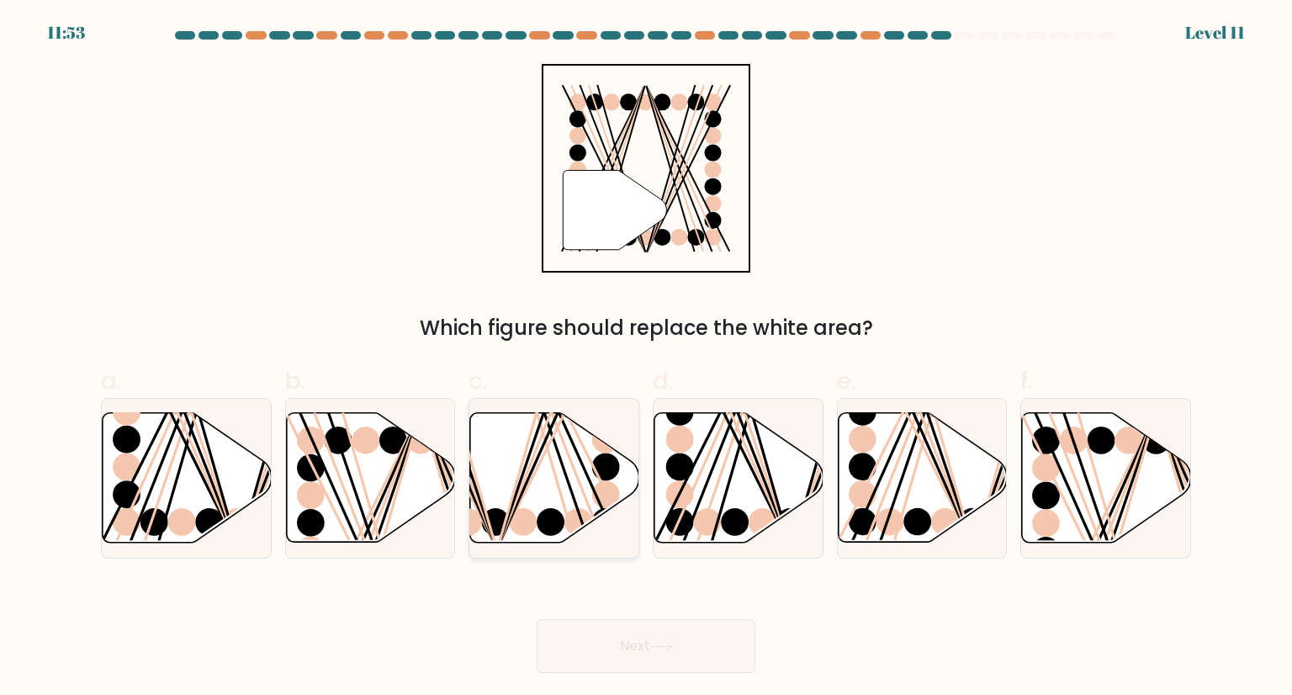
click at [552, 495] on icon at bounding box center [554, 478] width 169 height 130
click at [646, 358] on input "c." at bounding box center [646, 352] width 1 height 11
radio input "true"
click at [888, 464] on icon at bounding box center [922, 478] width 169 height 130
click at [647, 358] on input "e." at bounding box center [646, 352] width 1 height 11
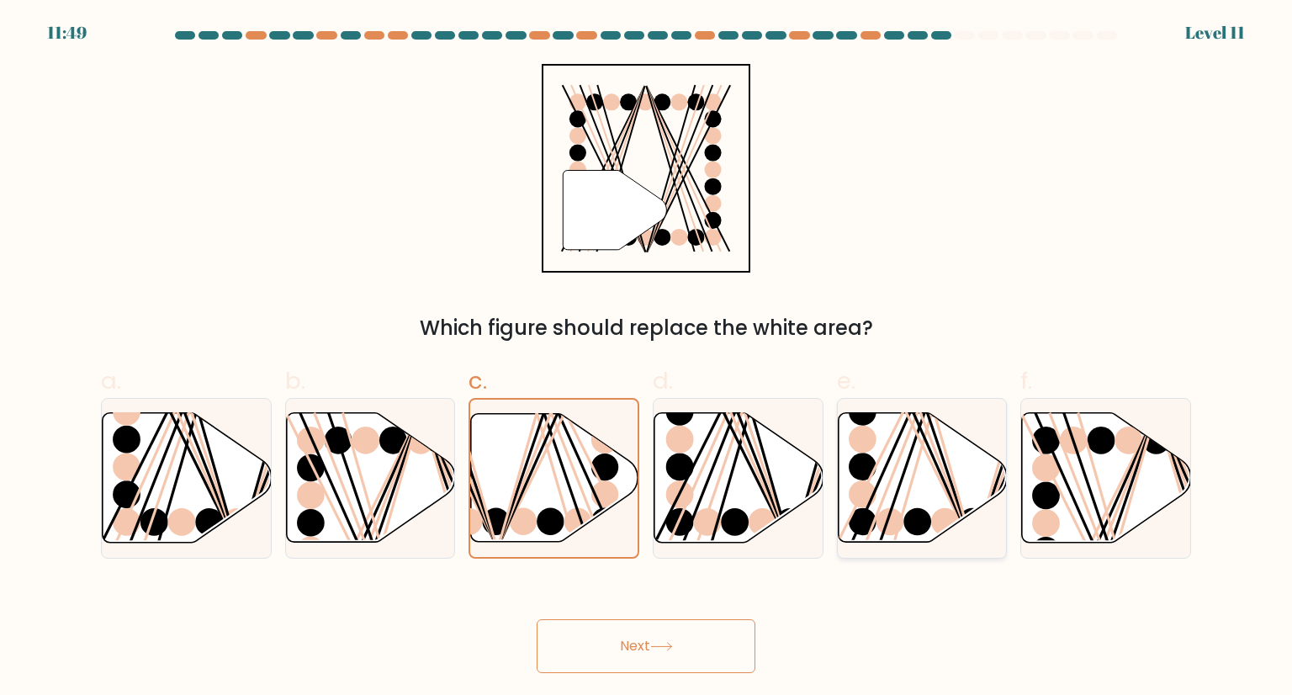
radio input "true"
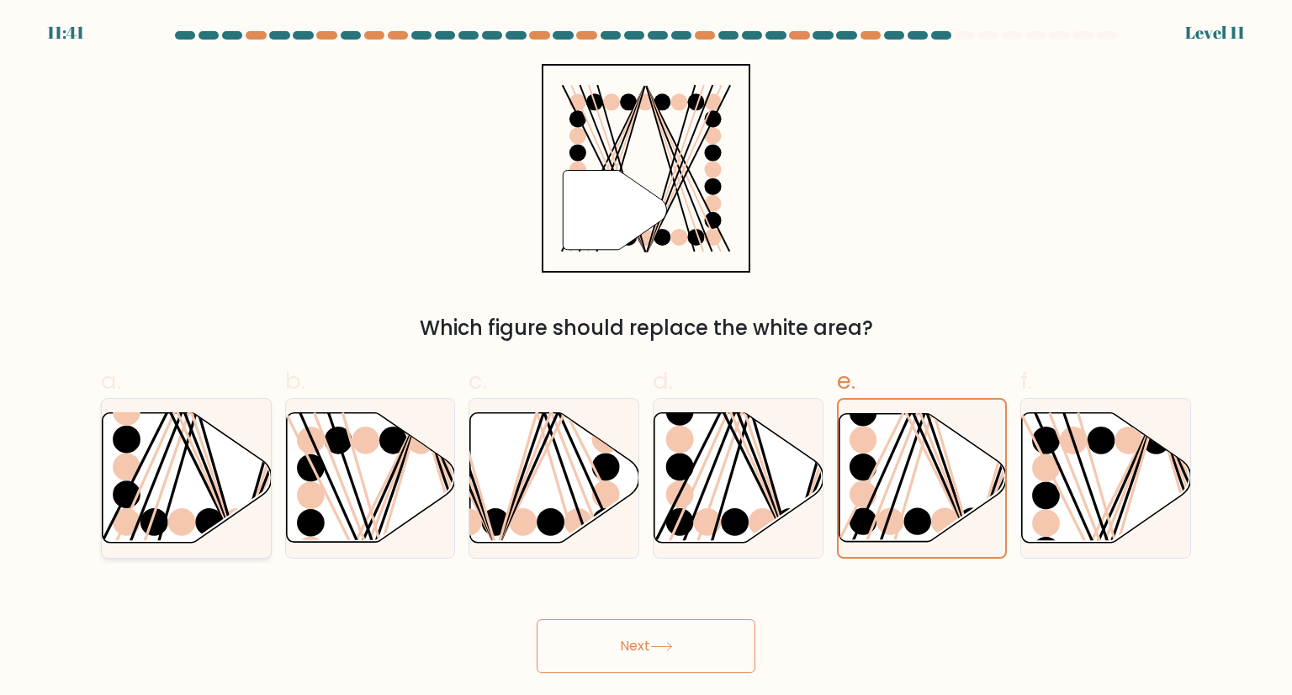
click at [194, 485] on icon at bounding box center [187, 478] width 169 height 130
click at [646, 358] on input "a." at bounding box center [646, 352] width 1 height 11
radio input "true"
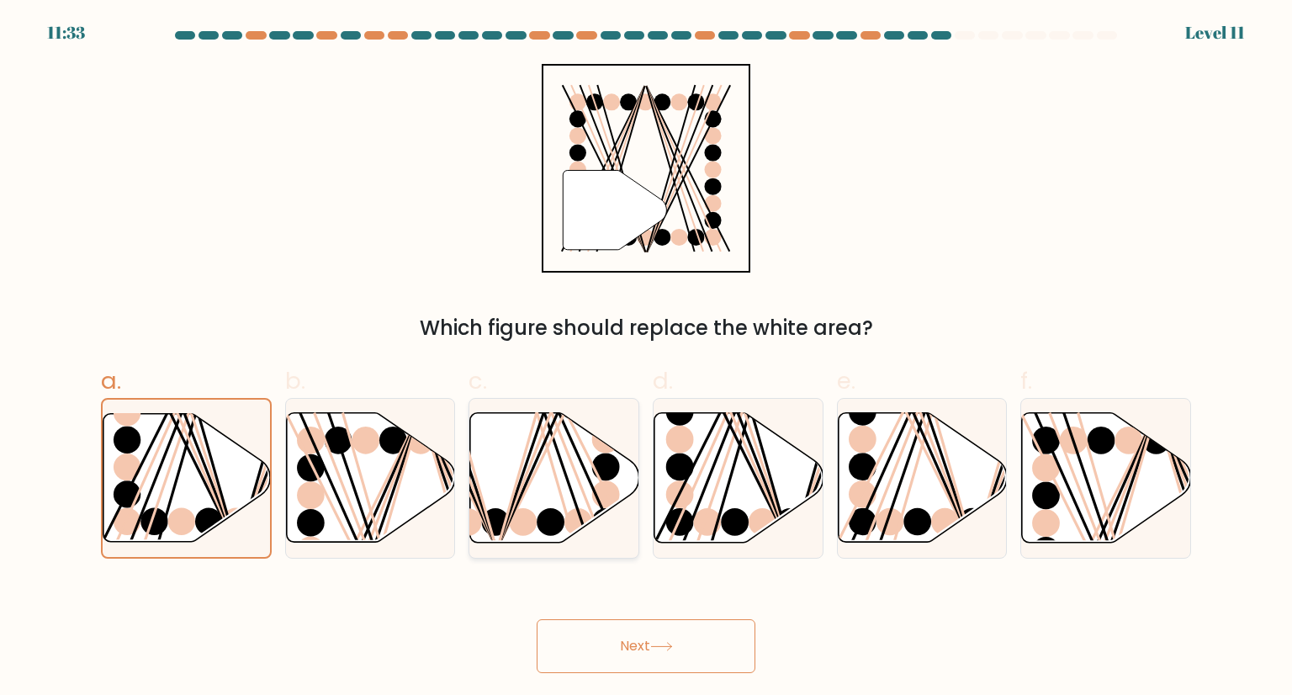
click at [541, 514] on ellipse at bounding box center [551, 522] width 28 height 28
click at [646, 358] on input "c." at bounding box center [646, 352] width 1 height 11
radio input "true"
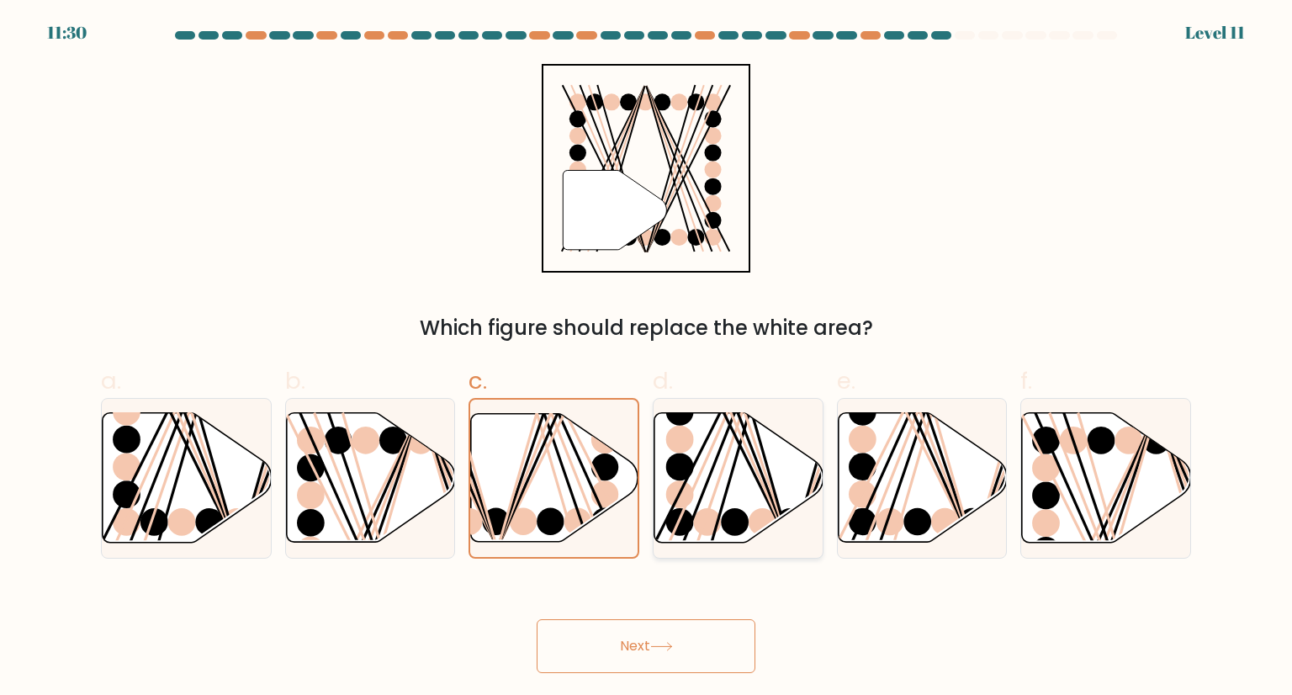
click at [710, 510] on circle at bounding box center [707, 522] width 28 height 28
click at [647, 358] on input "d." at bounding box center [646, 352] width 1 height 11
radio input "true"
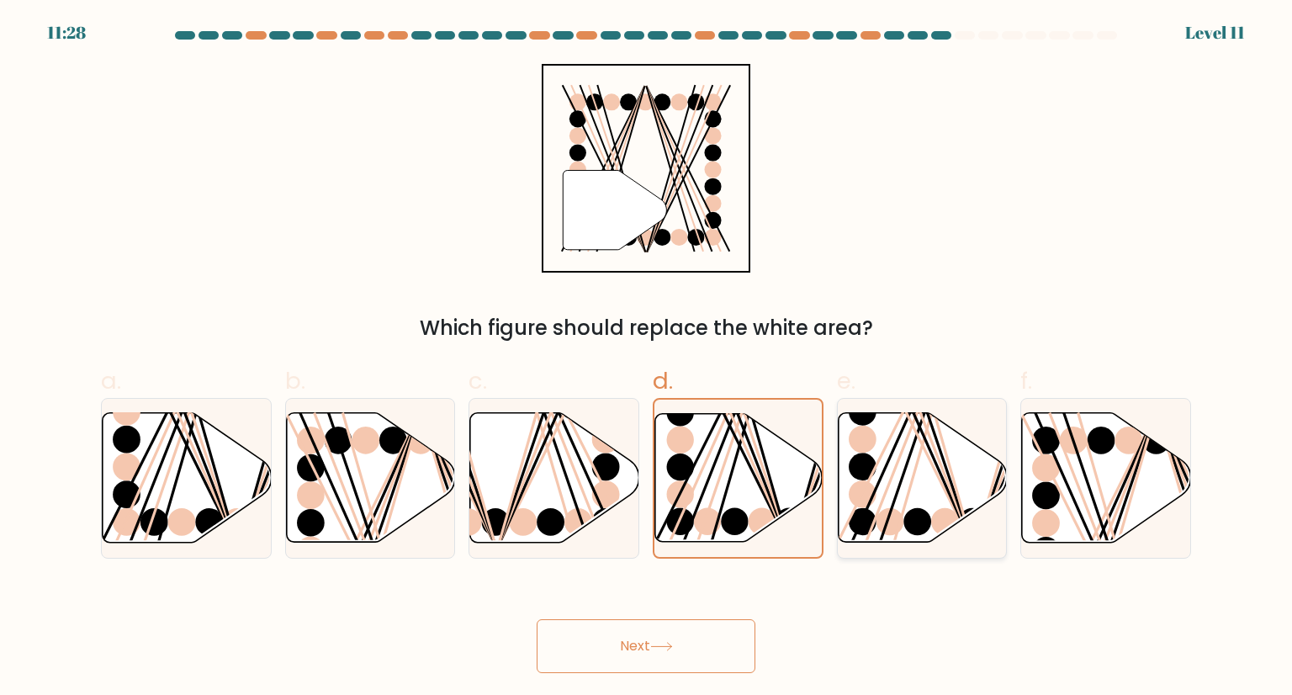
click at [939, 504] on icon at bounding box center [922, 478] width 169 height 130
click at [647, 358] on input "e." at bounding box center [646, 352] width 1 height 11
radio input "true"
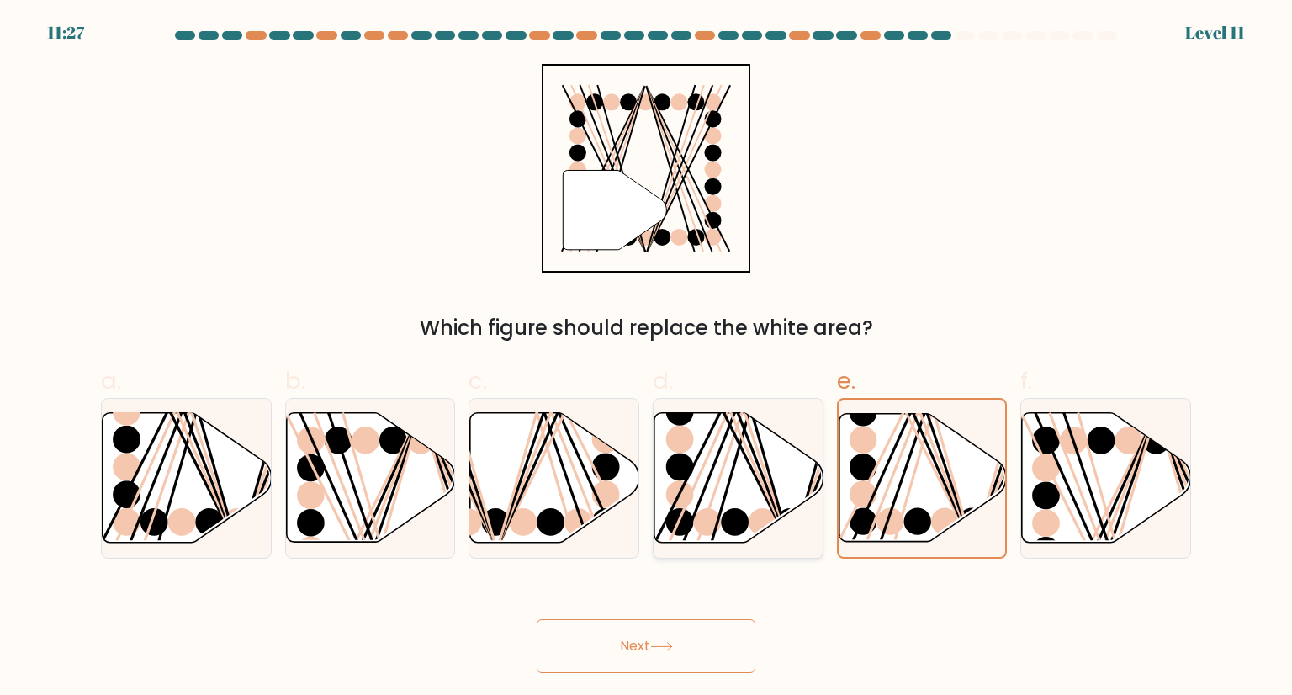
click at [747, 508] on icon at bounding box center [738, 478] width 169 height 130
click at [647, 358] on input "d." at bounding box center [646, 352] width 1 height 11
radio input "true"
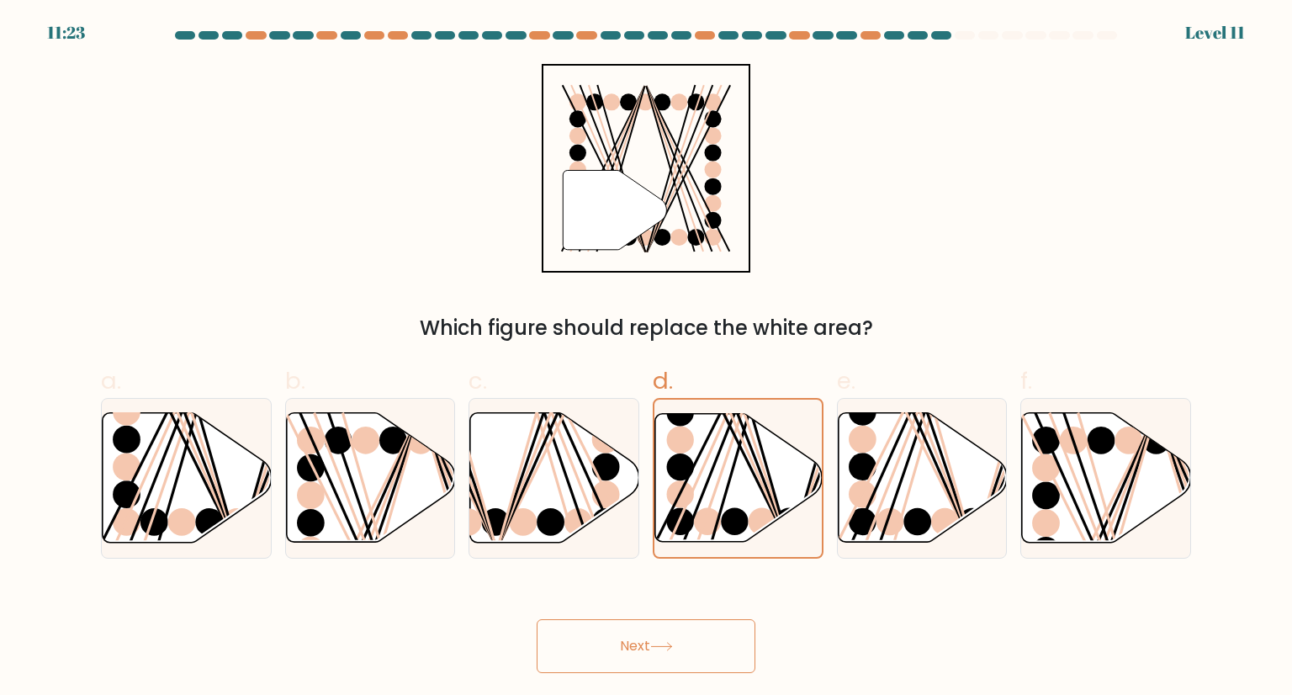
click at [670, 632] on button "Next" at bounding box center [646, 646] width 219 height 54
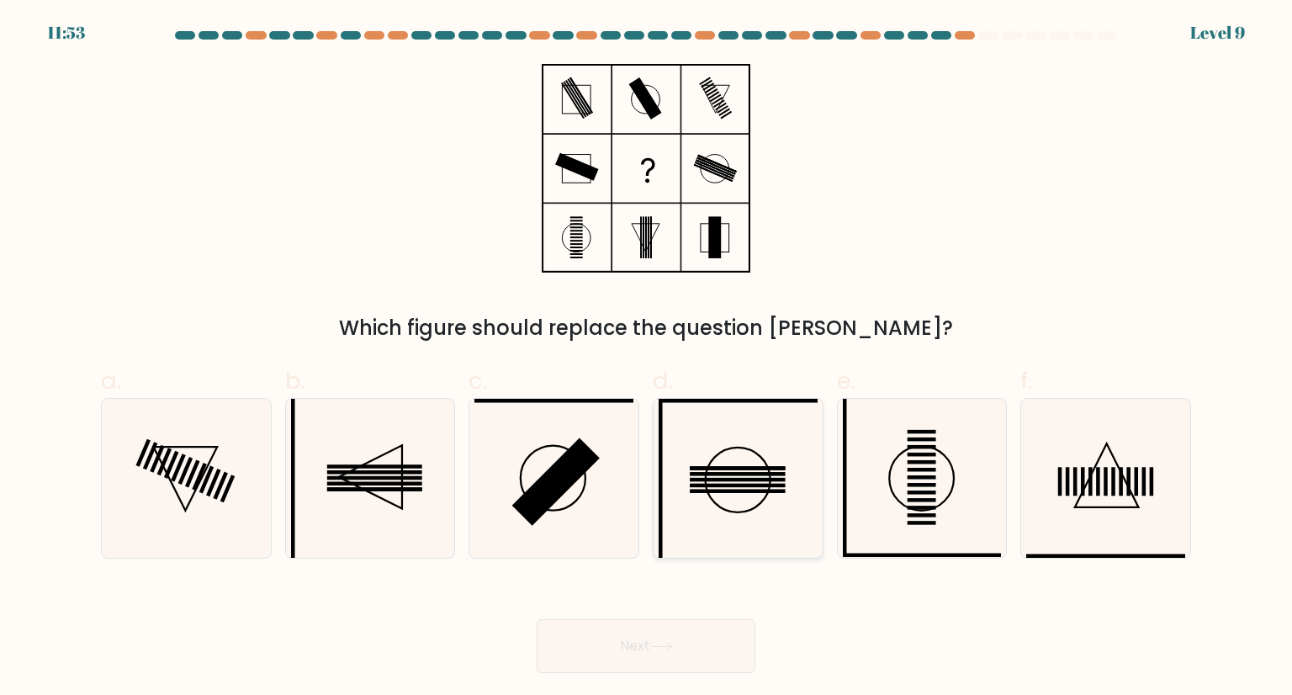
click at [710, 480] on rect at bounding box center [737, 480] width 95 height 4
click at [647, 358] on input "d." at bounding box center [646, 352] width 1 height 11
radio input "true"
click at [402, 468] on icon at bounding box center [370, 476] width 63 height 63
click at [646, 358] on input "b." at bounding box center [646, 352] width 1 height 11
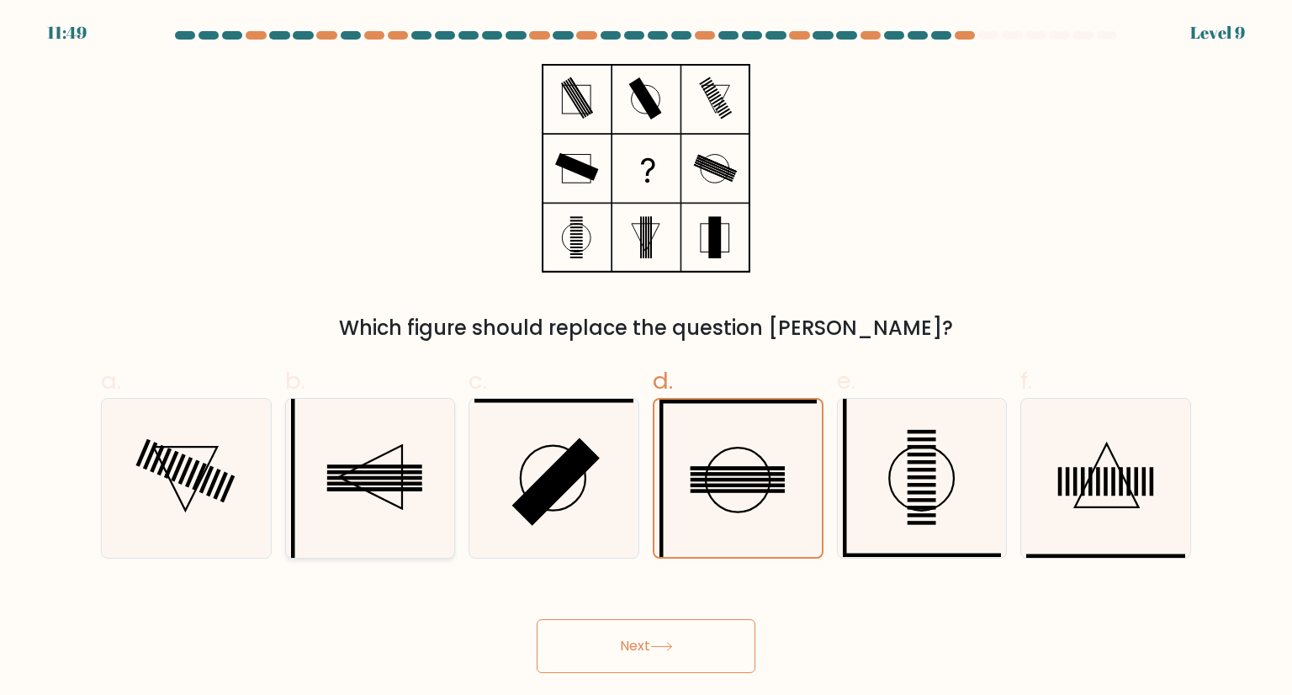
radio input "true"
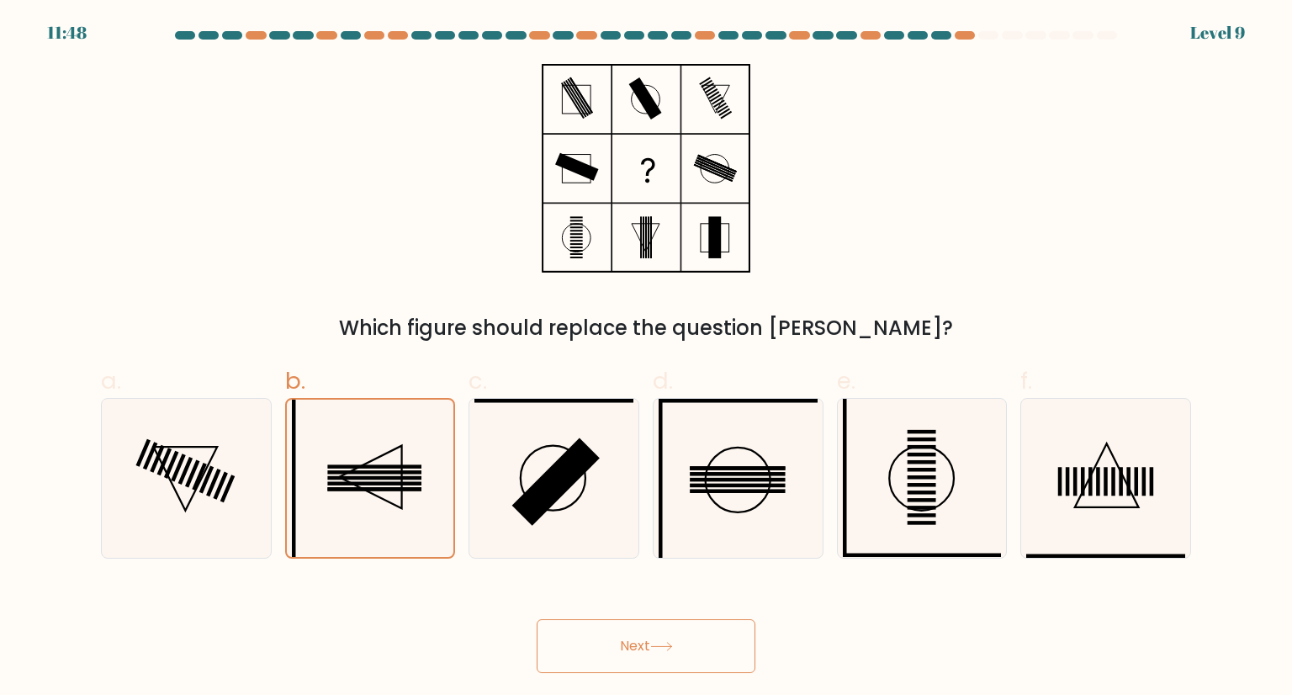
click at [629, 652] on button "Next" at bounding box center [646, 646] width 219 height 54
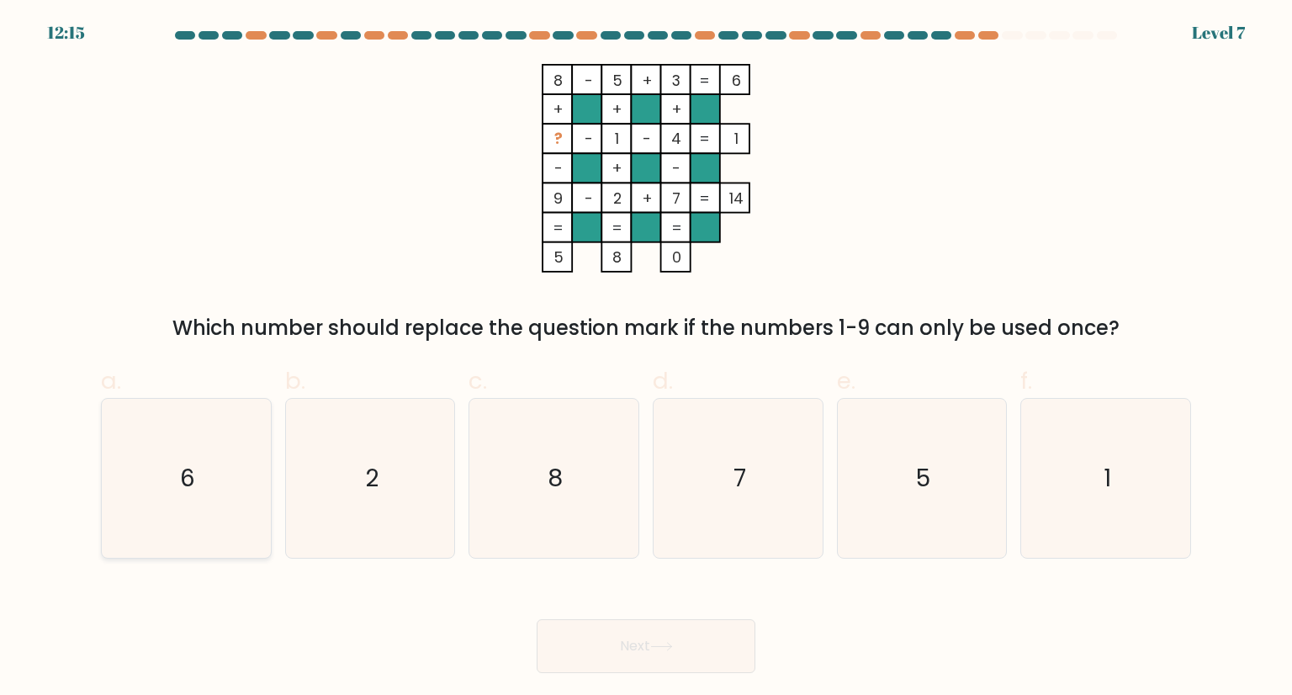
click at [198, 502] on icon "6" at bounding box center [186, 478] width 158 height 158
click at [646, 358] on input "a. 6" at bounding box center [646, 352] width 1 height 11
radio input "true"
click at [676, 658] on button "Next" at bounding box center [646, 646] width 219 height 54
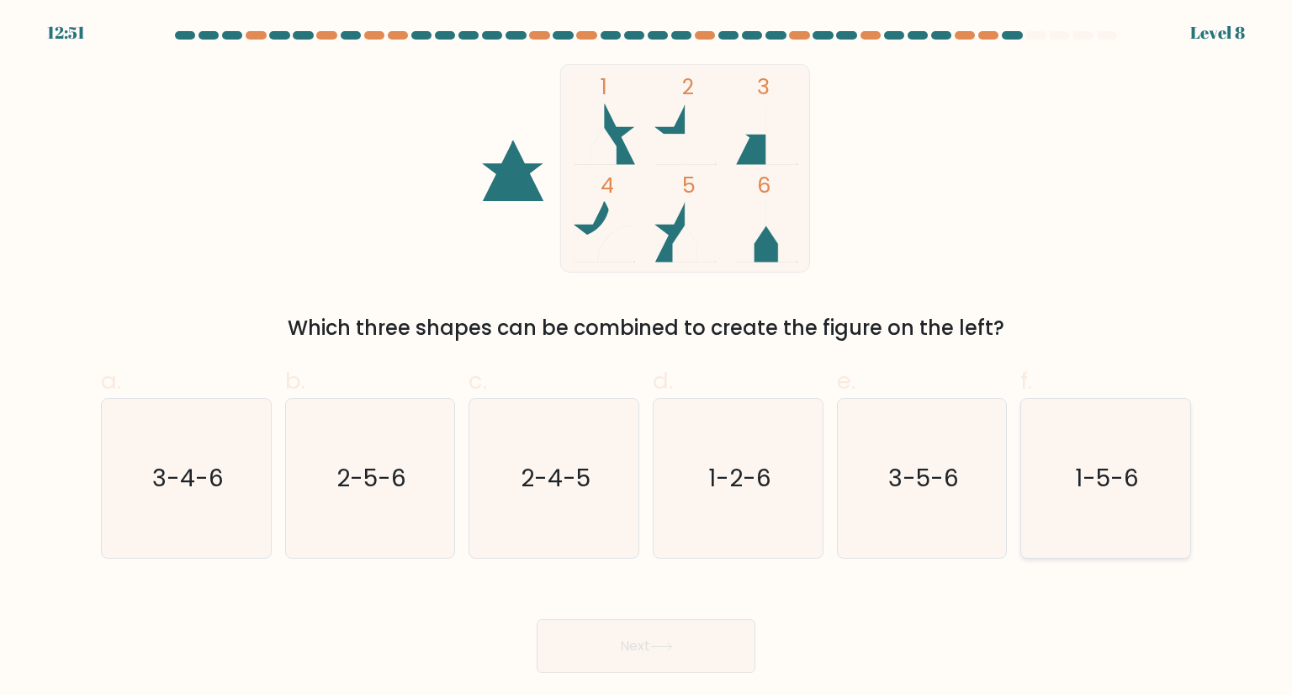
click at [1093, 481] on text "1-5-6" at bounding box center [1107, 478] width 64 height 34
click at [647, 358] on input "f. 1-5-6" at bounding box center [646, 352] width 1 height 11
radio input "true"
click at [606, 650] on button "Next" at bounding box center [646, 646] width 219 height 54
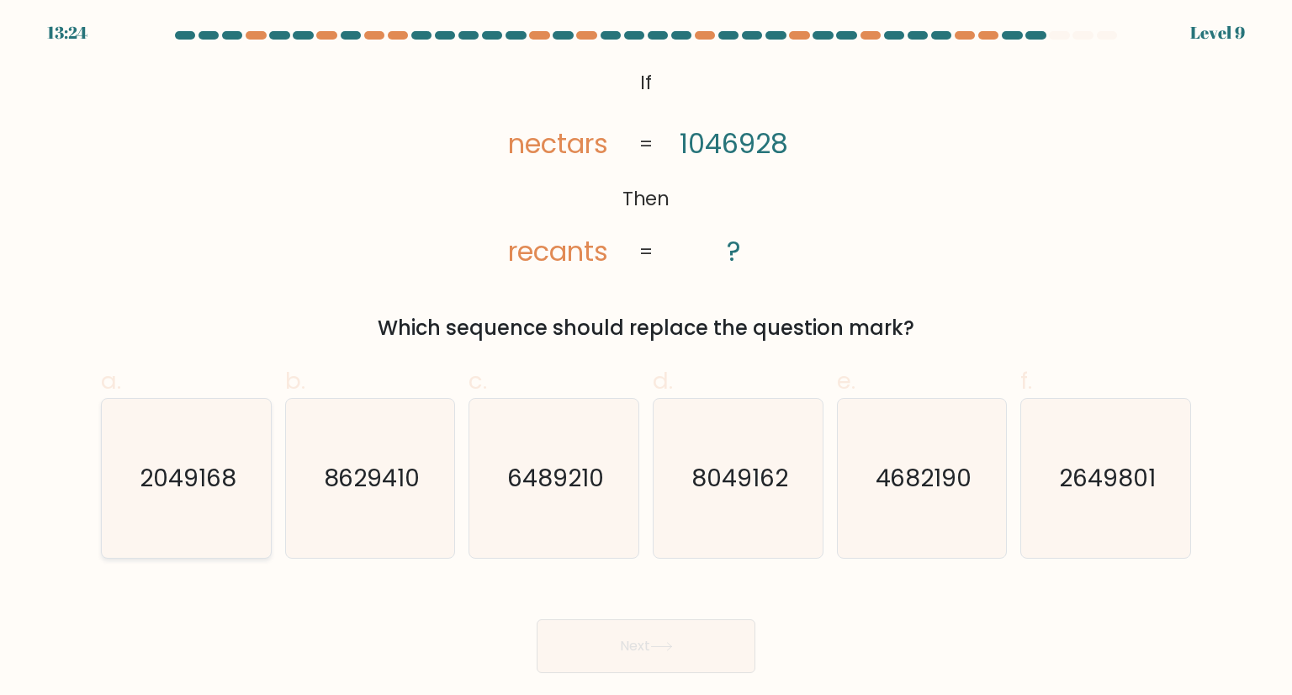
click at [157, 427] on icon "2049168" at bounding box center [186, 478] width 158 height 158
click at [646, 358] on input "a. 2049168" at bounding box center [646, 352] width 1 height 11
radio input "true"
click at [650, 662] on button "Next" at bounding box center [646, 646] width 219 height 54
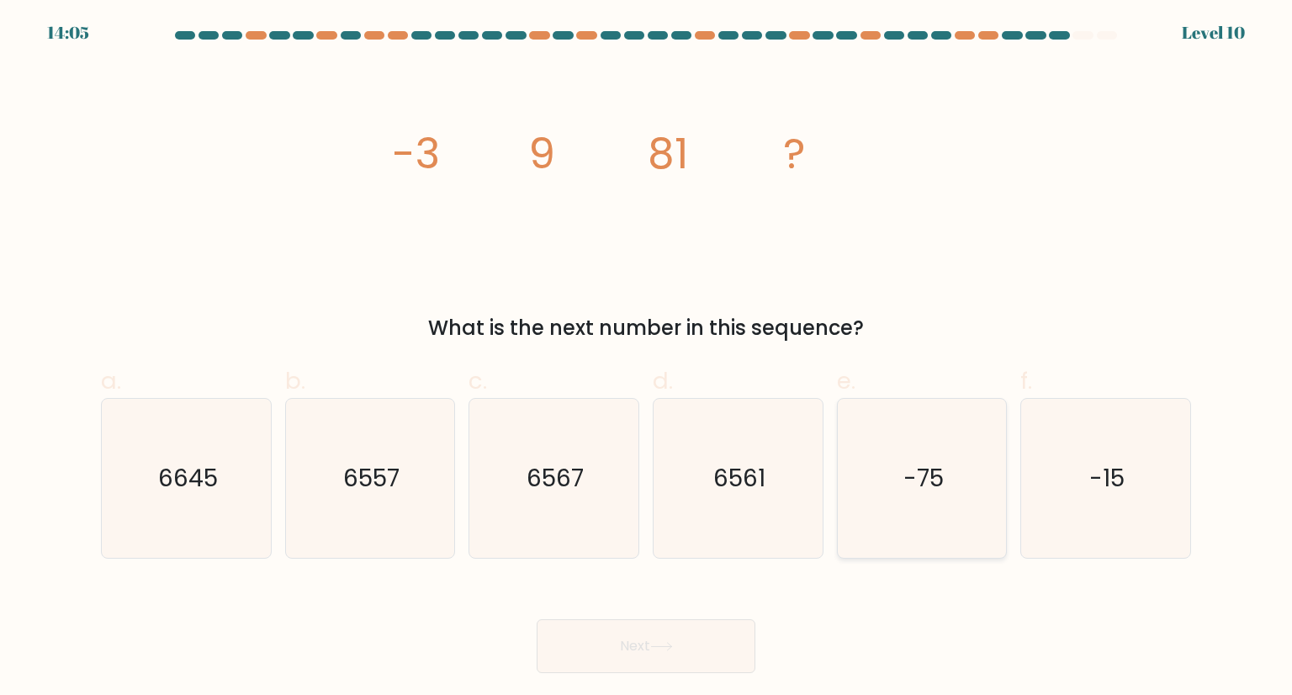
click at [952, 505] on icon "-75" at bounding box center [922, 478] width 158 height 158
click at [647, 358] on input "e. -75" at bounding box center [646, 352] width 1 height 11
radio input "true"
click at [738, 627] on button "Next" at bounding box center [646, 646] width 219 height 54
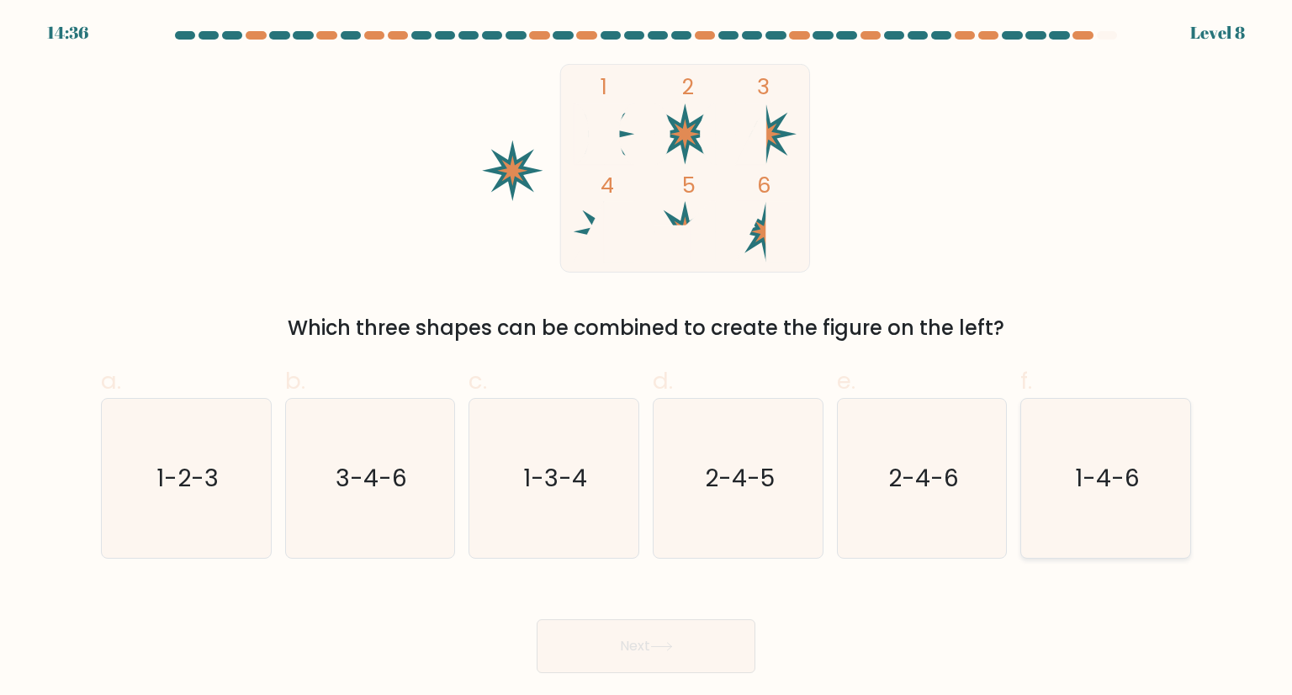
click at [1096, 492] on text "1-4-6" at bounding box center [1107, 478] width 65 height 34
click at [647, 358] on input "f. 1-4-6" at bounding box center [646, 352] width 1 height 11
radio input "true"
click at [161, 490] on text "1-2-3" at bounding box center [187, 478] width 62 height 34
click at [646, 358] on input "a. 1-2-3" at bounding box center [646, 352] width 1 height 11
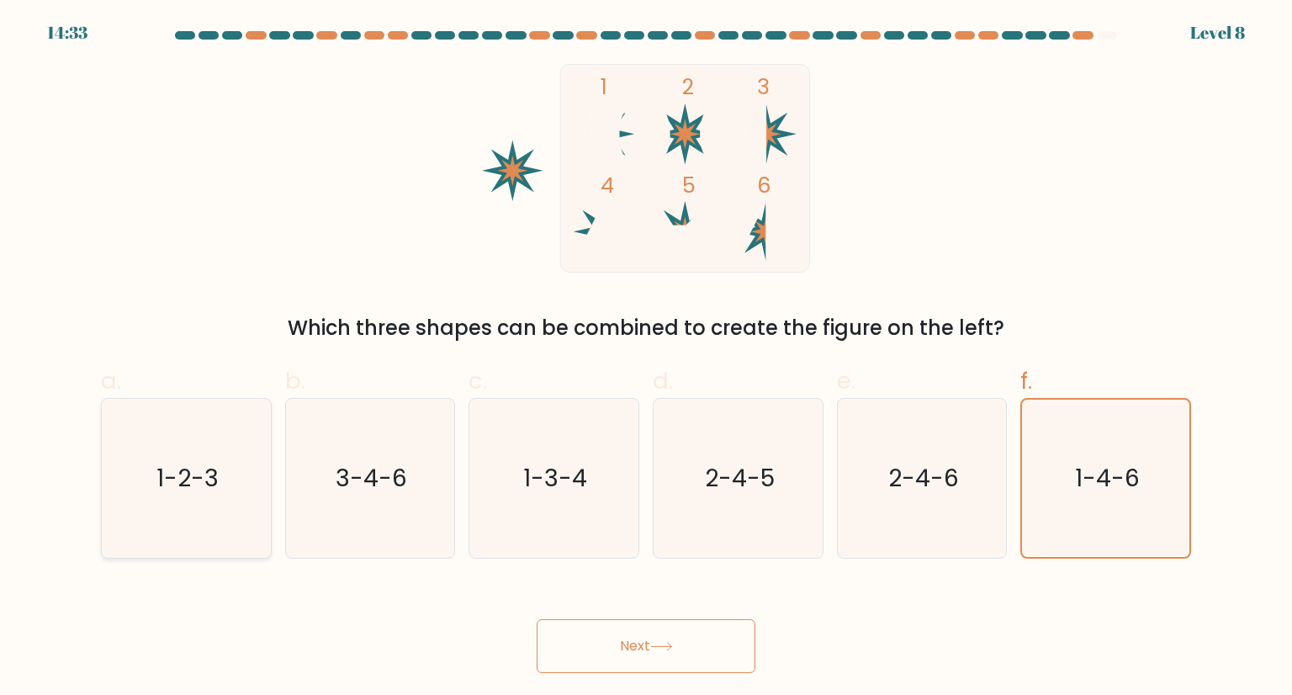
radio input "true"
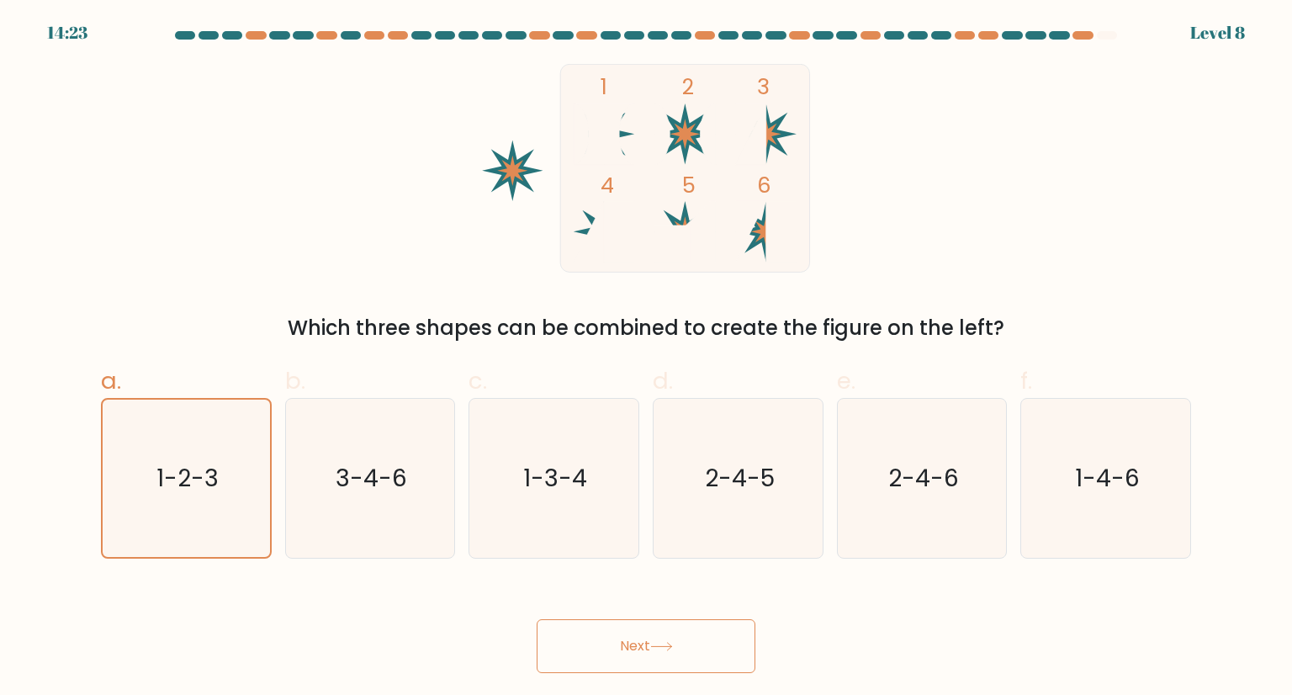
click at [667, 133] on icon at bounding box center [661, 133] width 15 height 61
click at [391, 448] on icon "3-4-6" at bounding box center [370, 478] width 158 height 158
click at [646, 358] on input "b. 3-4-6" at bounding box center [646, 352] width 1 height 11
radio input "true"
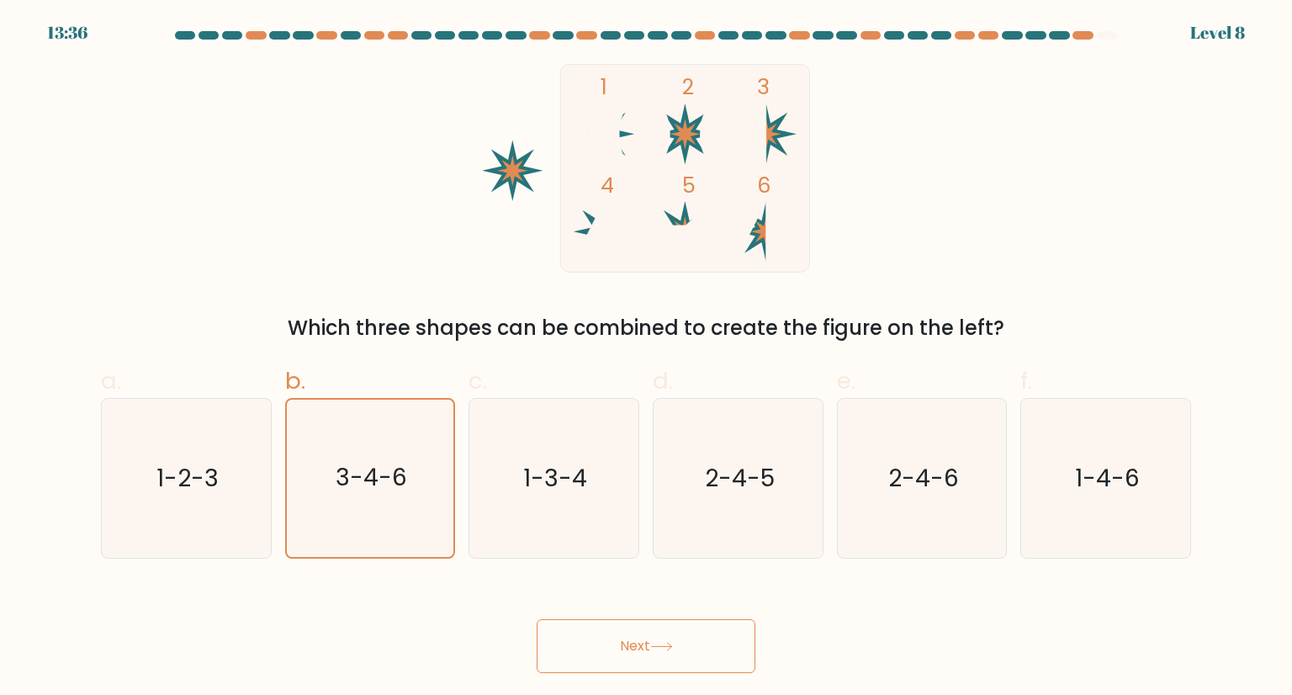
click at [713, 637] on button "Next" at bounding box center [646, 646] width 219 height 54
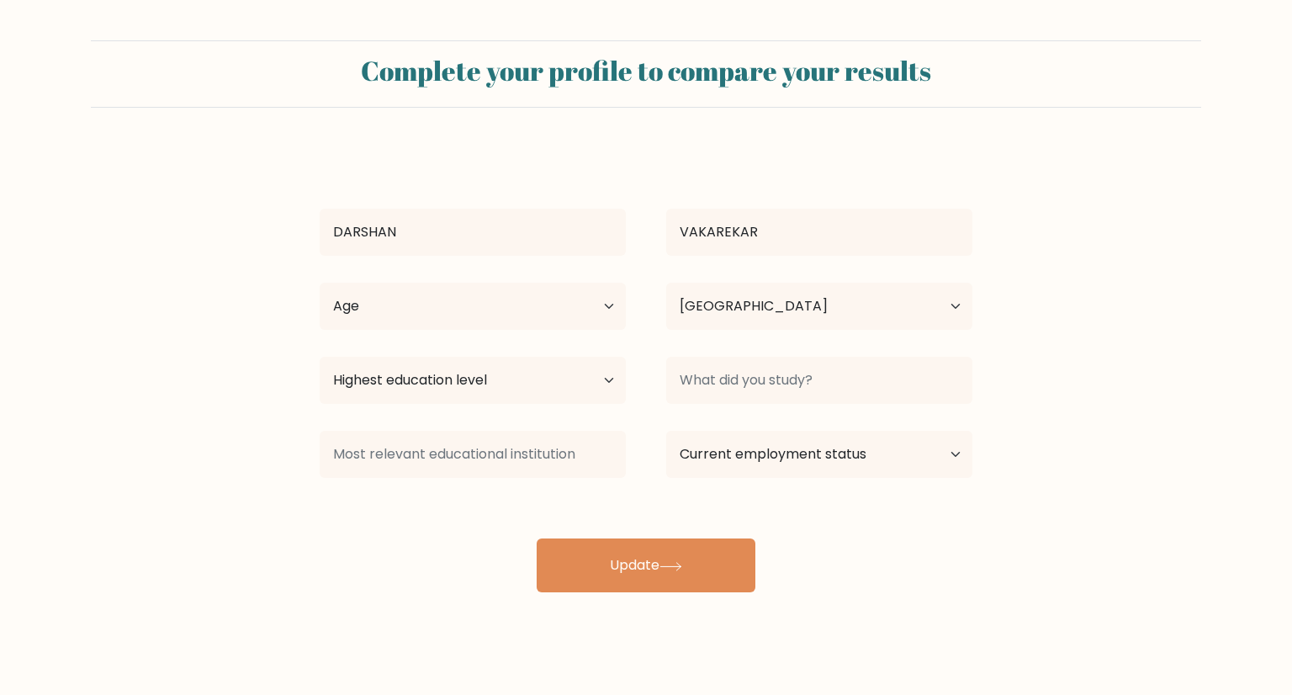
select select "IN"
click at [565, 384] on select "Highest education level No schooling Primary Lower Secondary Upper Secondary Oc…" at bounding box center [473, 380] width 306 height 47
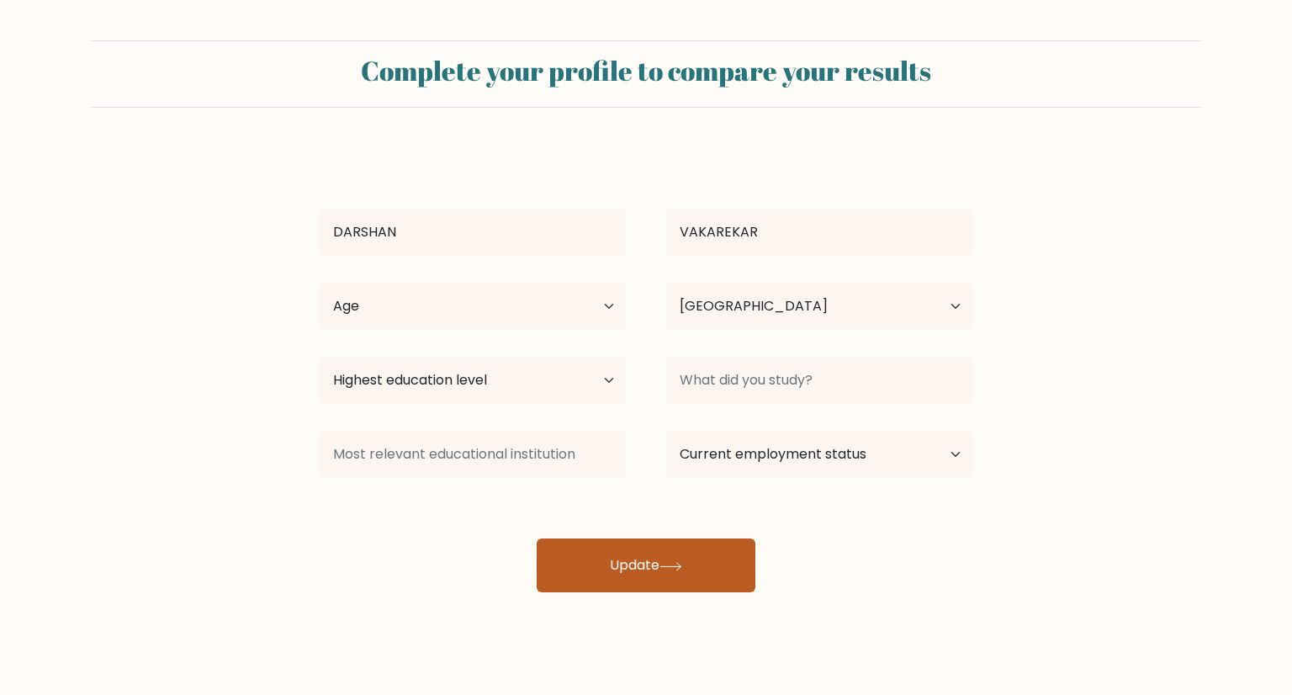
click at [644, 579] on button "Update" at bounding box center [646, 565] width 219 height 54
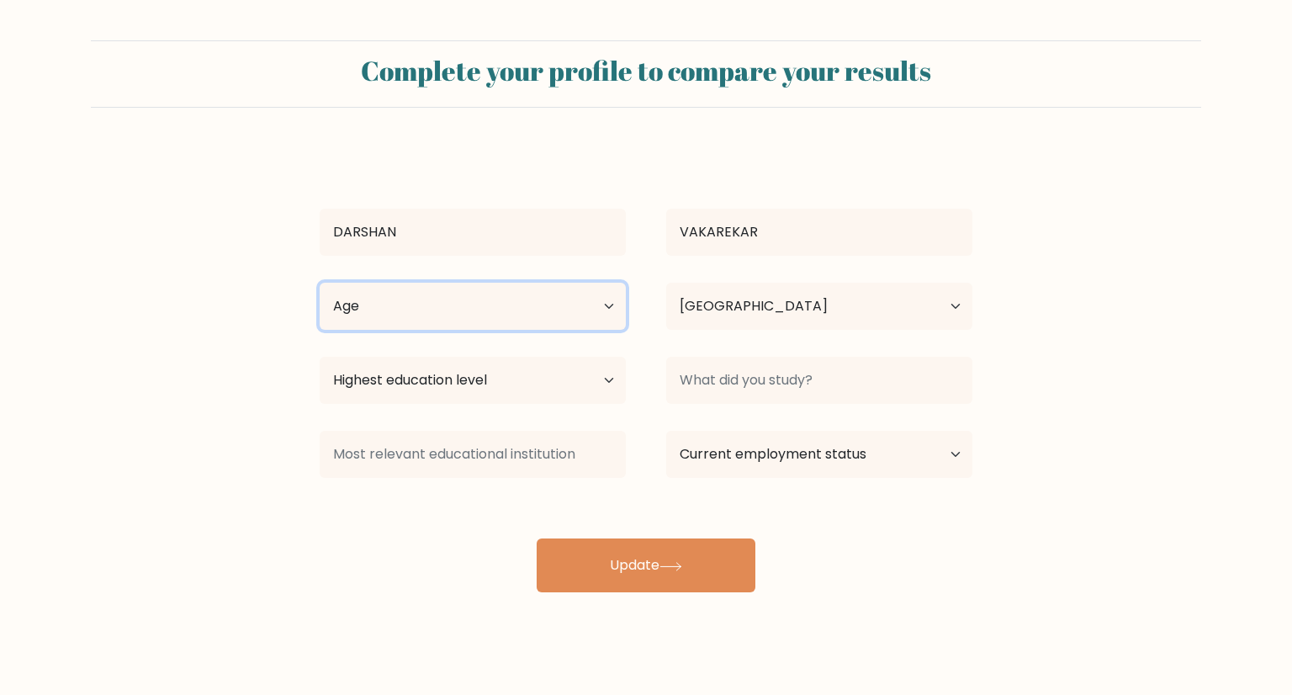
click at [596, 306] on select "Age Under [DEMOGRAPHIC_DATA] [DEMOGRAPHIC_DATA] [DEMOGRAPHIC_DATA] [DEMOGRAPHIC…" at bounding box center [473, 306] width 306 height 47
select select "18_24"
click at [320, 283] on select "Age Under [DEMOGRAPHIC_DATA] [DEMOGRAPHIC_DATA] [DEMOGRAPHIC_DATA] [DEMOGRAPHIC…" at bounding box center [473, 306] width 306 height 47
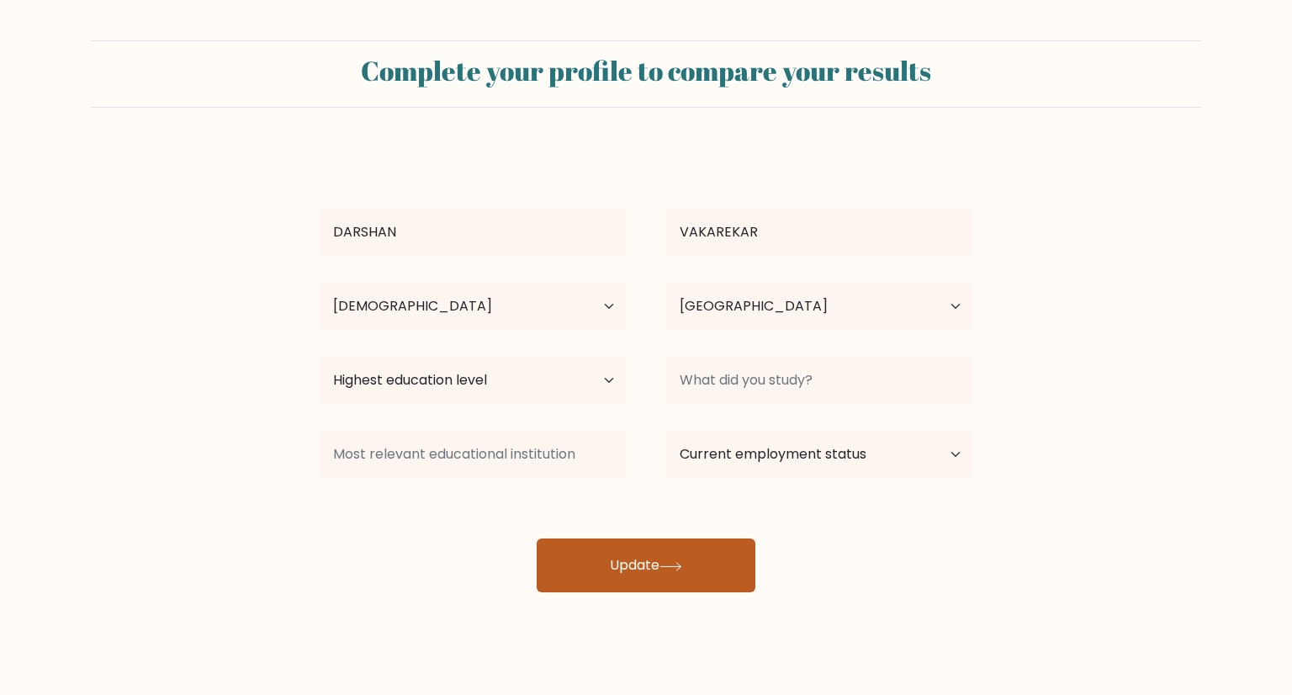
click at [627, 558] on button "Update" at bounding box center [646, 565] width 219 height 54
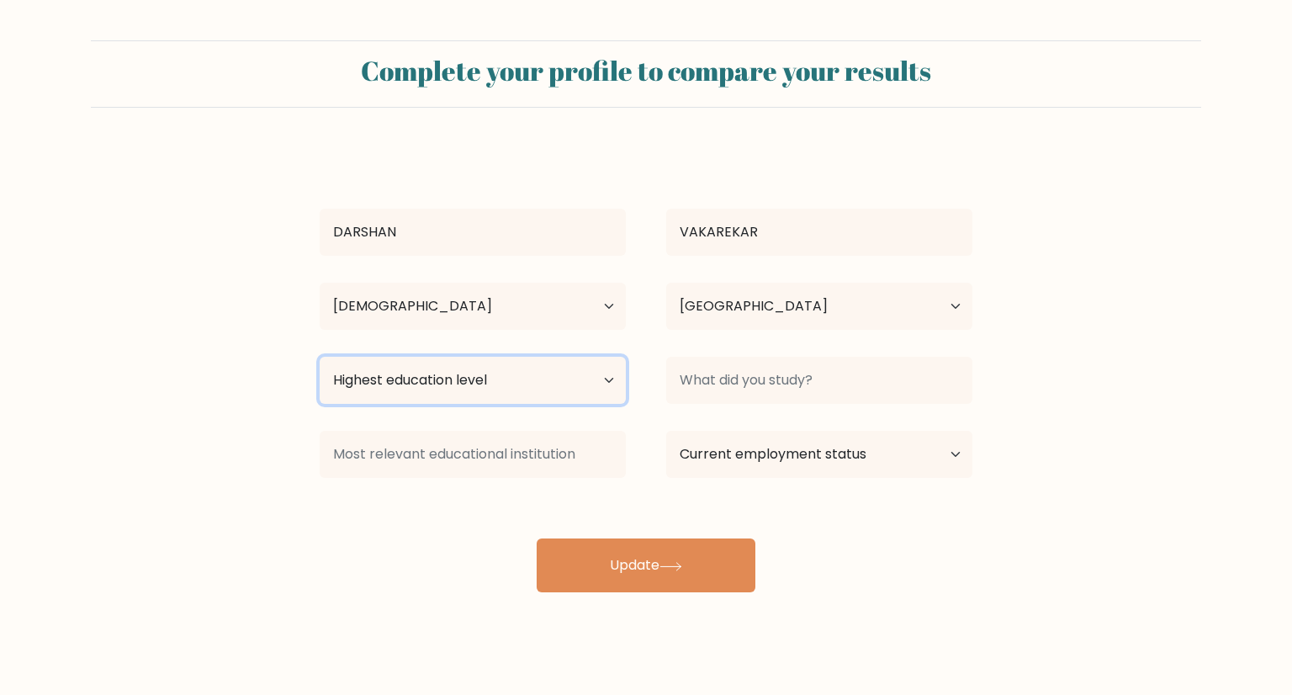
click at [605, 391] on select "Highest education level No schooling Primary Lower Secondary Upper Secondary Oc…" at bounding box center [473, 380] width 306 height 47
select select "masters_degree"
click at [320, 357] on select "Highest education level No schooling Primary Lower Secondary Upper Secondary Oc…" at bounding box center [473, 380] width 306 height 47
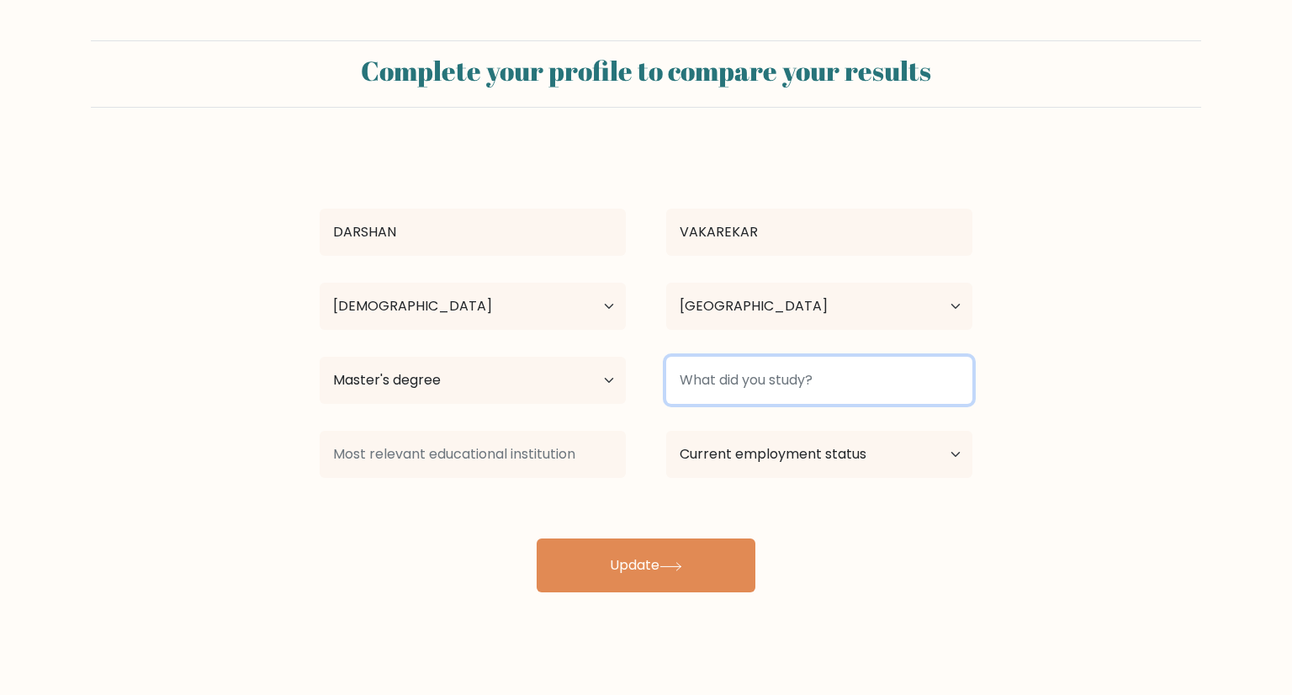
click at [800, 376] on input at bounding box center [819, 380] width 306 height 47
type input "P"
type input "M"
type input "BCA"
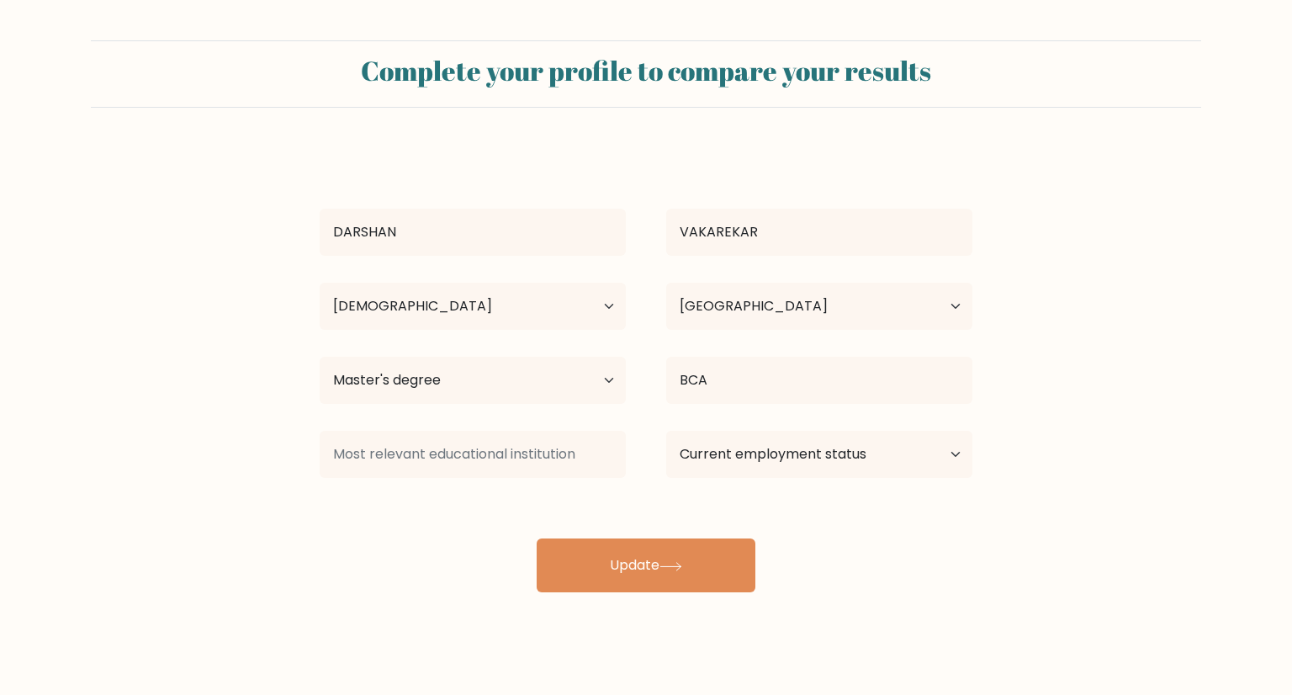
click at [838, 404] on div "BCA" at bounding box center [819, 380] width 346 height 61
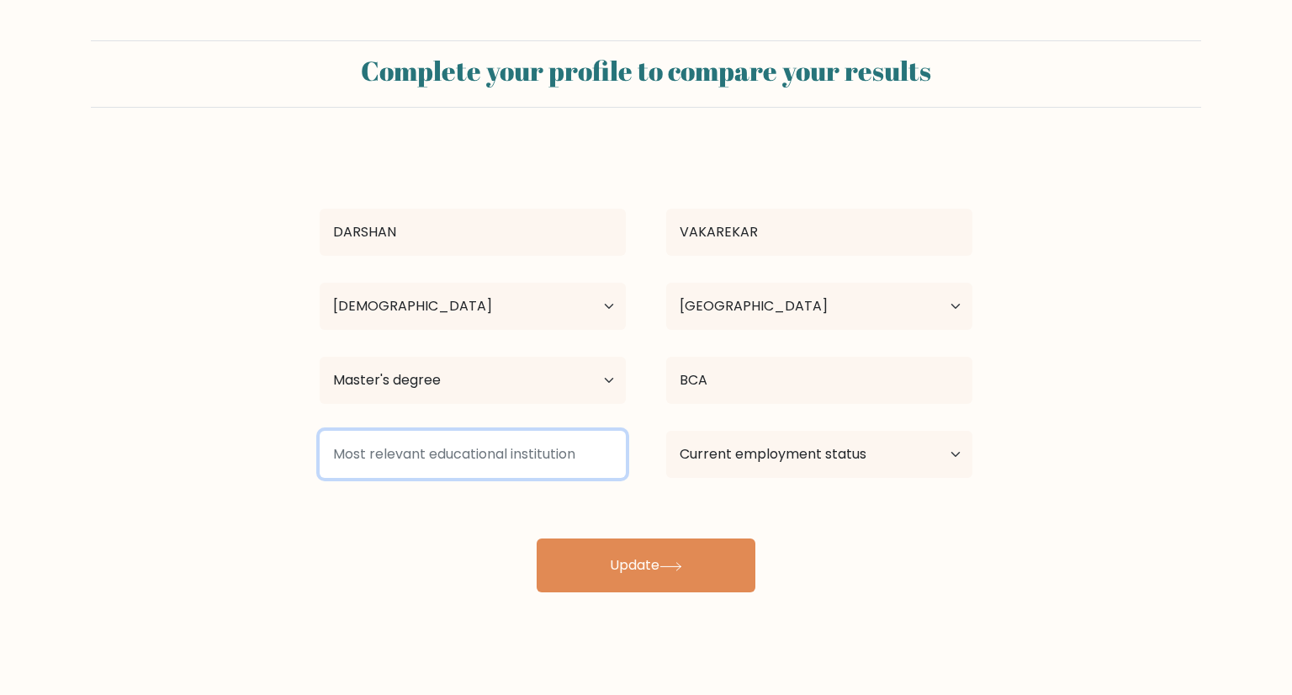
click at [507, 457] on input at bounding box center [473, 454] width 306 height 47
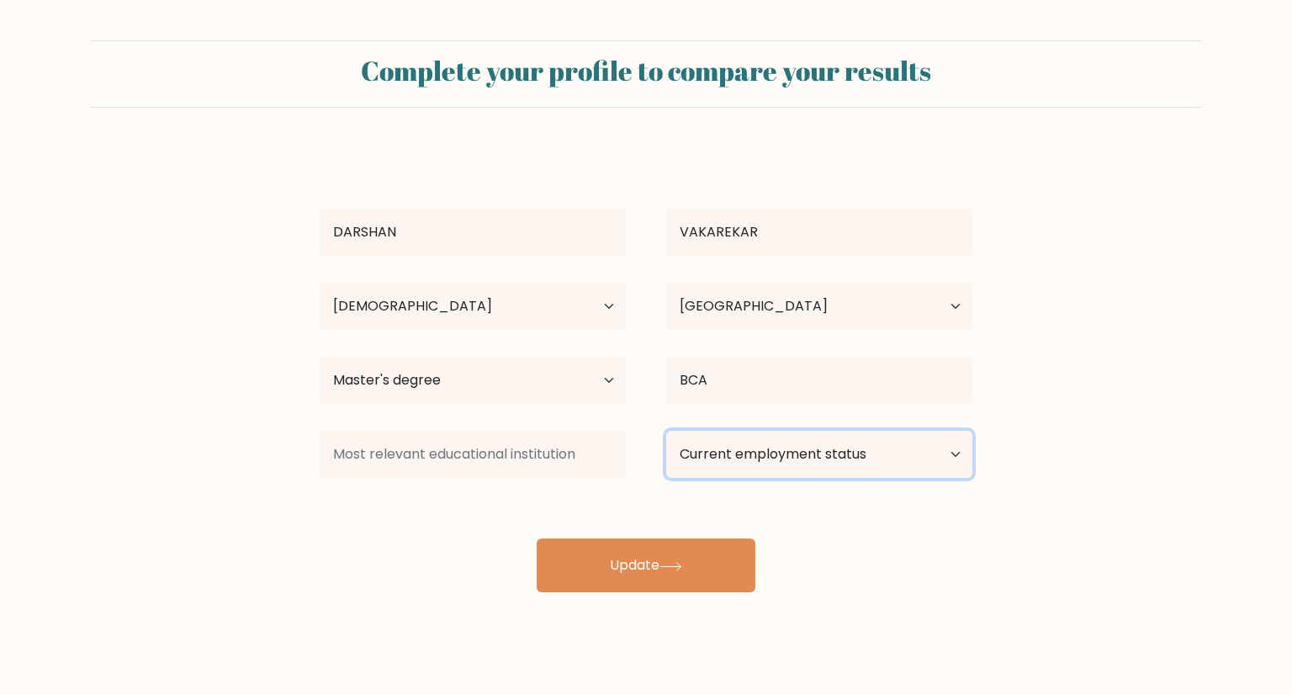
click at [777, 453] on select "Current employment status Employed Student Retired Other / prefer not to answer" at bounding box center [819, 454] width 306 height 47
select select "student"
click at [666, 431] on select "Current employment status Employed Student Retired Other / prefer not to answer" at bounding box center [819, 454] width 306 height 47
click at [775, 452] on select "Current employment status Employed Student Retired Other / prefer not to answer" at bounding box center [819, 454] width 306 height 47
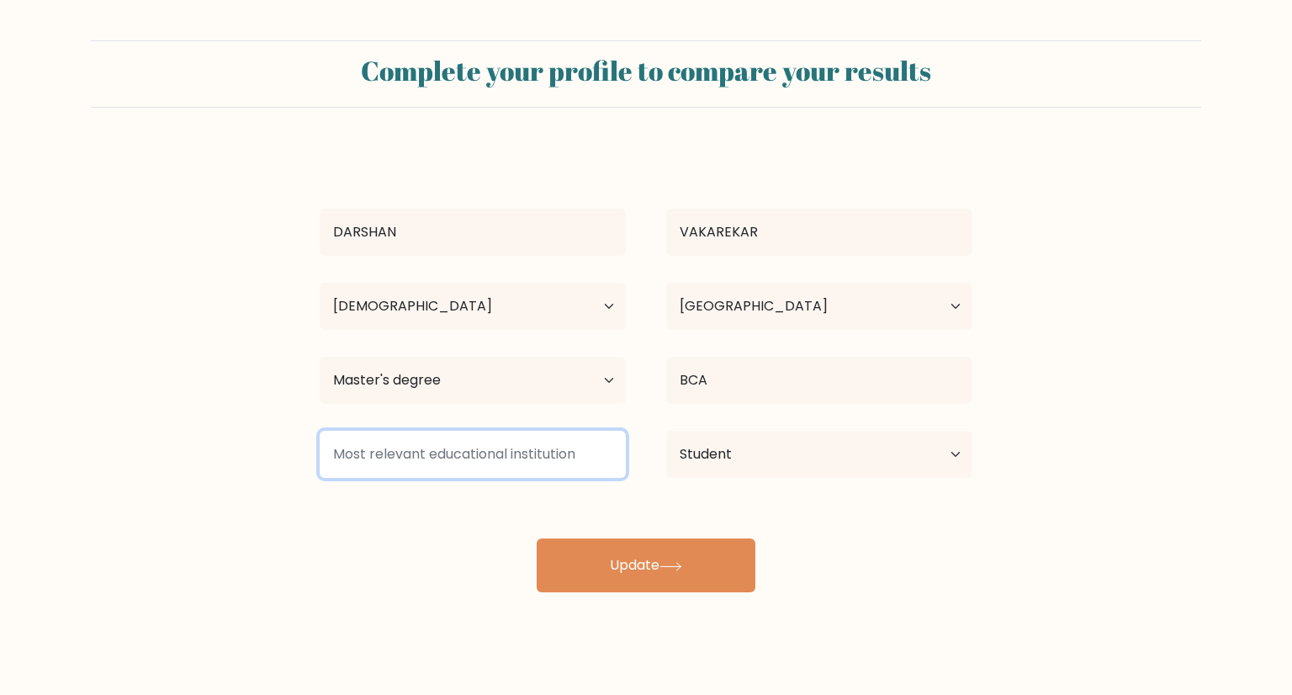
click at [532, 445] on input at bounding box center [473, 454] width 306 height 47
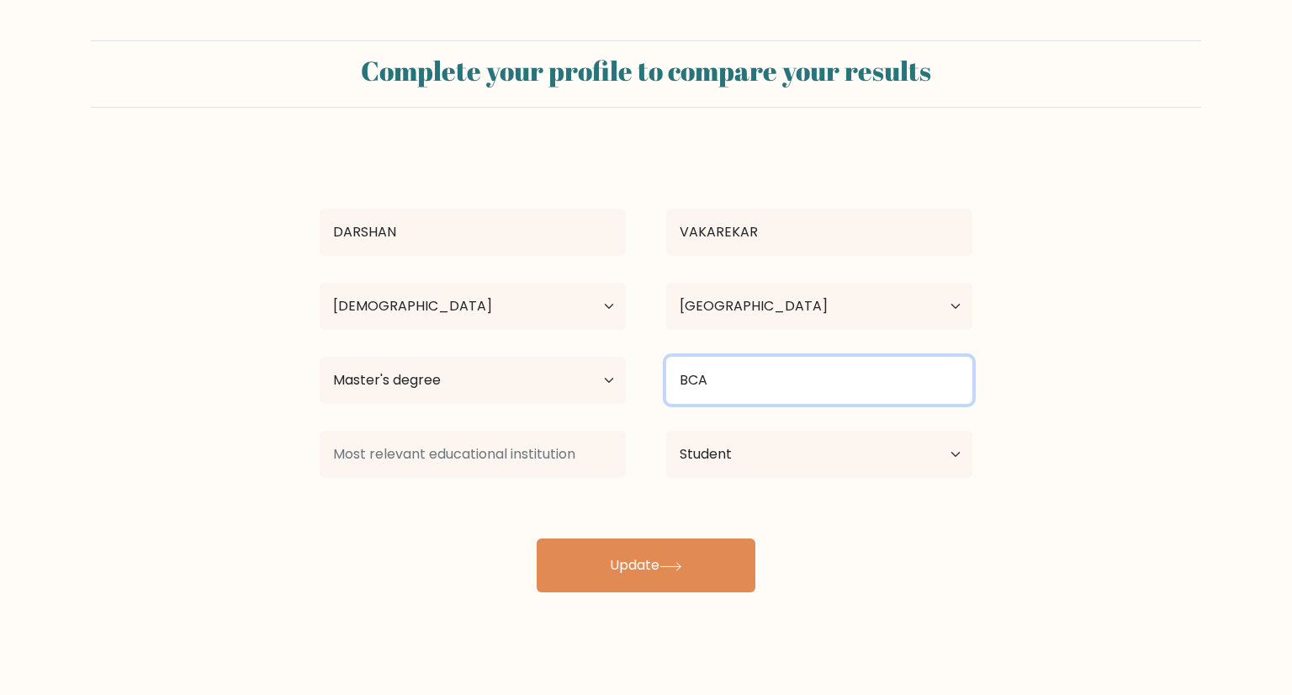
click at [811, 386] on input "BCA" at bounding box center [819, 380] width 306 height 47
type input "B"
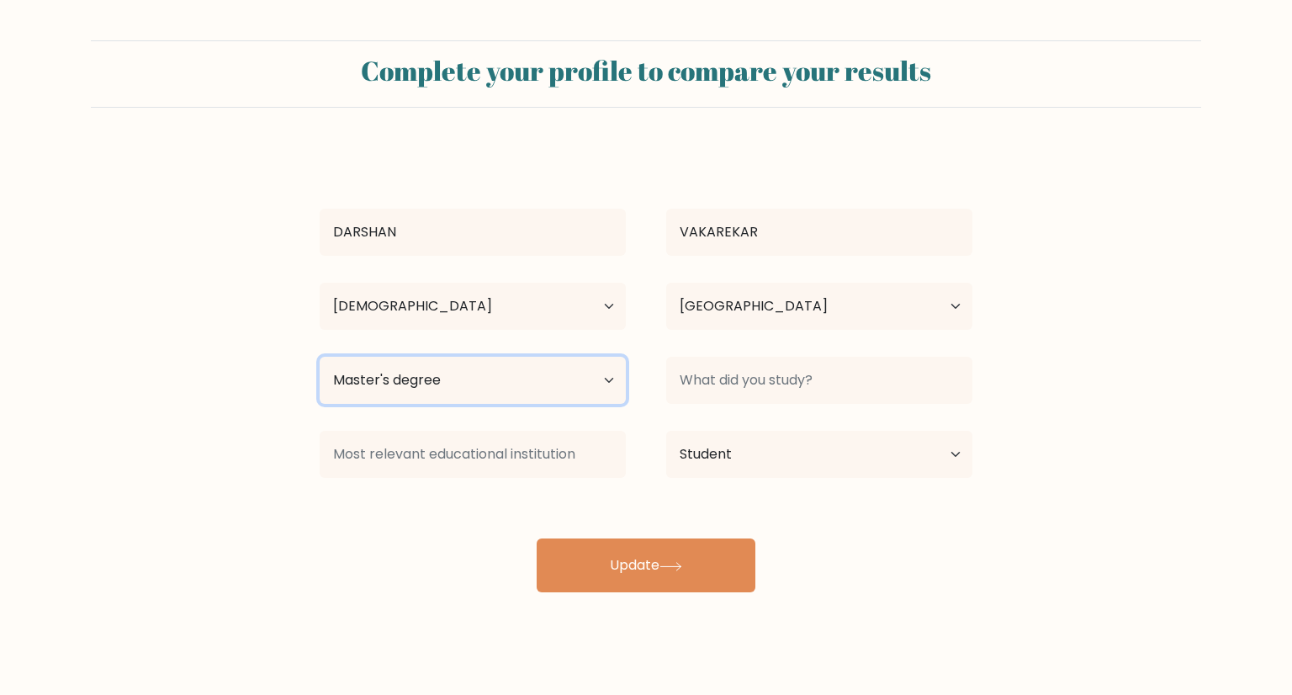
click at [600, 383] on select "Highest education level No schooling Primary Lower Secondary Upper Secondary Oc…" at bounding box center [473, 380] width 306 height 47
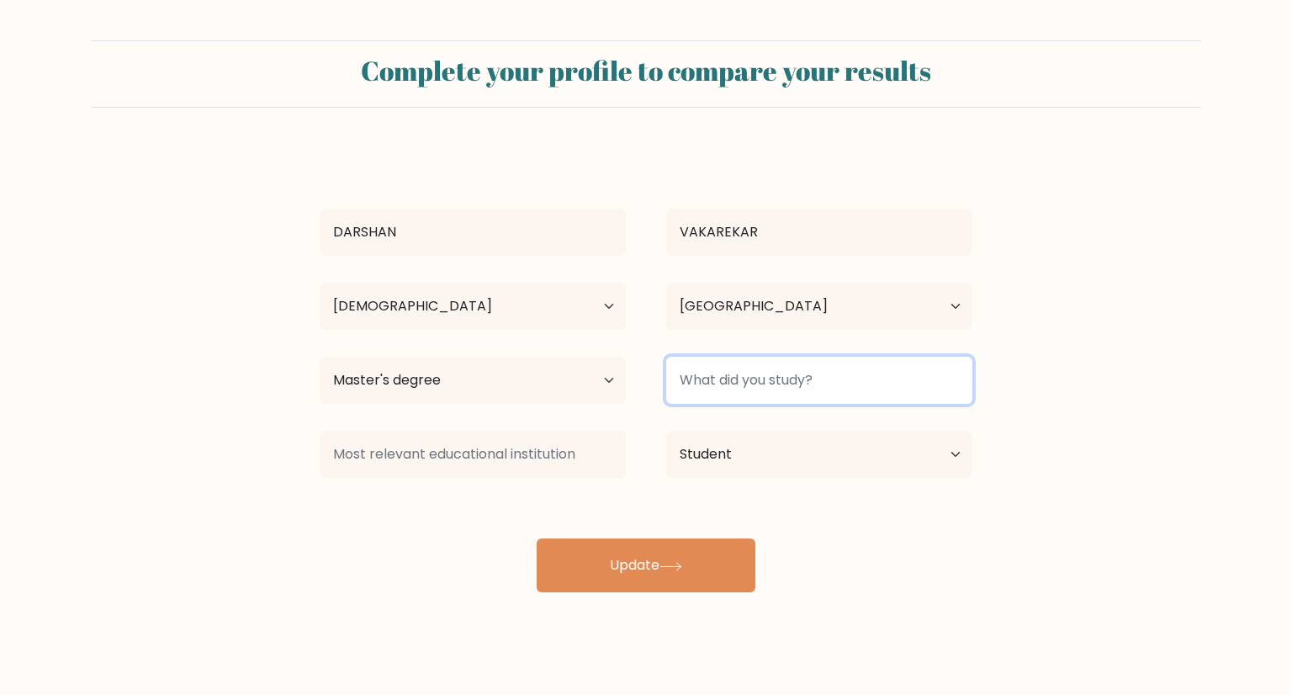
click at [773, 376] on input at bounding box center [819, 380] width 306 height 47
click at [755, 391] on input "MBA" at bounding box center [819, 380] width 306 height 47
type input "MBA"
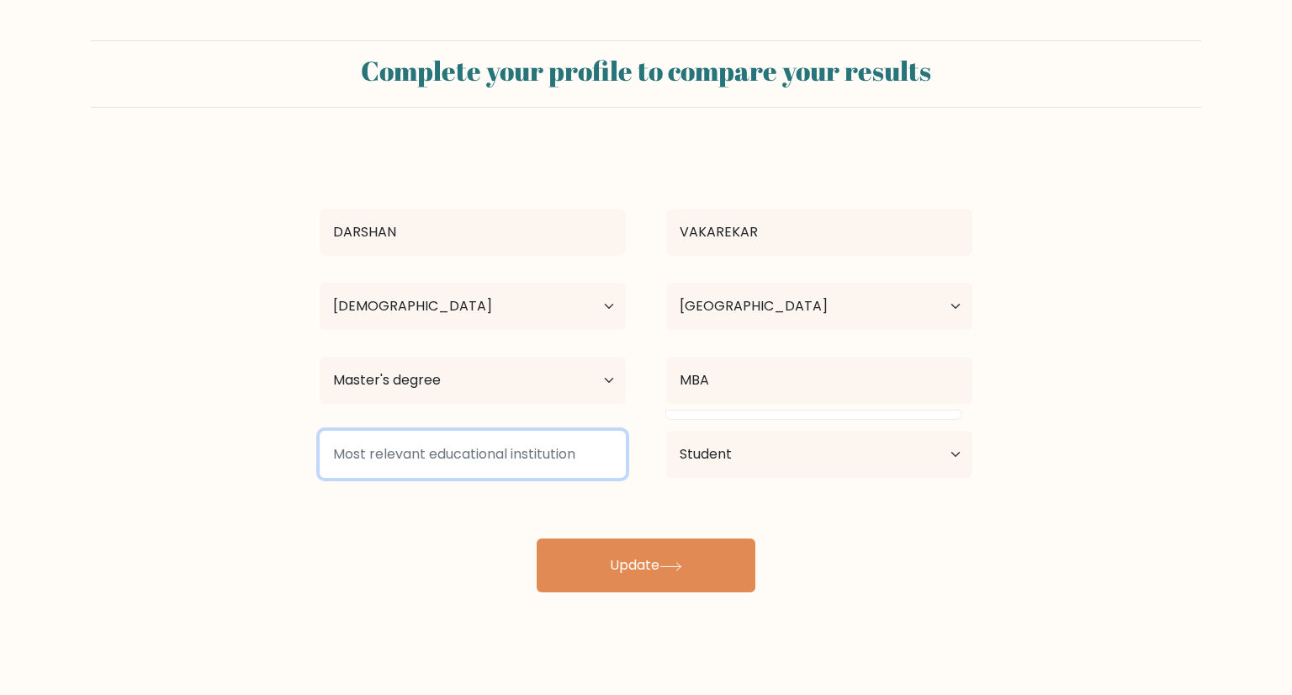
click at [424, 458] on input at bounding box center [473, 454] width 306 height 47
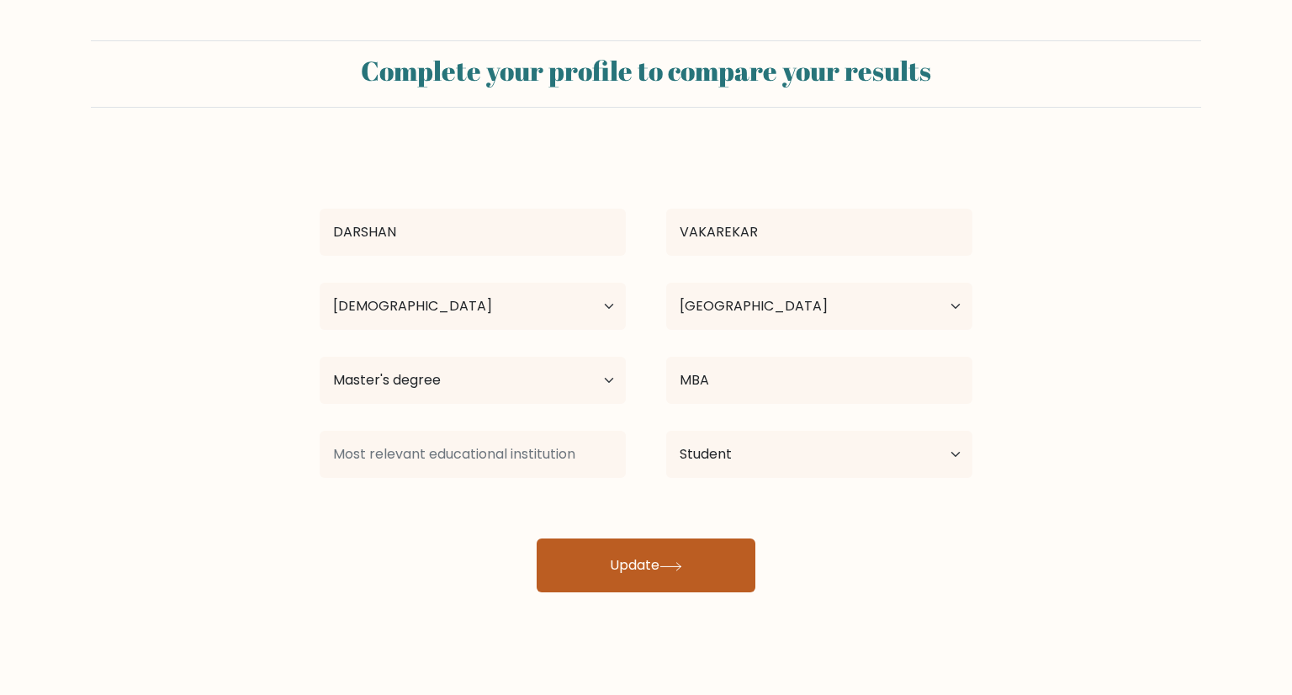
click at [622, 584] on button "Update" at bounding box center [646, 565] width 219 height 54
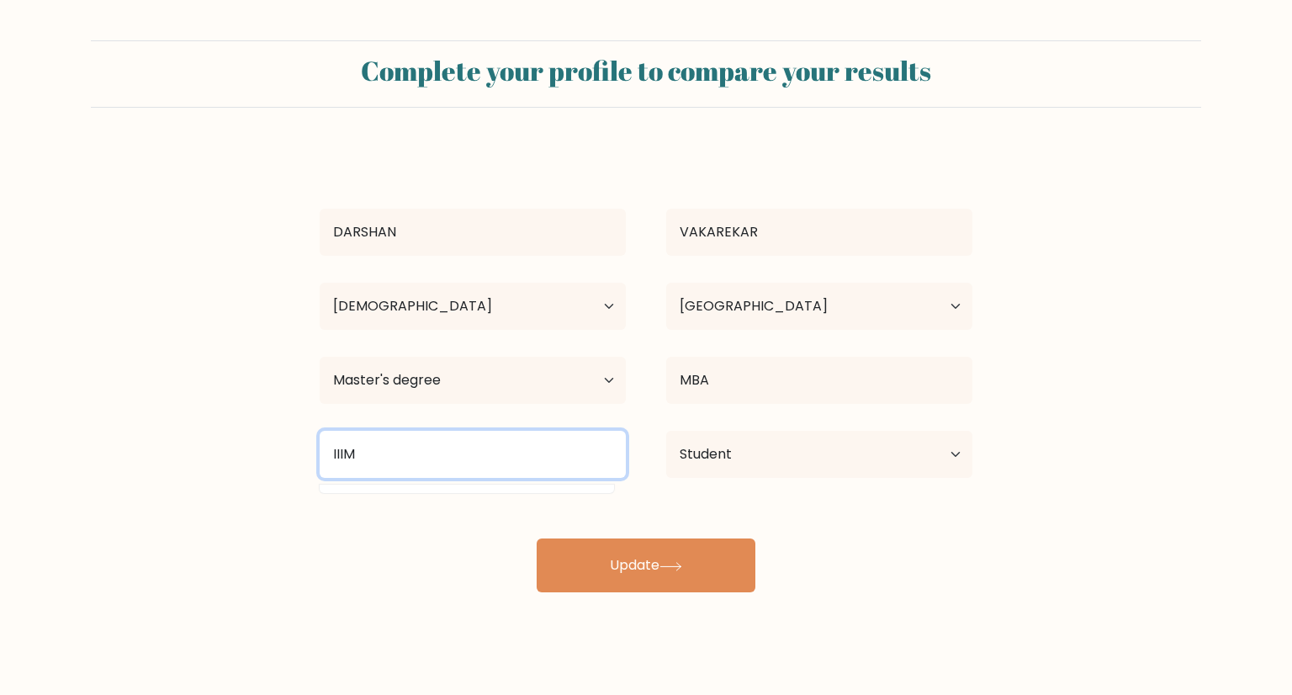
click at [390, 455] on input "IIIM" at bounding box center [473, 454] width 306 height 47
type input "I"
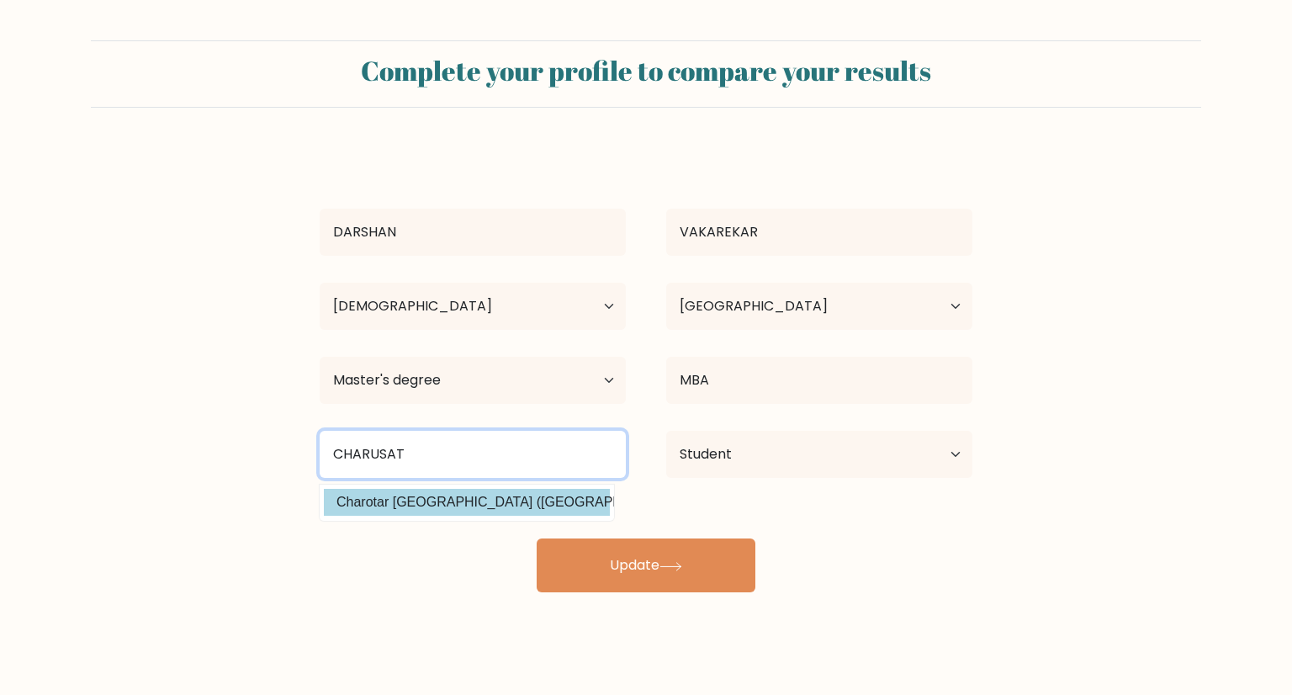
type input "CHARUSAT"
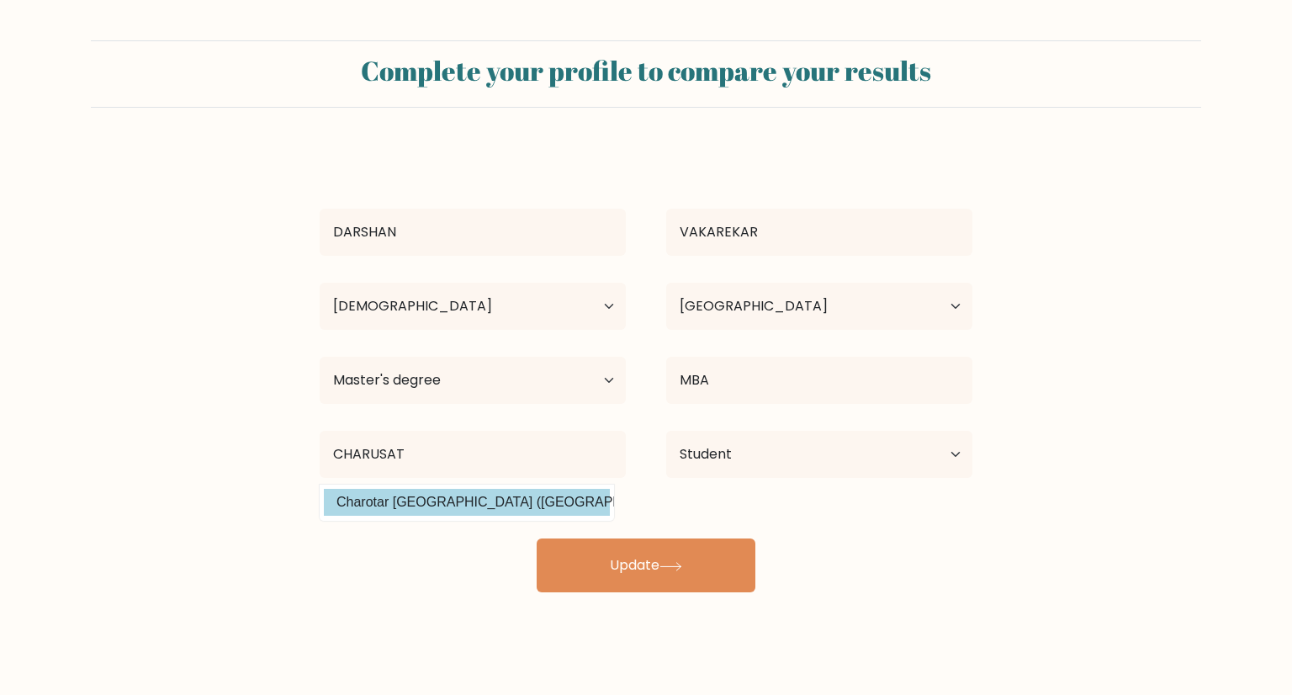
click at [482, 498] on div "DARSHAN VAKAREKAR Age Under 18 years old 18-24 years old 25-34 years old 35-44 …" at bounding box center [645, 370] width 673 height 444
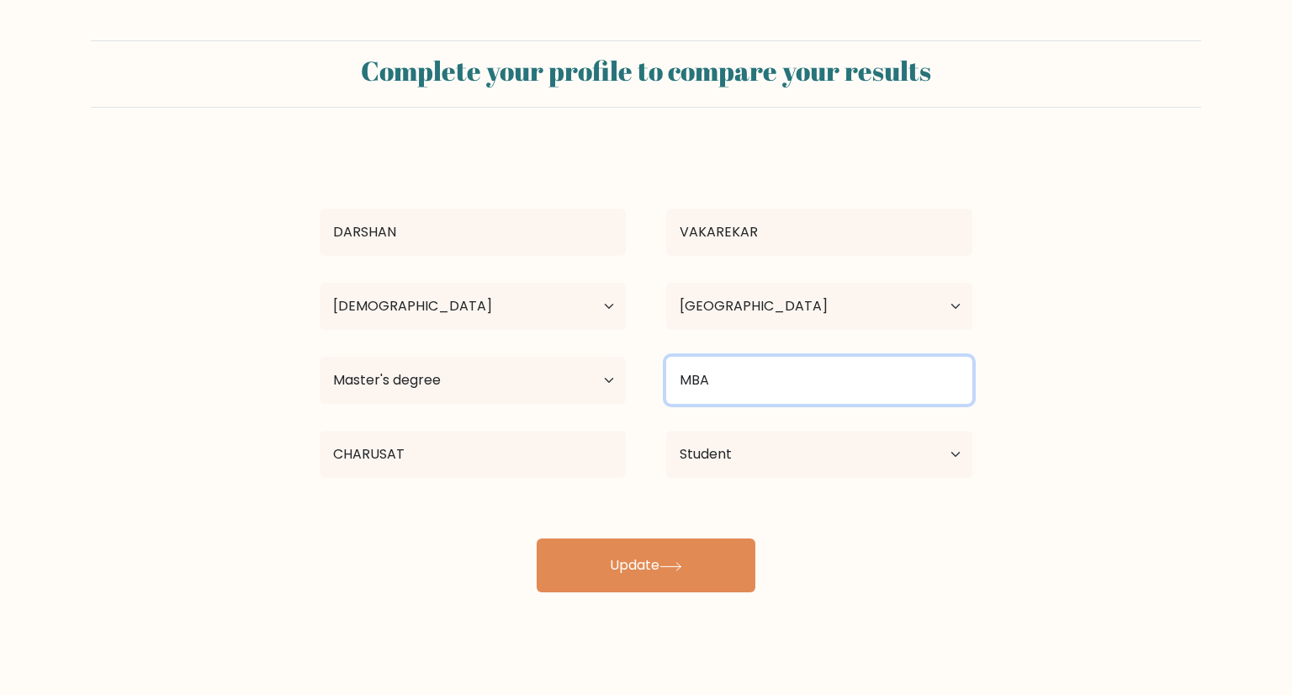
click at [863, 389] on input "MBA" at bounding box center [819, 380] width 306 height 47
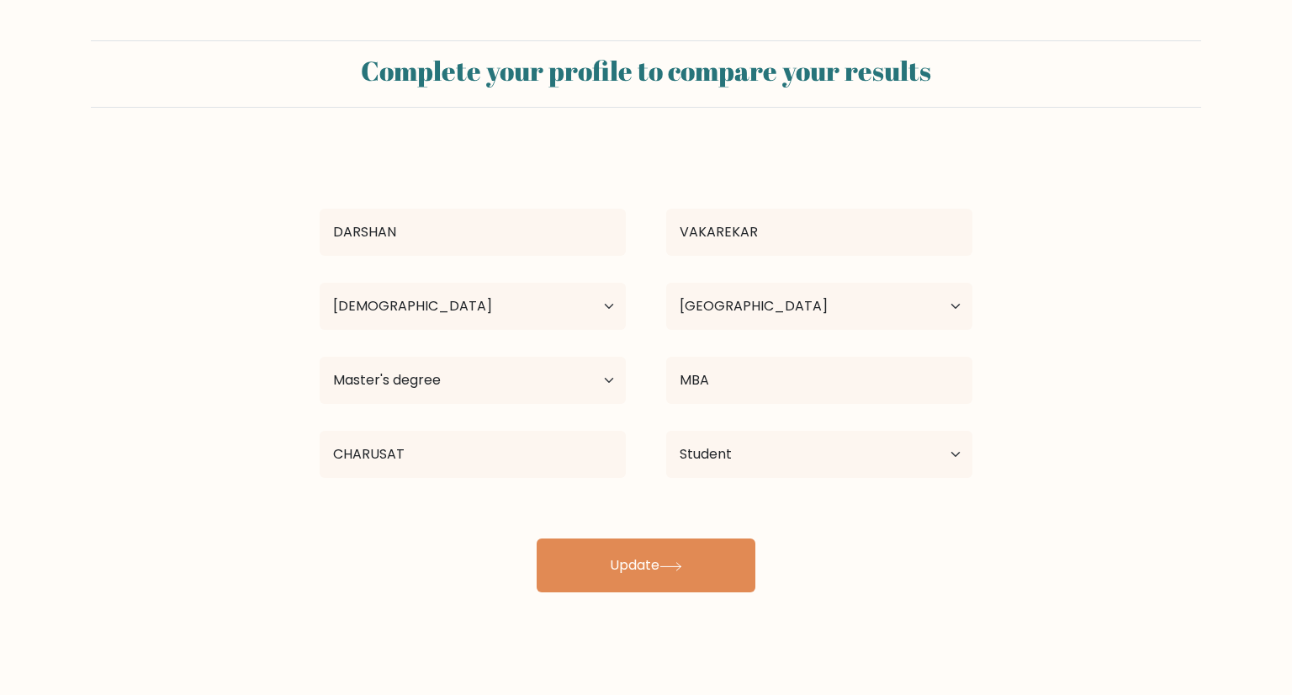
click at [636, 535] on div "DARSHAN VAKAREKAR Age Under 18 years old 18-24 years old 25-34 years old 35-44 …" at bounding box center [645, 370] width 673 height 444
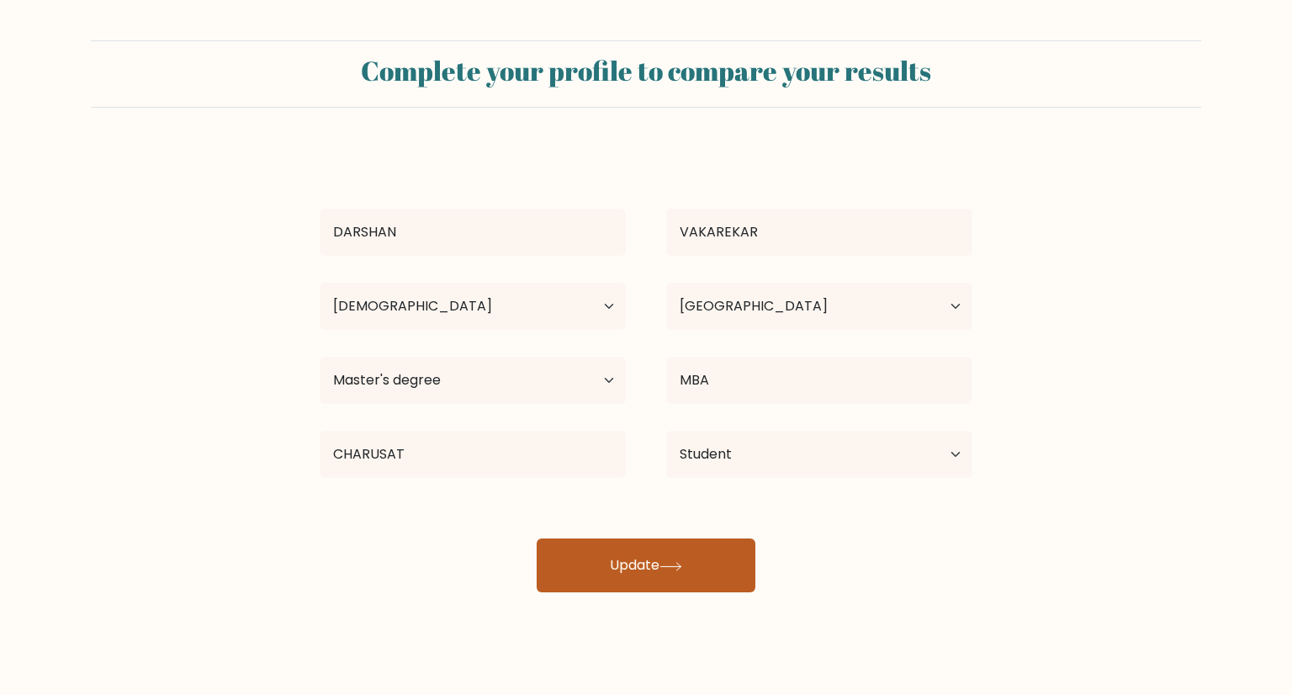
click at [636, 540] on button "Update" at bounding box center [646, 565] width 219 height 54
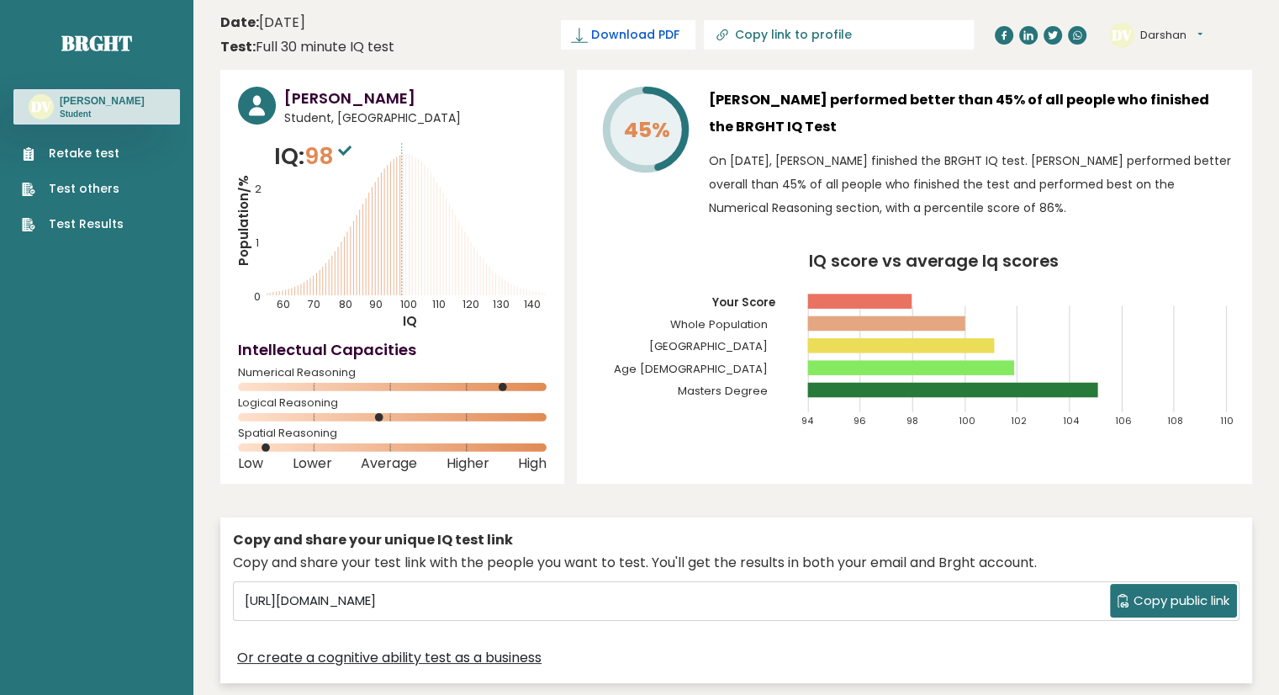
click at [679, 26] on span "Download PDF" at bounding box center [634, 35] width 87 height 18
click at [542, 151] on icon "Population/% IQ 0 1 2 60 70 80 90 100 110 120 130 140" at bounding box center [392, 235] width 309 height 190
